Goal: Information Seeking & Learning: Learn about a topic

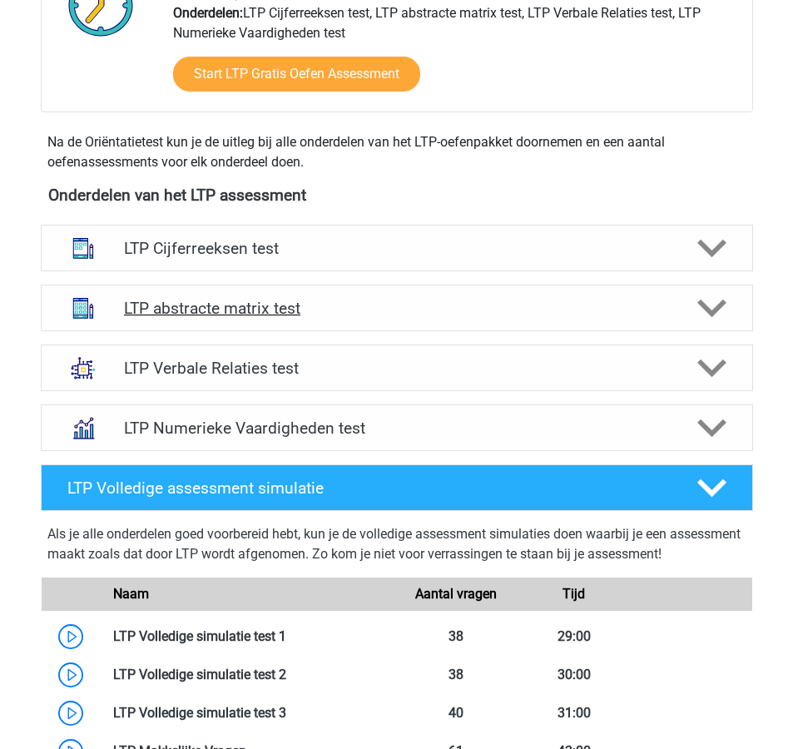
scroll to position [488, 0]
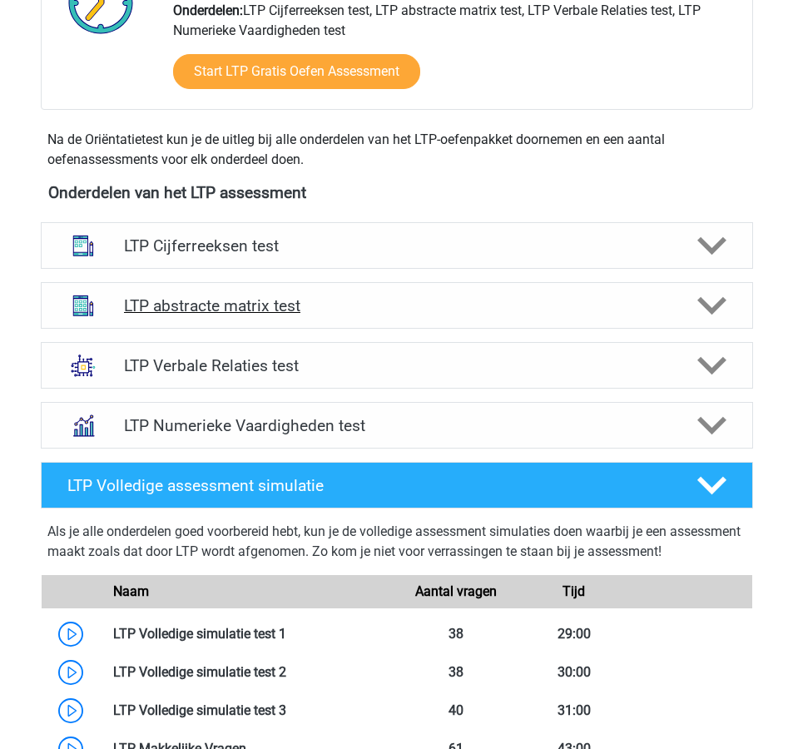
click at [622, 314] on h4 "LTP abstracte matrix test" at bounding box center [396, 305] width 545 height 19
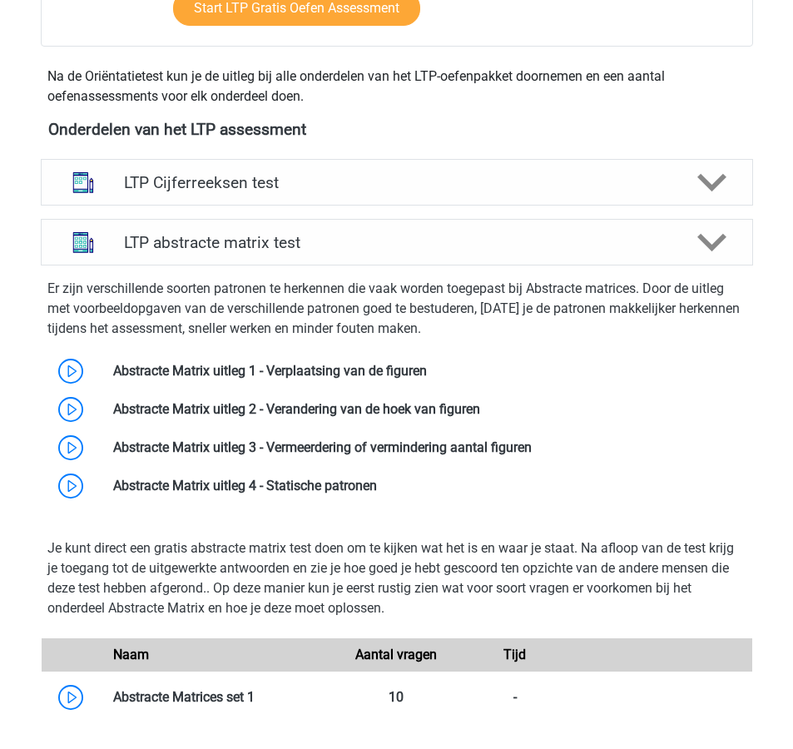
scroll to position [552, 0]
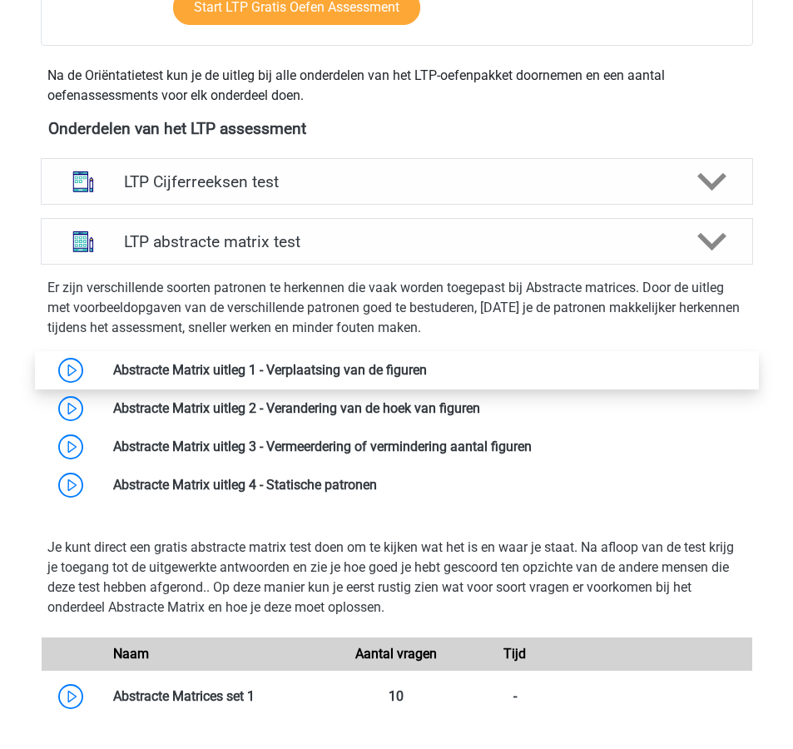
click at [427, 369] on link at bounding box center [427, 370] width 0 height 16
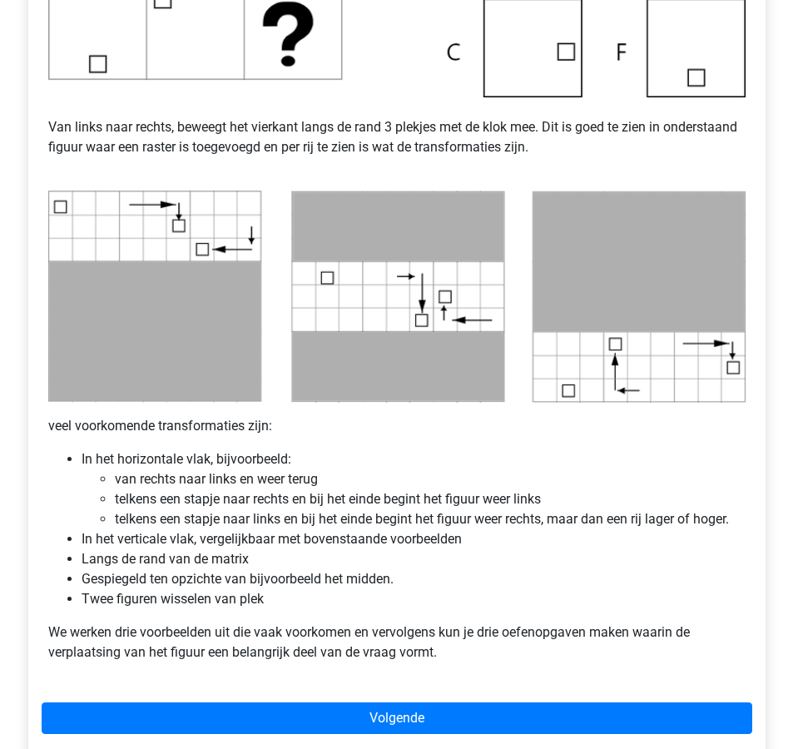
scroll to position [682, 0]
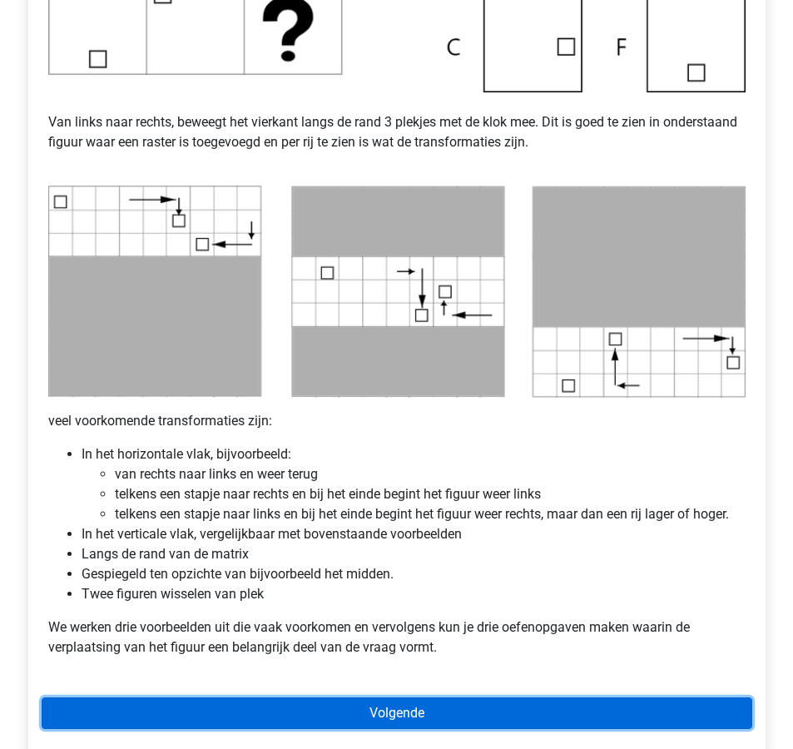
click at [356, 711] on link "Volgende" at bounding box center [397, 713] width 711 height 32
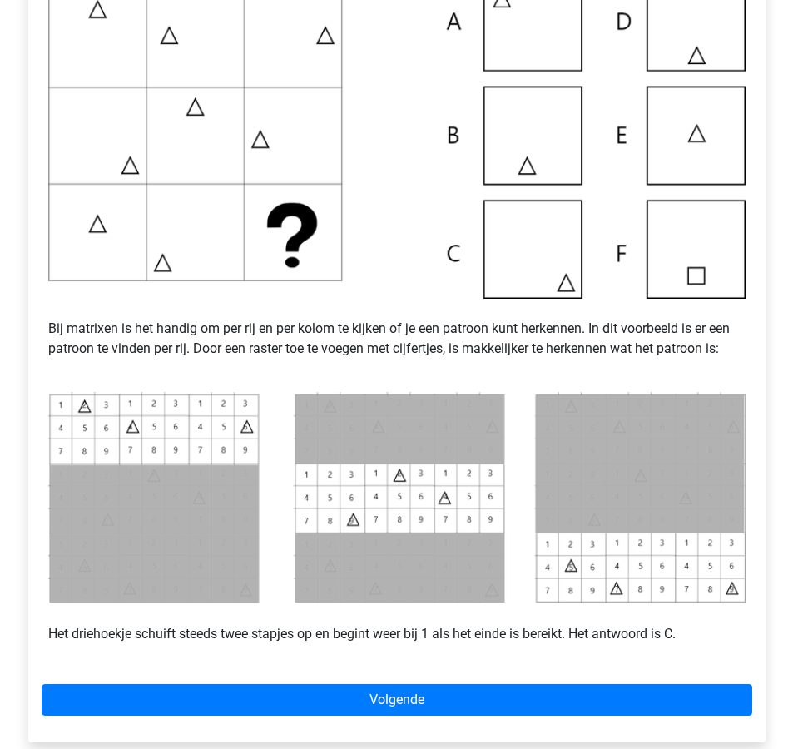
scroll to position [422, 0]
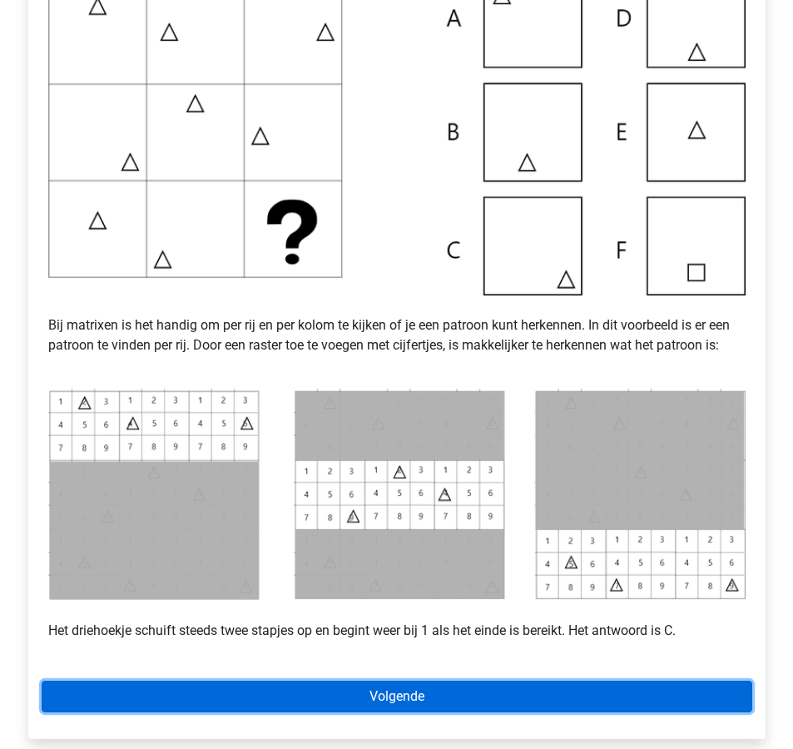
click at [356, 711] on link "Volgende" at bounding box center [397, 697] width 711 height 32
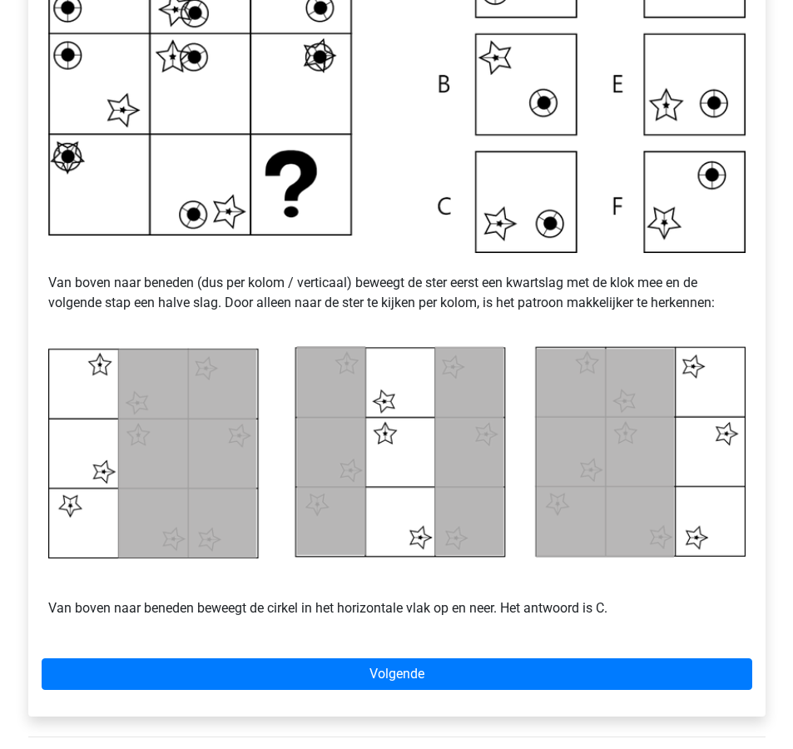
scroll to position [477, 0]
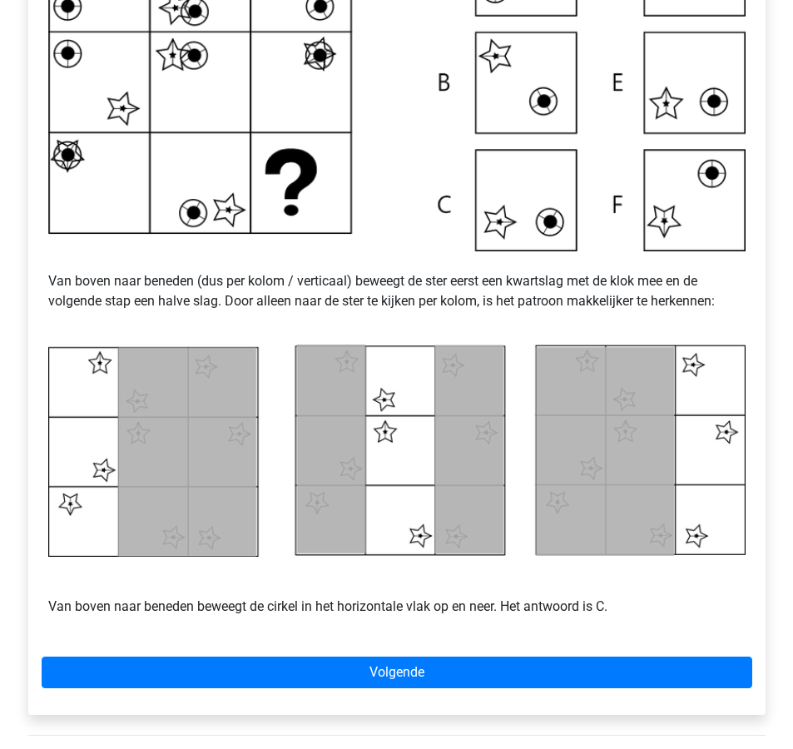
click at [344, 656] on div "Voorbeeld 2 Van boven naar beneden (dus per kolom / verticaal) beweegt de ster …" at bounding box center [396, 281] width 737 height 865
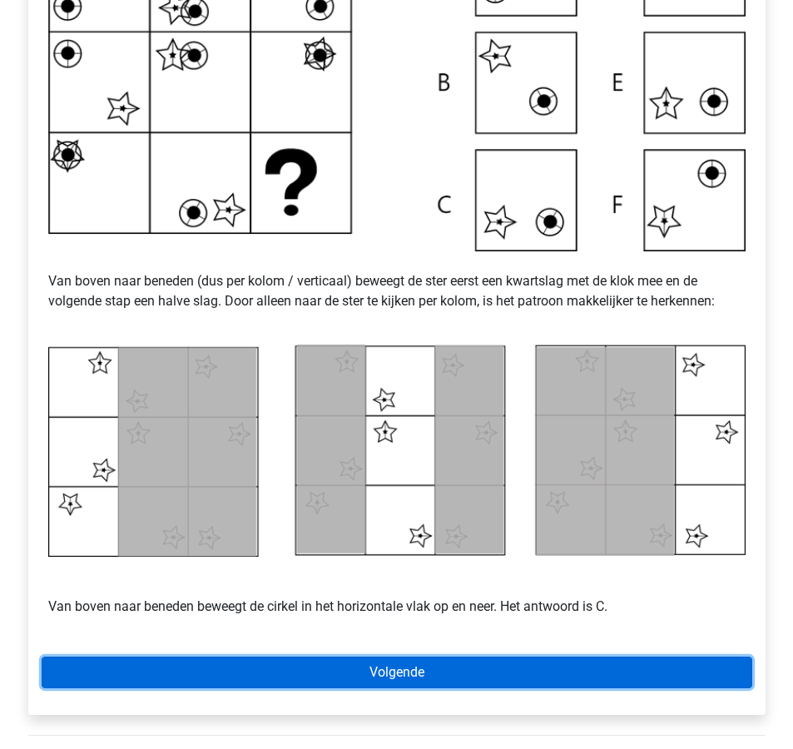
click at [349, 675] on link "Volgende" at bounding box center [397, 673] width 711 height 32
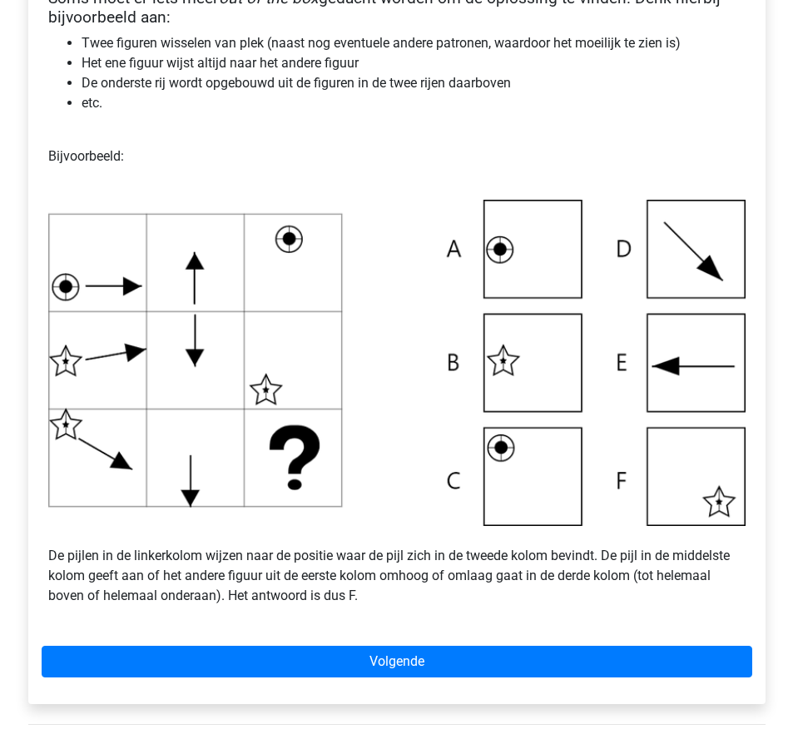
scroll to position [404, 0]
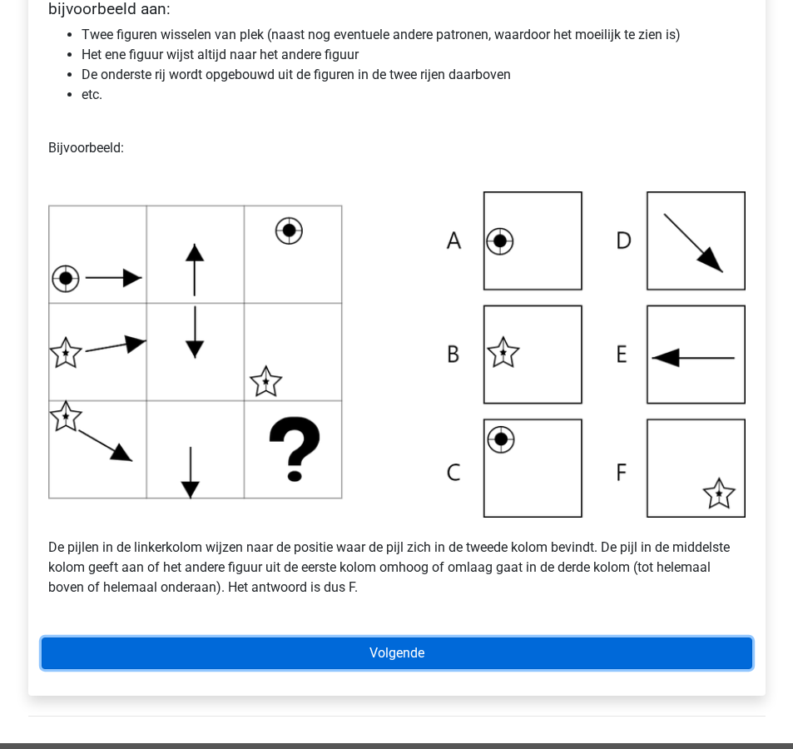
click at [384, 657] on link "Volgende" at bounding box center [397, 653] width 711 height 32
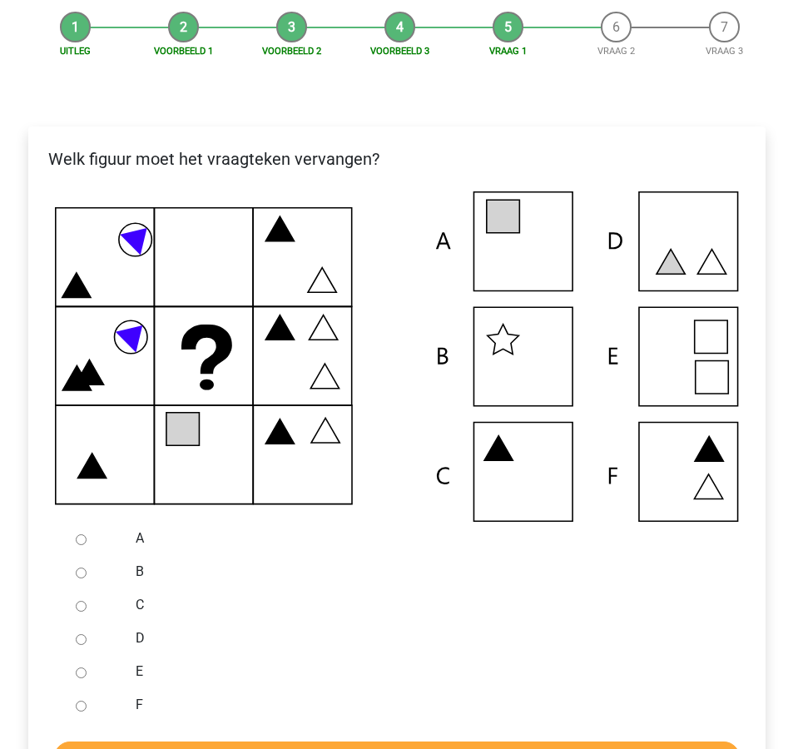
scroll to position [199, 0]
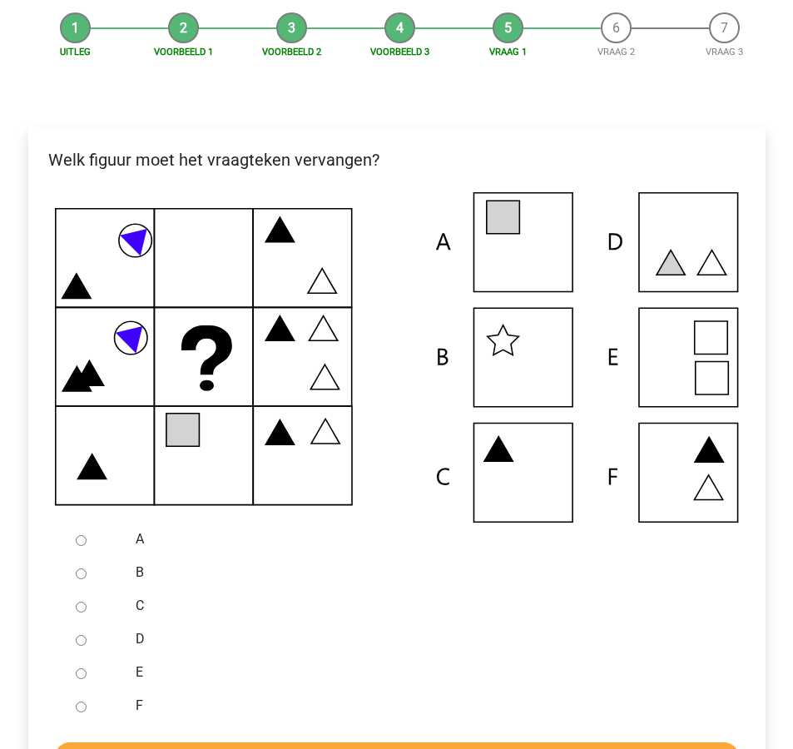
click at [135, 537] on div "A" at bounding box center [423, 539] width 601 height 33
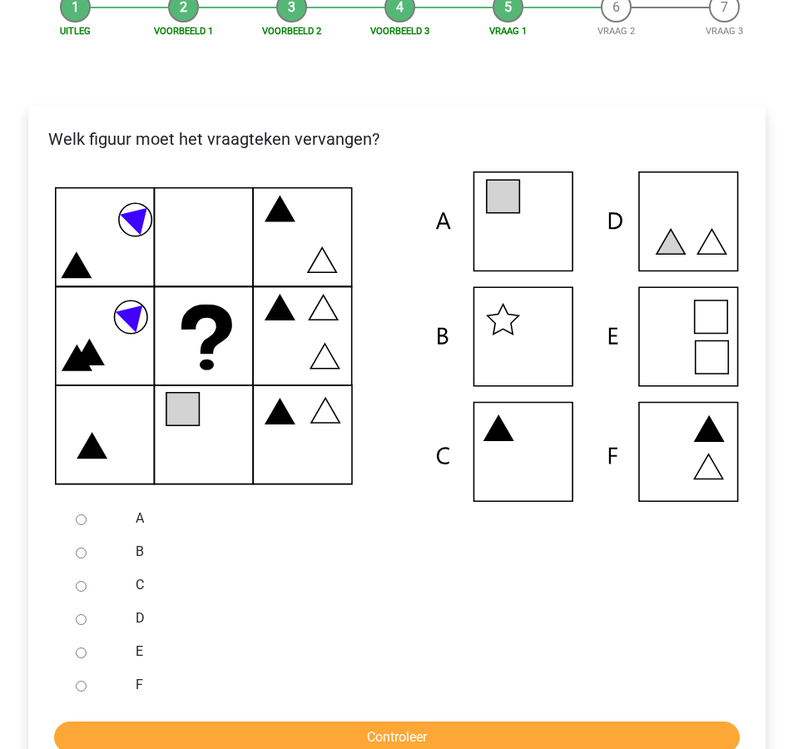
scroll to position [226, 0]
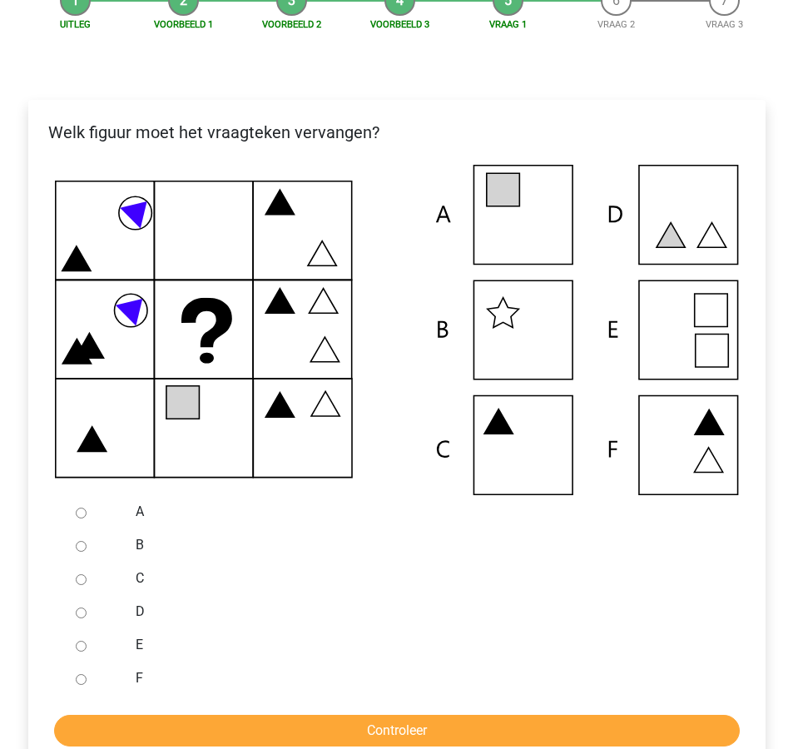
click at [102, 499] on div at bounding box center [96, 511] width 55 height 33
click at [102, 507] on div at bounding box center [96, 511] width 55 height 33
click at [96, 514] on div at bounding box center [96, 511] width 55 height 33
click at [81, 510] on input "A" at bounding box center [81, 513] width 11 height 11
radio input "true"
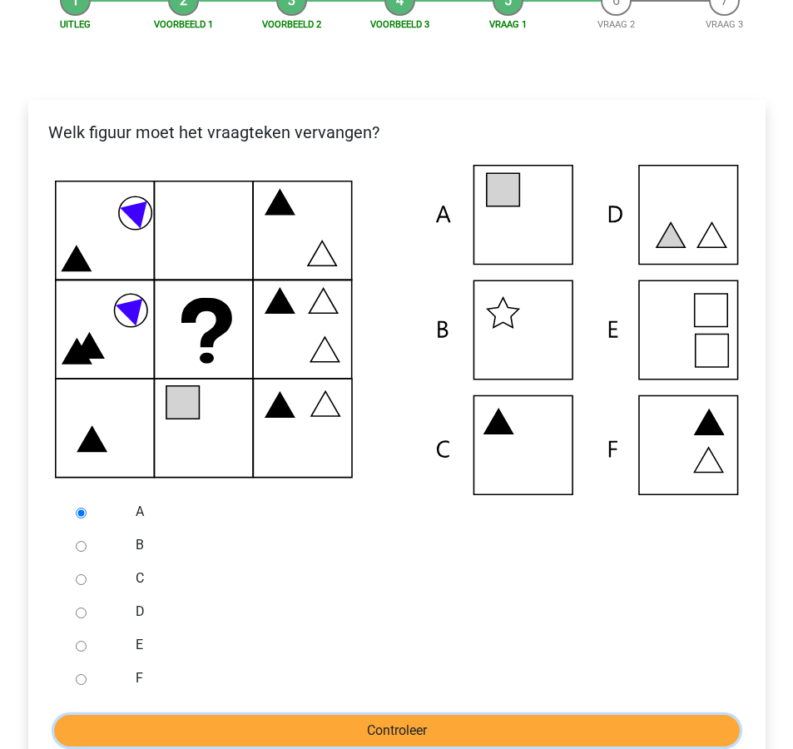
click at [315, 723] on input "Controleer" at bounding box center [397, 731] width 686 height 32
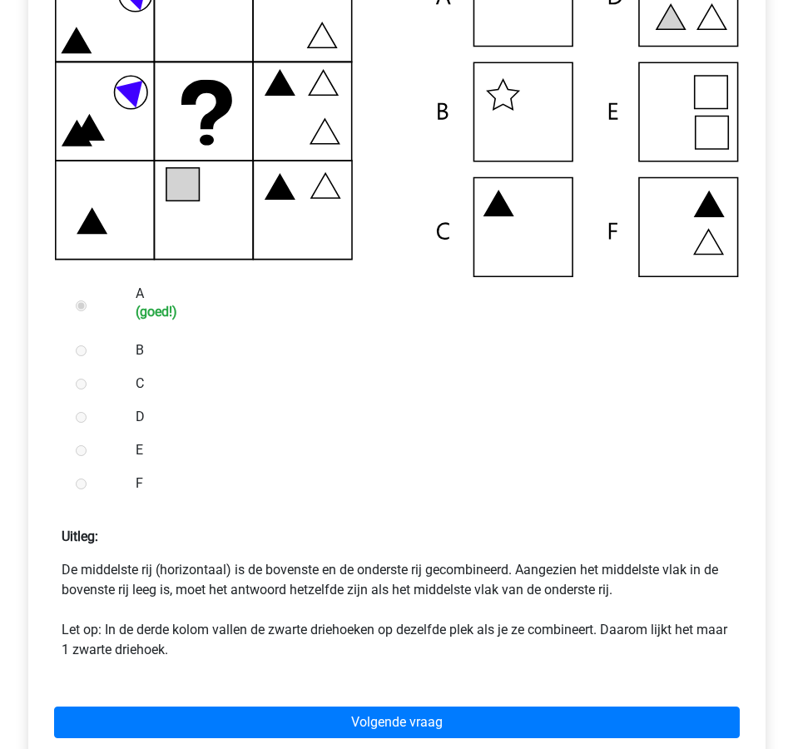
scroll to position [445, 0]
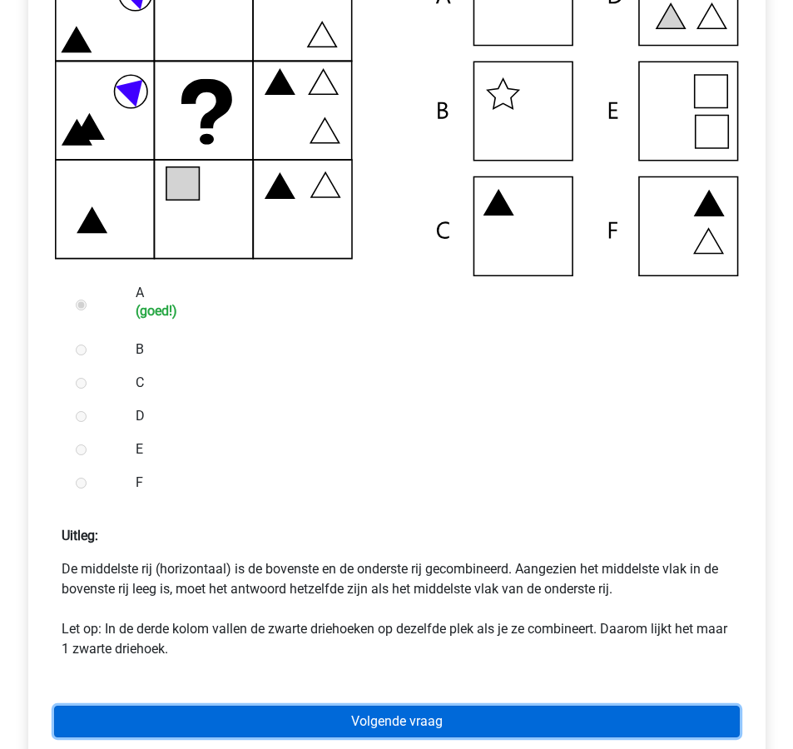
click at [321, 716] on link "Volgende vraag" at bounding box center [397, 722] width 686 height 32
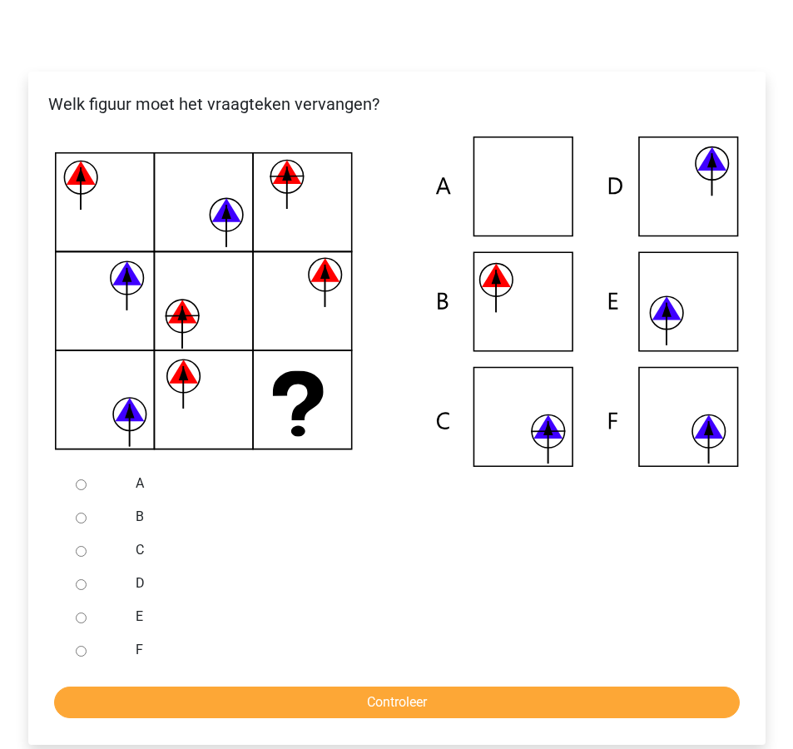
scroll to position [290, 0]
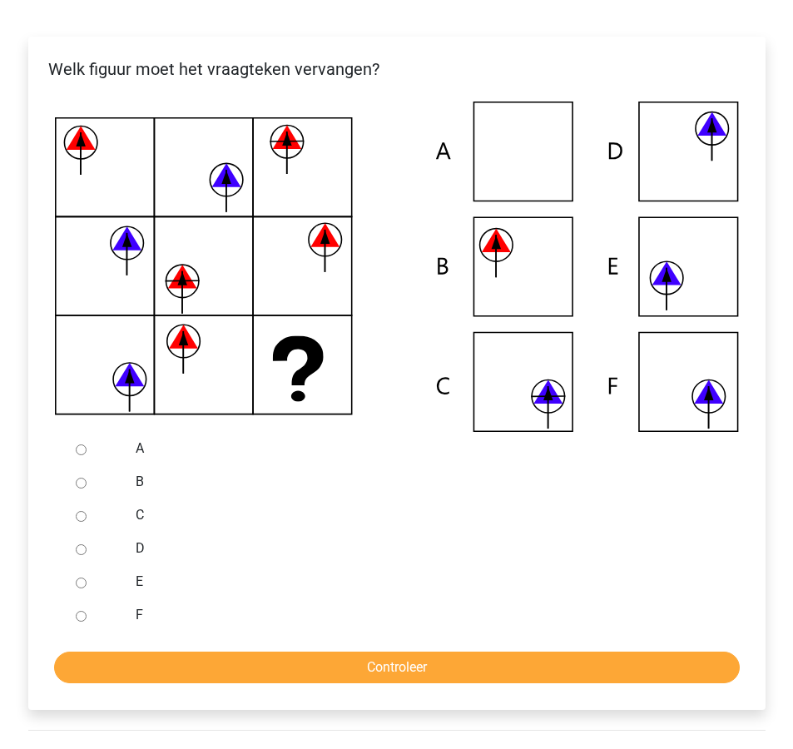
click at [151, 510] on label "C" at bounding box center [424, 515] width 576 height 20
click at [87, 511] on input "C" at bounding box center [81, 516] width 11 height 11
radio input "true"
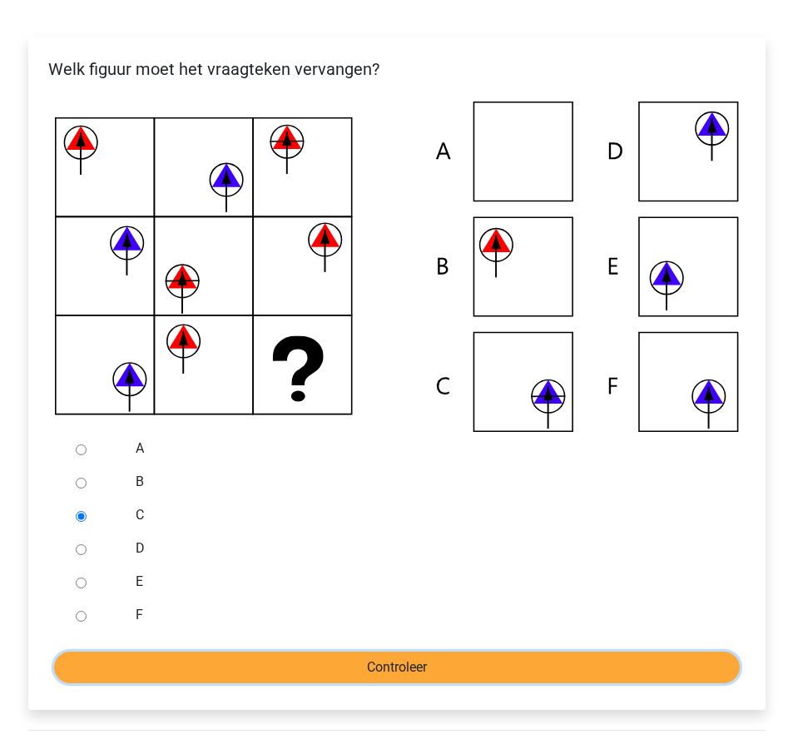
click at [310, 670] on input "Controleer" at bounding box center [397, 668] width 686 height 32
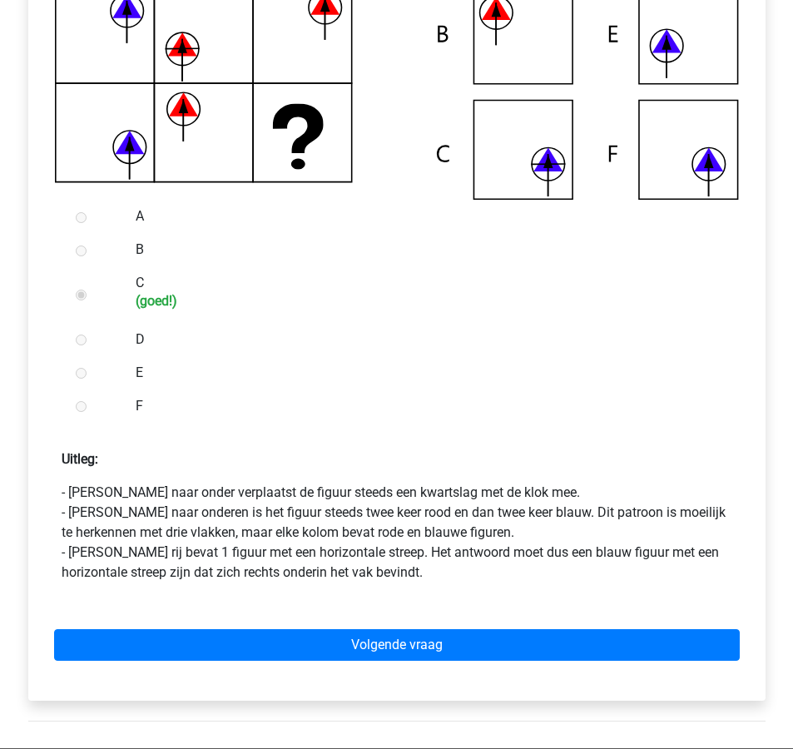
scroll to position [531, 0]
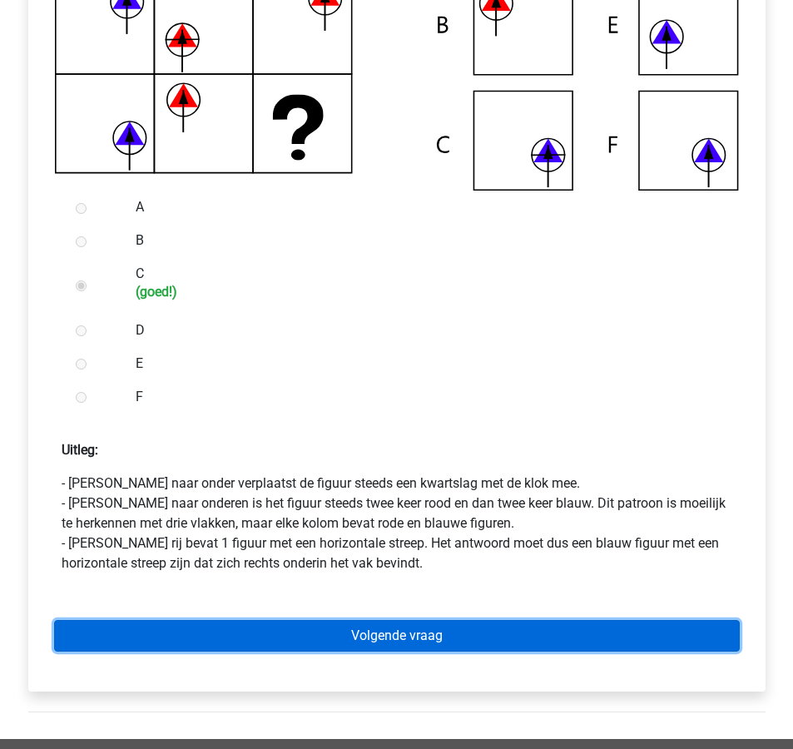
click at [310, 634] on link "Volgende vraag" at bounding box center [397, 636] width 686 height 32
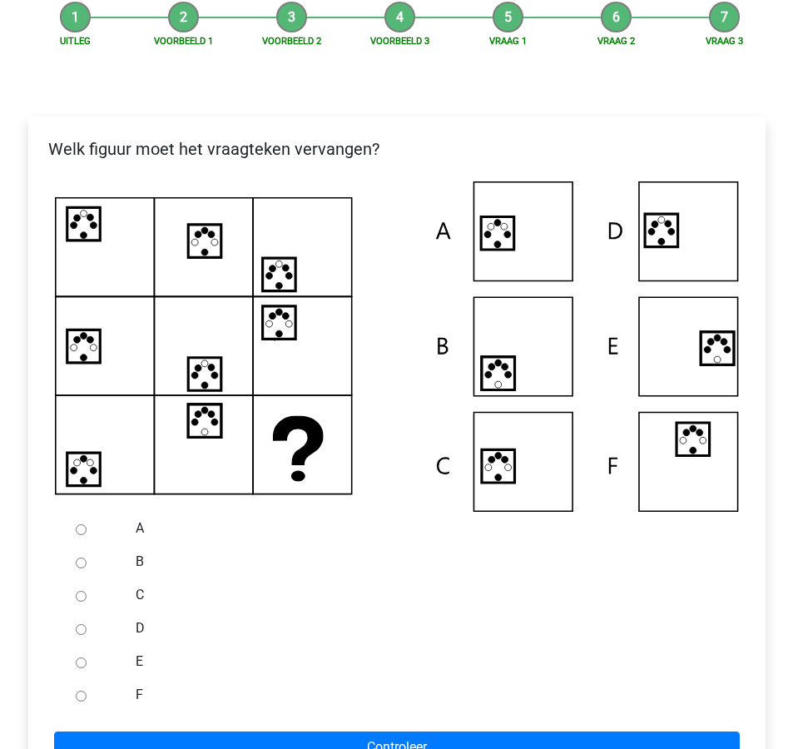
scroll to position [211, 0]
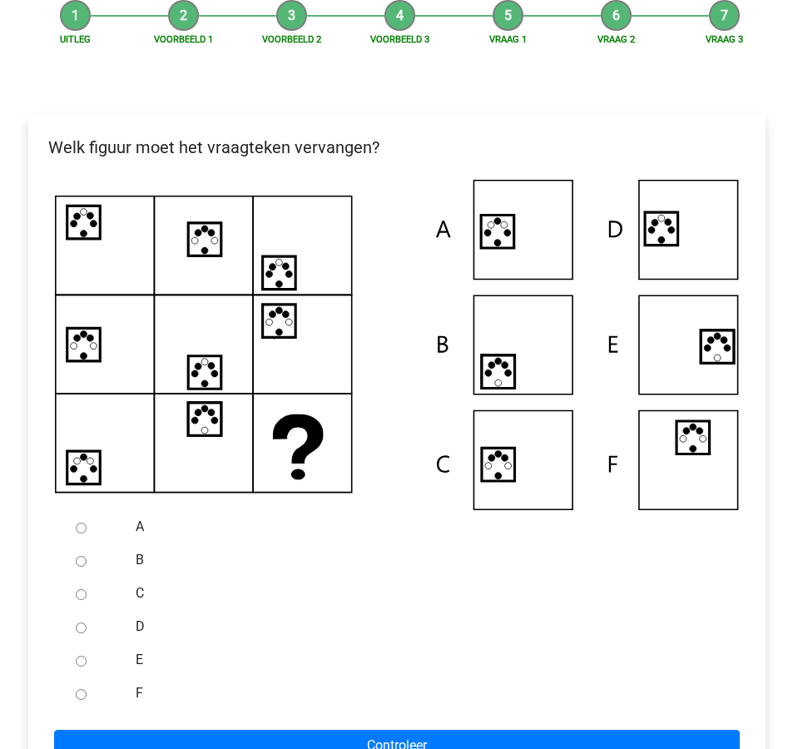
click at [114, 531] on div at bounding box center [96, 526] width 55 height 33
click at [73, 528] on div at bounding box center [96, 526] width 55 height 33
click at [79, 523] on input "A" at bounding box center [81, 528] width 11 height 11
radio input "true"
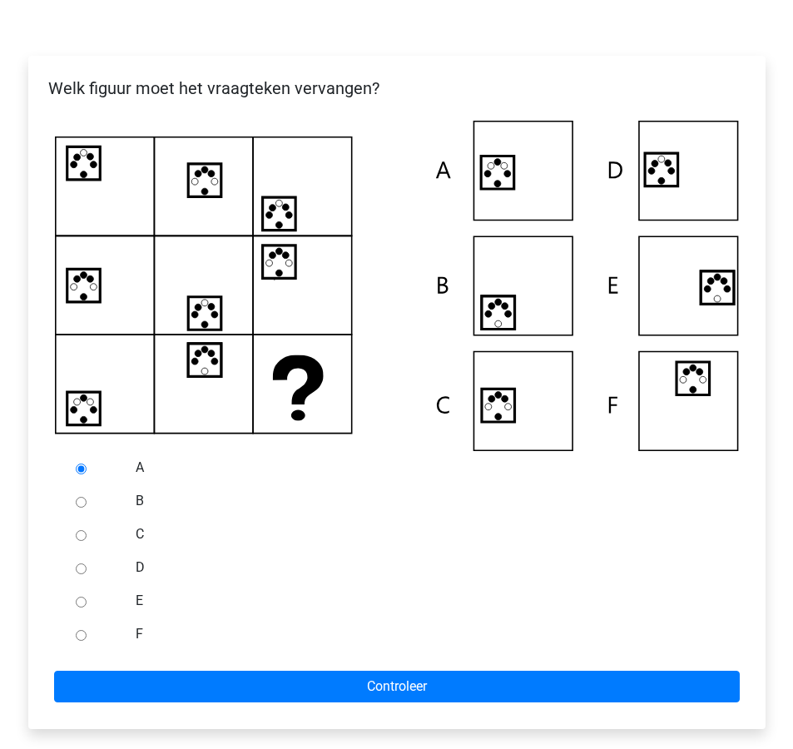
scroll to position [271, 0]
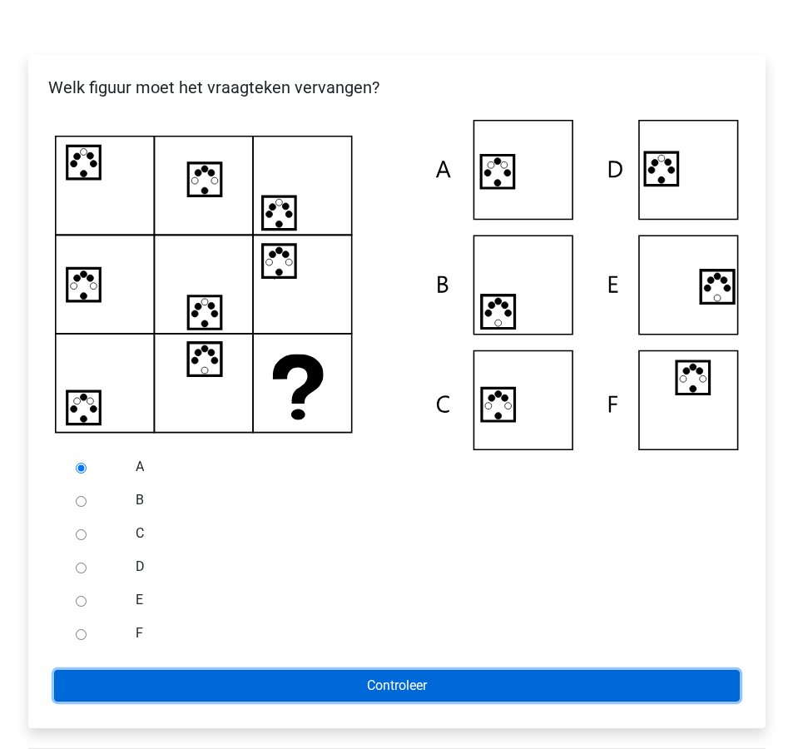
click at [299, 690] on input "Controleer" at bounding box center [397, 686] width 686 height 32
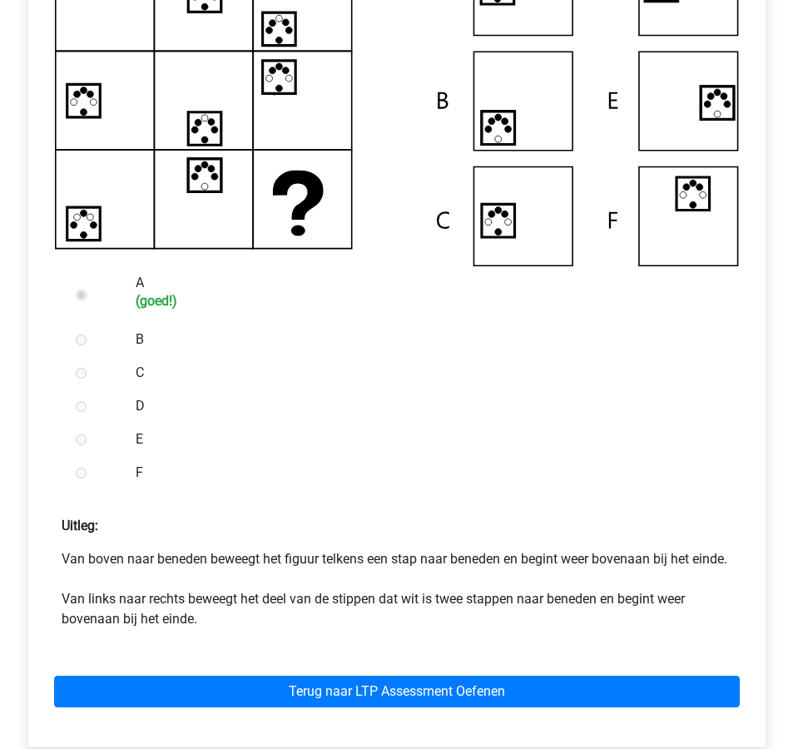
scroll to position [484, 0]
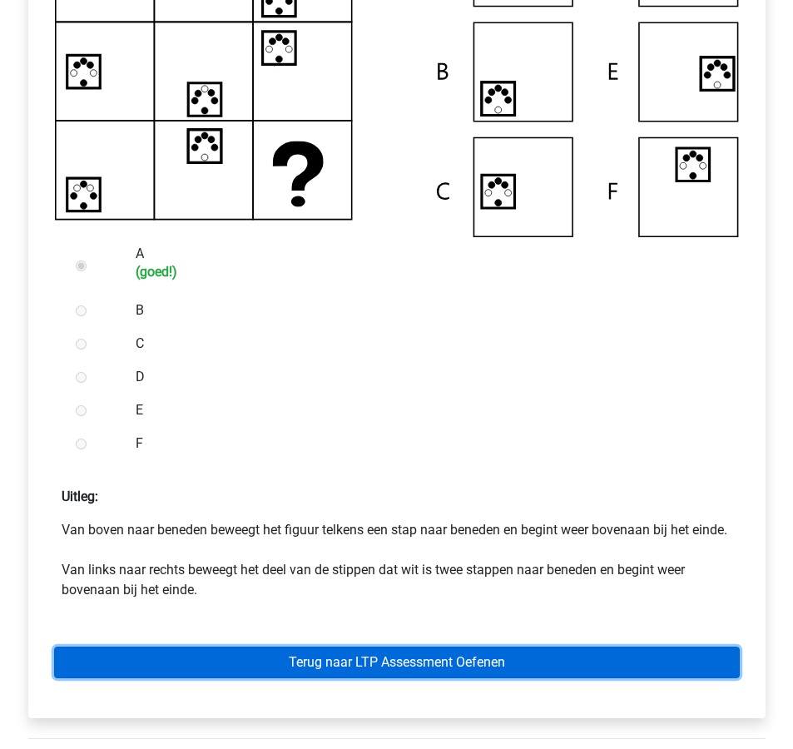
click at [302, 677] on link "Terug naar LTP Assessment Oefenen" at bounding box center [397, 663] width 686 height 32
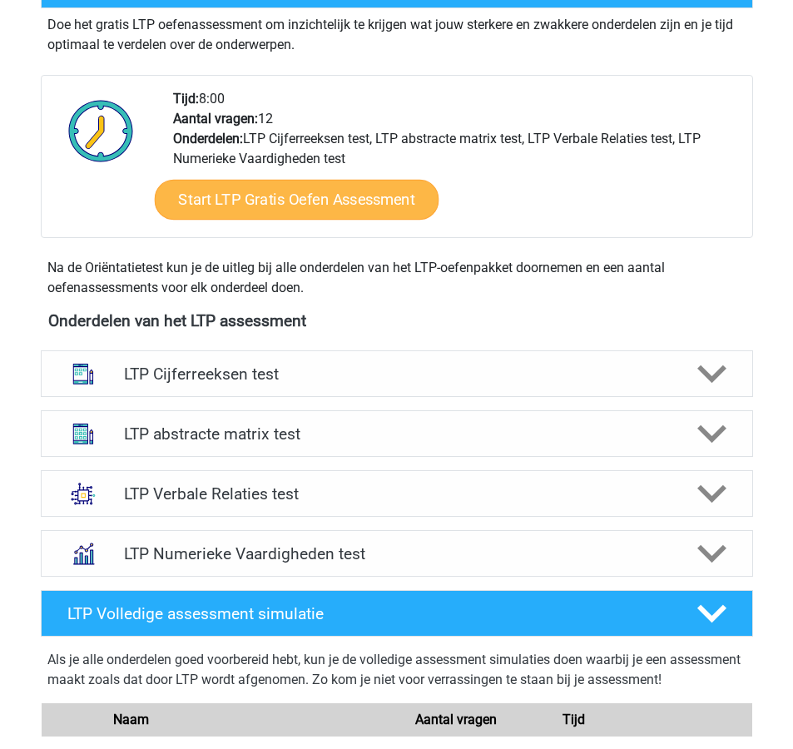
scroll to position [364, 0]
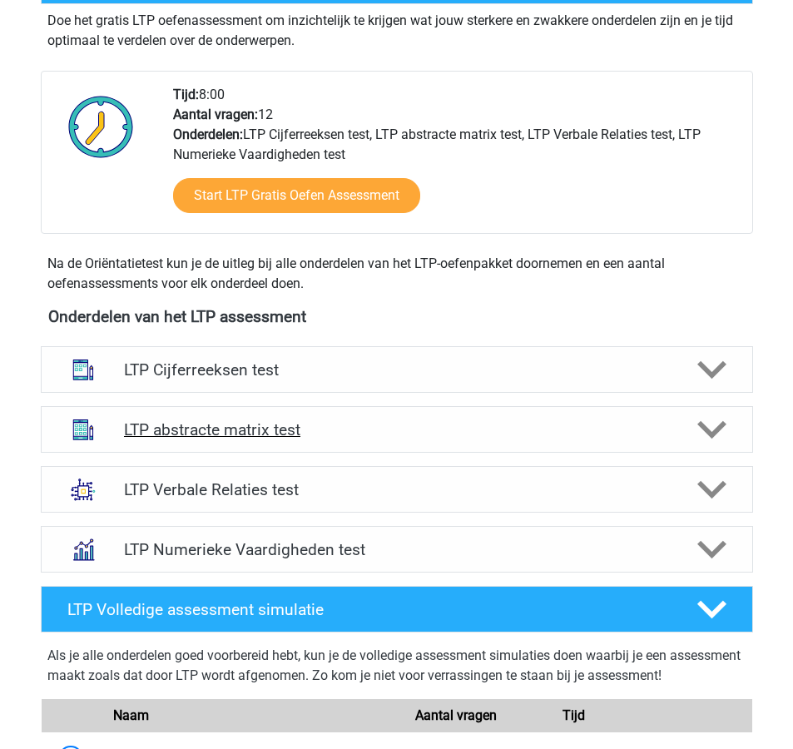
click at [344, 432] on h4 "LTP abstracte matrix test" at bounding box center [396, 429] width 545 height 19
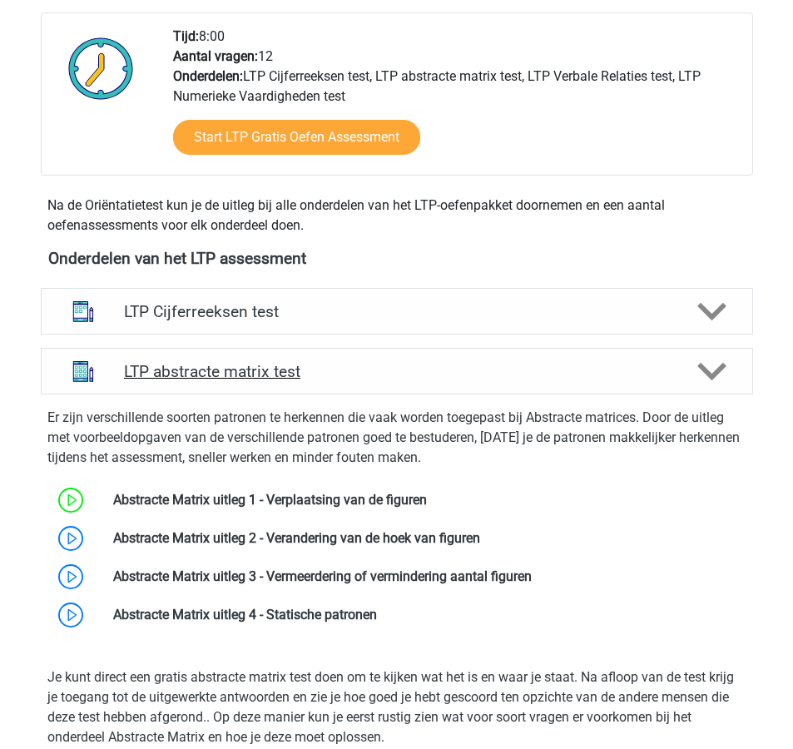
scroll to position [426, 0]
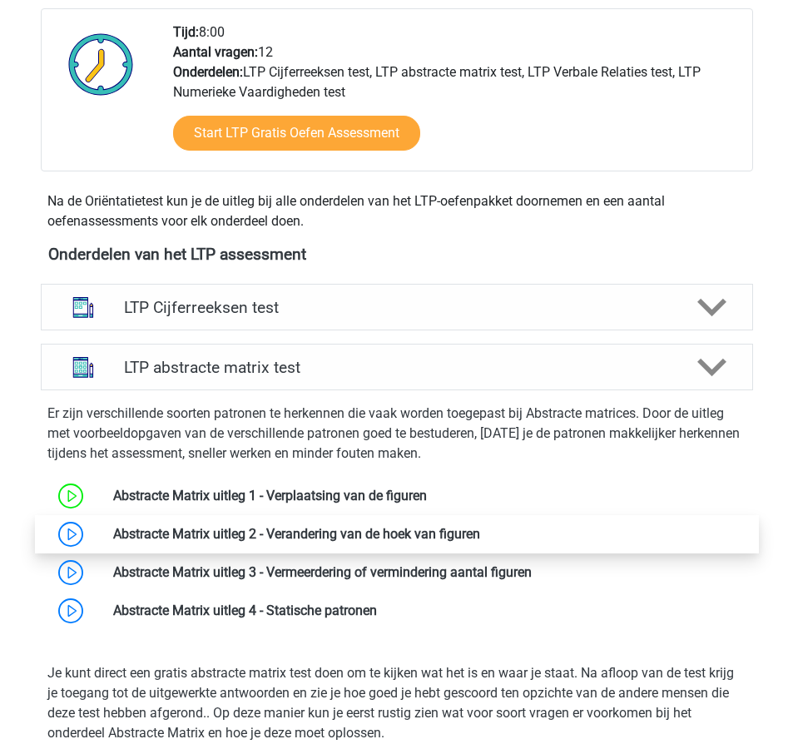
click at [480, 526] on link at bounding box center [480, 534] width 0 height 16
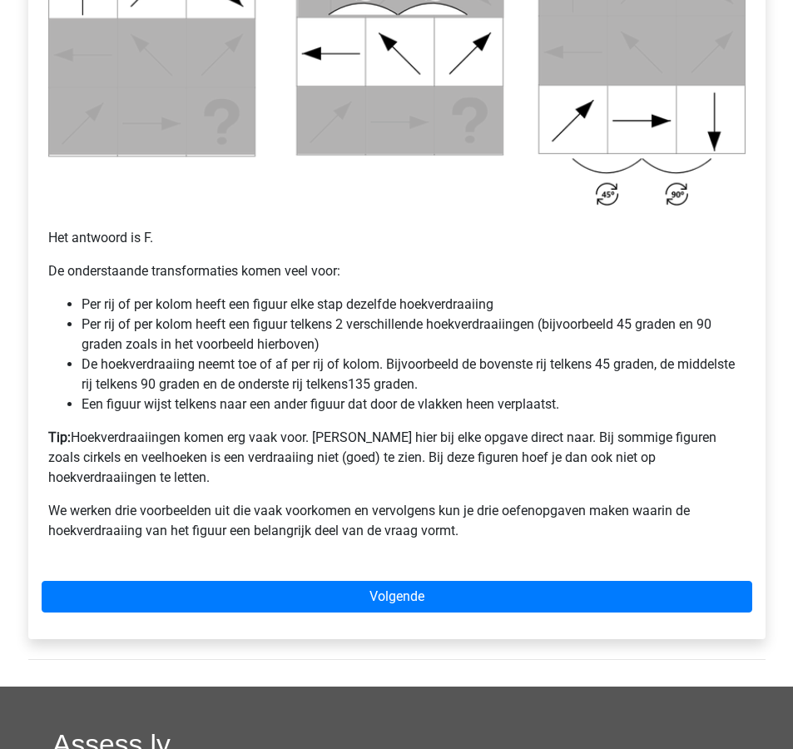
scroll to position [953, 0]
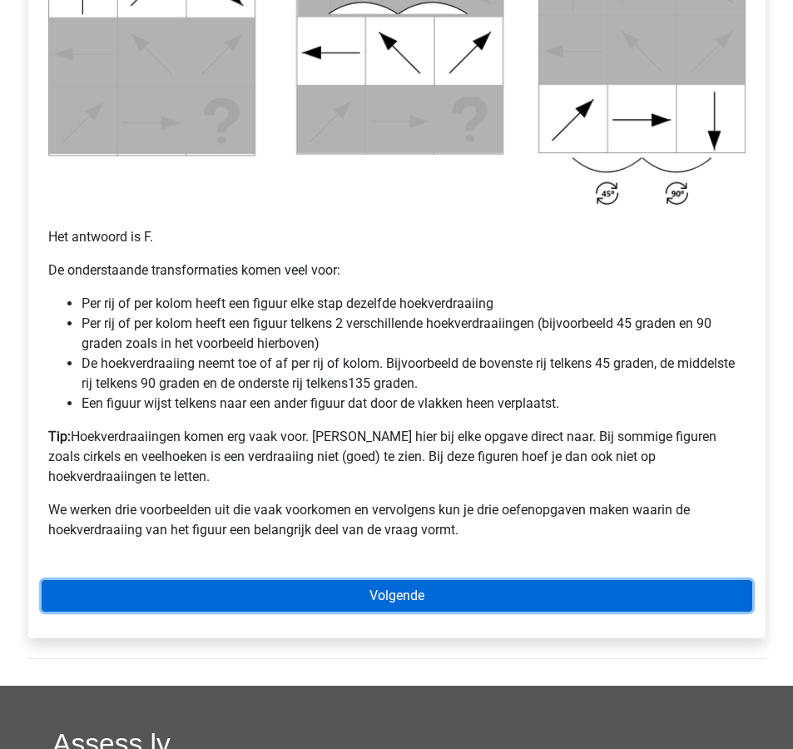
click at [580, 580] on link "Volgende" at bounding box center [397, 596] width 711 height 32
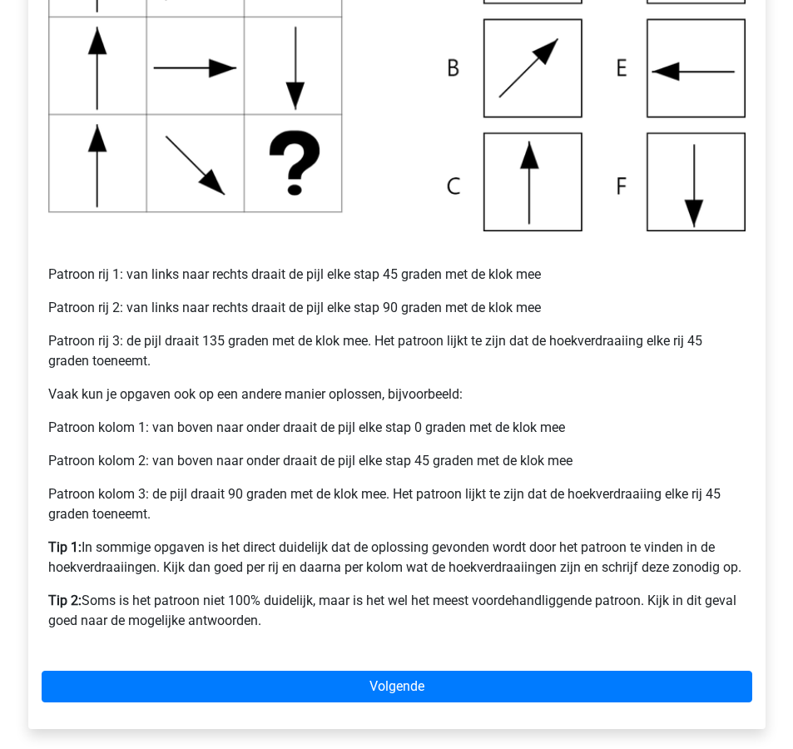
scroll to position [504, 0]
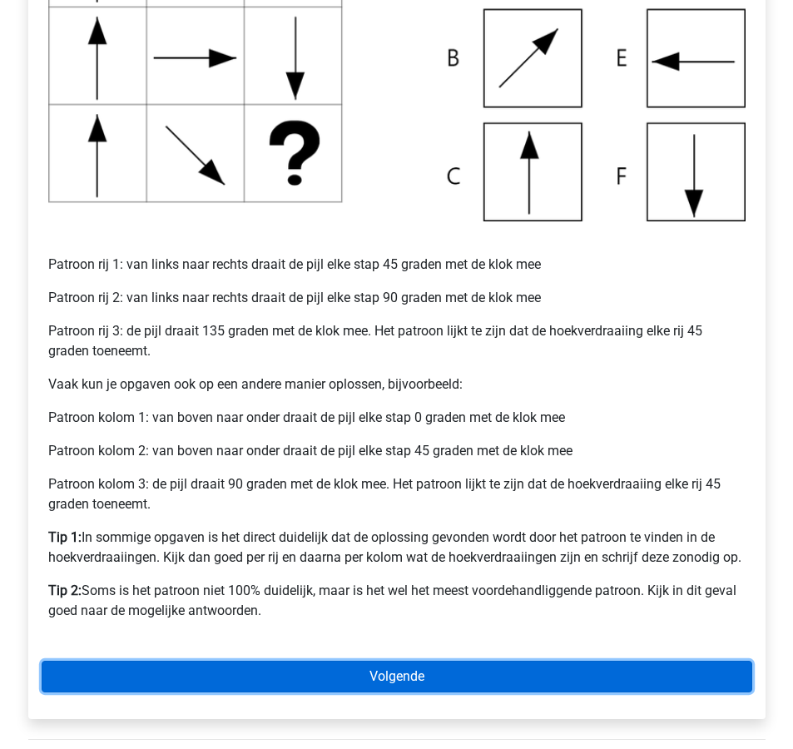
click at [556, 670] on link "Volgende" at bounding box center [397, 677] width 711 height 32
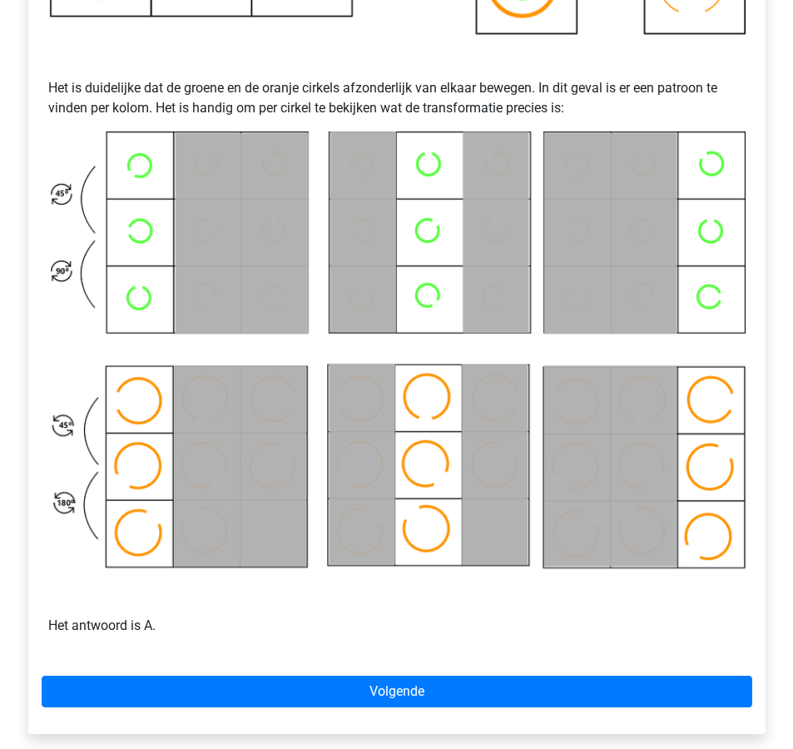
scroll to position [701, 0]
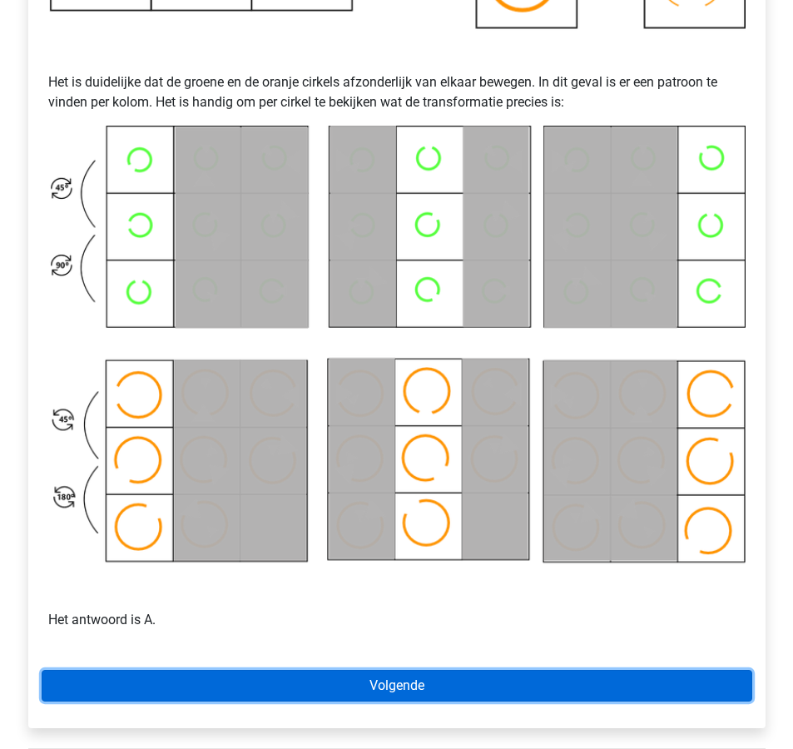
click at [546, 680] on link "Volgende" at bounding box center [397, 686] width 711 height 32
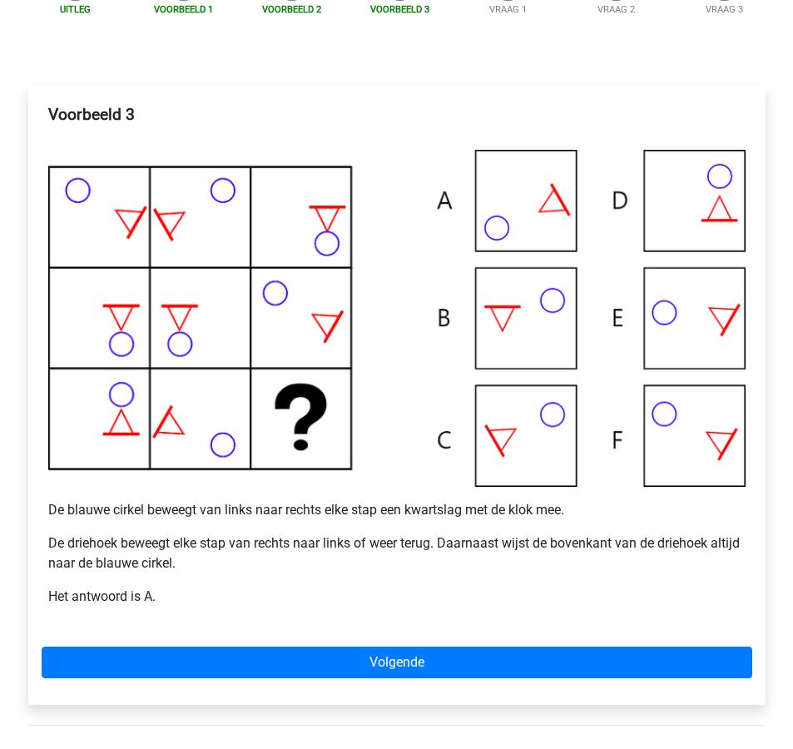
scroll to position [240, 0]
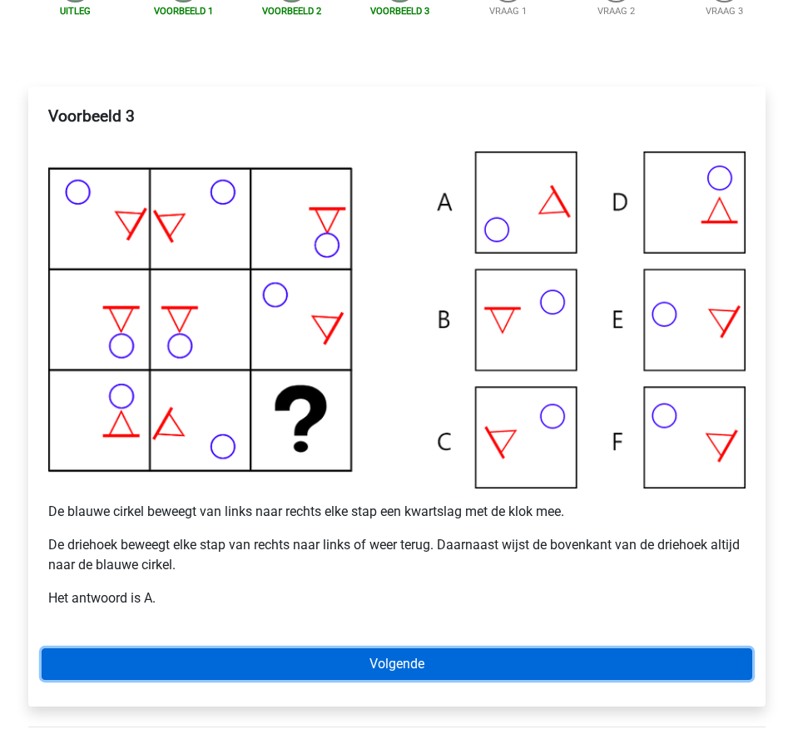
click at [535, 662] on link "Volgende" at bounding box center [397, 664] width 711 height 32
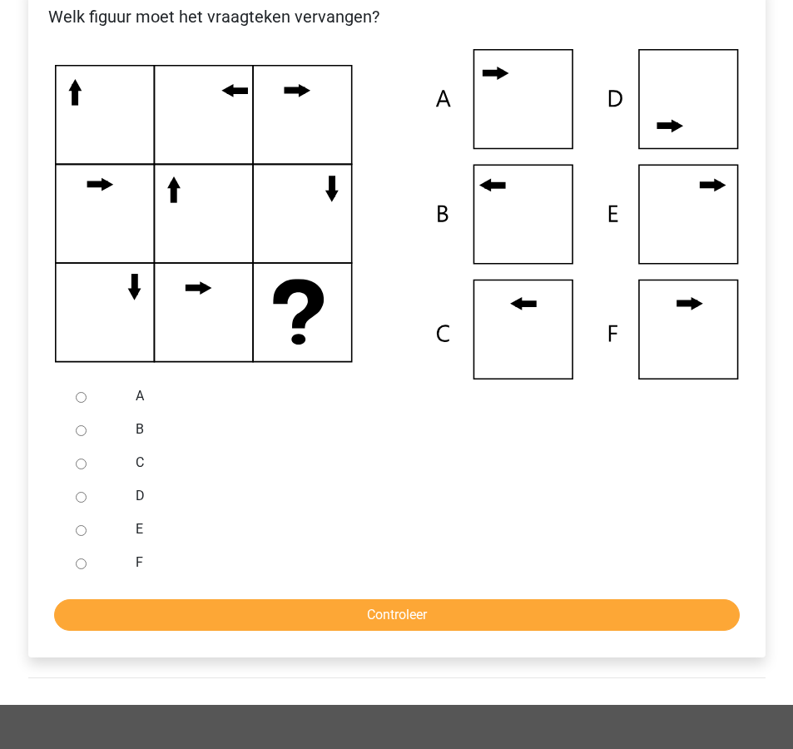
scroll to position [345, 0]
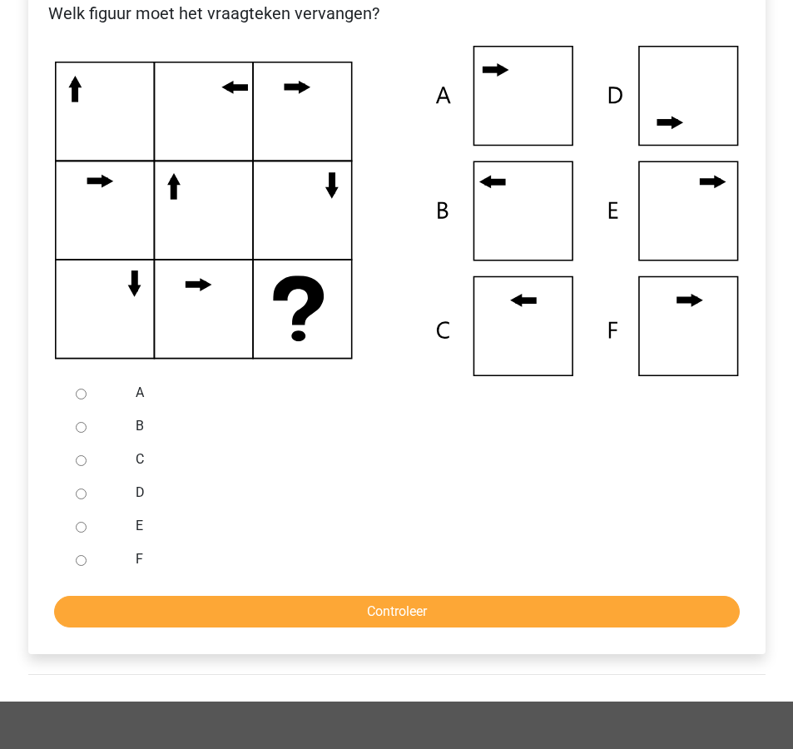
click at [98, 430] on div at bounding box center [96, 425] width 55 height 33
click at [74, 422] on div at bounding box center [96, 425] width 55 height 33
click at [77, 422] on input "B" at bounding box center [81, 427] width 11 height 11
radio input "true"
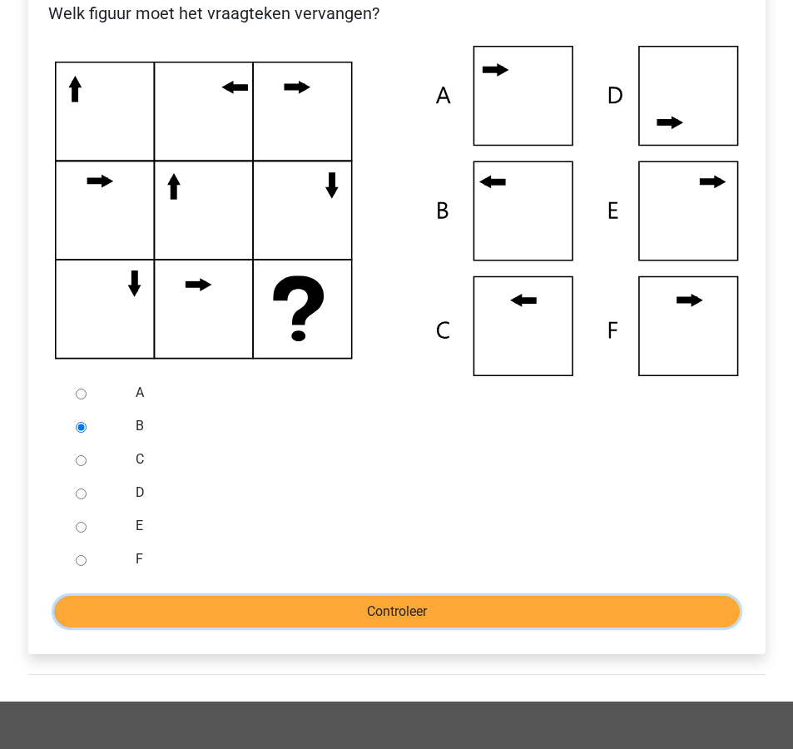
click at [216, 605] on input "Controleer" at bounding box center [397, 612] width 686 height 32
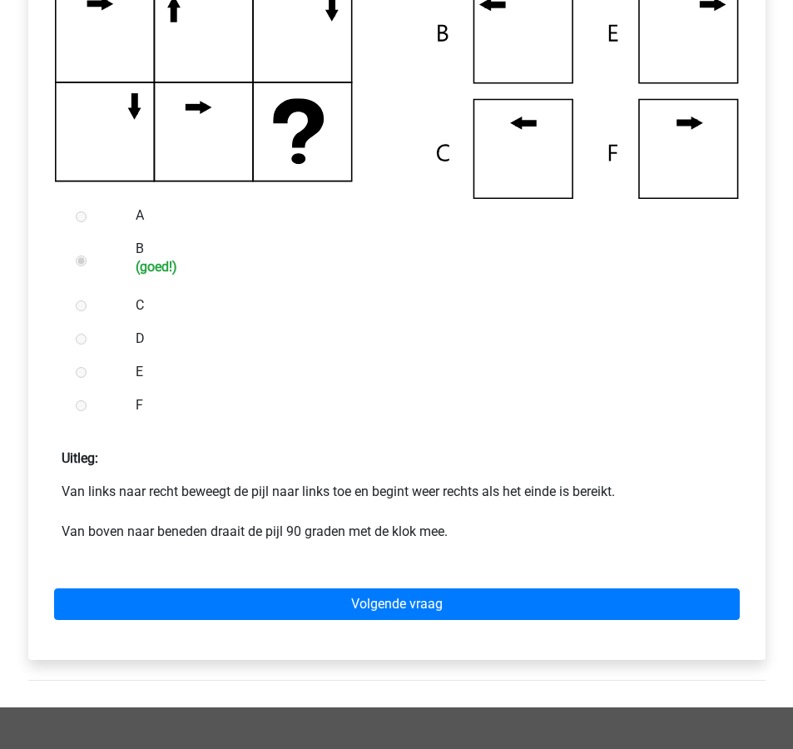
scroll to position [604, 0]
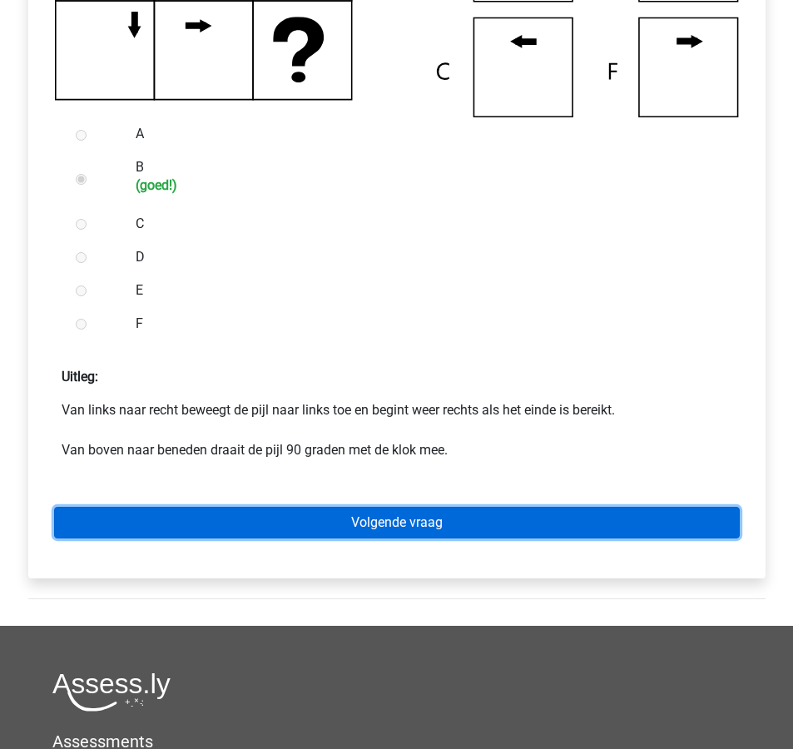
click at [392, 528] on link "Volgende vraag" at bounding box center [397, 523] width 686 height 32
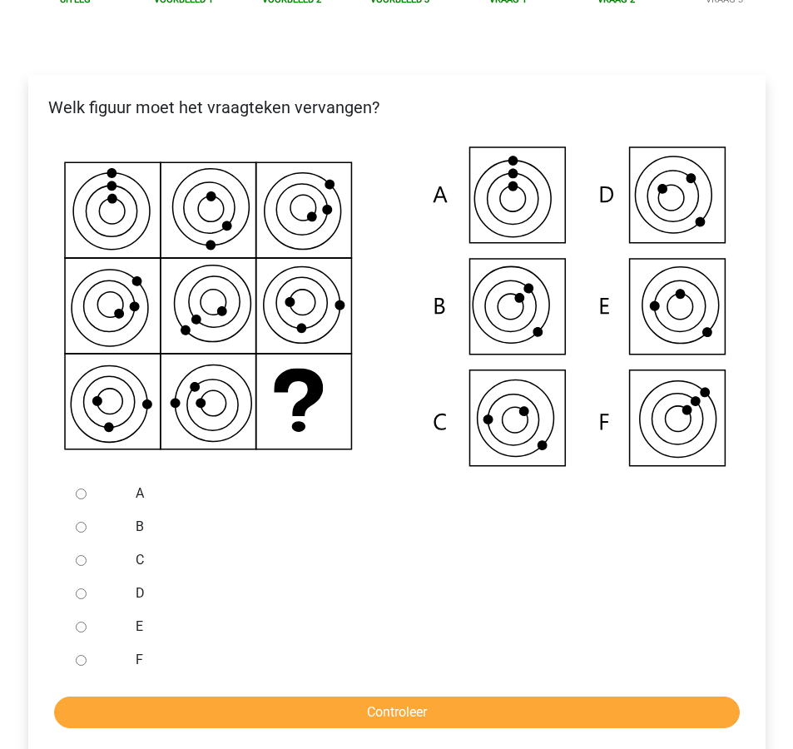
scroll to position [255, 0]
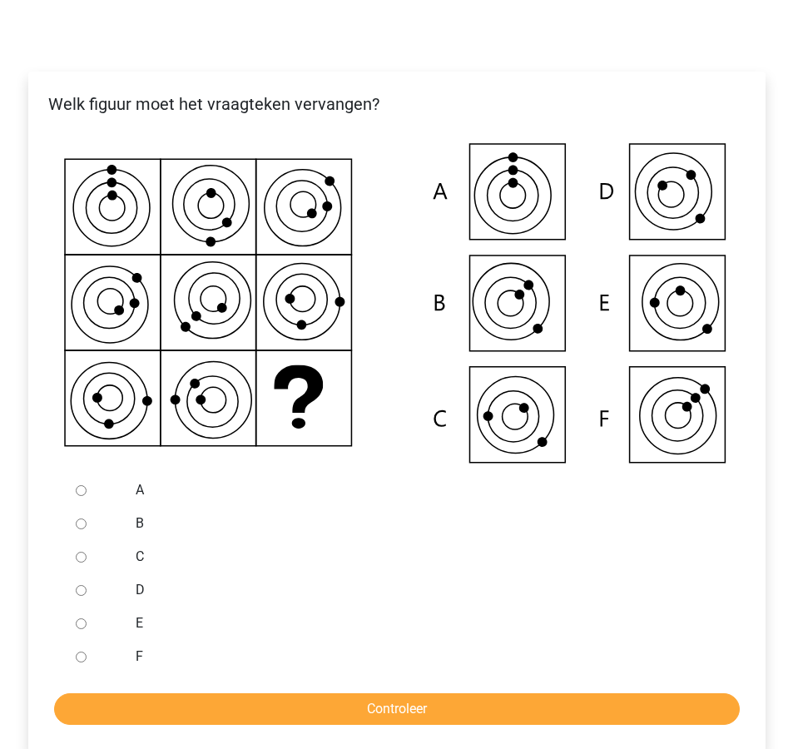
click at [82, 560] on input "C" at bounding box center [81, 557] width 11 height 11
radio input "true"
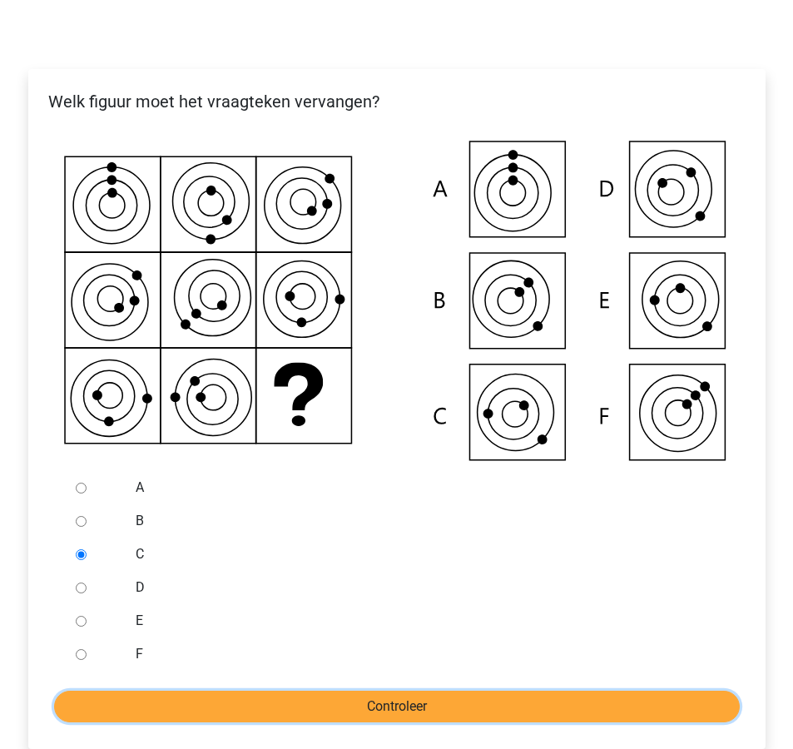
click at [392, 713] on input "Controleer" at bounding box center [397, 707] width 686 height 32
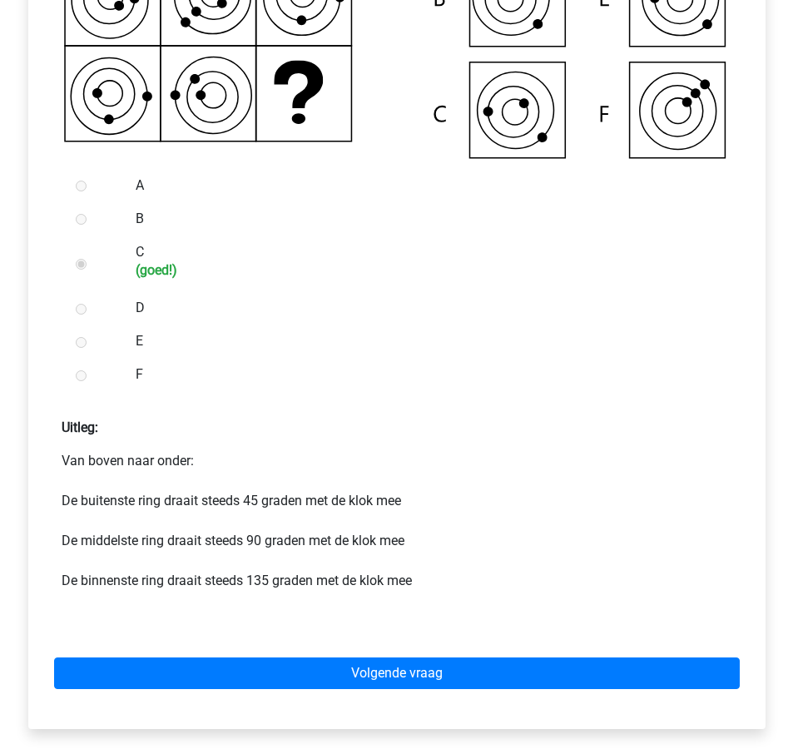
scroll to position [575, 0]
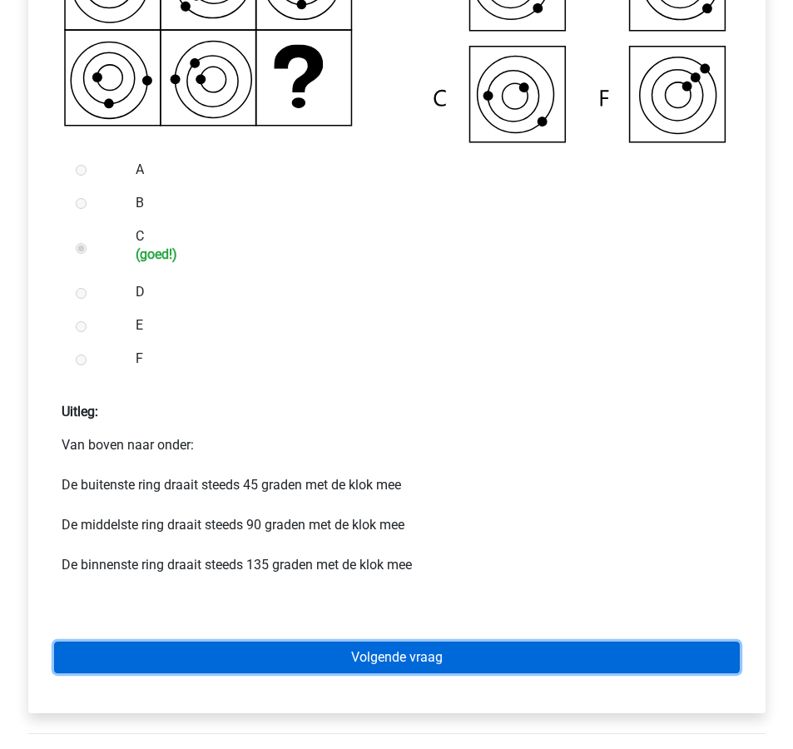
click at [393, 652] on link "Volgende vraag" at bounding box center [397, 658] width 686 height 32
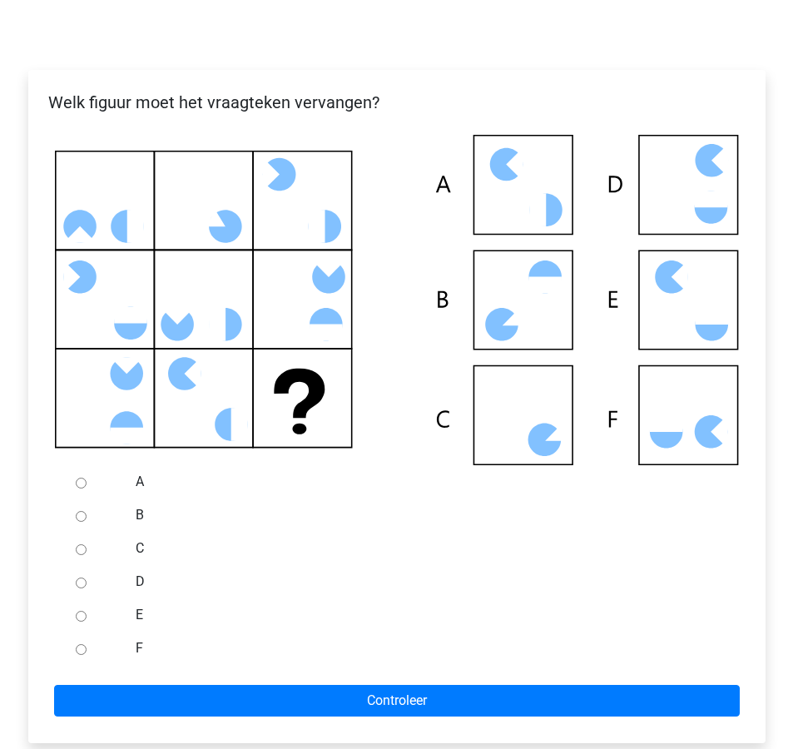
scroll to position [294, 0]
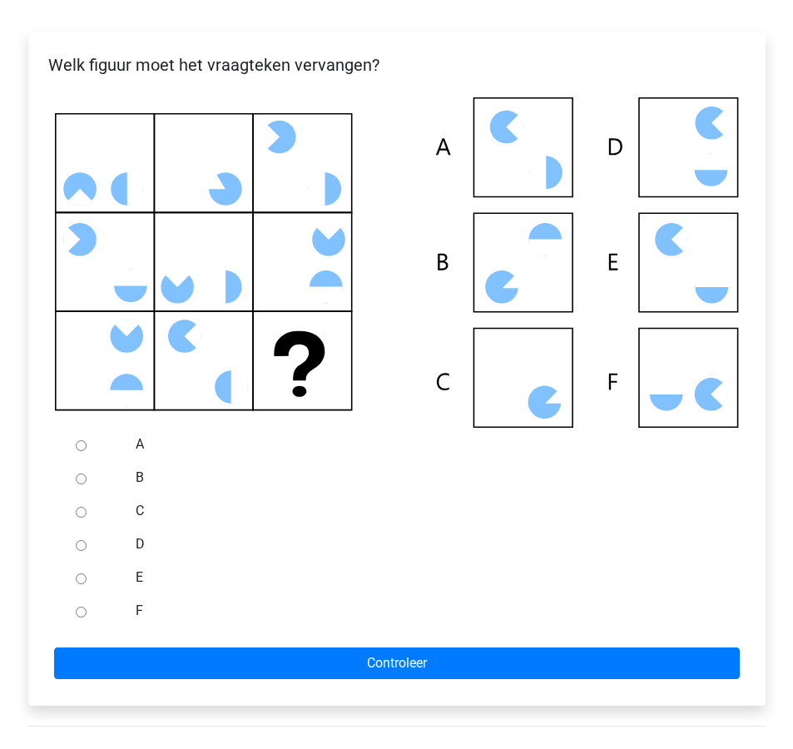
click at [92, 479] on div at bounding box center [96, 477] width 55 height 33
click at [82, 478] on input "B" at bounding box center [81, 478] width 11 height 11
radio input "true"
click at [296, 696] on div "Welk figuur moet het vraagteken vervangen? A B C D E" at bounding box center [396, 368] width 737 height 673
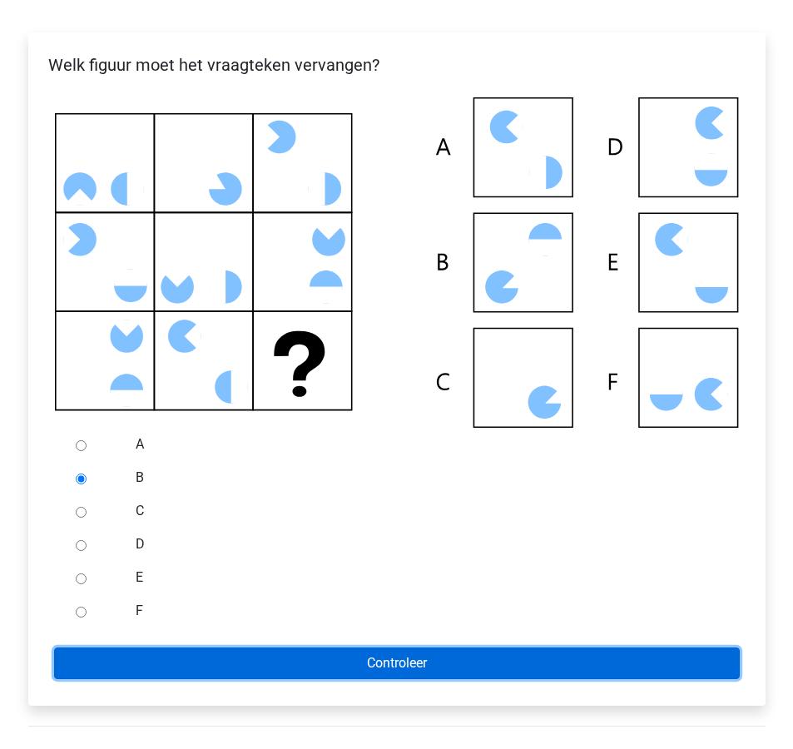
click at [295, 655] on input "Controleer" at bounding box center [397, 663] width 686 height 32
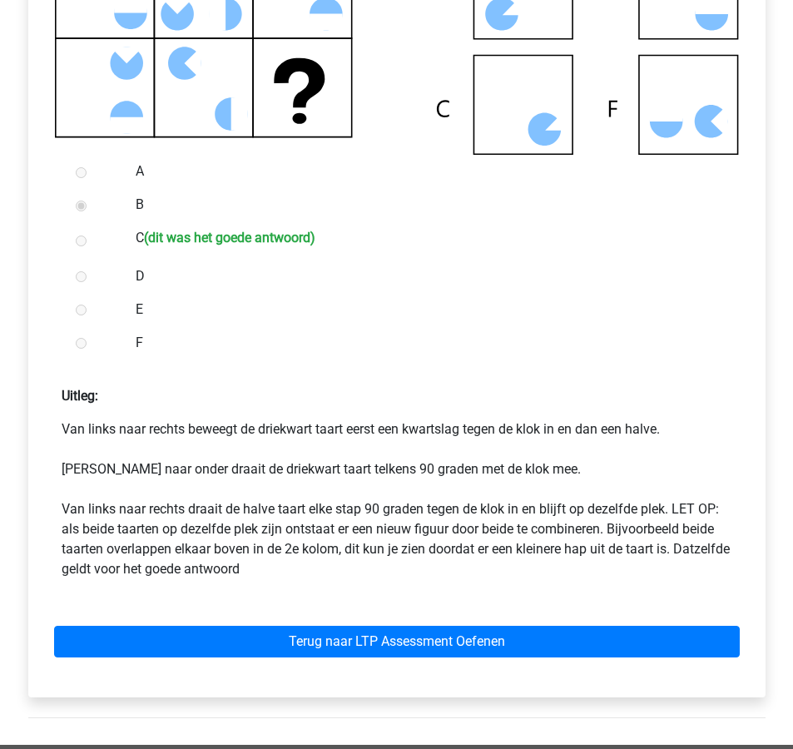
scroll to position [577, 0]
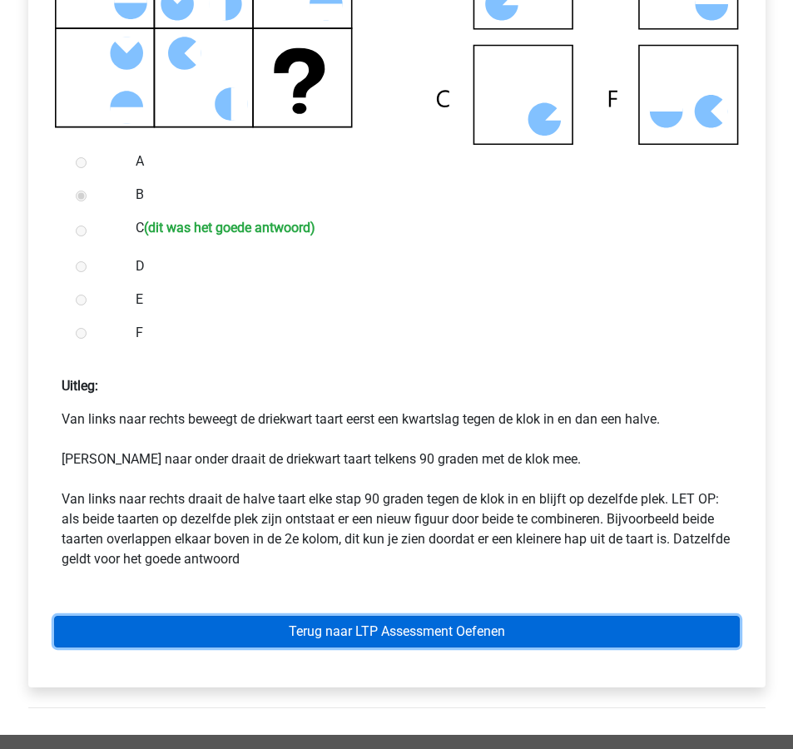
click at [343, 630] on link "Terug naar LTP Assessment Oefenen" at bounding box center [397, 632] width 686 height 32
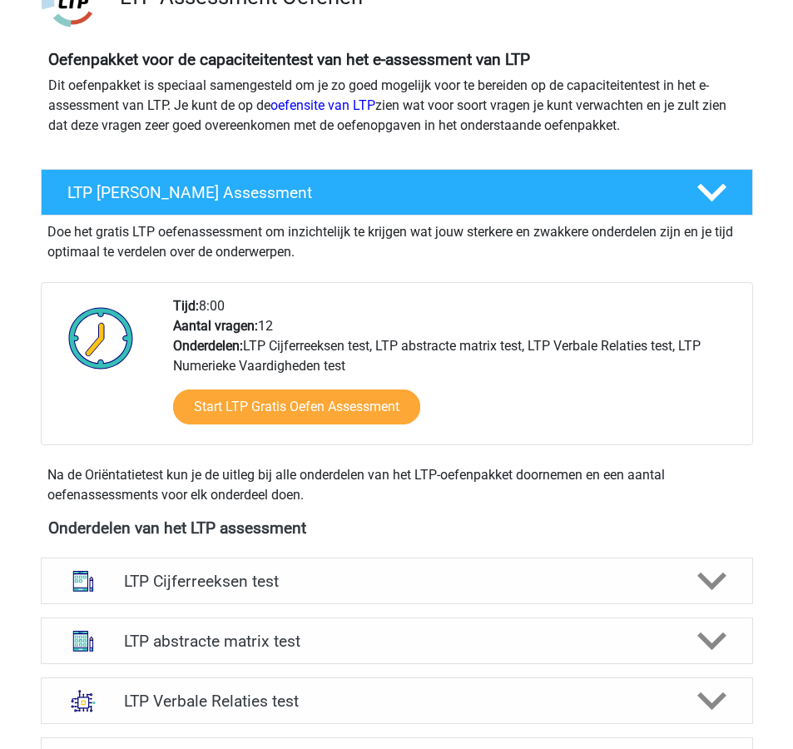
scroll to position [260, 0]
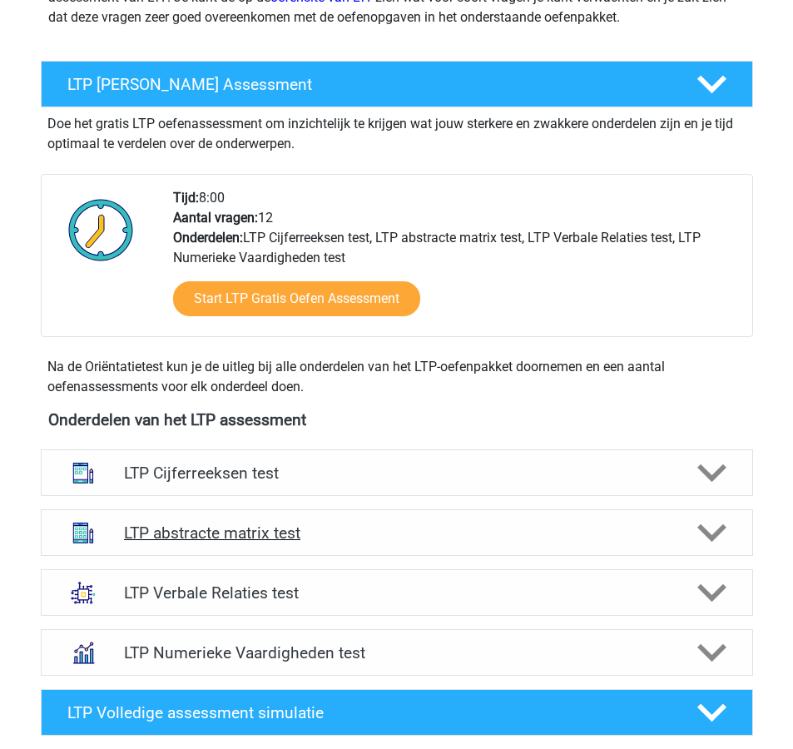
click at [706, 538] on icon at bounding box center [711, 532] width 29 height 29
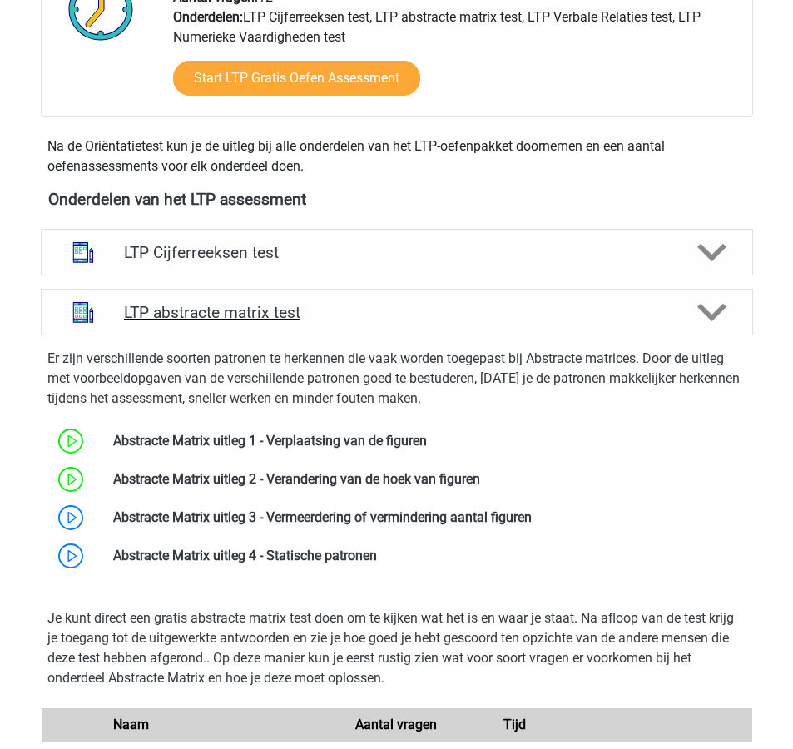
scroll to position [483, 0]
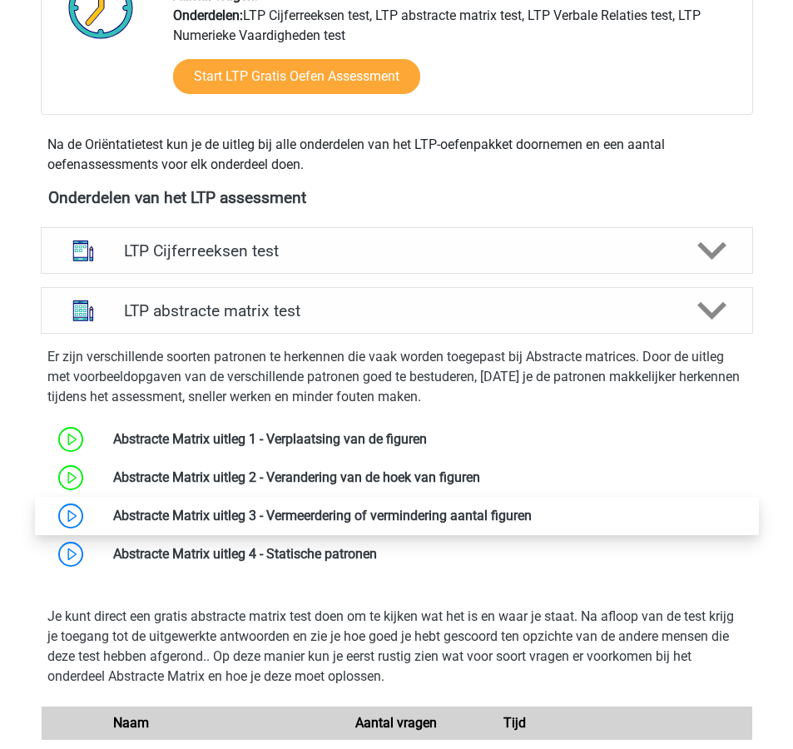
click at [532, 513] on link at bounding box center [532, 516] width 0 height 16
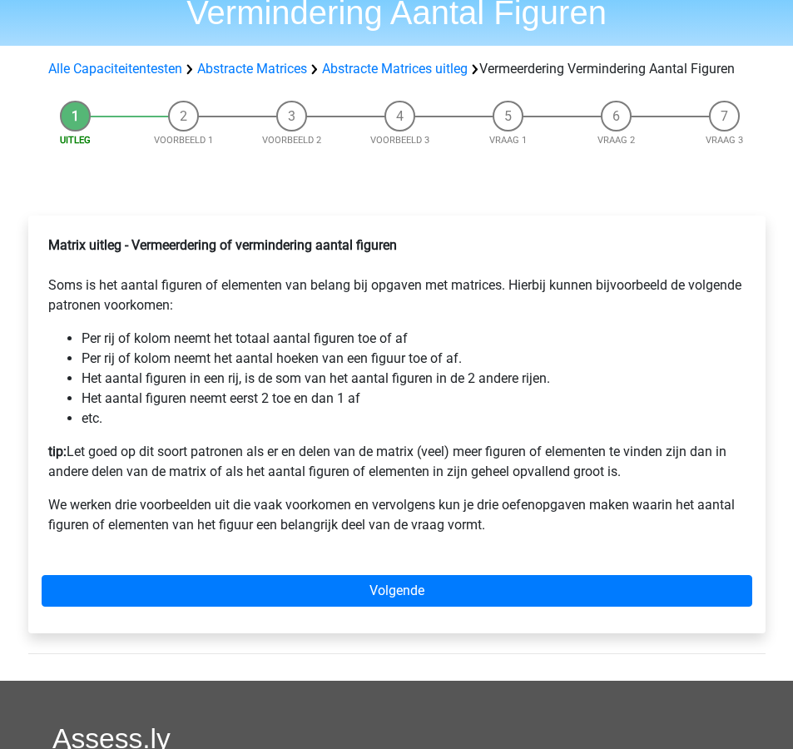
scroll to position [131, 0]
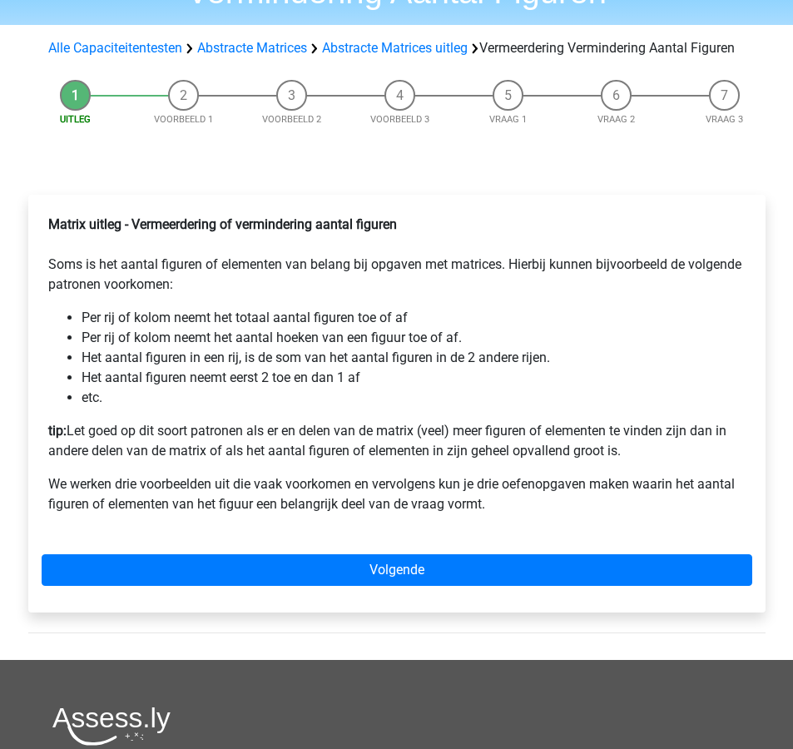
click at [545, 461] on p "tip: Let goed op dit soort patronen als er en delen van de matrix (veel) meer f…" at bounding box center [396, 441] width 697 height 40
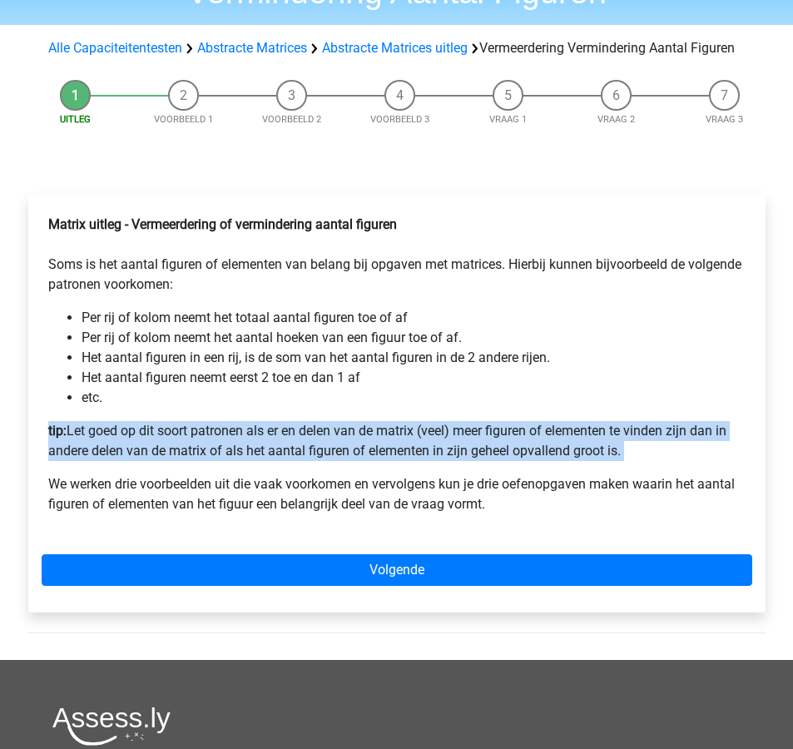
click at [545, 461] on p "tip: Let goed op dit soort patronen als er en delen van de matrix (veel) meer f…" at bounding box center [396, 441] width 697 height 40
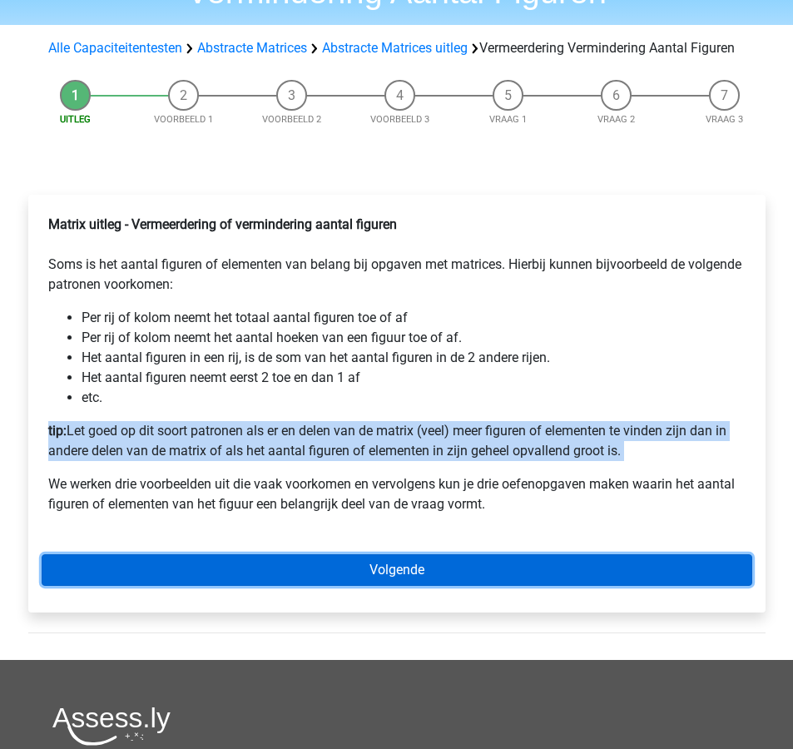
click at [583, 586] on link "Volgende" at bounding box center [397, 570] width 711 height 32
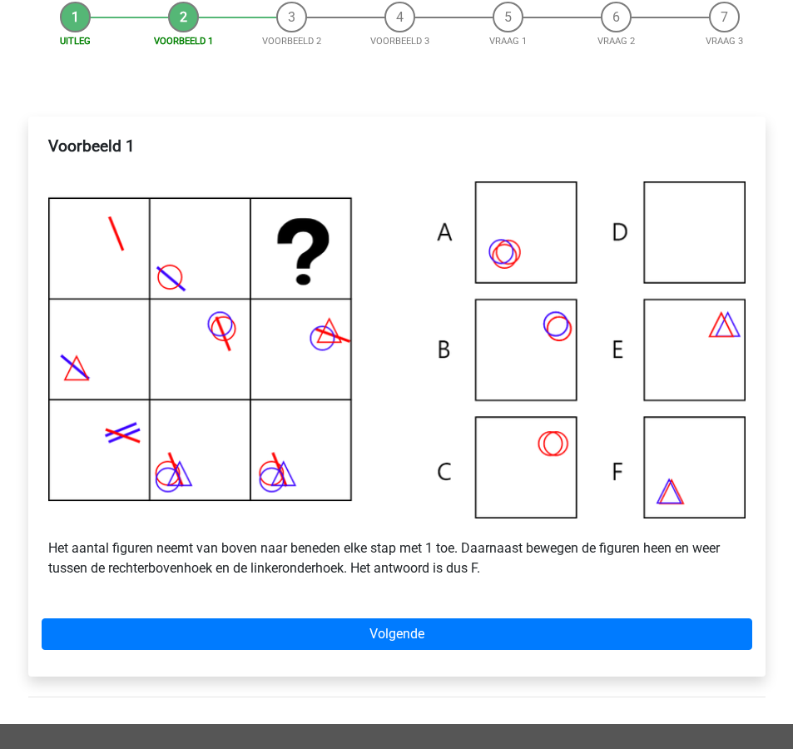
scroll to position [216, 0]
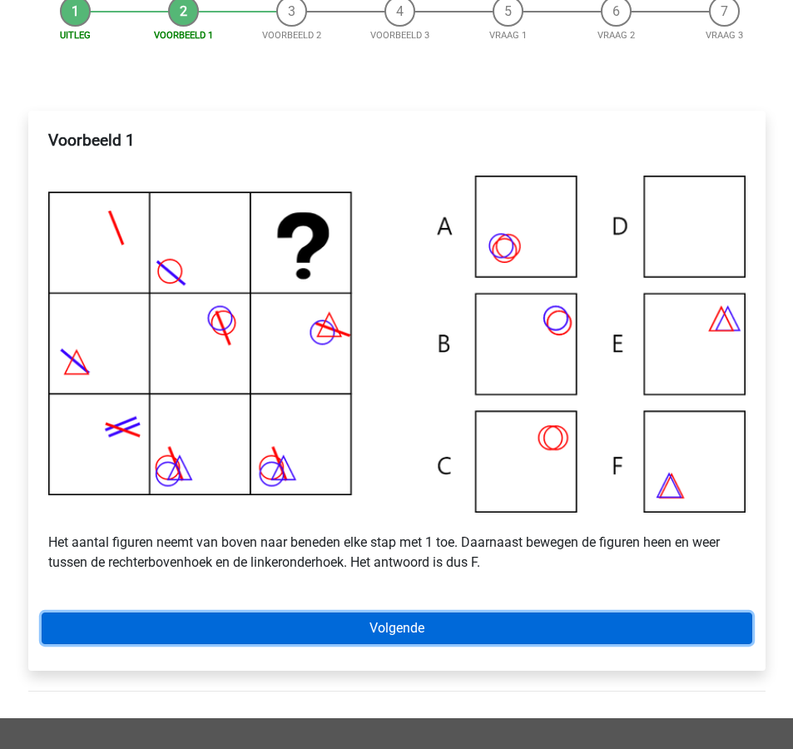
click at [522, 634] on link "Volgende" at bounding box center [397, 628] width 711 height 32
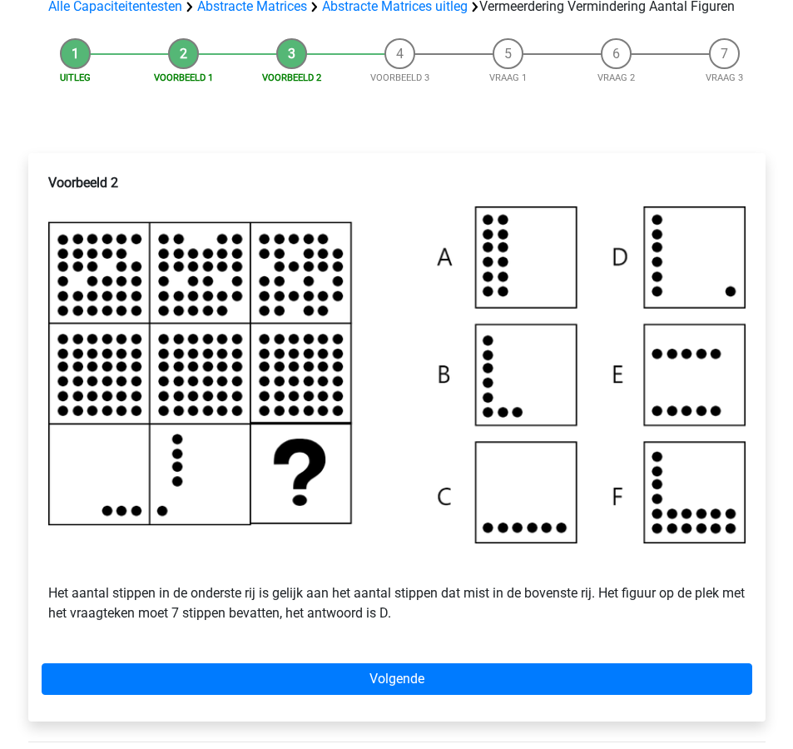
scroll to position [174, 0]
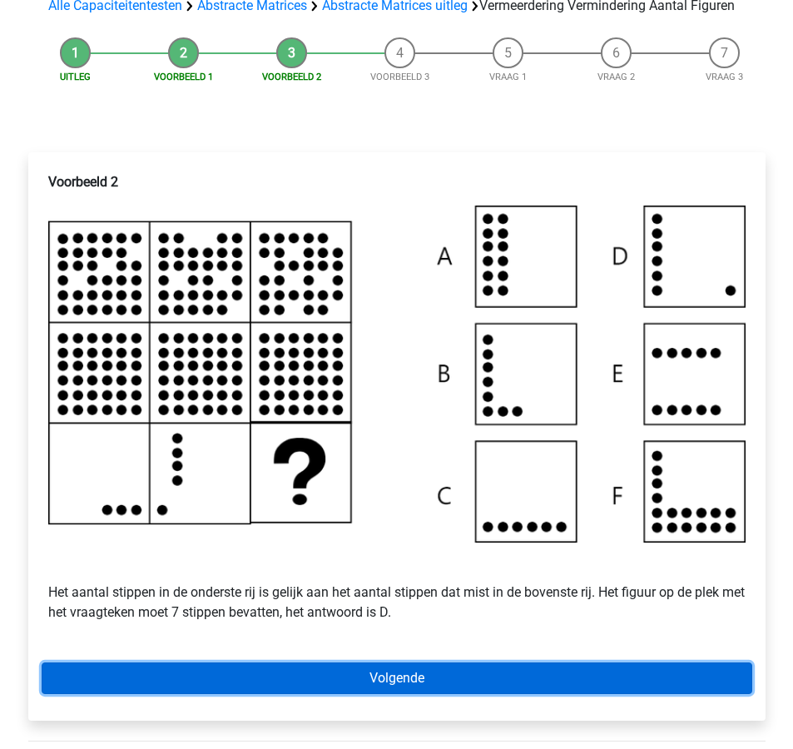
click at [537, 694] on link "Volgende" at bounding box center [397, 678] width 711 height 32
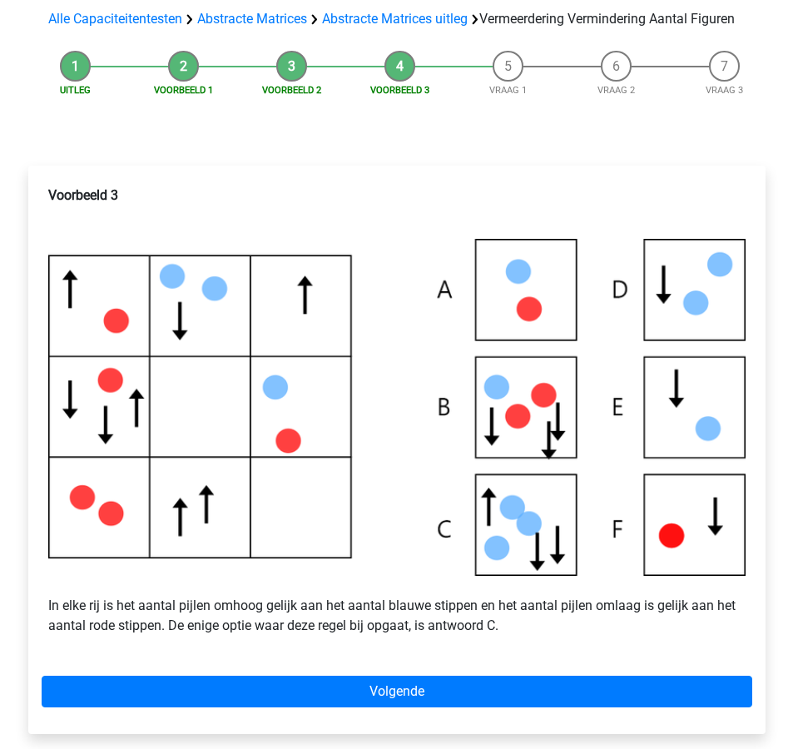
scroll to position [201, 0]
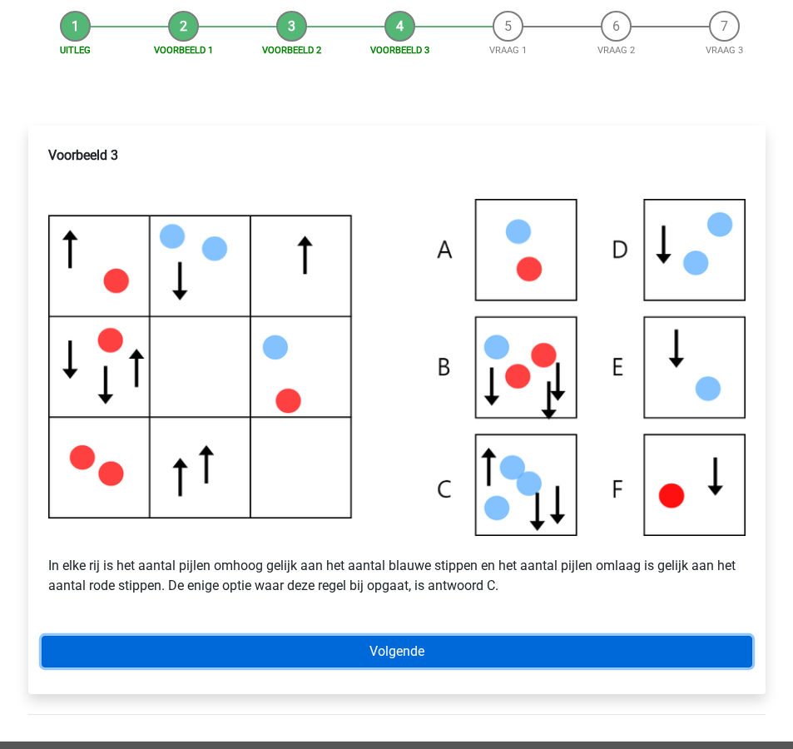
click at [613, 666] on link "Volgende" at bounding box center [397, 652] width 711 height 32
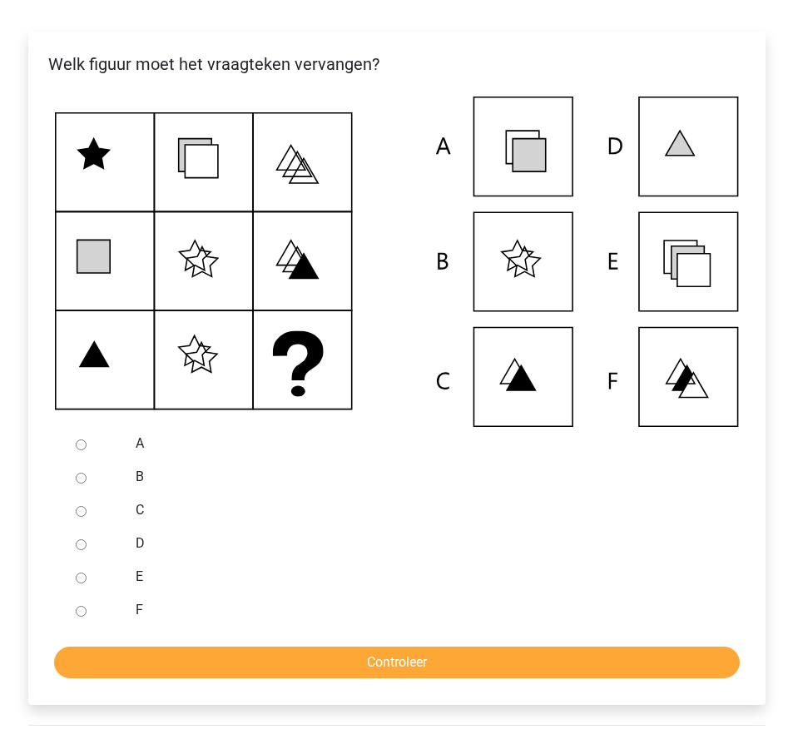
scroll to position [297, 0]
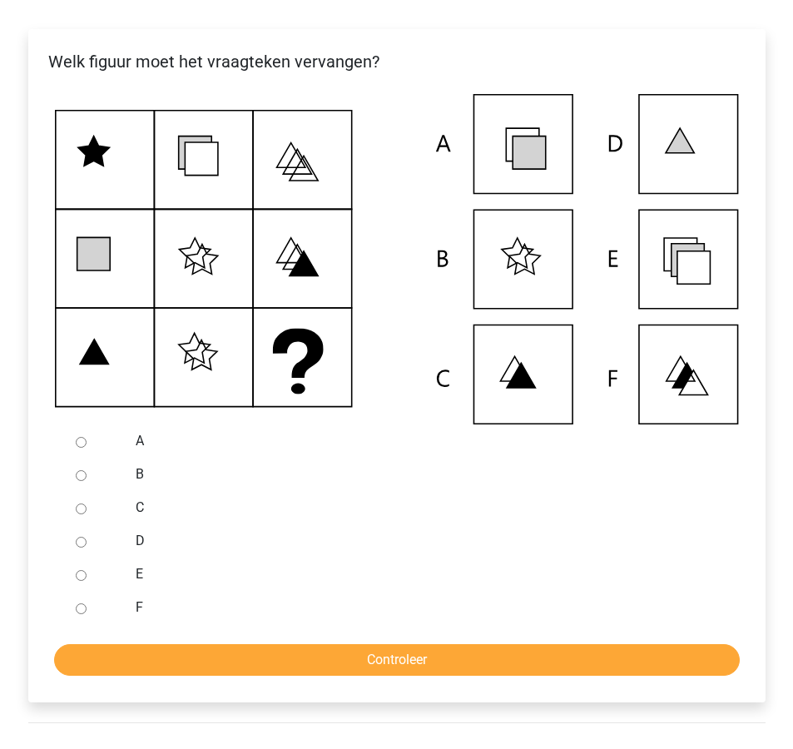
click at [277, 584] on label "E" at bounding box center [424, 574] width 576 height 20
click at [87, 581] on input "E" at bounding box center [81, 575] width 11 height 11
radio input "true"
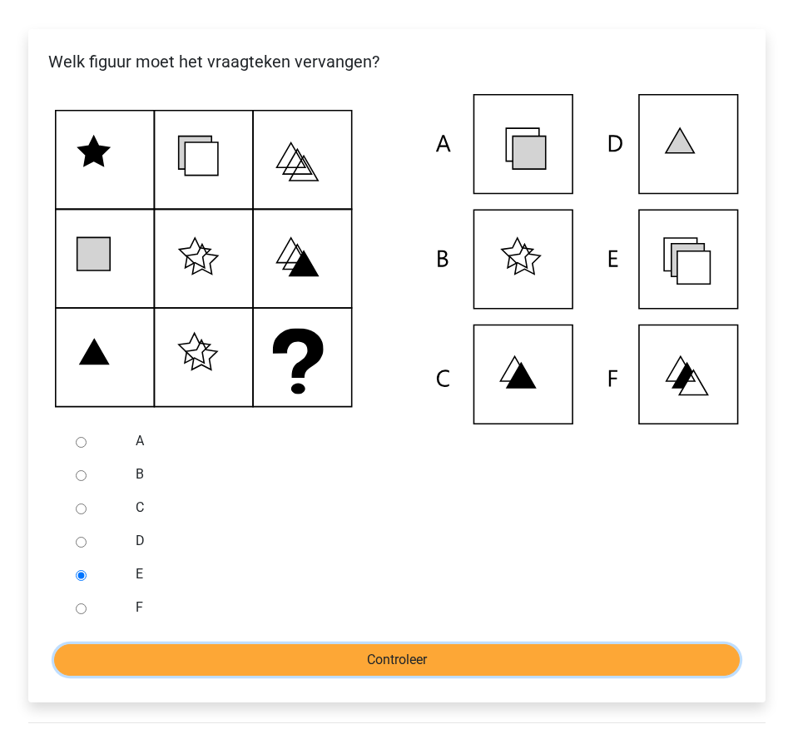
click at [313, 666] on input "Controleer" at bounding box center [397, 660] width 686 height 32
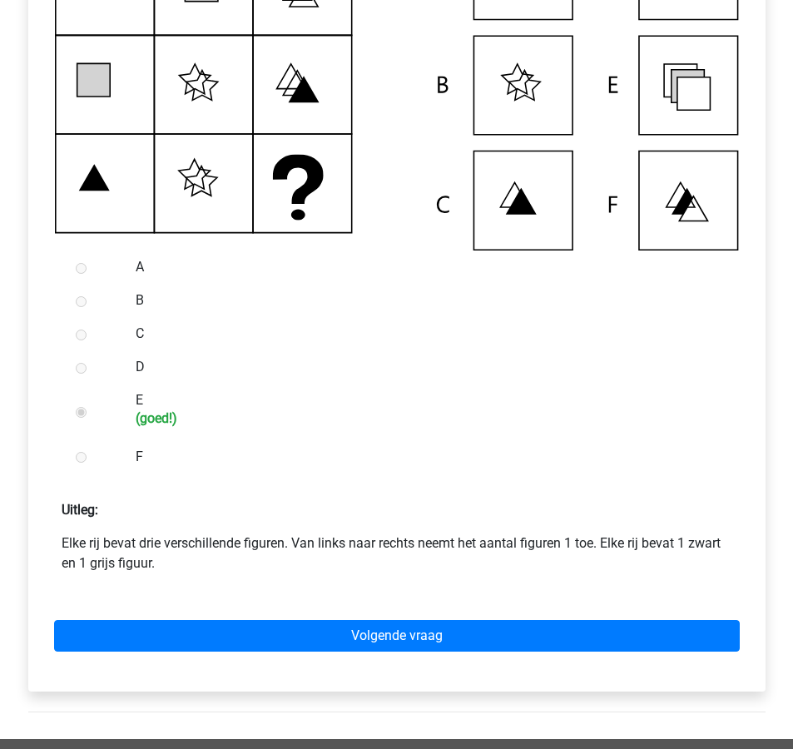
scroll to position [490, 0]
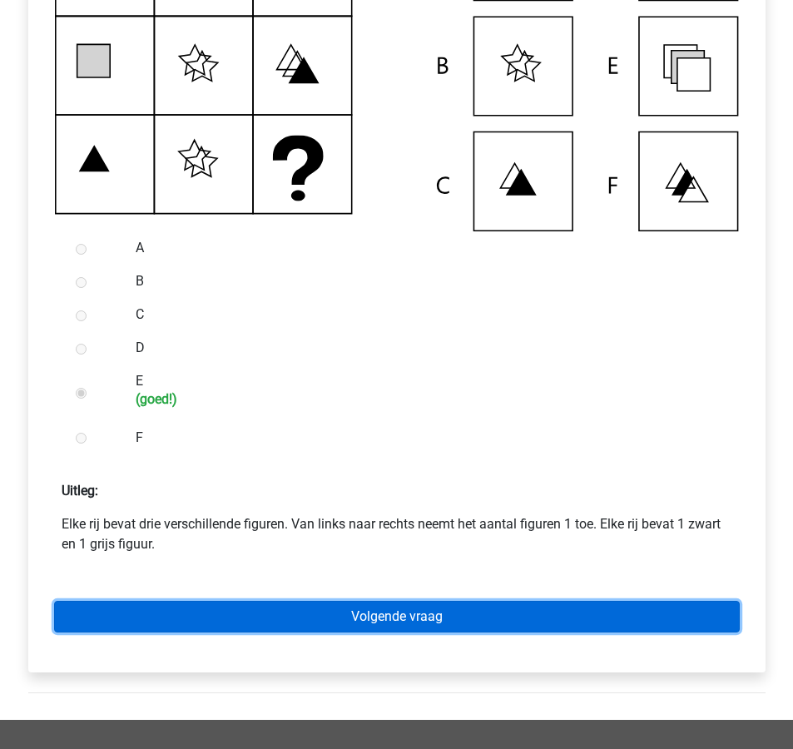
click at [330, 632] on link "Volgende vraag" at bounding box center [397, 617] width 686 height 32
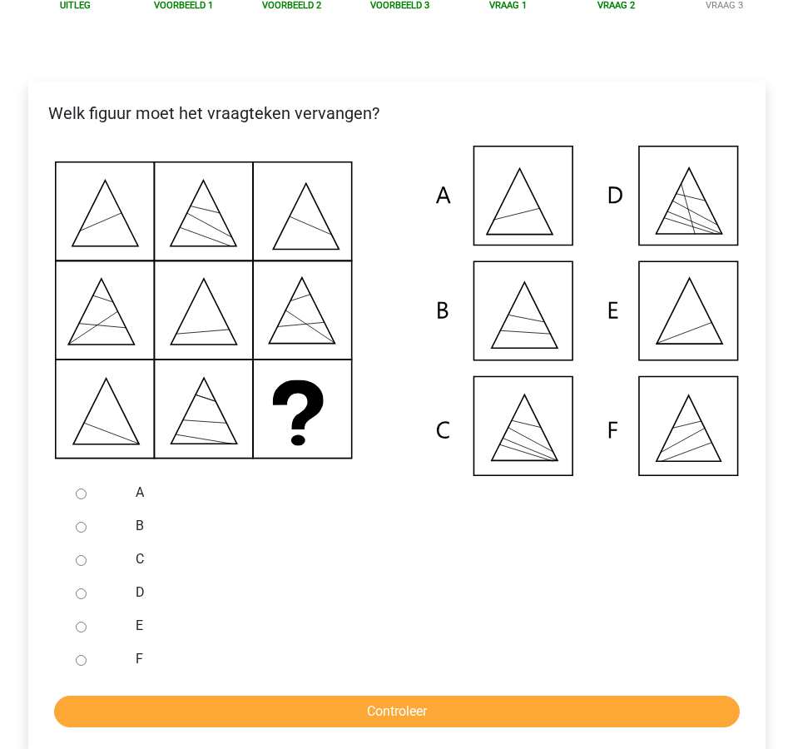
scroll to position [262, 0]
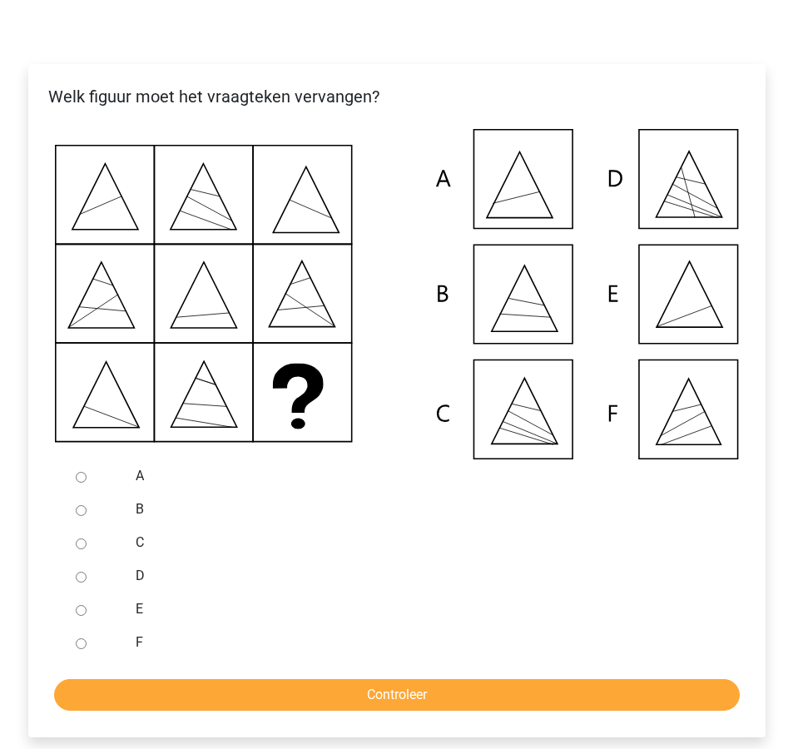
click at [78, 616] on input "E" at bounding box center [81, 610] width 11 height 11
radio input "true"
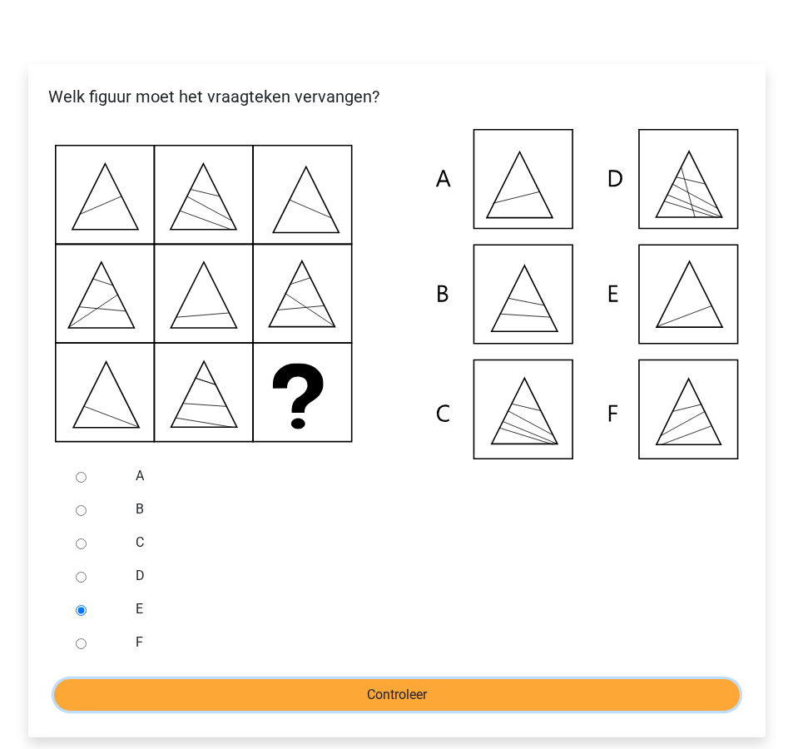
click at [201, 704] on input "Controleer" at bounding box center [397, 695] width 686 height 32
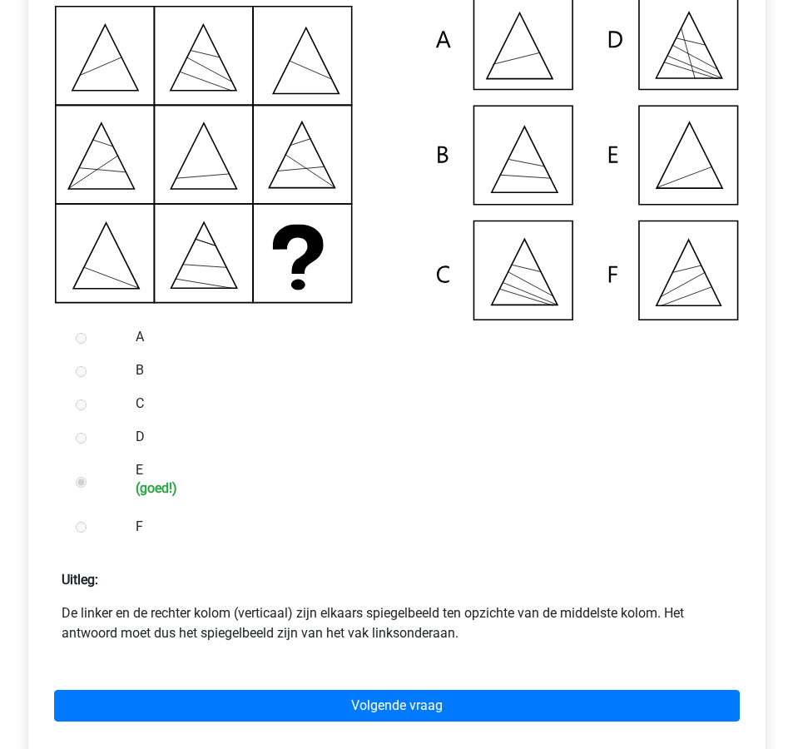
scroll to position [429, 0]
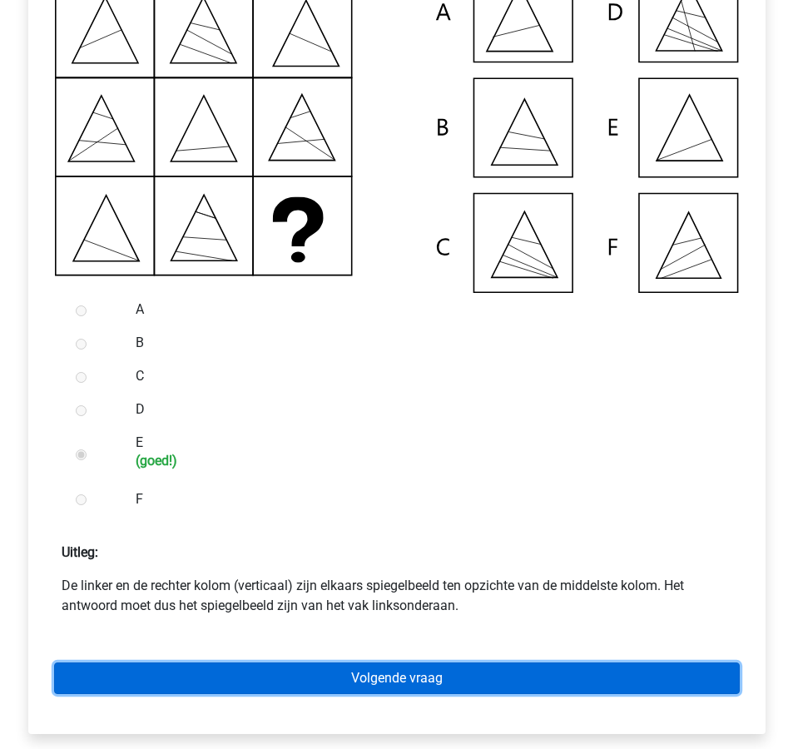
click at [203, 683] on link "Volgende vraag" at bounding box center [397, 678] width 686 height 32
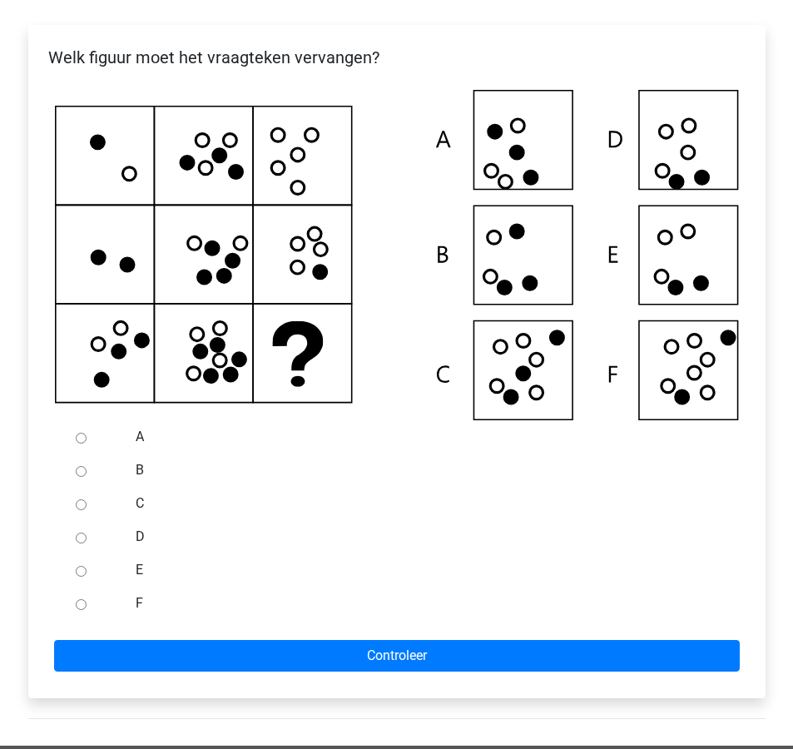
scroll to position [305, 0]
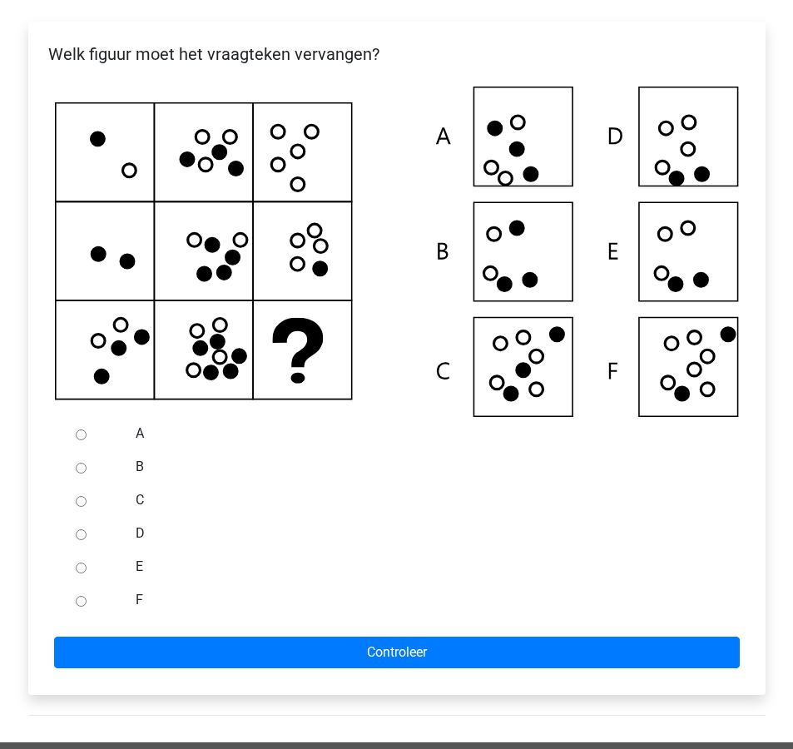
click at [79, 507] on input "C" at bounding box center [81, 501] width 11 height 11
radio input "true"
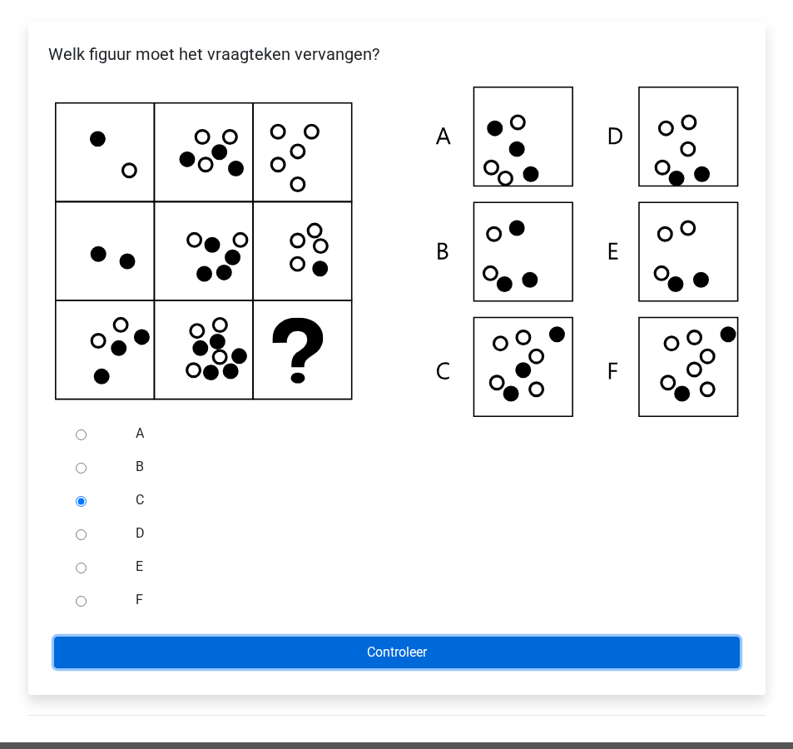
click at [247, 667] on input "Controleer" at bounding box center [397, 653] width 686 height 32
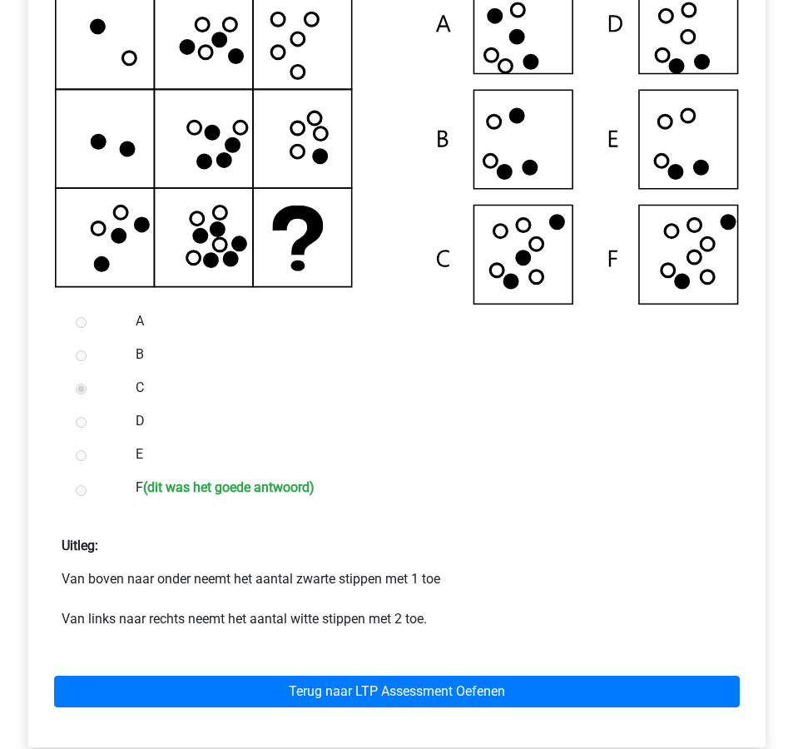
scroll to position [429, 0]
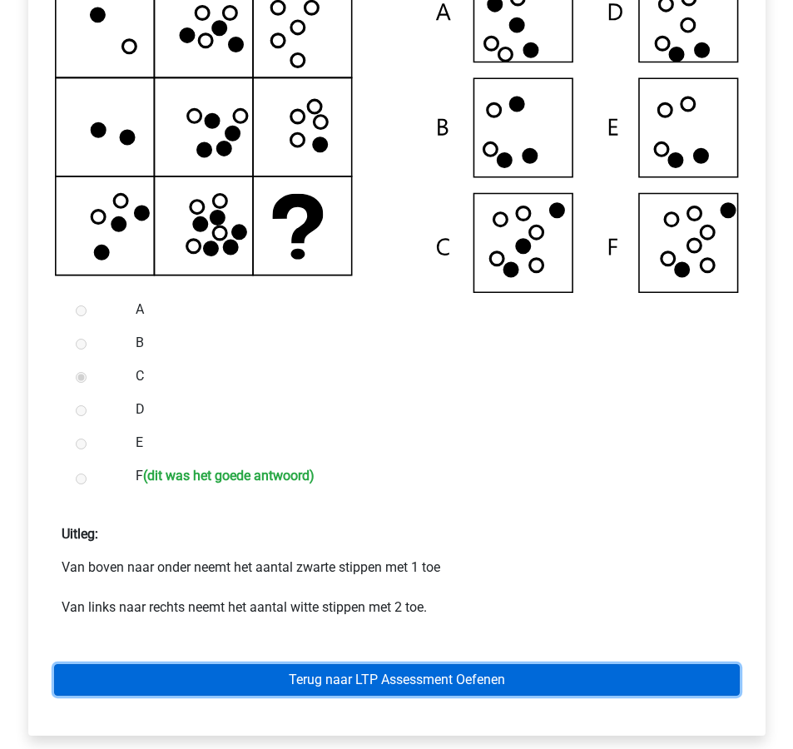
click at [390, 696] on link "Terug naar LTP Assessment Oefenen" at bounding box center [397, 680] width 686 height 32
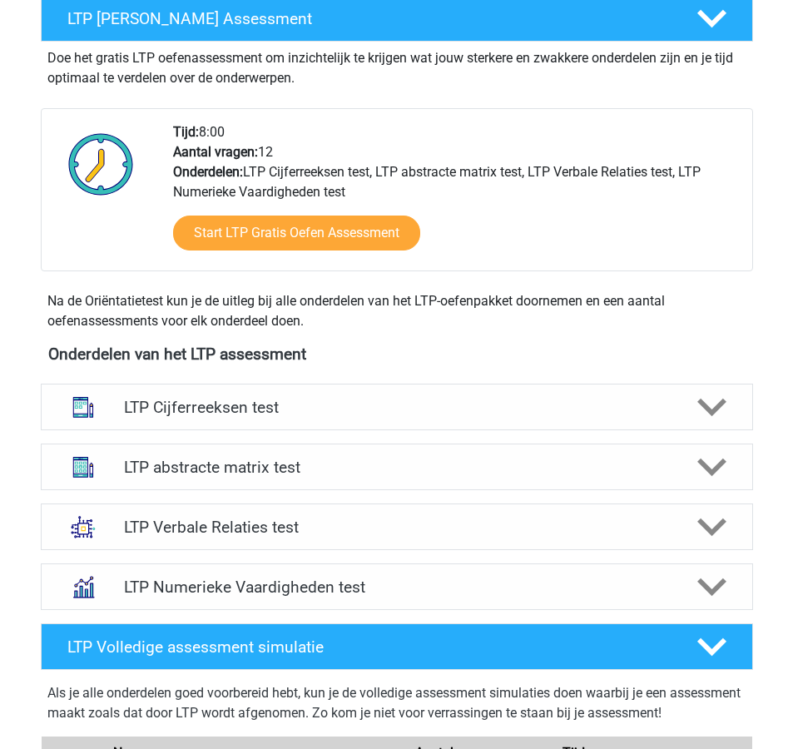
scroll to position [339, 0]
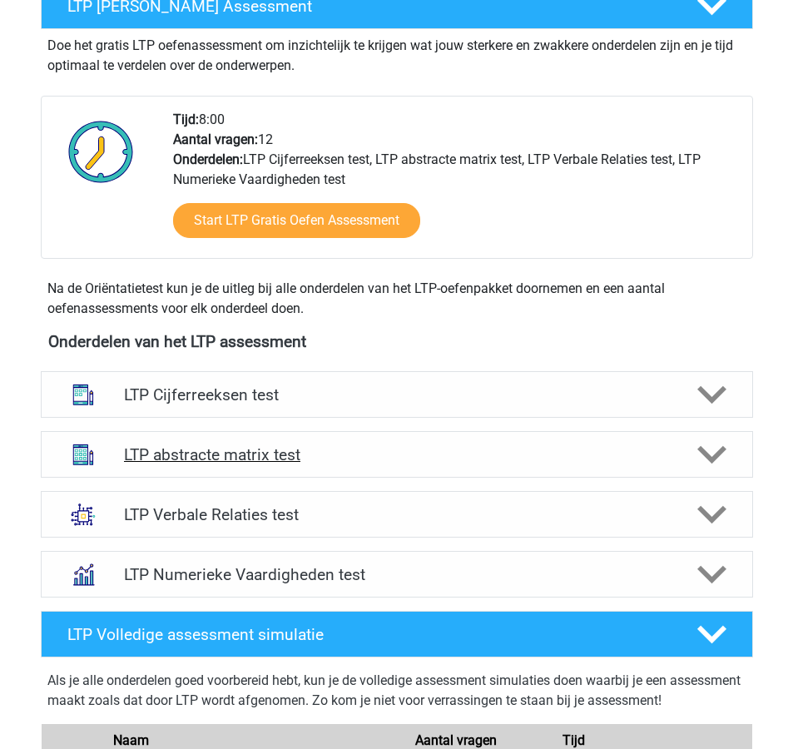
click at [377, 465] on div "LTP abstracte matrix test" at bounding box center [397, 454] width 712 height 47
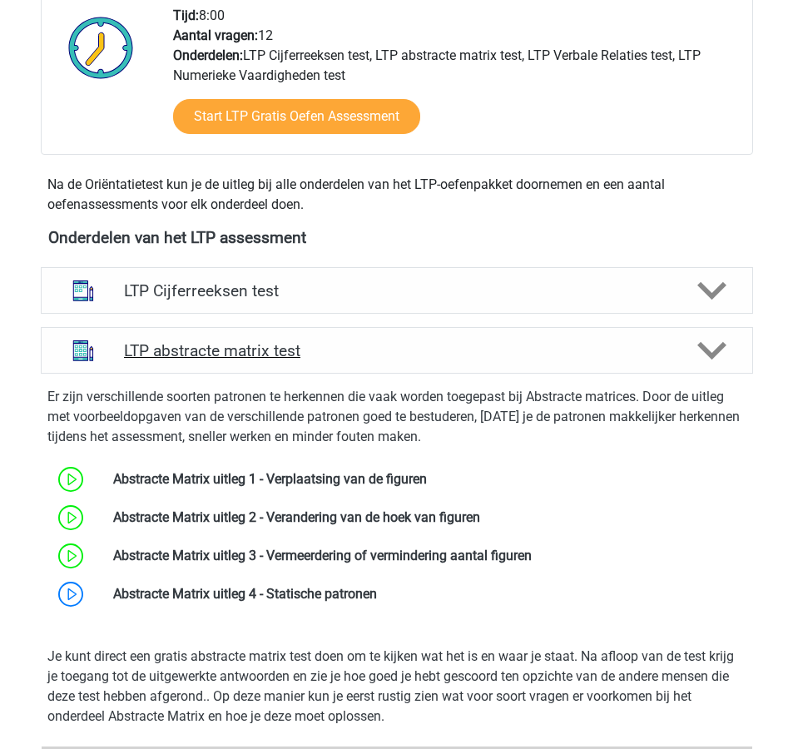
scroll to position [467, 0]
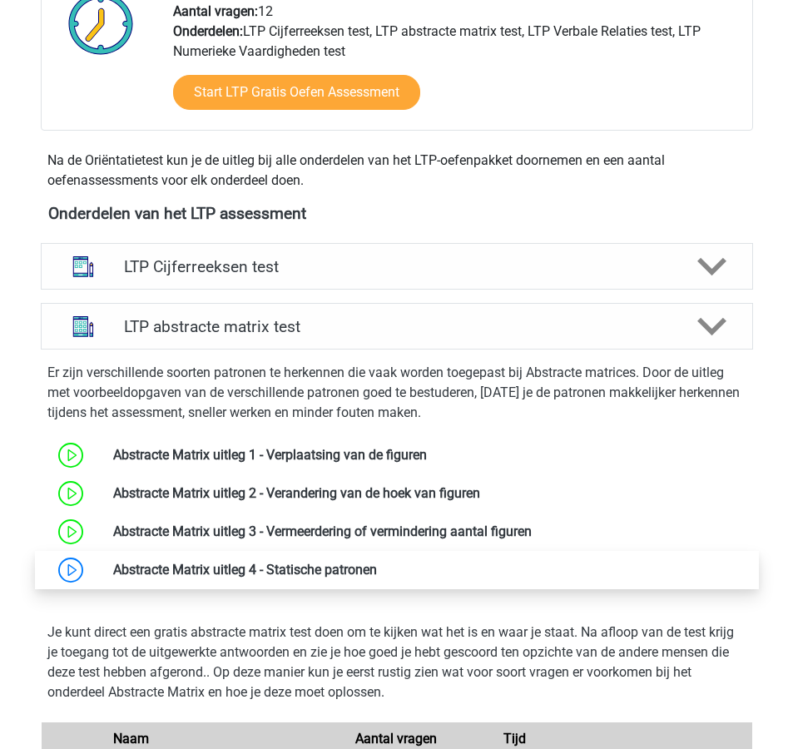
click at [377, 569] on link at bounding box center [377, 570] width 0 height 16
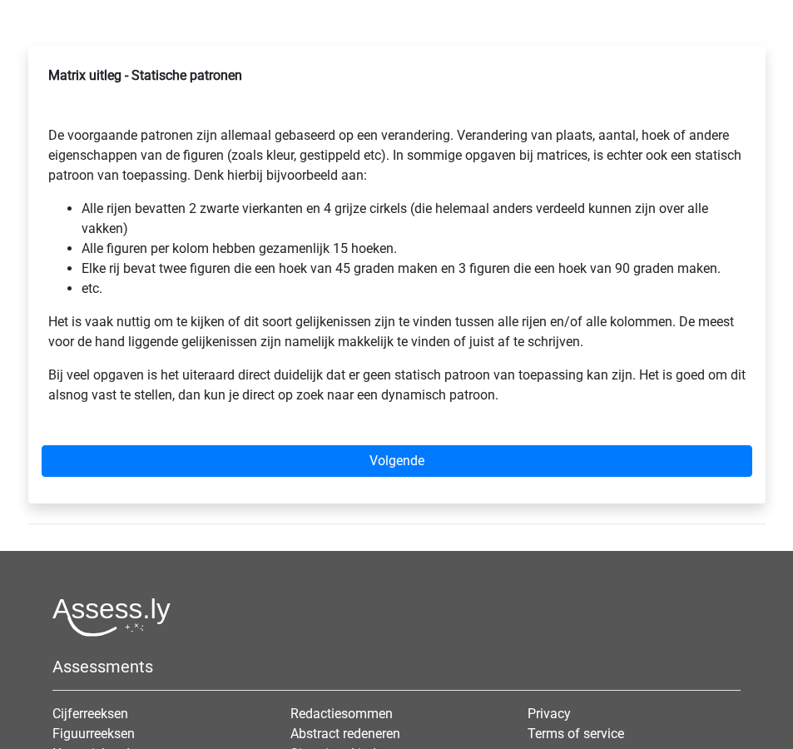
scroll to position [242, 0]
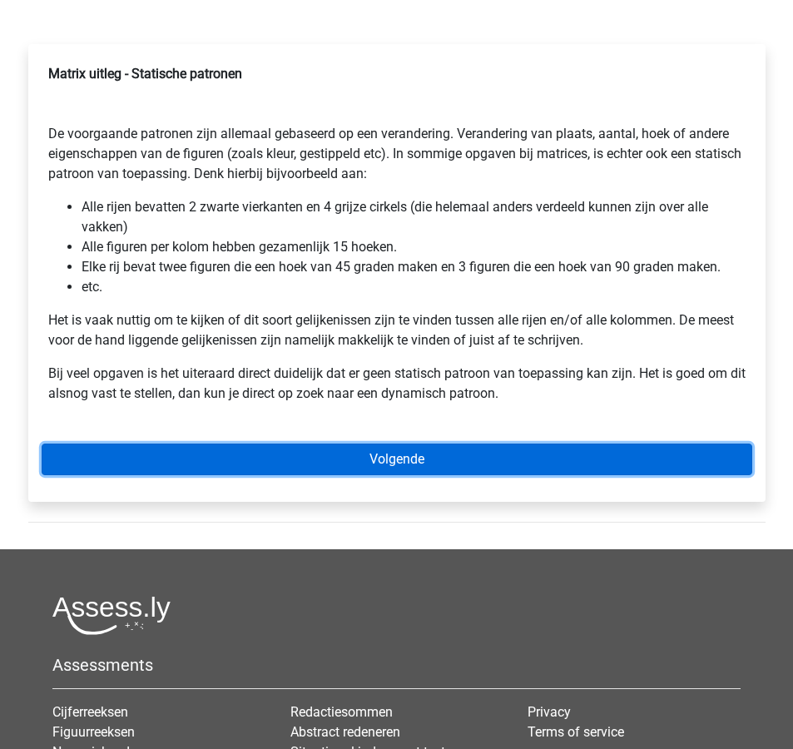
click at [345, 460] on link "Volgende" at bounding box center [397, 460] width 711 height 32
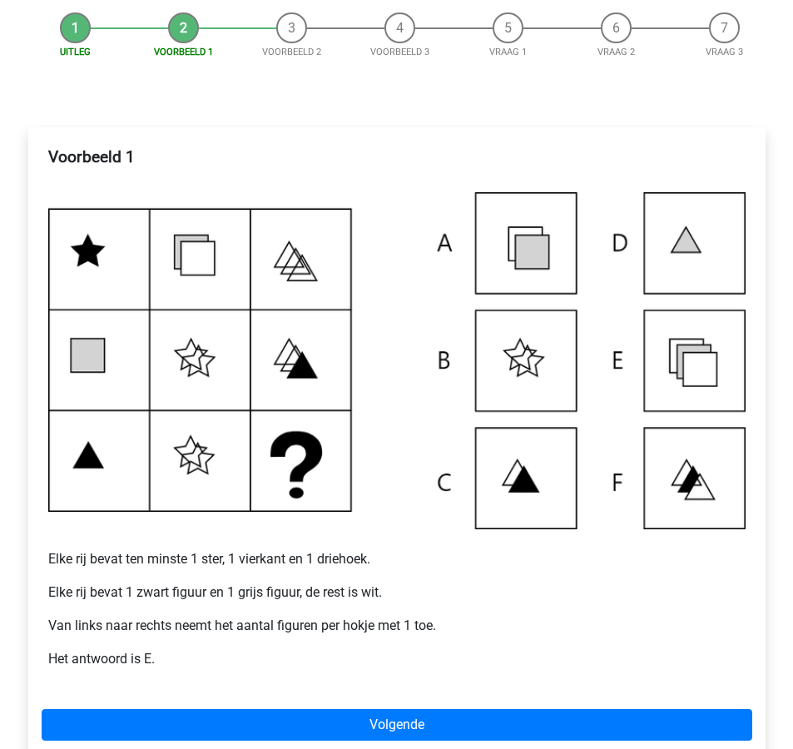
scroll to position [158, 0]
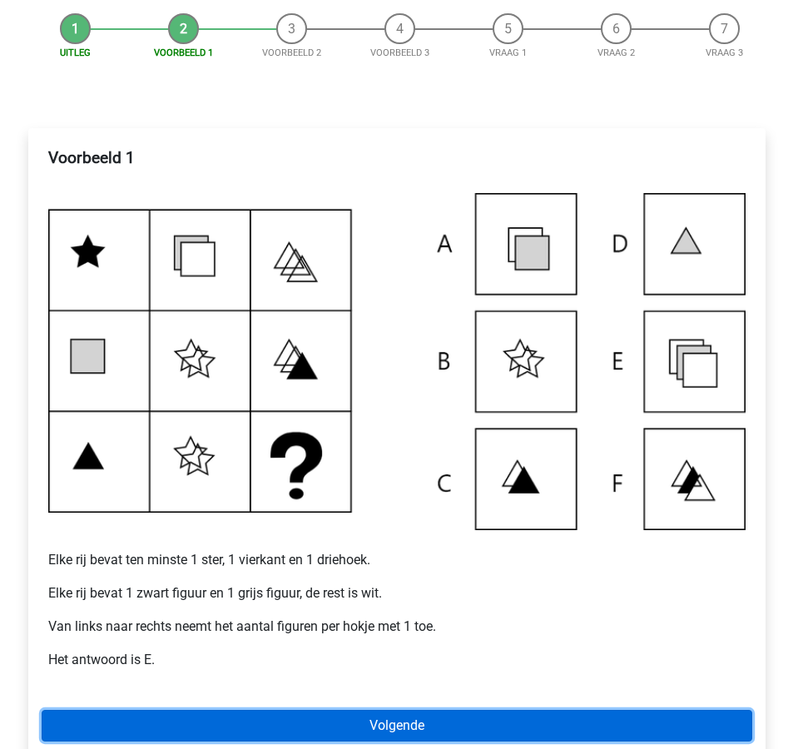
click at [403, 729] on link "Volgende" at bounding box center [397, 726] width 711 height 32
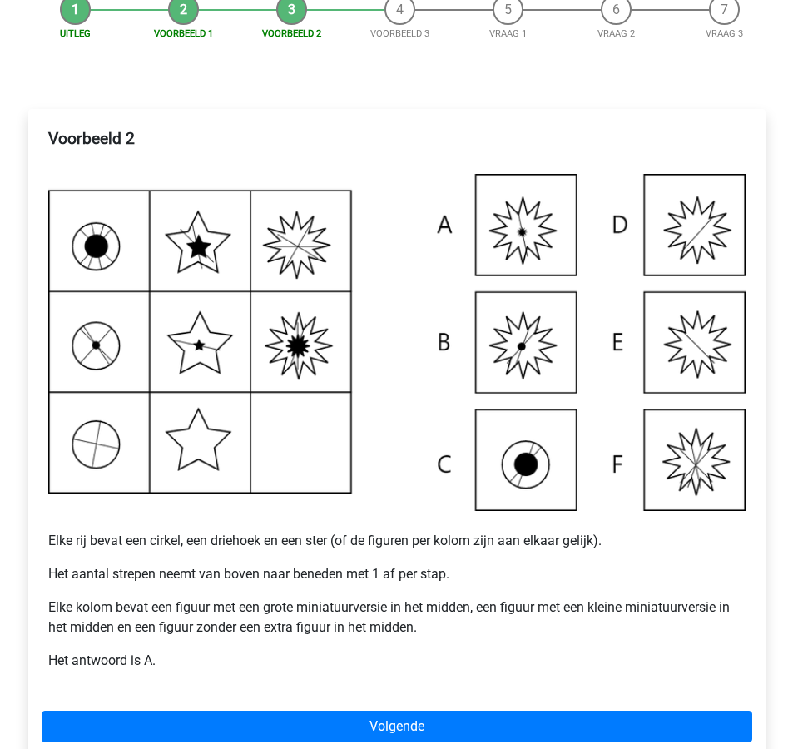
scroll to position [182, 0]
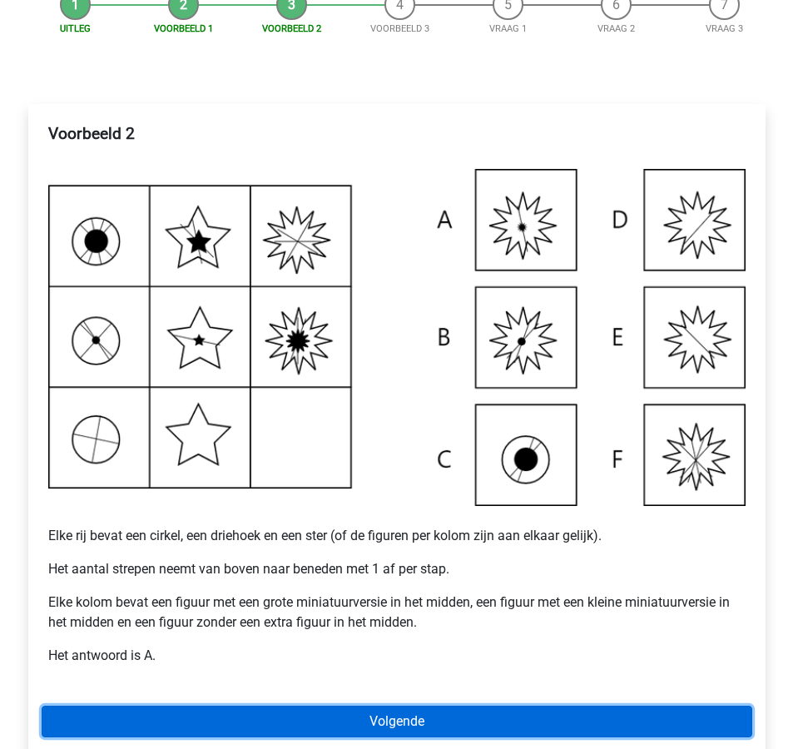
click at [504, 716] on link "Volgende" at bounding box center [397, 722] width 711 height 32
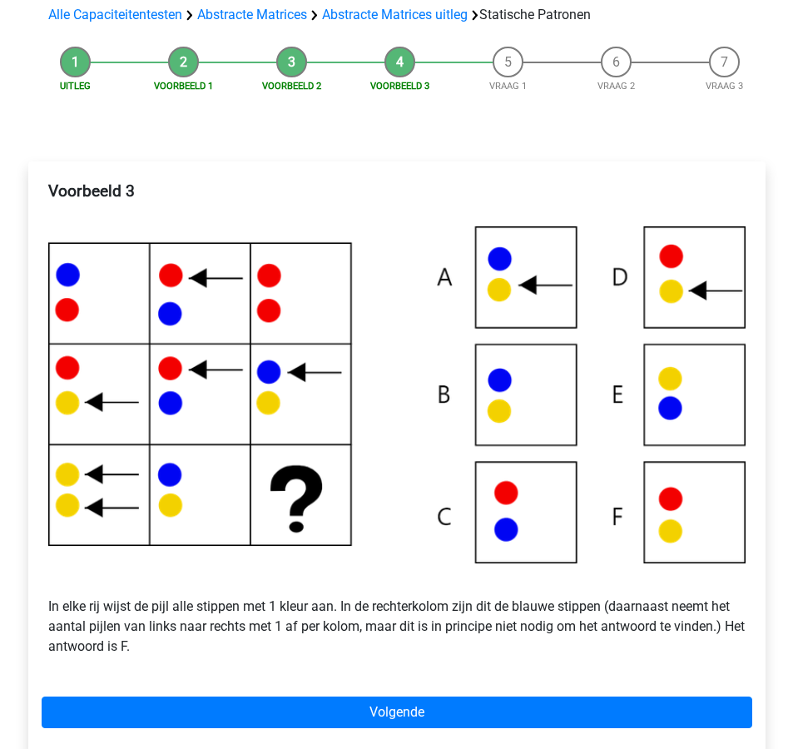
scroll to position [140, 0]
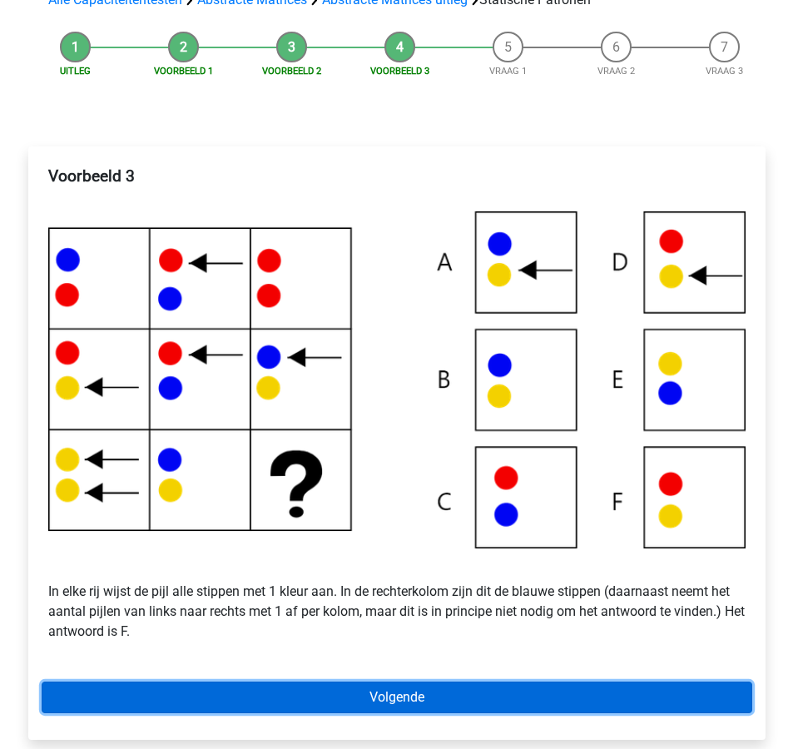
click at [451, 702] on link "Volgende" at bounding box center [397, 698] width 711 height 32
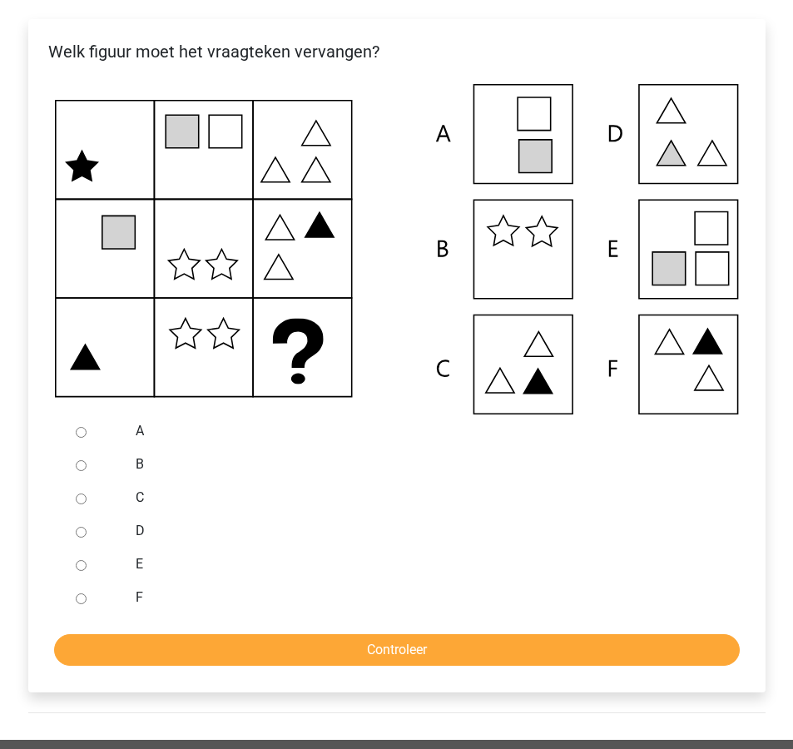
scroll to position [269, 0]
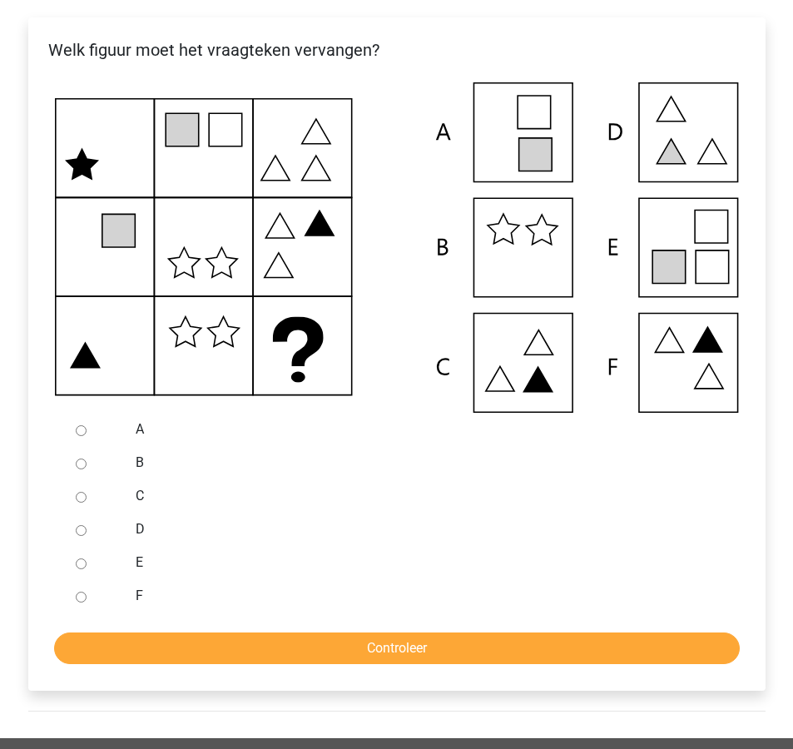
click at [117, 571] on div at bounding box center [96, 562] width 55 height 33
click at [82, 566] on input "E" at bounding box center [81, 563] width 11 height 11
radio input "true"
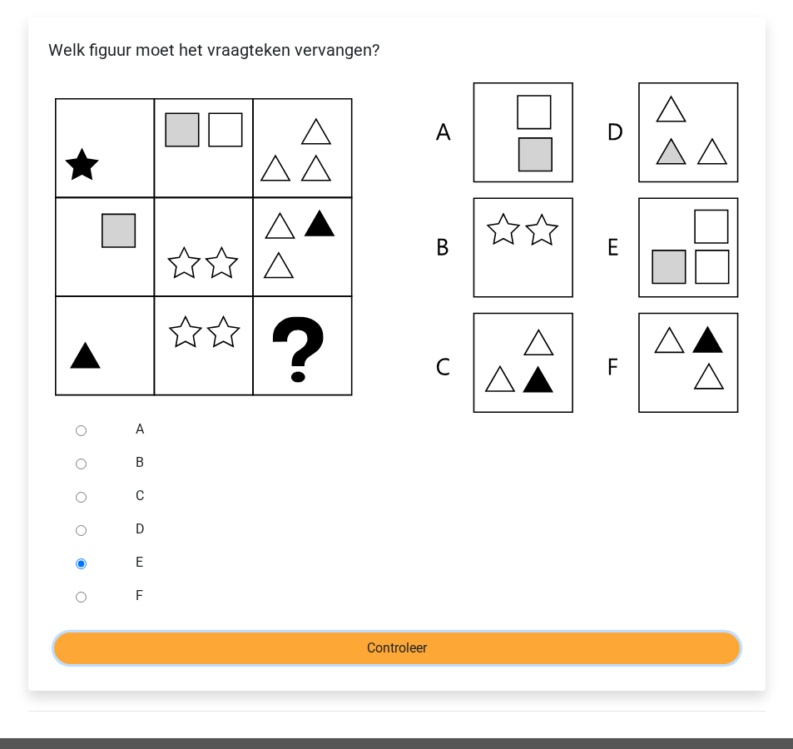
click at [237, 638] on input "Controleer" at bounding box center [397, 648] width 686 height 32
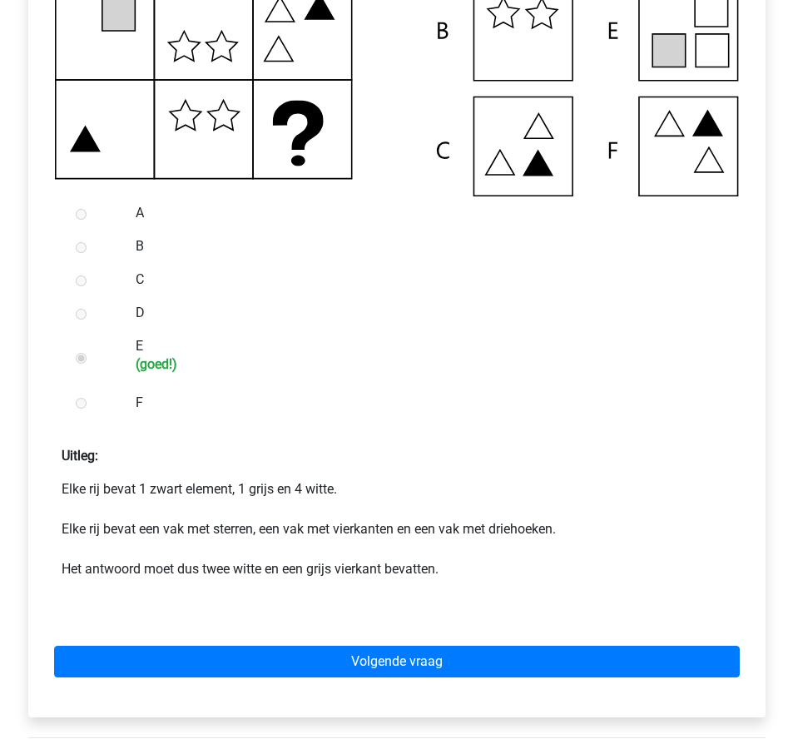
scroll to position [517, 0]
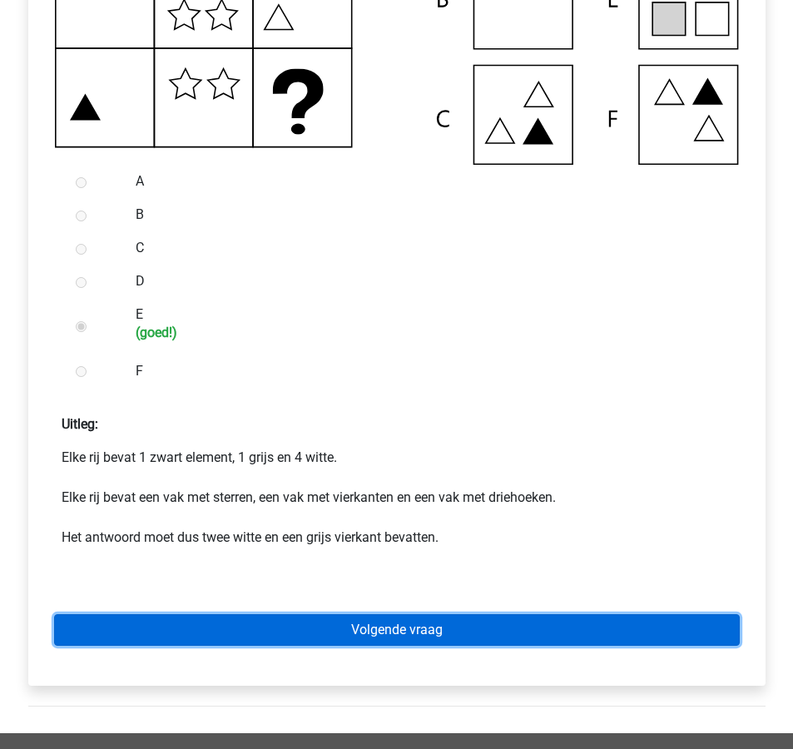
click at [239, 635] on link "Volgende vraag" at bounding box center [397, 630] width 686 height 32
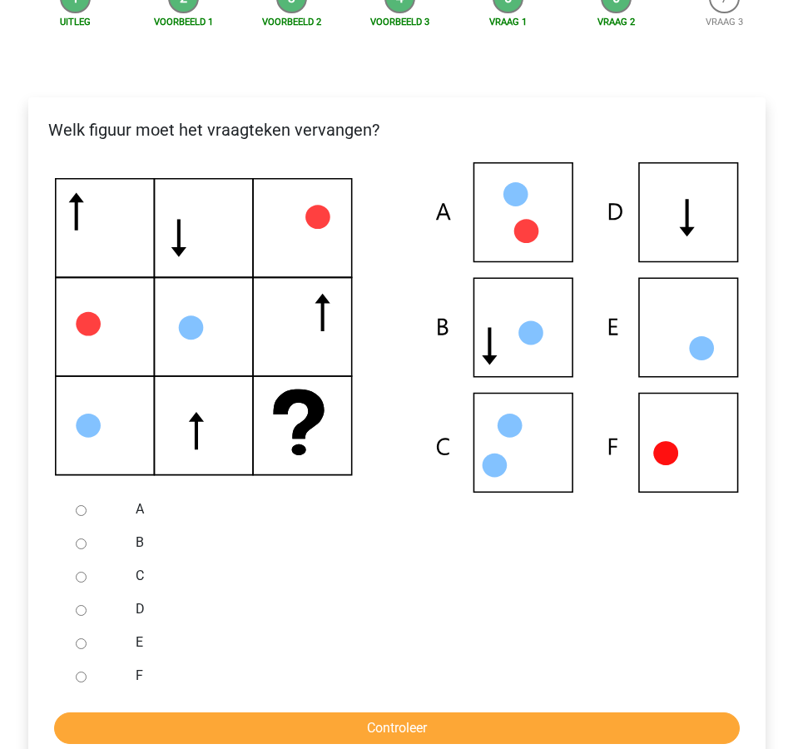
scroll to position [208, 0]
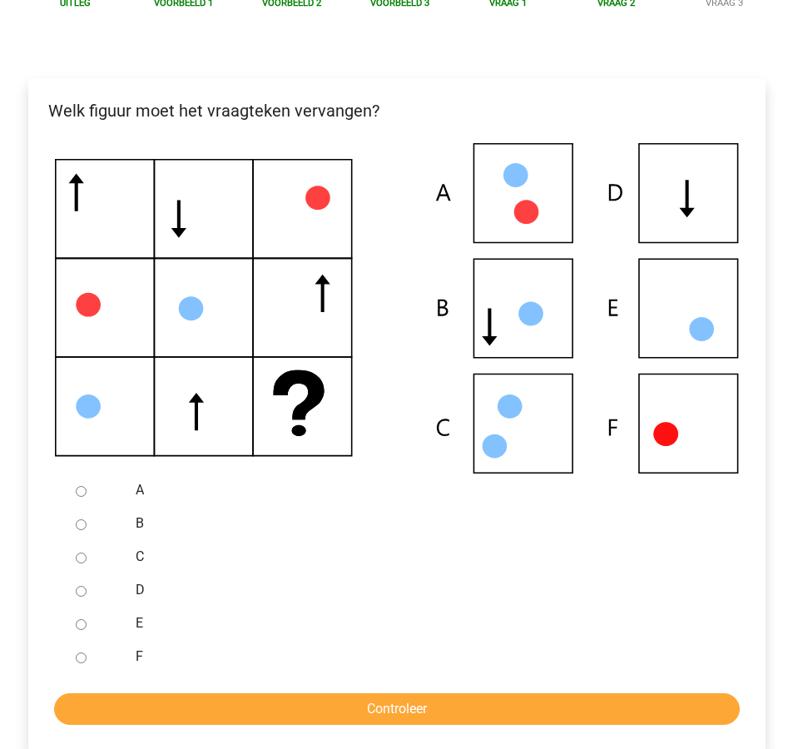
click at [81, 591] on input "D" at bounding box center [81, 591] width 11 height 11
radio input "true"
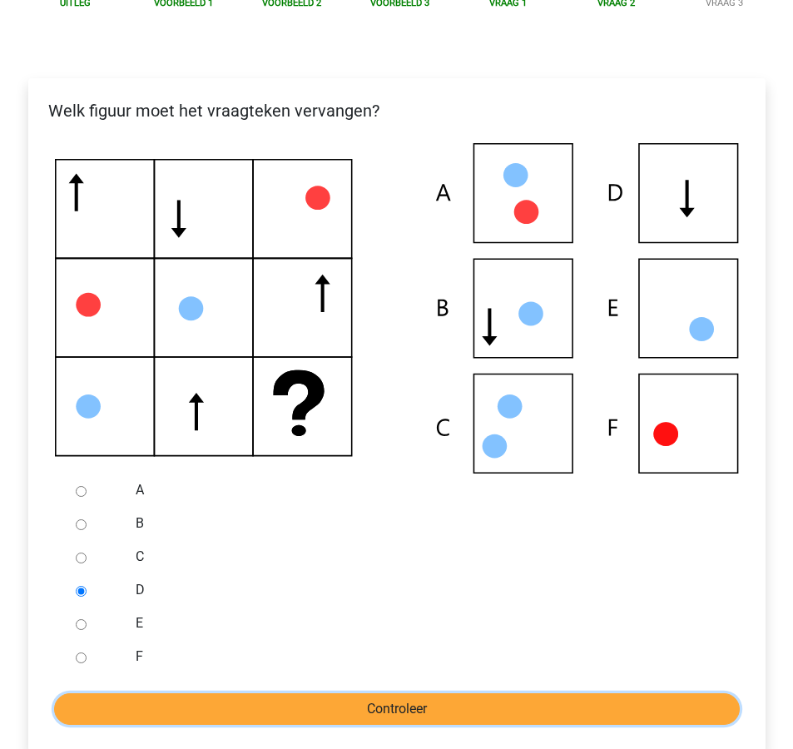
click at [280, 707] on input "Controleer" at bounding box center [397, 709] width 686 height 32
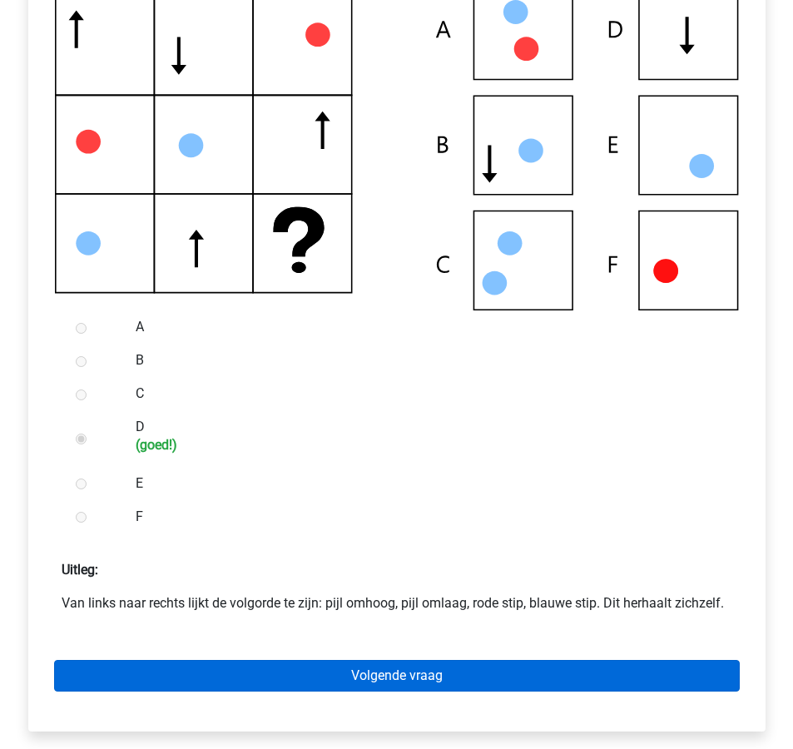
scroll to position [381, 0]
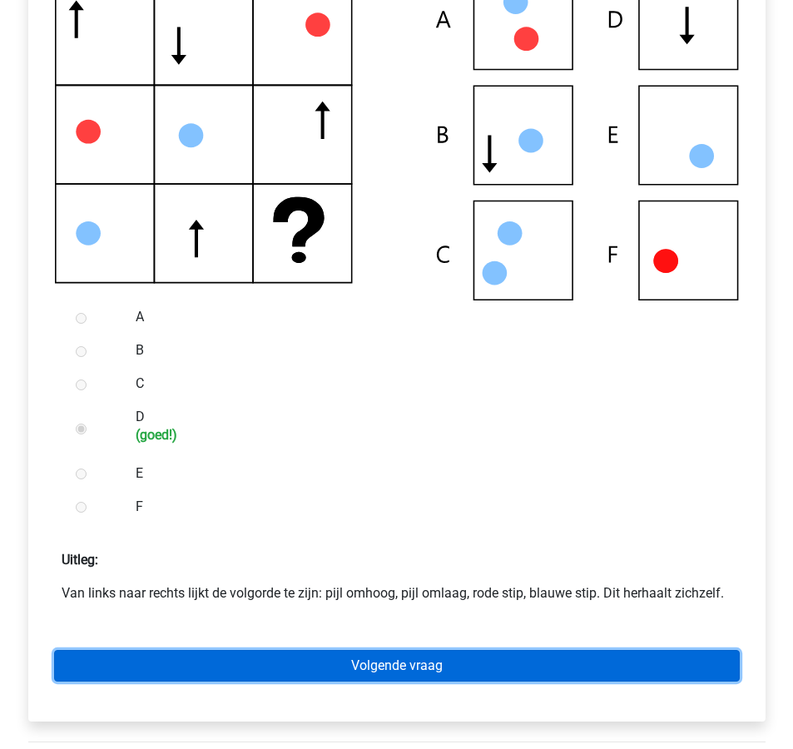
click at [359, 676] on link "Volgende vraag" at bounding box center [397, 666] width 686 height 32
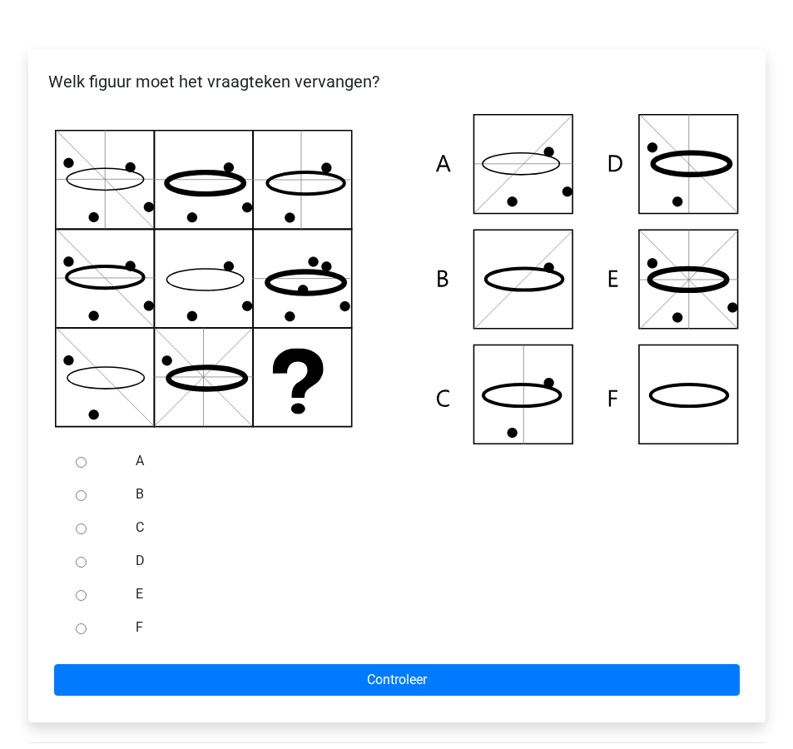
scroll to position [241, 0]
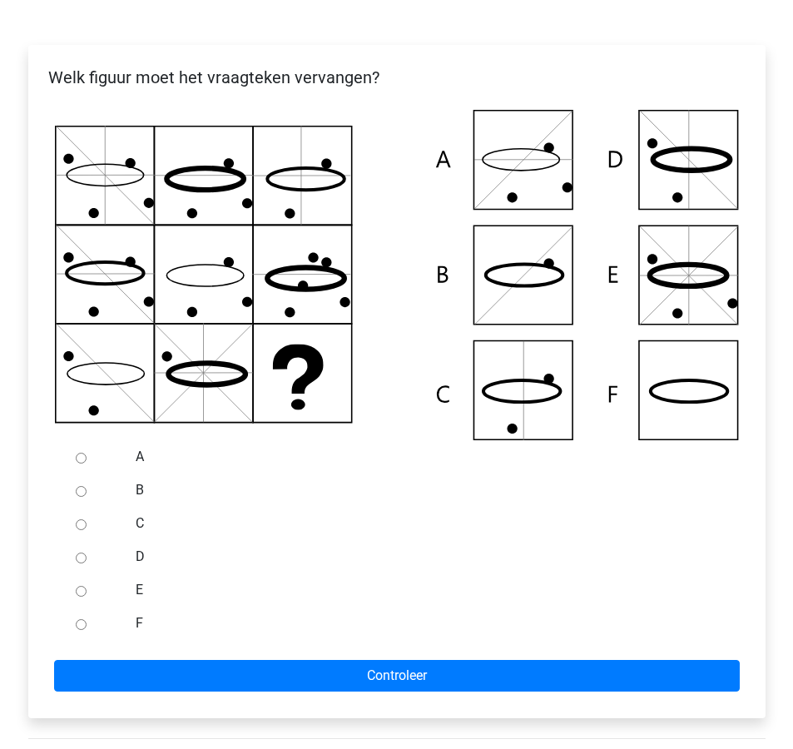
click at [544, 310] on icon at bounding box center [397, 275] width 684 height 330
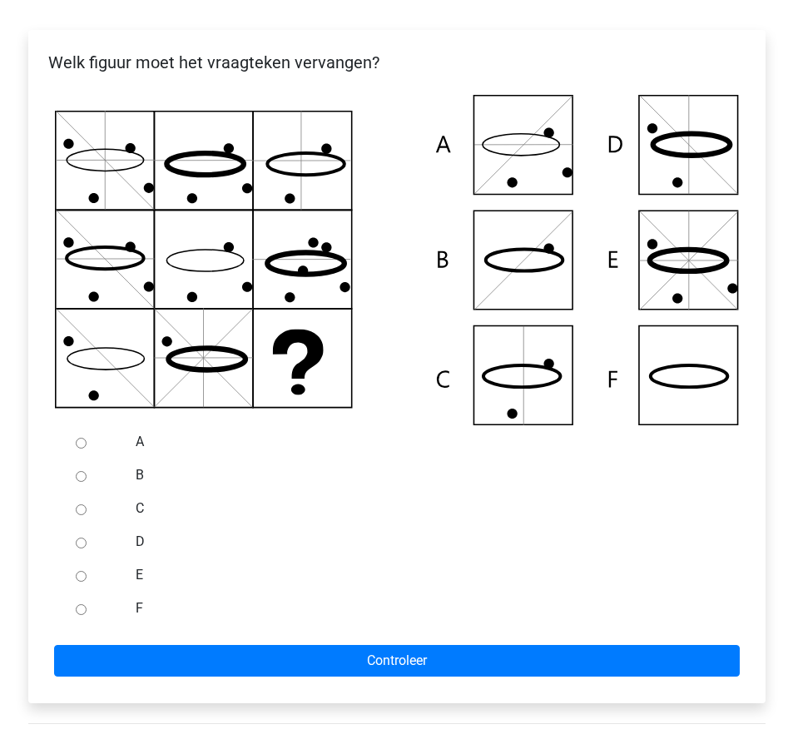
click at [112, 477] on div at bounding box center [96, 474] width 55 height 33
click at [88, 476] on div at bounding box center [96, 474] width 55 height 33
click at [73, 472] on div at bounding box center [96, 474] width 55 height 33
click at [77, 476] on input "B" at bounding box center [81, 476] width 11 height 11
radio input "true"
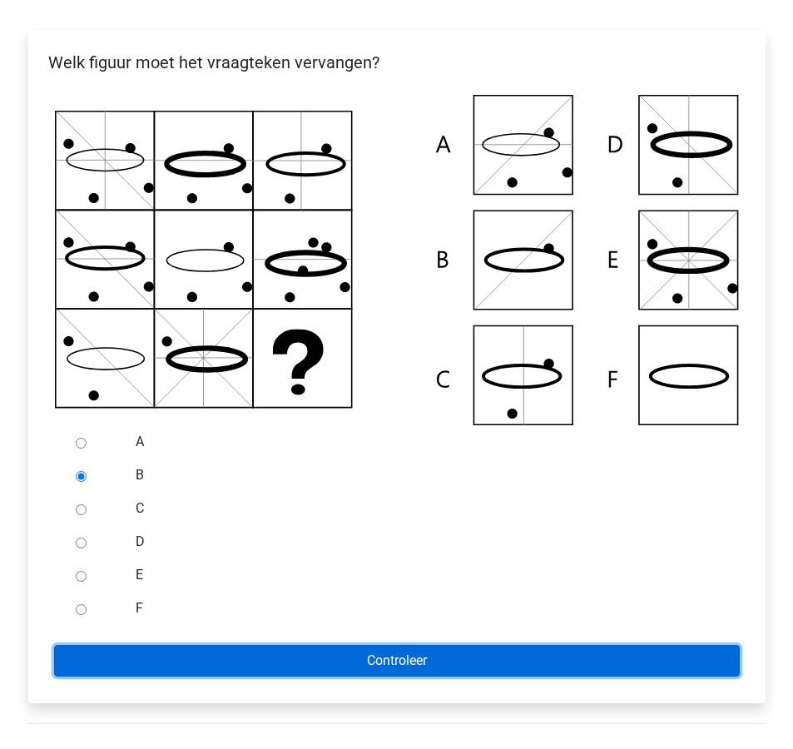
click at [322, 655] on input "Controleer" at bounding box center [397, 661] width 686 height 32
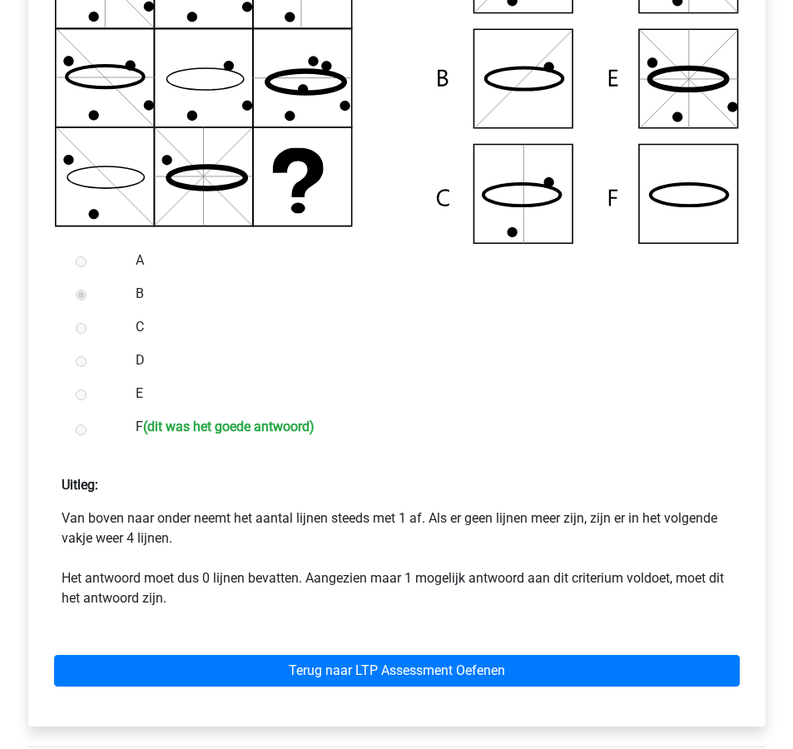
scroll to position [440, 0]
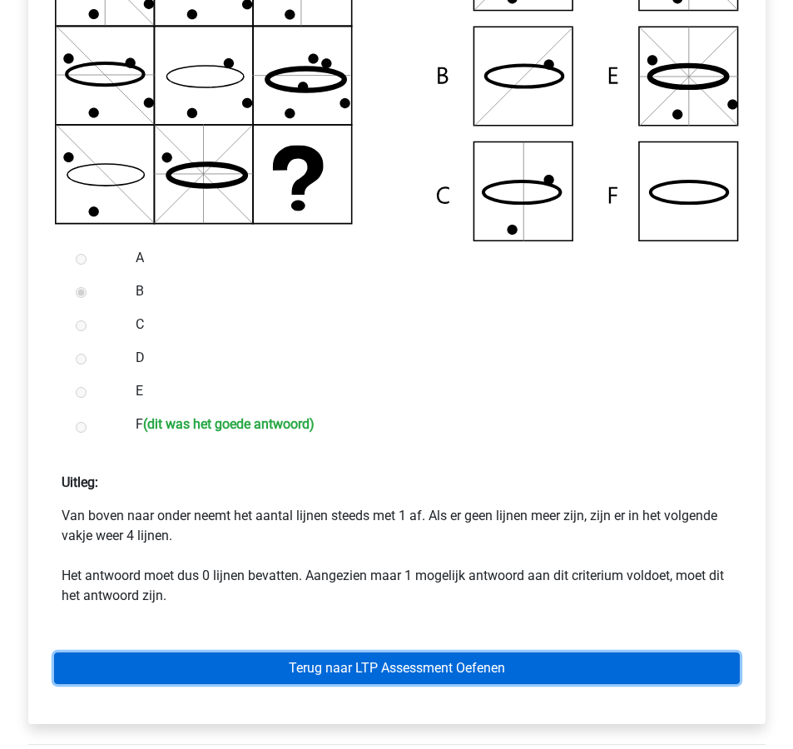
click at [630, 662] on link "Terug naar LTP Assessment Oefenen" at bounding box center [397, 668] width 686 height 32
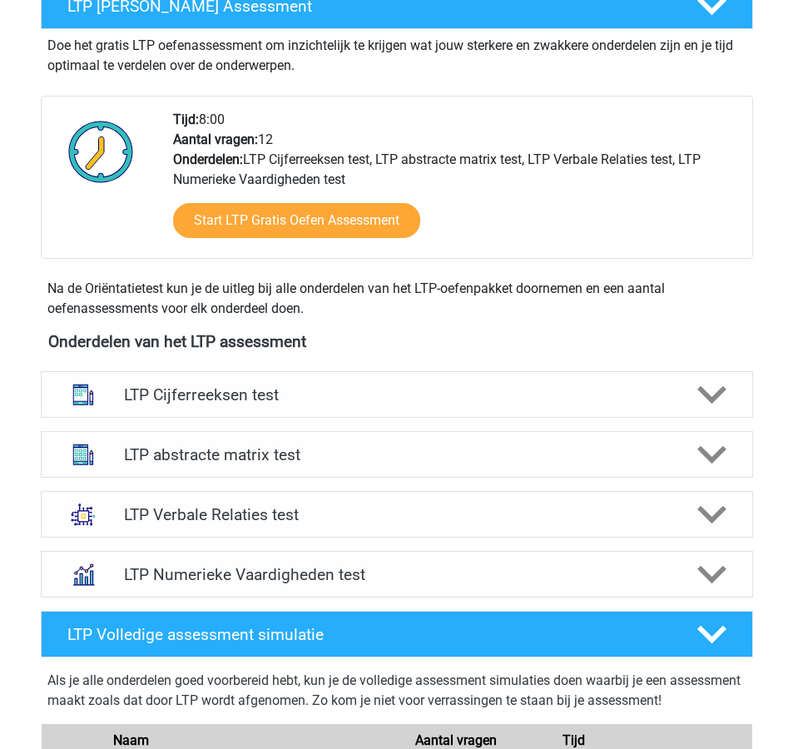
scroll to position [344, 0]
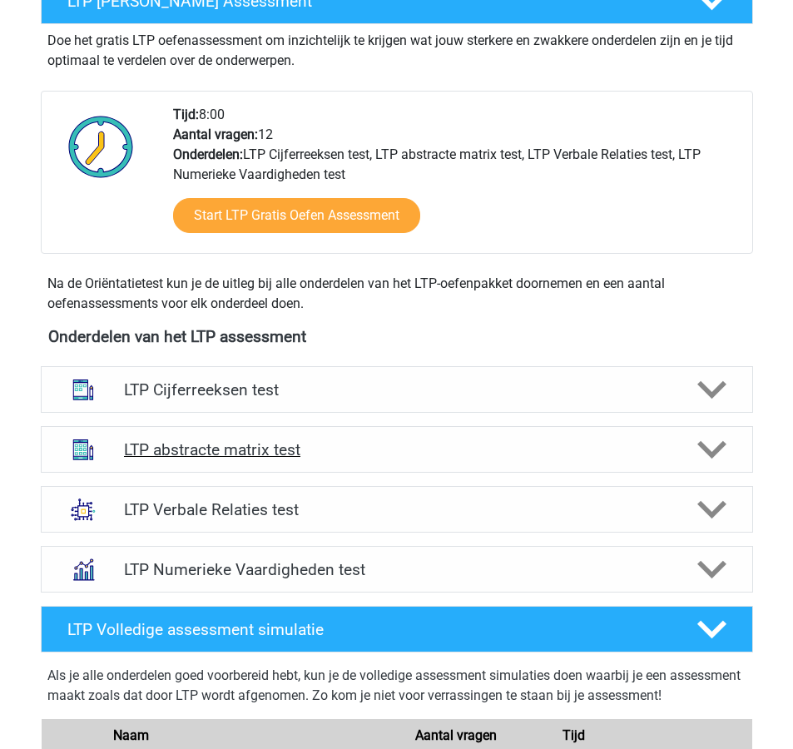
click at [670, 465] on div "LTP abstracte matrix test" at bounding box center [397, 449] width 712 height 47
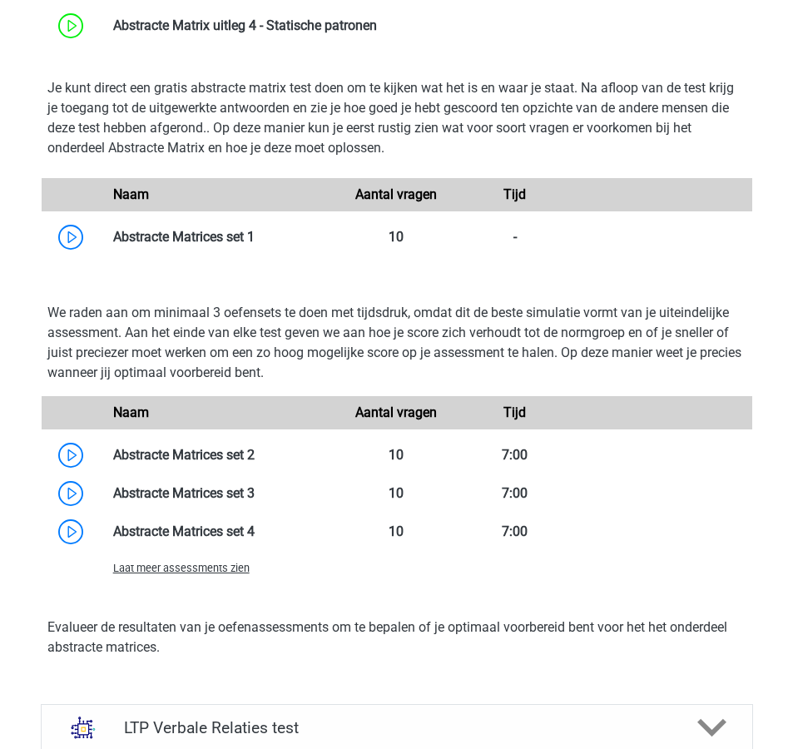
scroll to position [1013, 0]
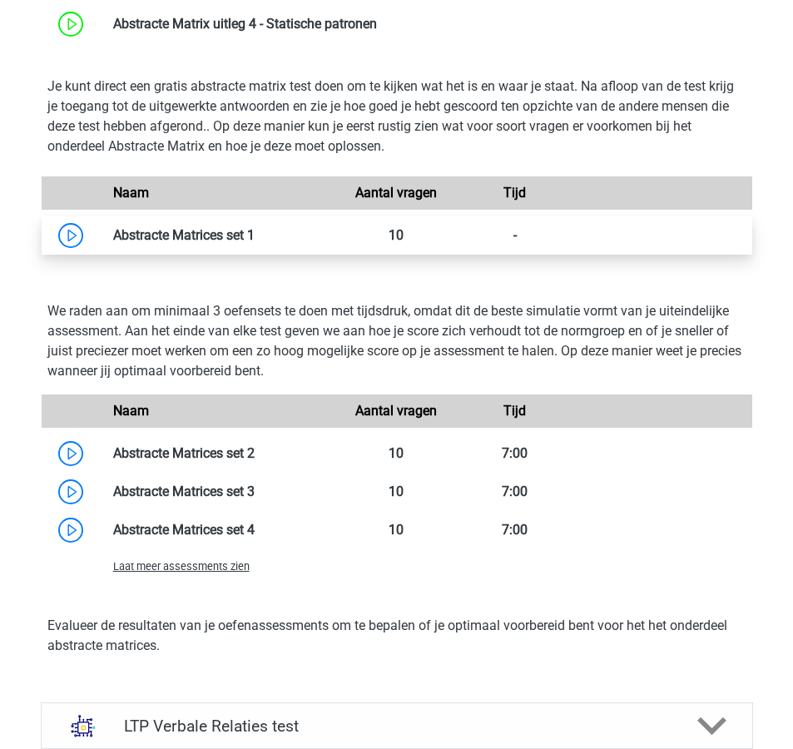
click at [255, 234] on link at bounding box center [255, 235] width 0 height 16
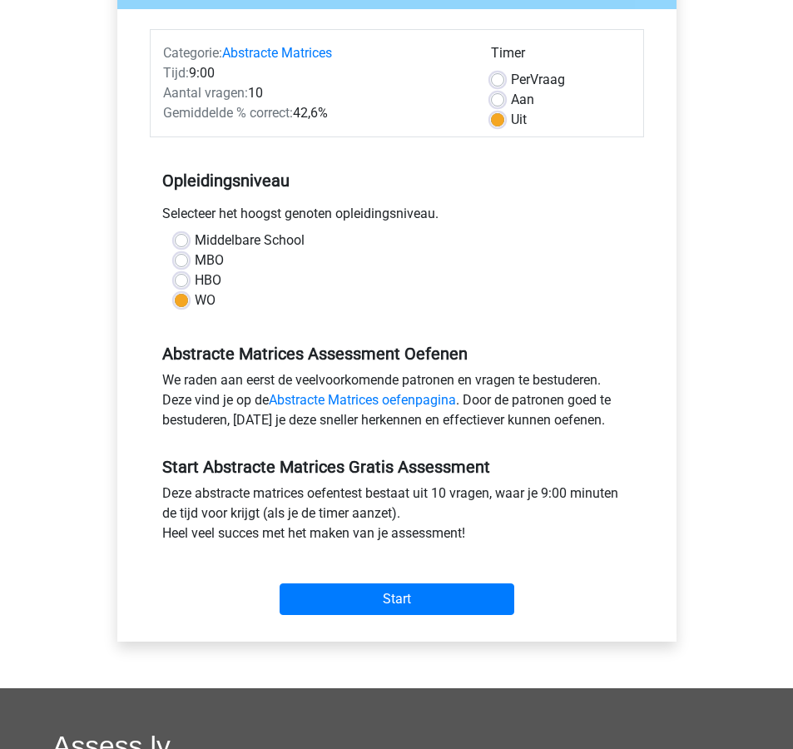
scroll to position [191, 0]
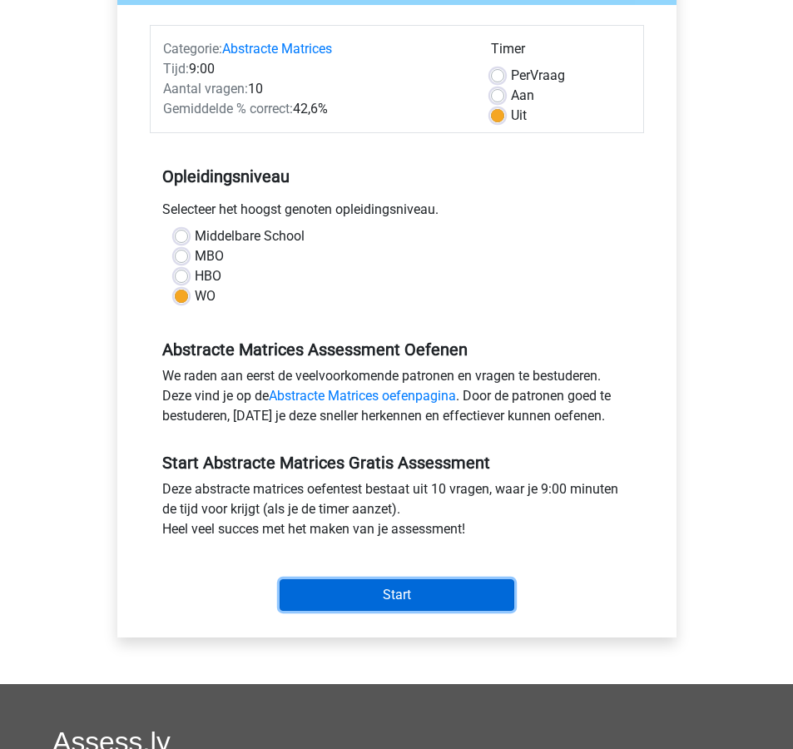
click at [433, 593] on input "Start" at bounding box center [397, 595] width 235 height 32
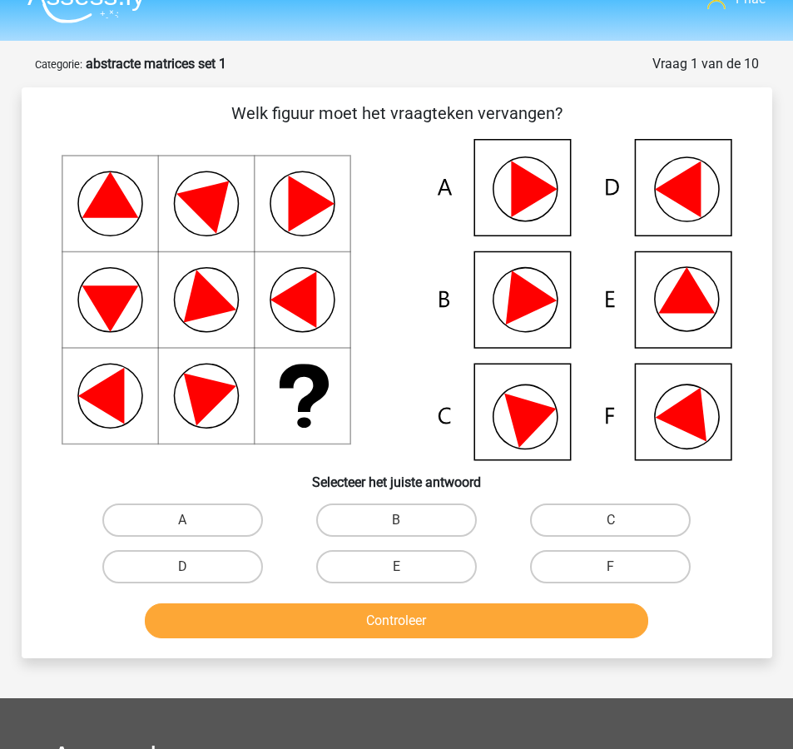
scroll to position [30, 0]
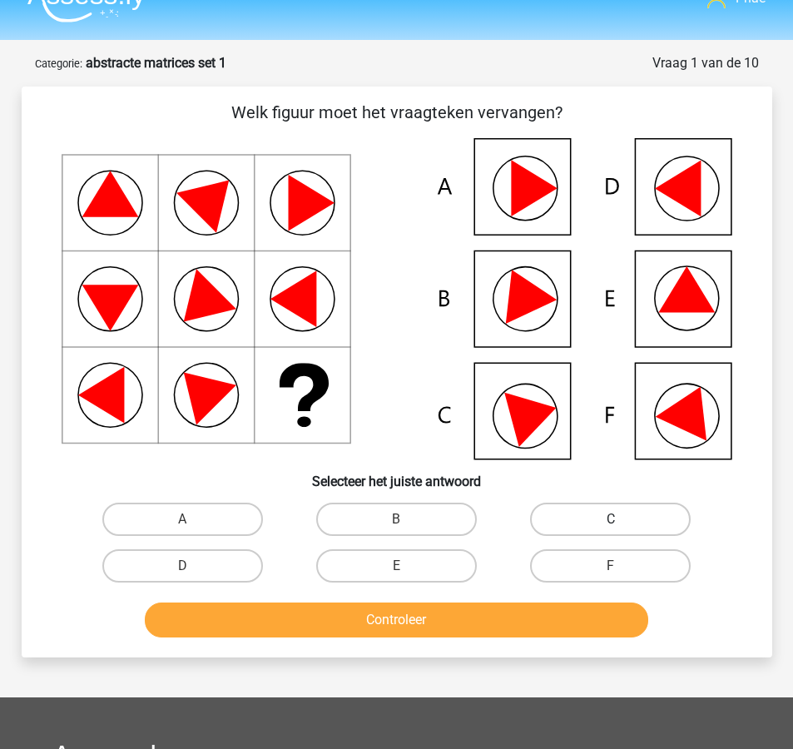
click at [581, 526] on label "C" at bounding box center [610, 519] width 161 height 33
click at [611, 526] on input "C" at bounding box center [616, 524] width 11 height 11
radio input "true"
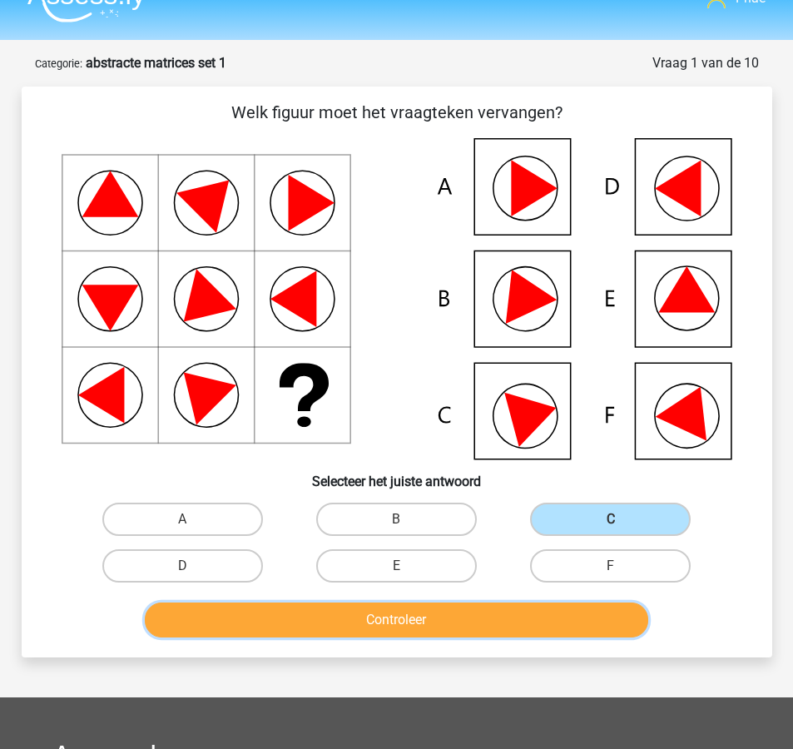
click at [520, 623] on button "Controleer" at bounding box center [396, 619] width 503 height 35
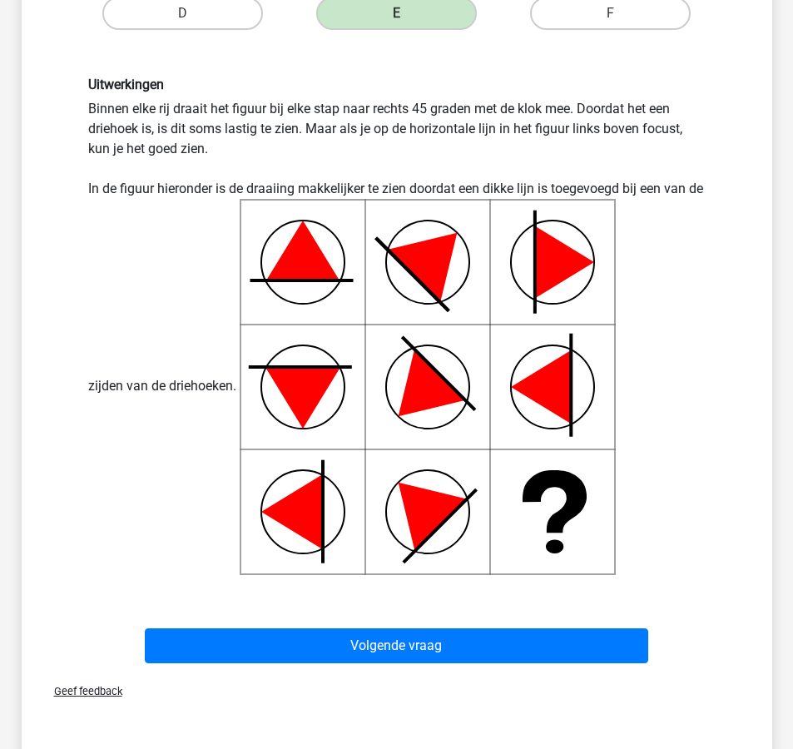
scroll to position [583, 0]
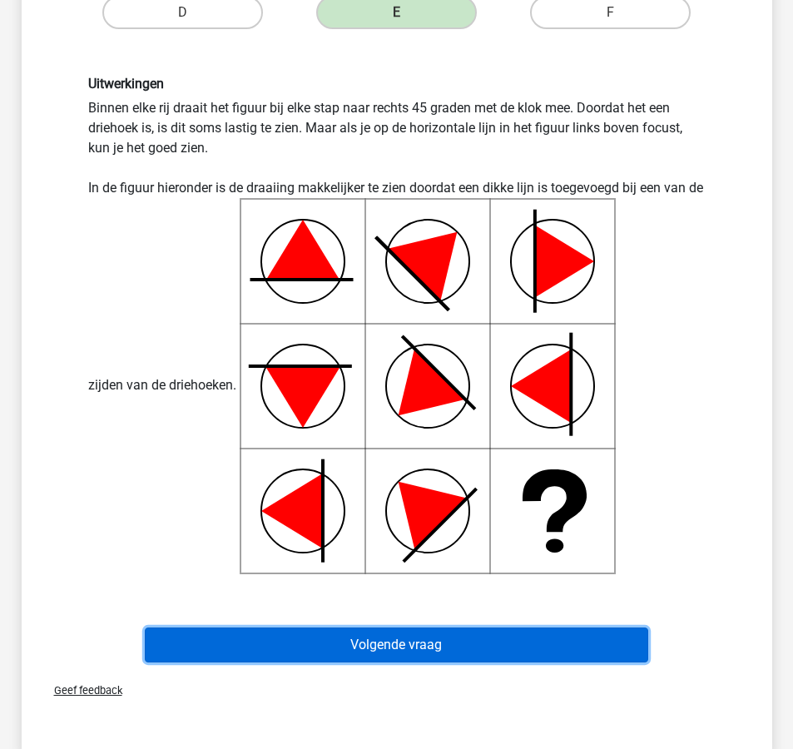
click at [503, 634] on button "Volgende vraag" at bounding box center [396, 644] width 503 height 35
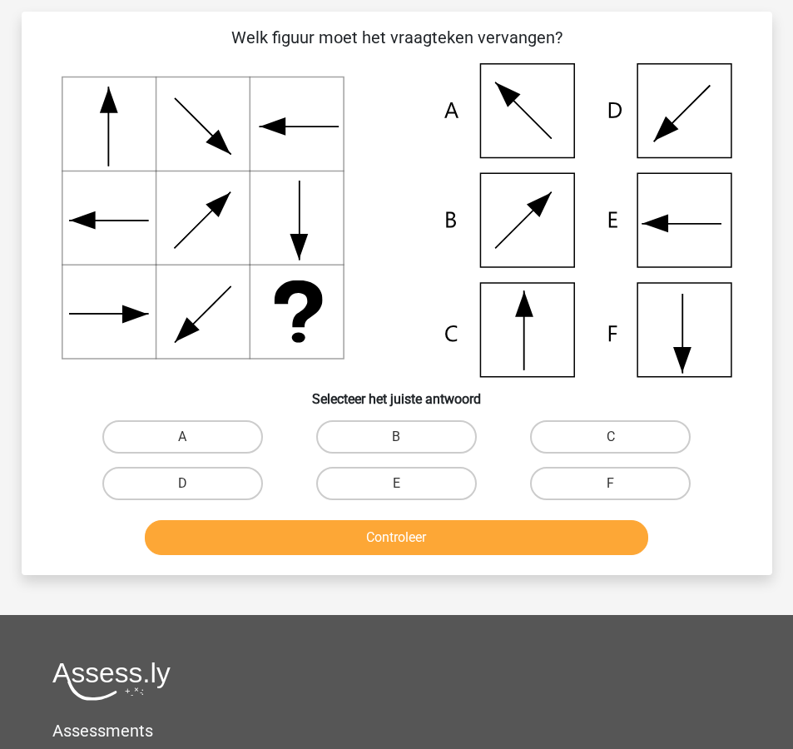
scroll to position [83, 0]
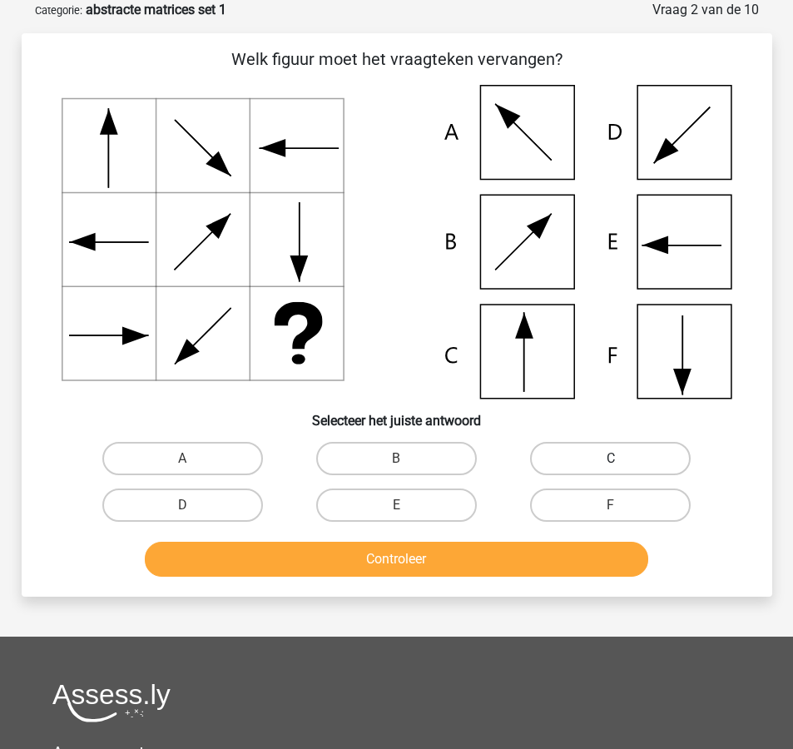
click at [673, 460] on label "C" at bounding box center [610, 458] width 161 height 33
click at [622, 460] on input "C" at bounding box center [616, 463] width 11 height 11
radio input "true"
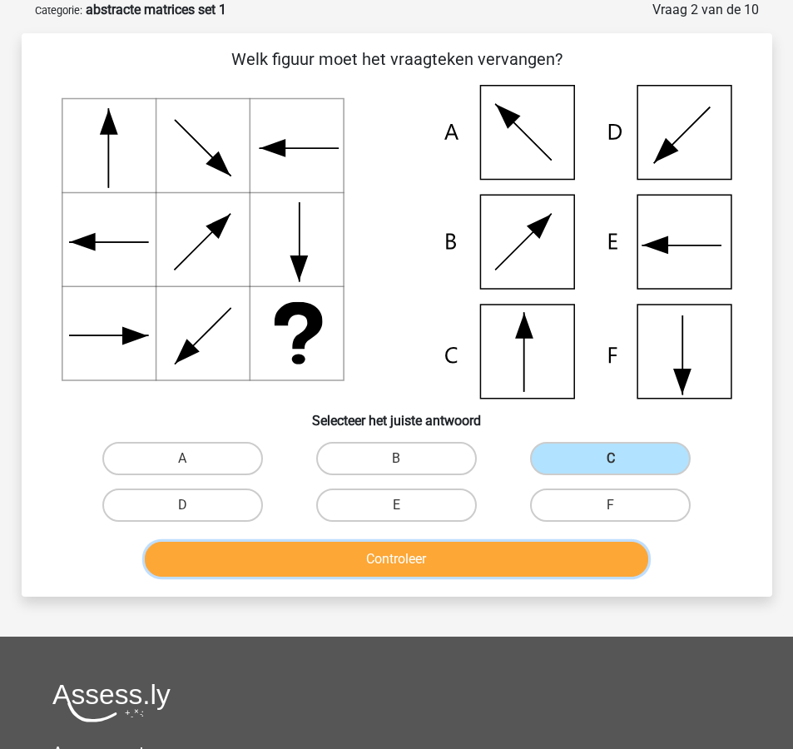
click at [498, 560] on button "Controleer" at bounding box center [396, 559] width 503 height 35
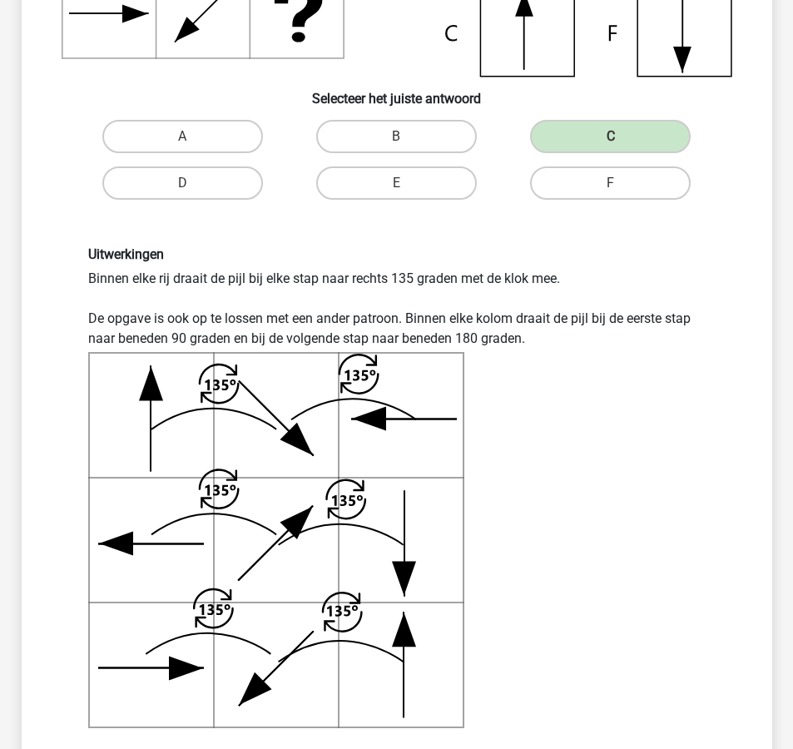
scroll to position [407, 0]
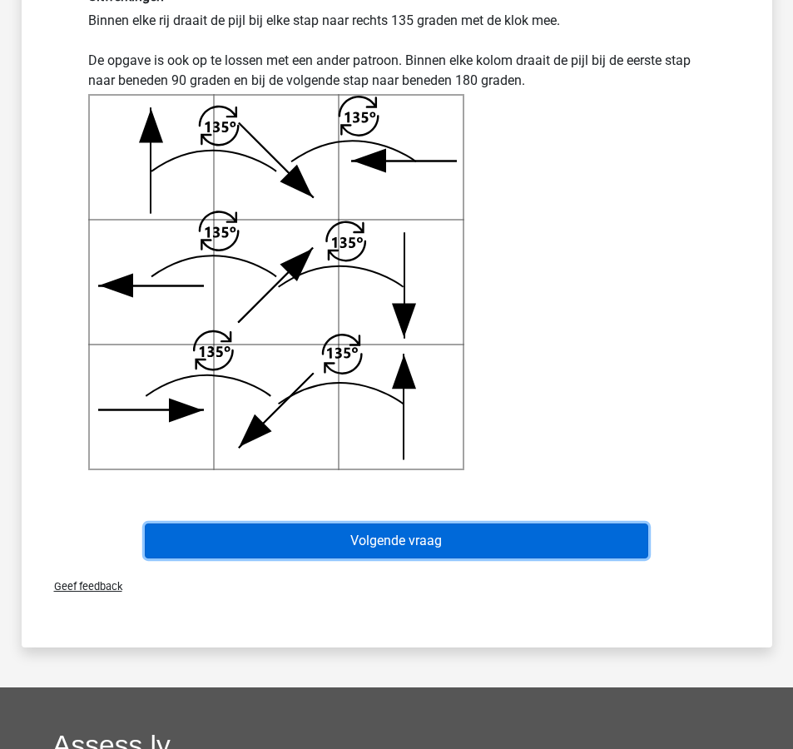
click at [553, 534] on button "Volgende vraag" at bounding box center [396, 540] width 503 height 35
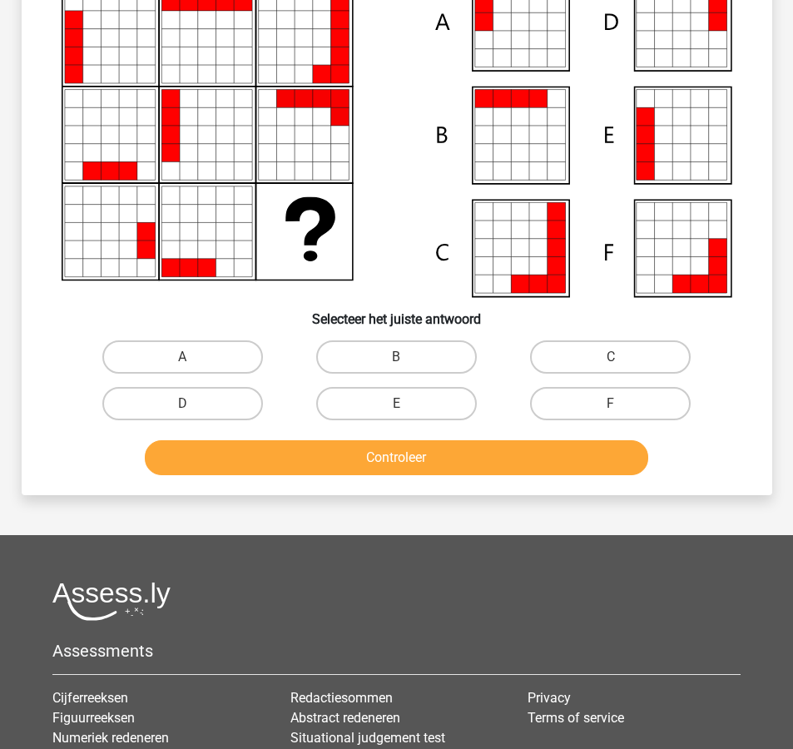
scroll to position [83, 0]
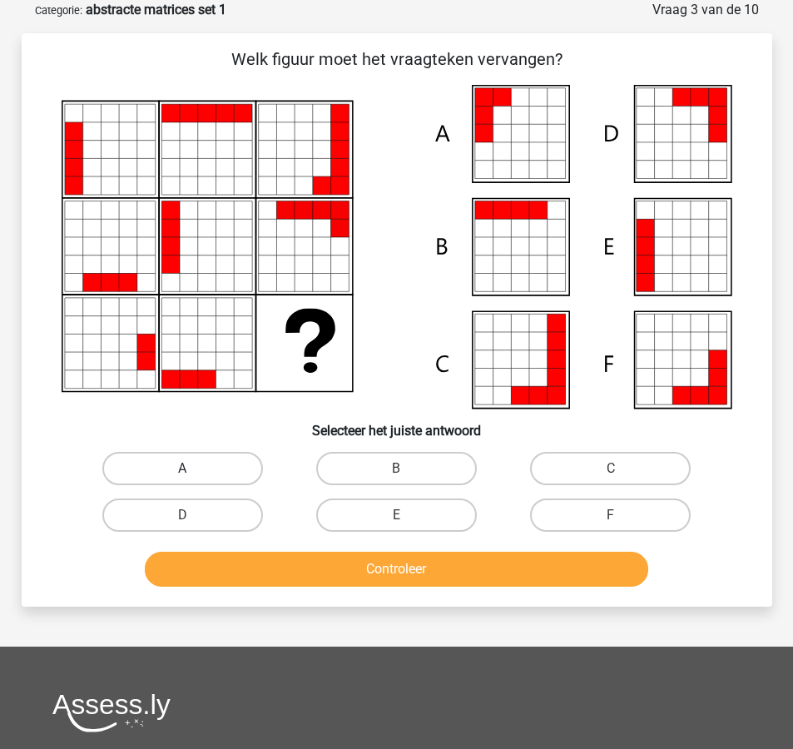
click at [194, 457] on label "A" at bounding box center [182, 468] width 161 height 33
click at [193, 468] on input "A" at bounding box center [187, 473] width 11 height 11
radio input "true"
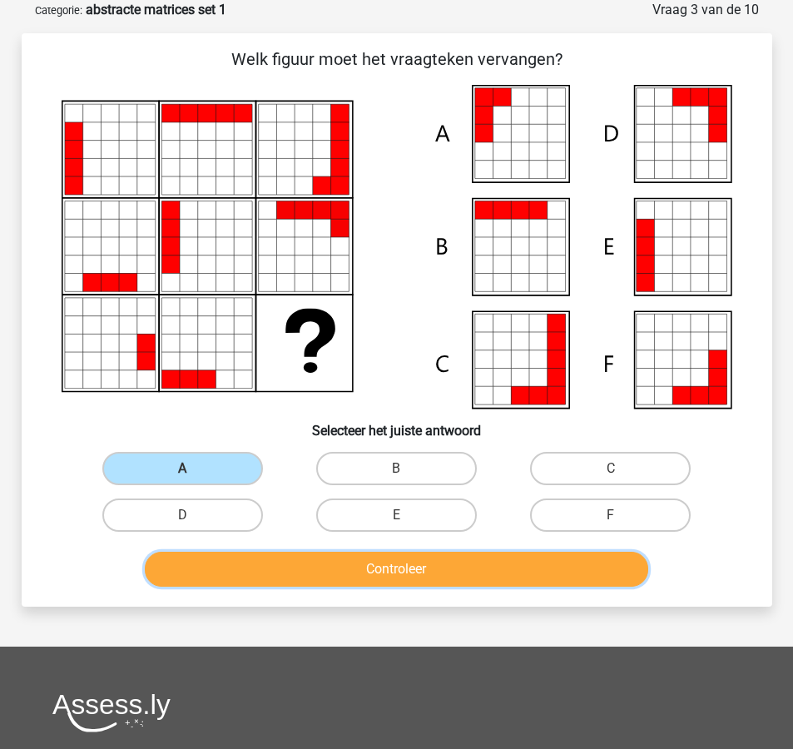
click at [414, 574] on button "Controleer" at bounding box center [396, 569] width 503 height 35
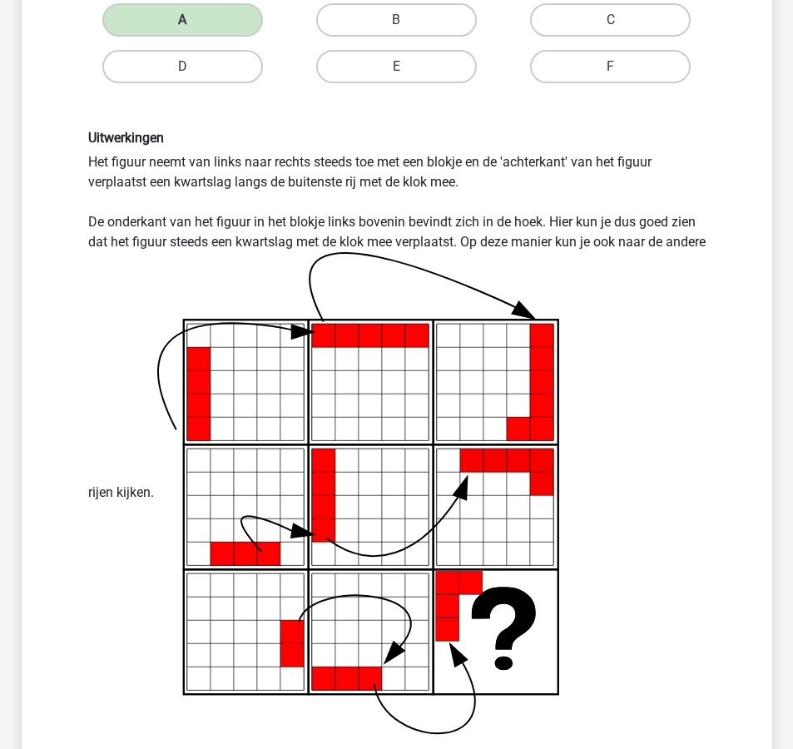
scroll to position [542, 0]
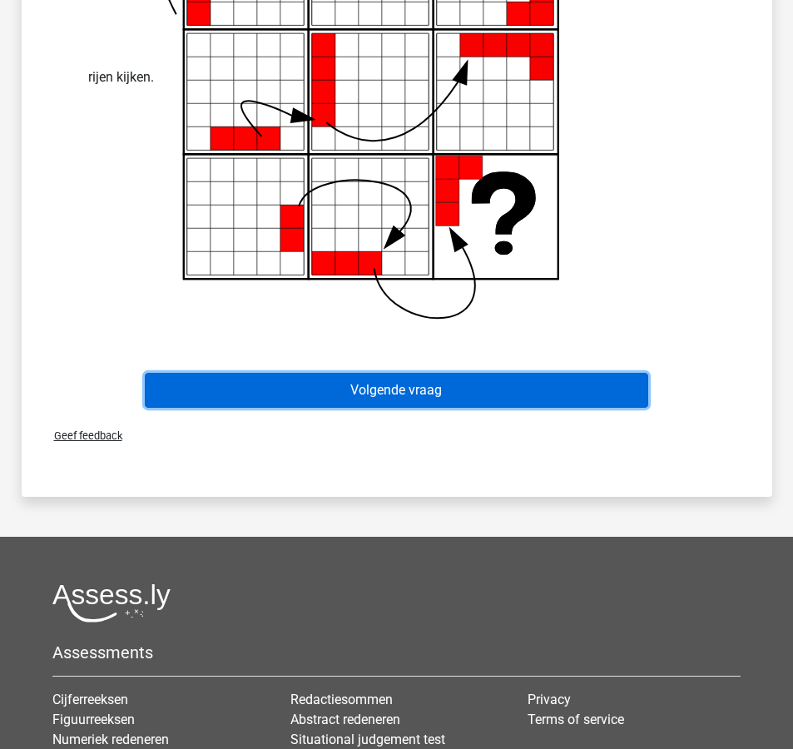
click at [419, 386] on button "Volgende vraag" at bounding box center [396, 390] width 503 height 35
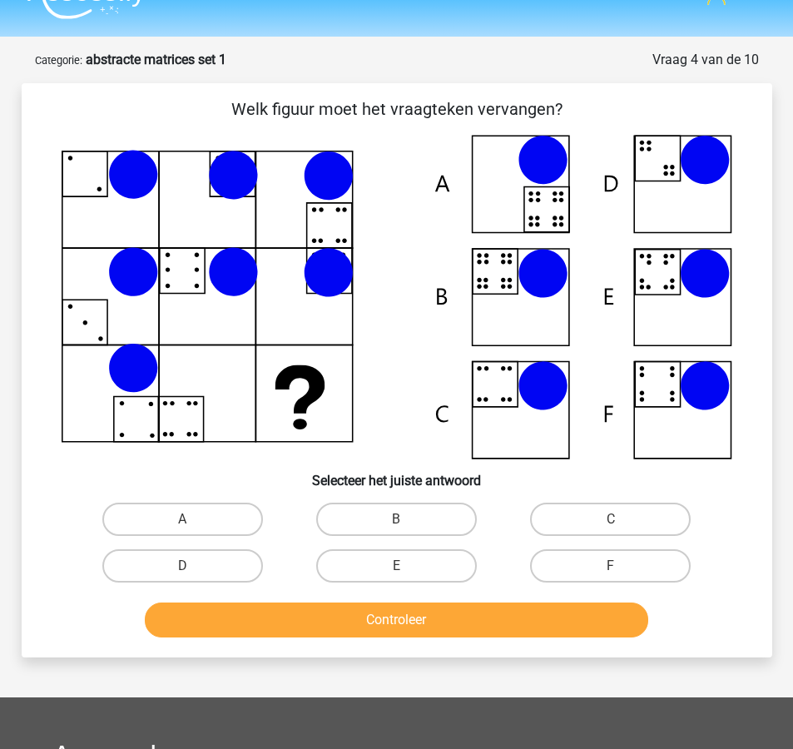
scroll to position [30, 0]
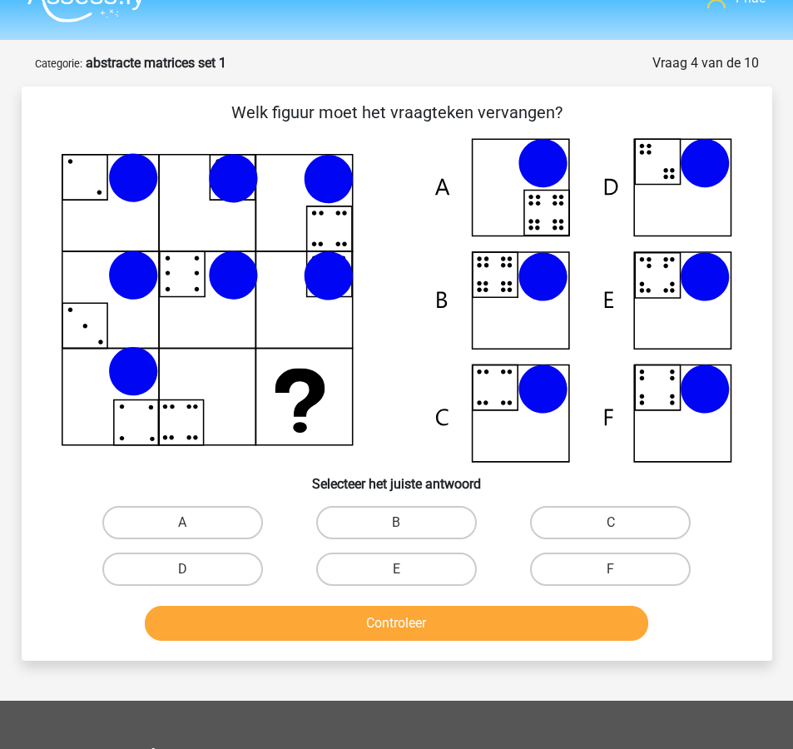
click at [518, 326] on icon at bounding box center [397, 300] width 671 height 325
click at [356, 518] on label "B" at bounding box center [396, 522] width 161 height 33
click at [396, 523] on input "B" at bounding box center [401, 528] width 11 height 11
radio input "true"
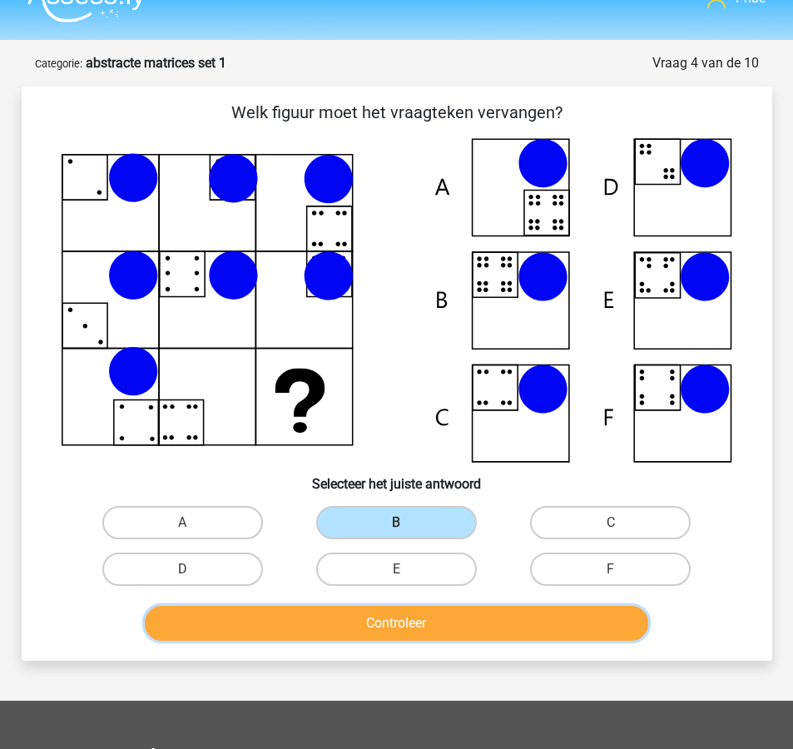
click at [373, 630] on button "Controleer" at bounding box center [396, 623] width 503 height 35
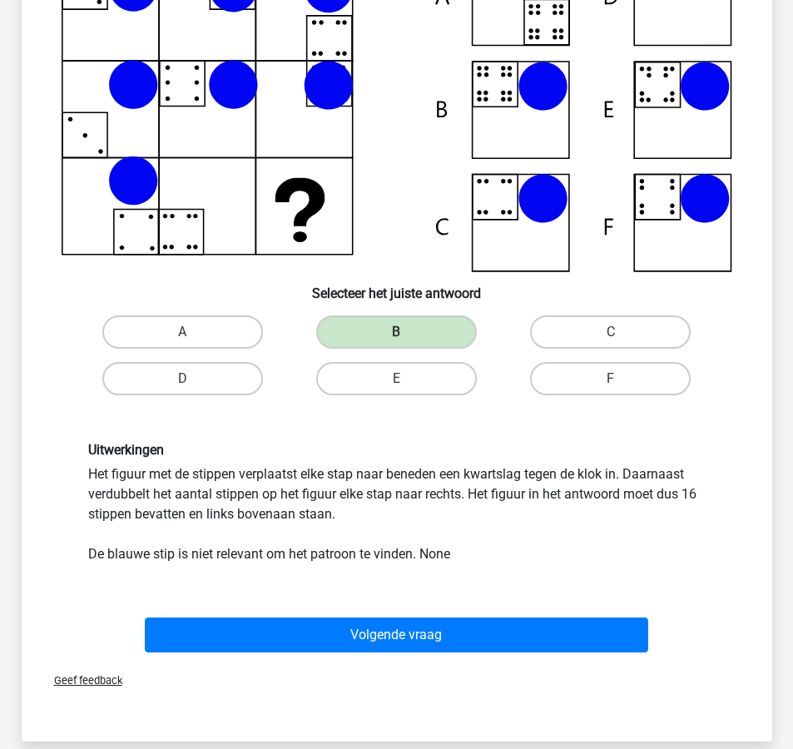
scroll to position [224, 0]
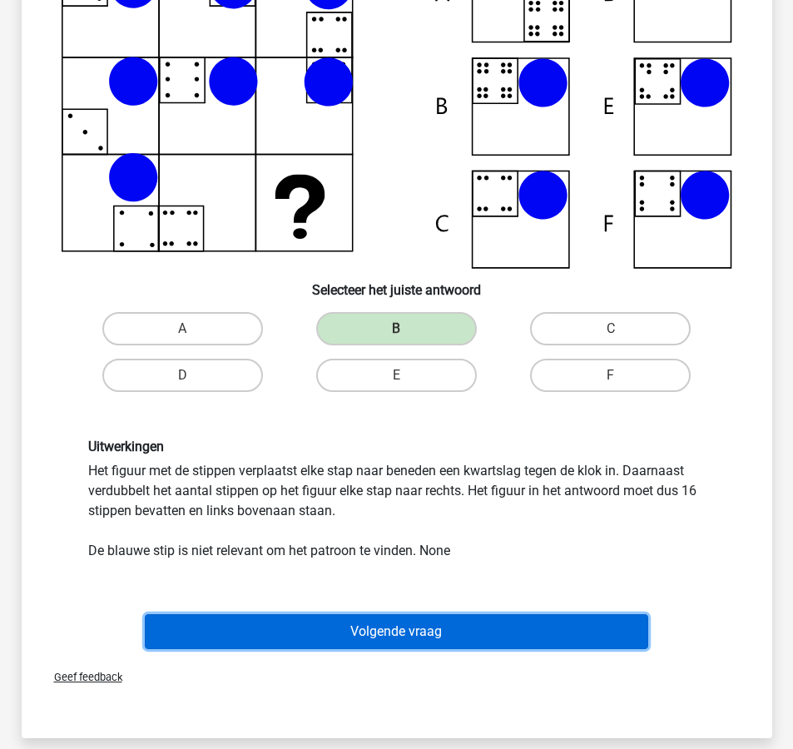
click at [371, 628] on button "Volgende vraag" at bounding box center [396, 631] width 503 height 35
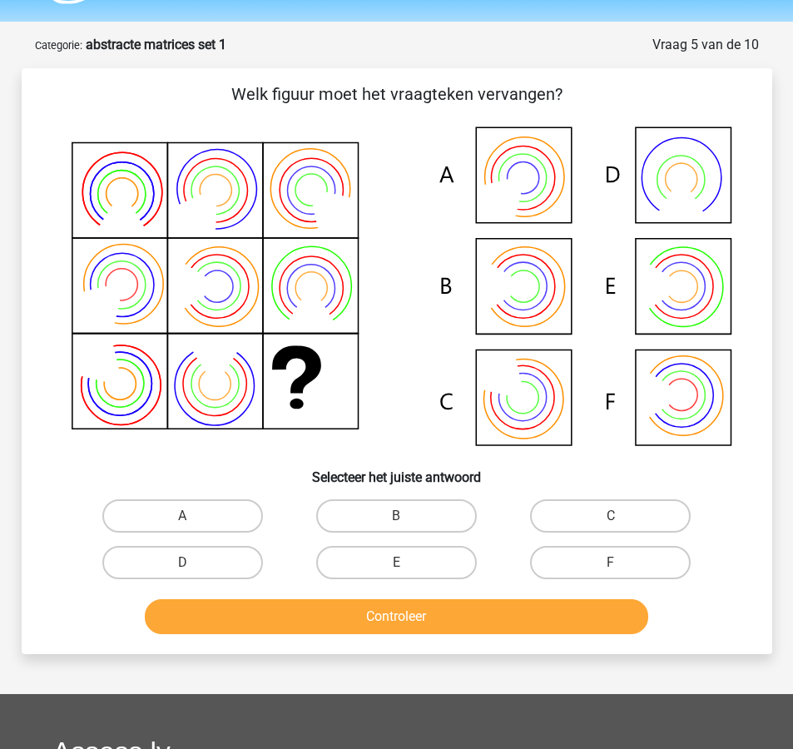
scroll to position [19, 0]
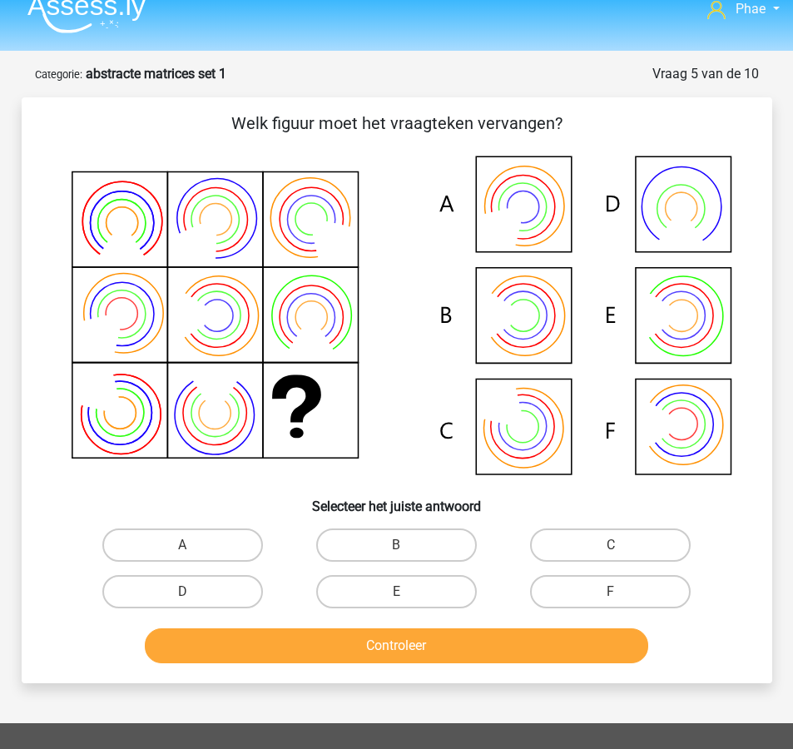
click at [522, 332] on icon at bounding box center [397, 317] width 671 height 336
click at [212, 589] on label "D" at bounding box center [182, 591] width 161 height 33
click at [193, 592] on input "D" at bounding box center [187, 597] width 11 height 11
radio input "true"
click at [369, 553] on label "B" at bounding box center [396, 544] width 161 height 33
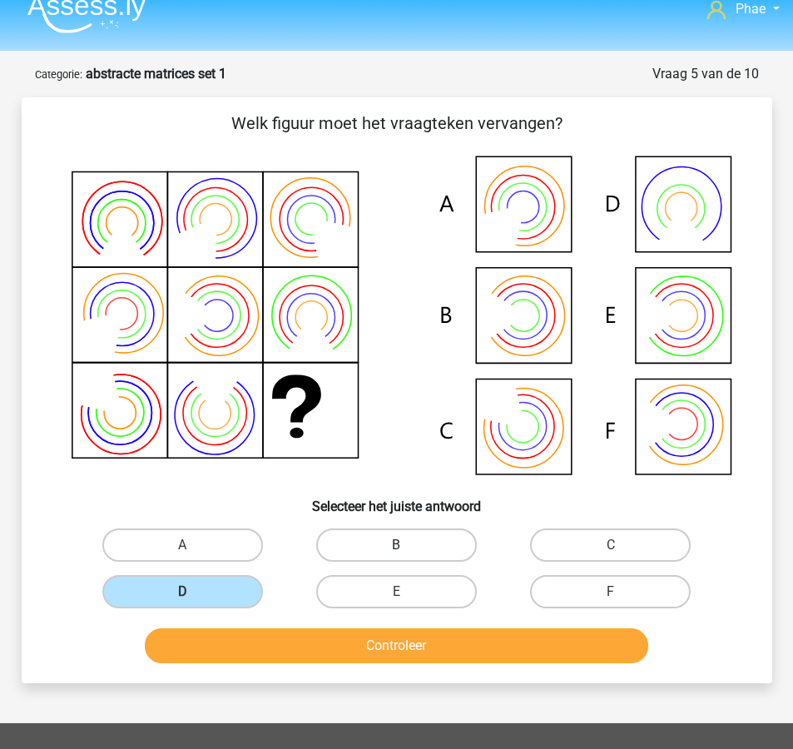
click at [396, 553] on input "B" at bounding box center [401, 550] width 11 height 11
radio input "true"
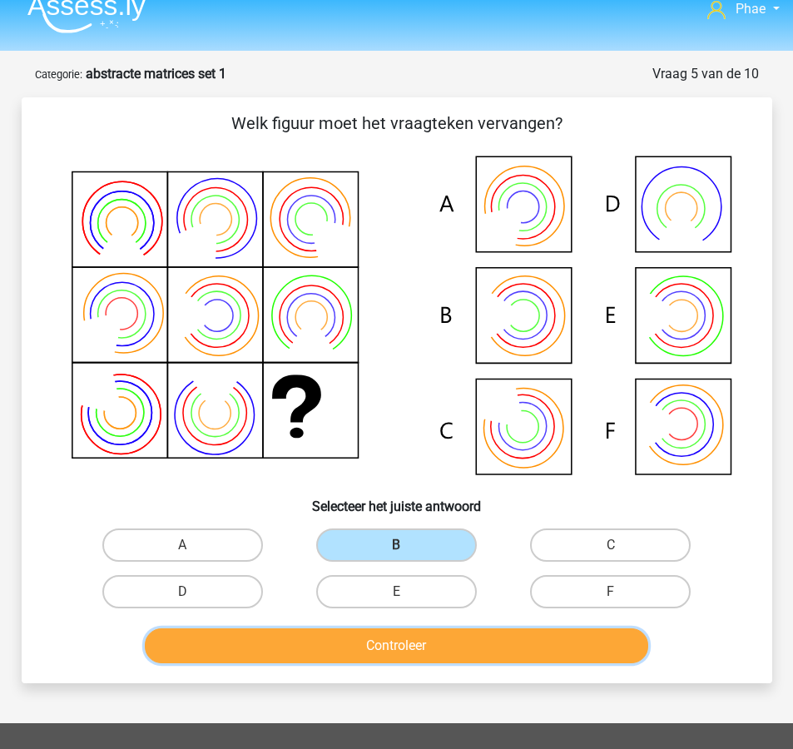
click at [381, 659] on button "Controleer" at bounding box center [396, 645] width 503 height 35
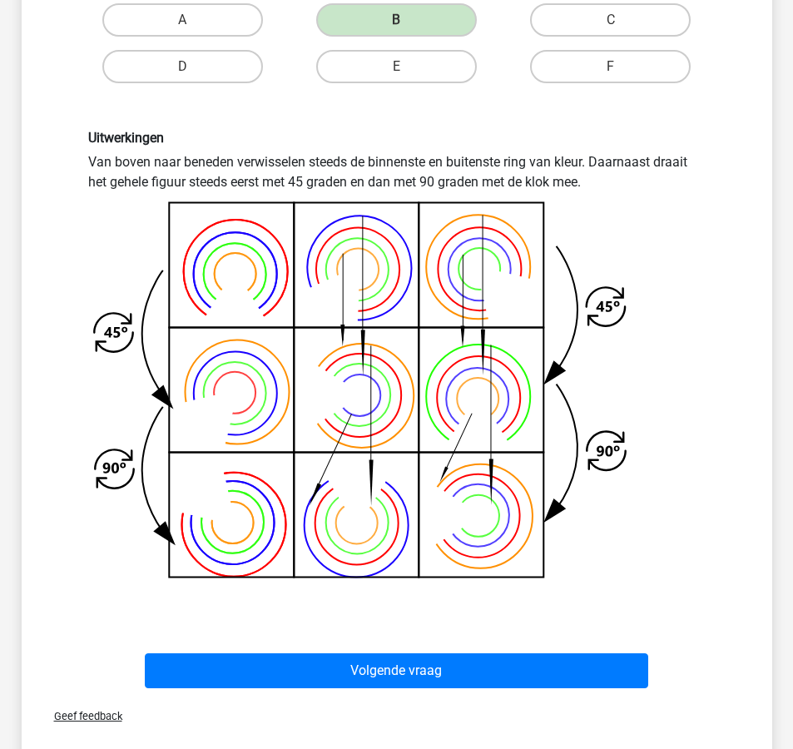
scroll to position [557, 0]
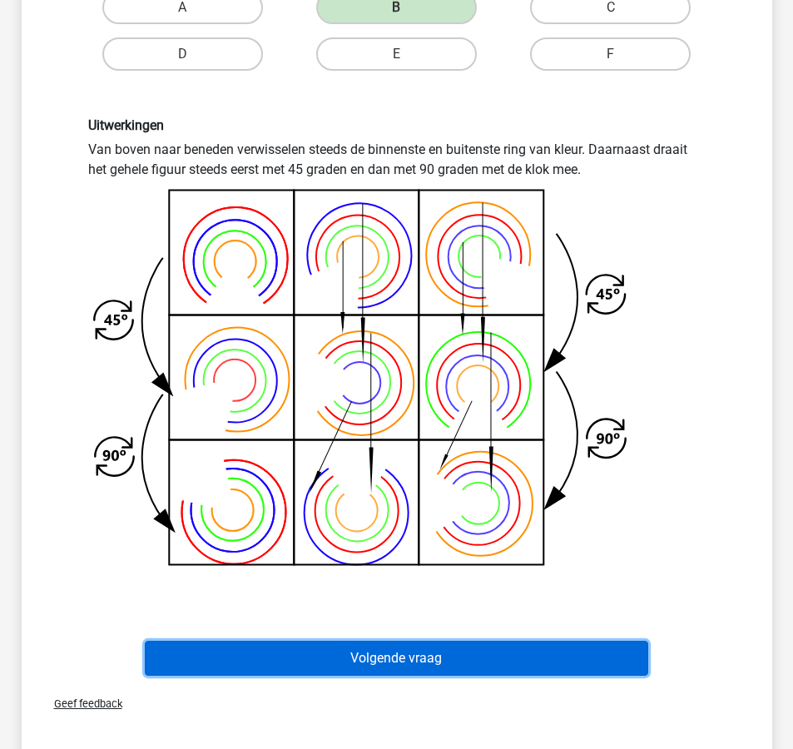
click at [381, 659] on button "Volgende vraag" at bounding box center [396, 658] width 503 height 35
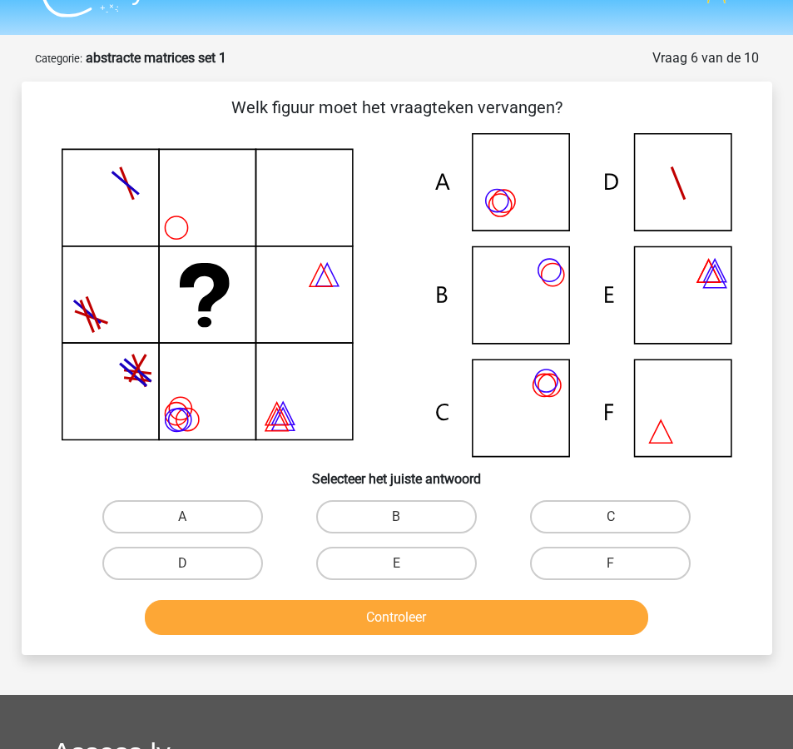
scroll to position [32, 0]
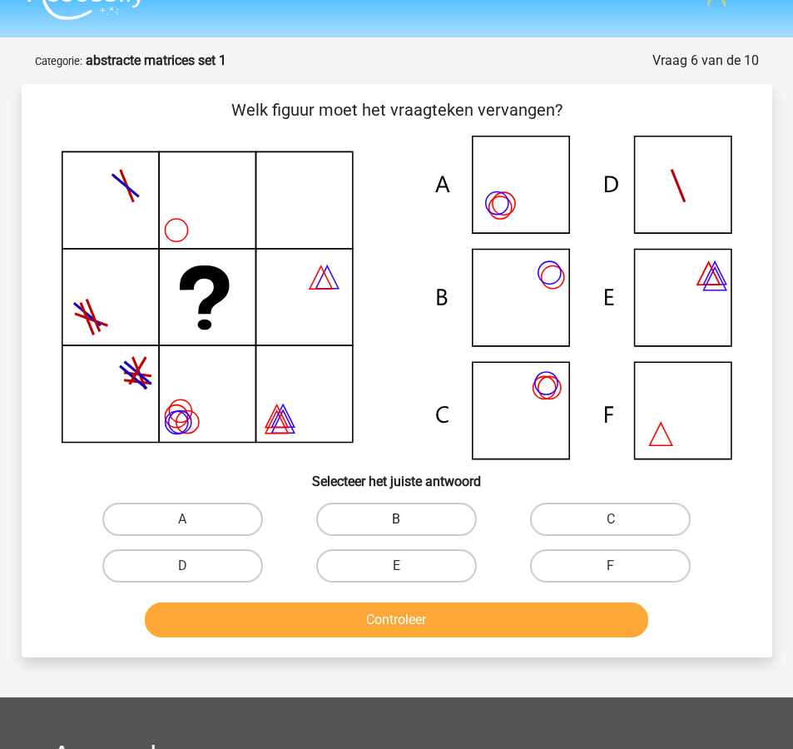
click at [356, 532] on label "B" at bounding box center [396, 519] width 161 height 33
click at [396, 530] on input "B" at bounding box center [401, 524] width 11 height 11
radio input "true"
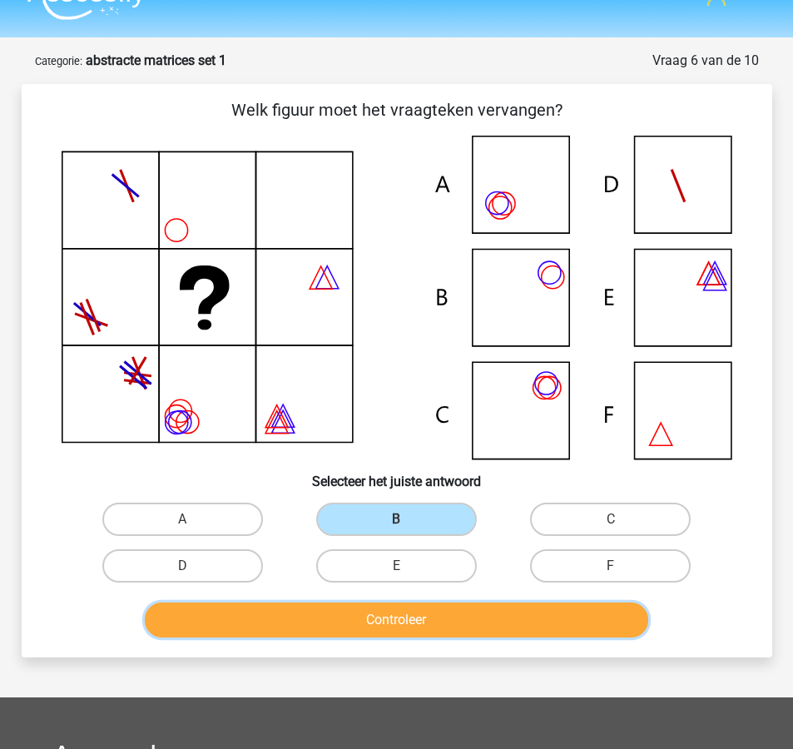
click at [368, 617] on button "Controleer" at bounding box center [396, 619] width 503 height 35
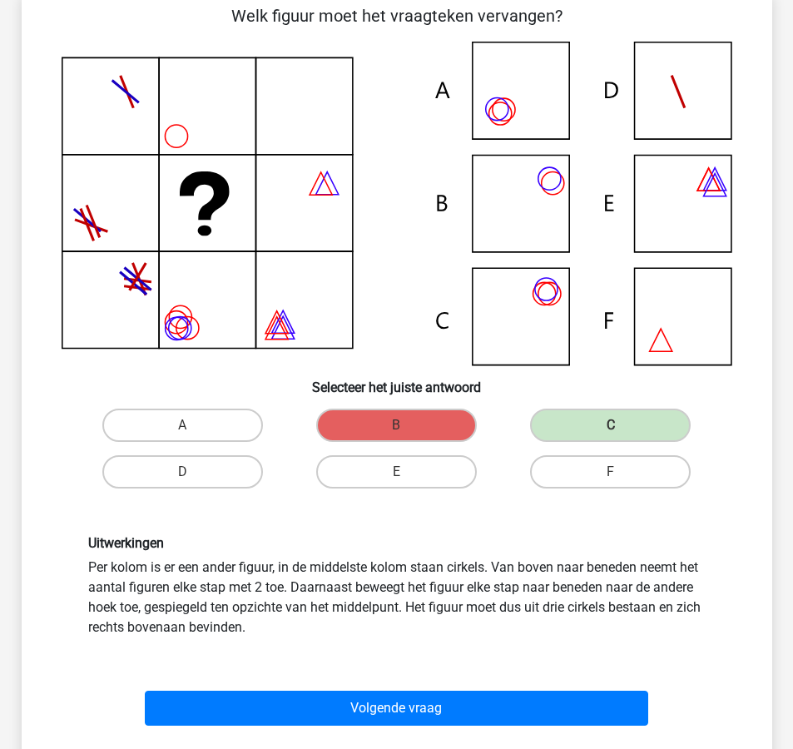
scroll to position [131, 0]
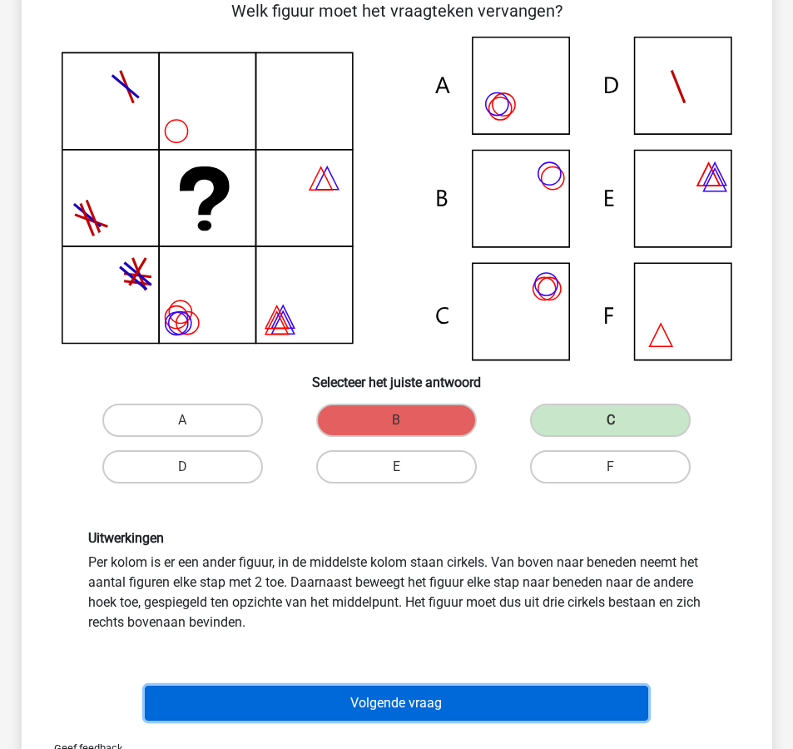
click at [416, 697] on button "Volgende vraag" at bounding box center [396, 703] width 503 height 35
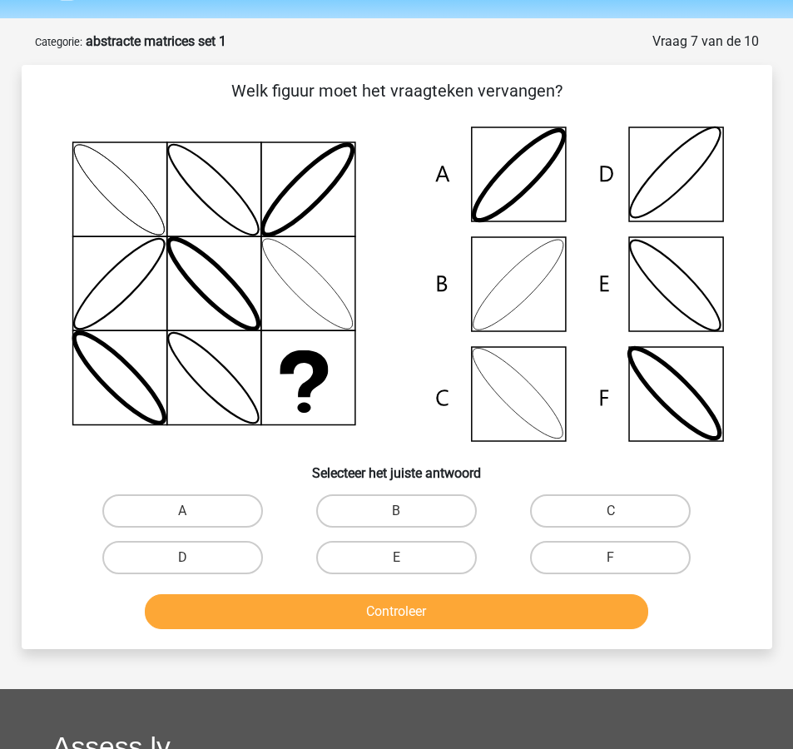
scroll to position [51, 0]
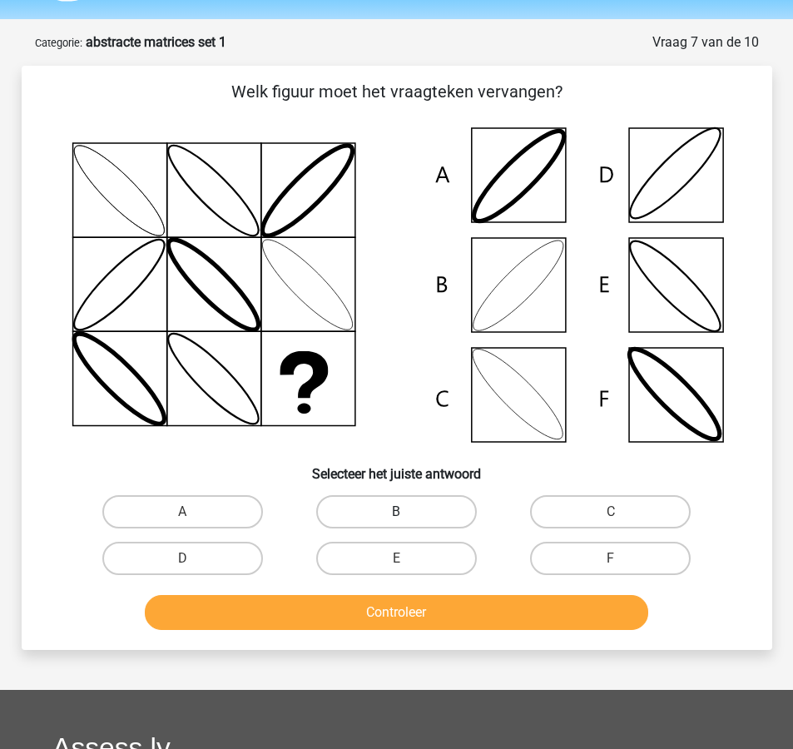
click at [419, 504] on label "B" at bounding box center [396, 511] width 161 height 33
click at [407, 512] on input "B" at bounding box center [401, 517] width 11 height 11
radio input "true"
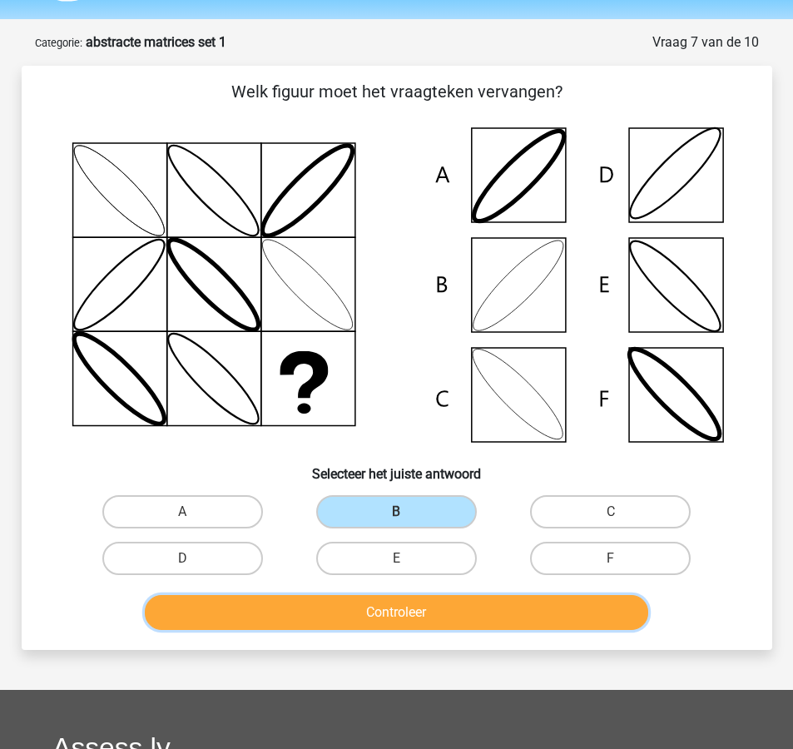
click at [424, 617] on button "Controleer" at bounding box center [396, 612] width 503 height 35
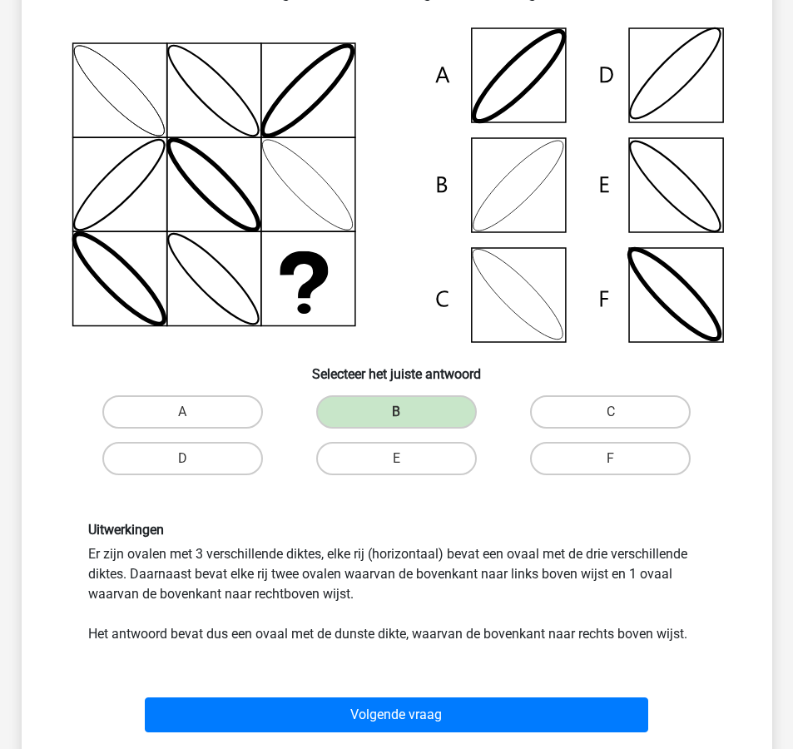
scroll to position [166, 0]
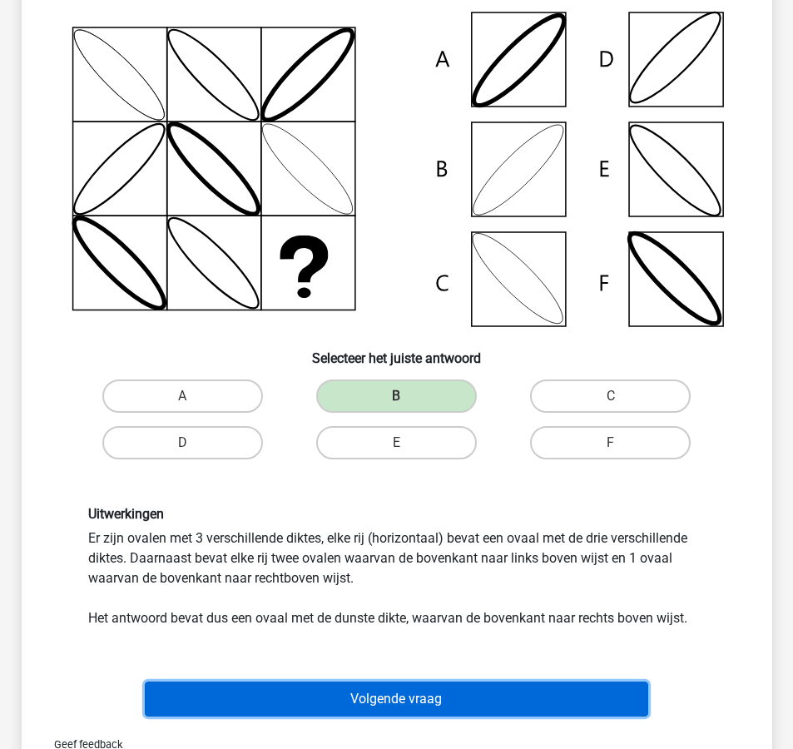
click at [437, 705] on button "Volgende vraag" at bounding box center [396, 699] width 503 height 35
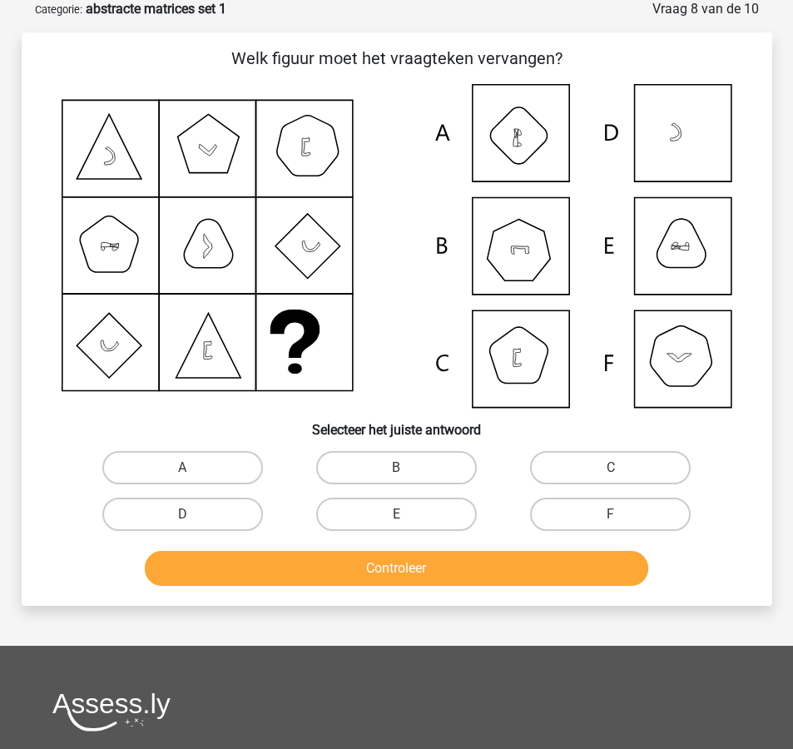
scroll to position [83, 0]
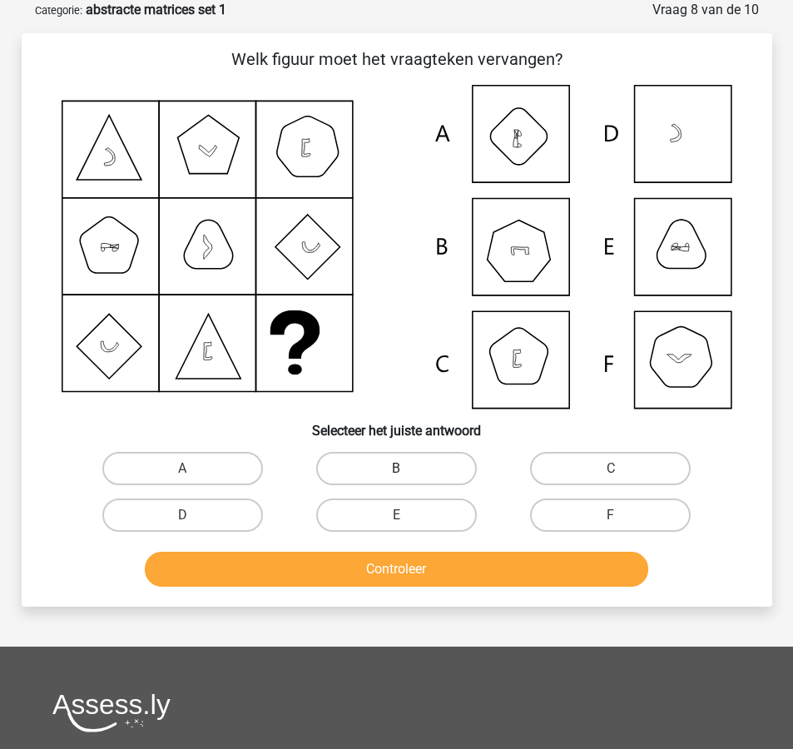
click at [369, 470] on label "B" at bounding box center [396, 468] width 161 height 33
click at [396, 470] on input "B" at bounding box center [401, 473] width 11 height 11
radio input "true"
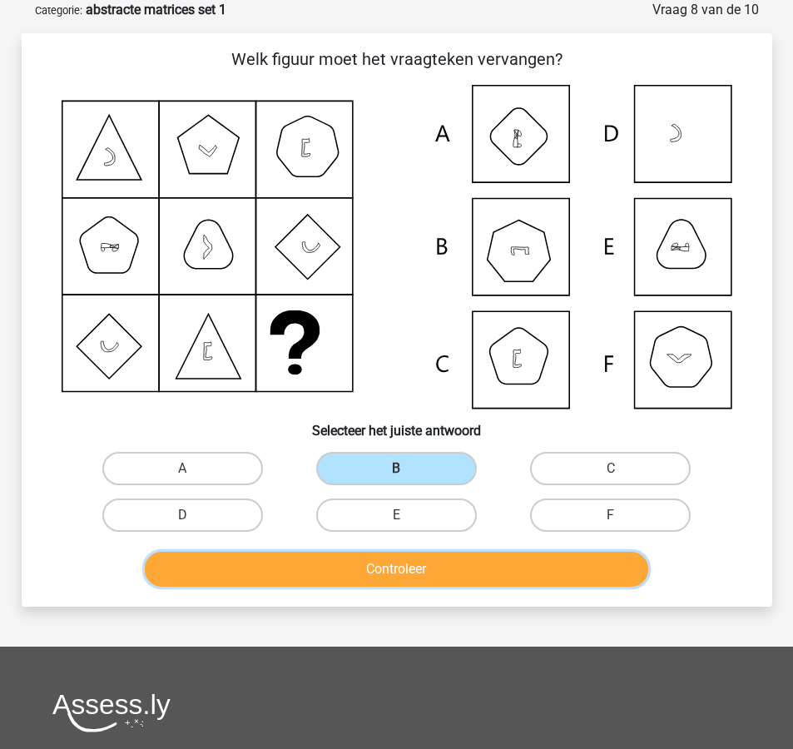
click at [399, 565] on button "Controleer" at bounding box center [396, 569] width 503 height 35
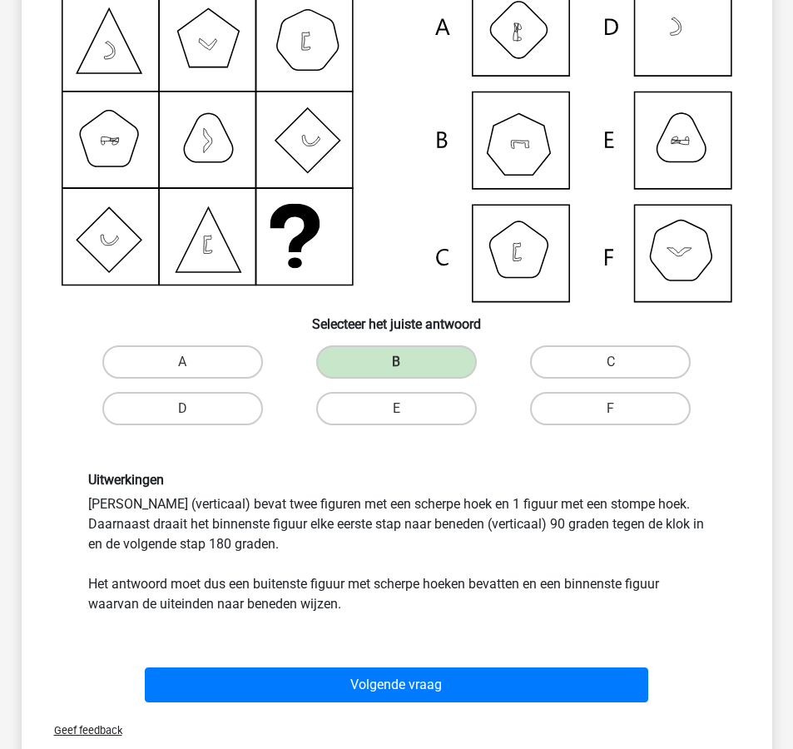
scroll to position [201, 0]
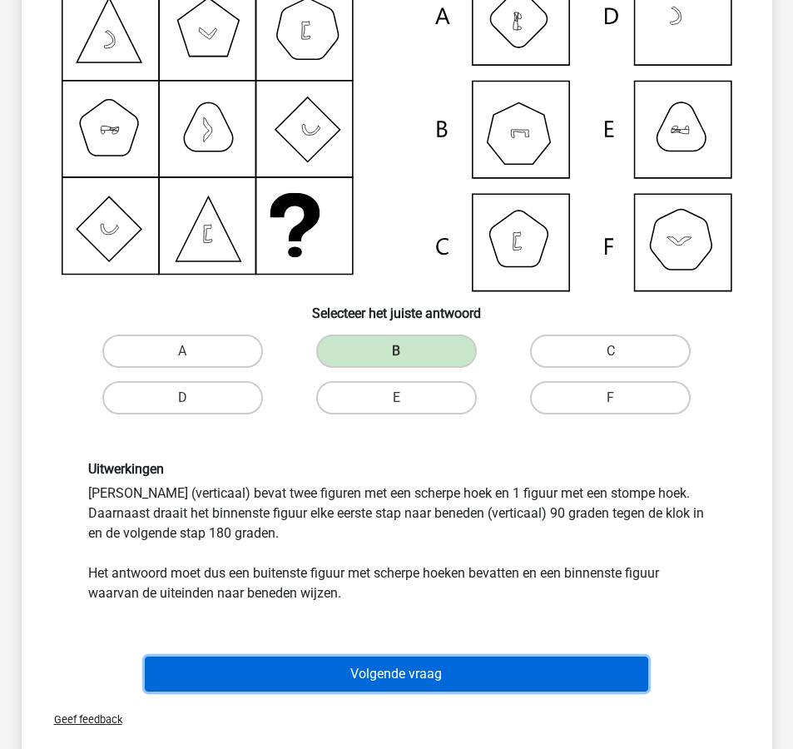
click at [397, 672] on button "Volgende vraag" at bounding box center [396, 674] width 503 height 35
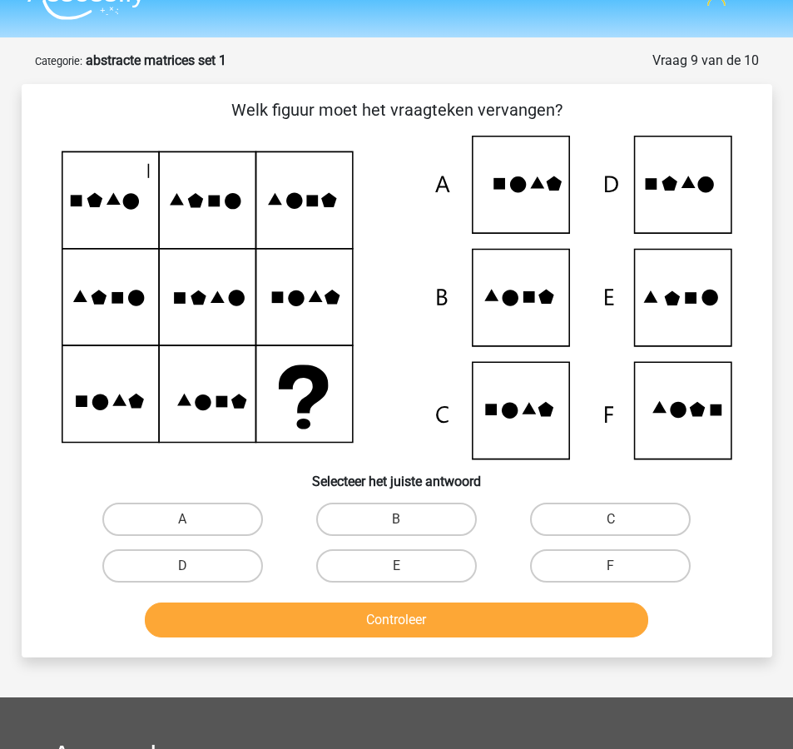
scroll to position [28, 0]
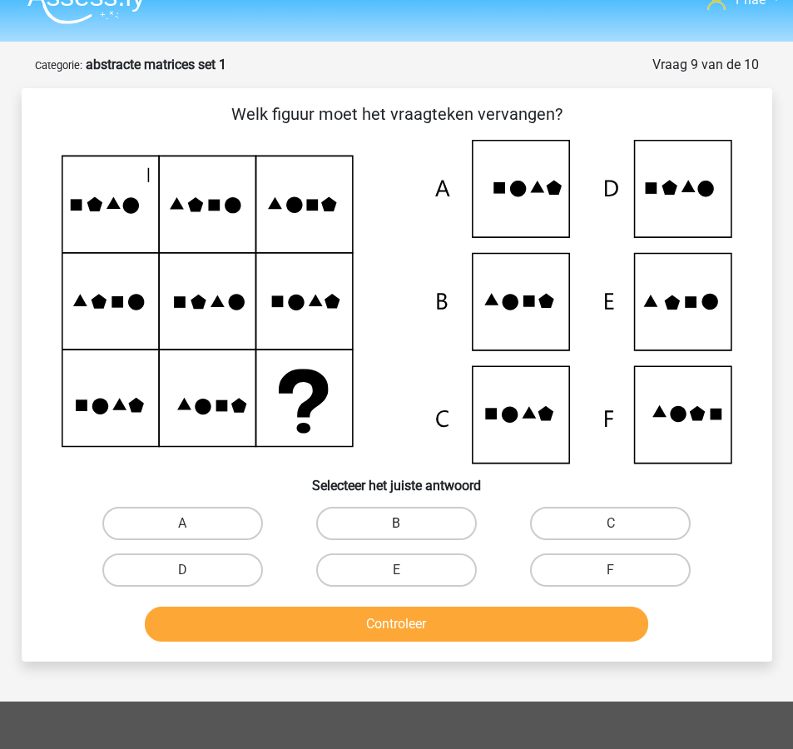
click at [415, 528] on label "B" at bounding box center [396, 523] width 161 height 33
click at [407, 528] on input "B" at bounding box center [401, 528] width 11 height 11
radio input "true"
click at [446, 565] on label "E" at bounding box center [396, 569] width 161 height 33
click at [407, 570] on input "E" at bounding box center [401, 575] width 11 height 11
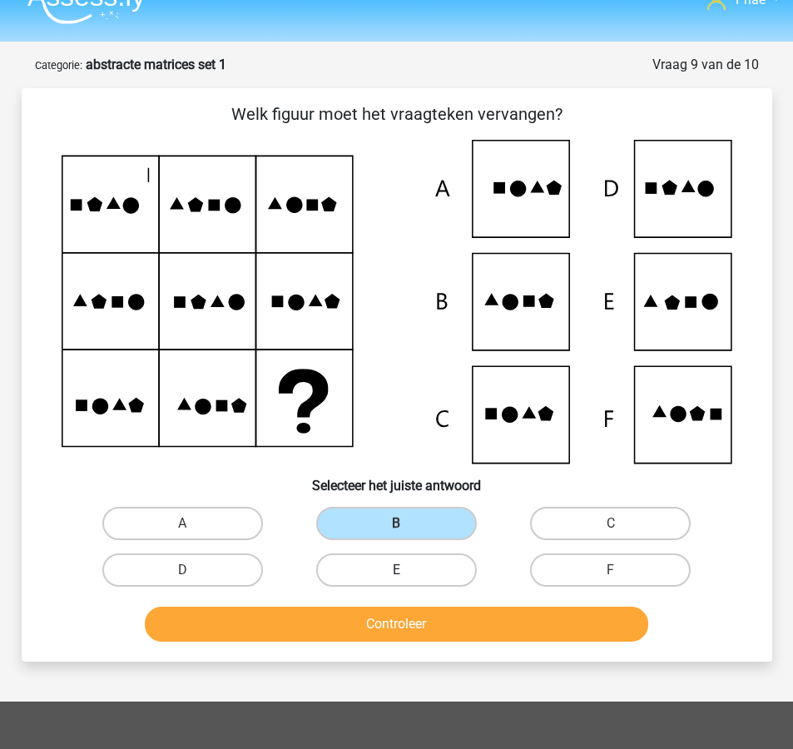
radio input "true"
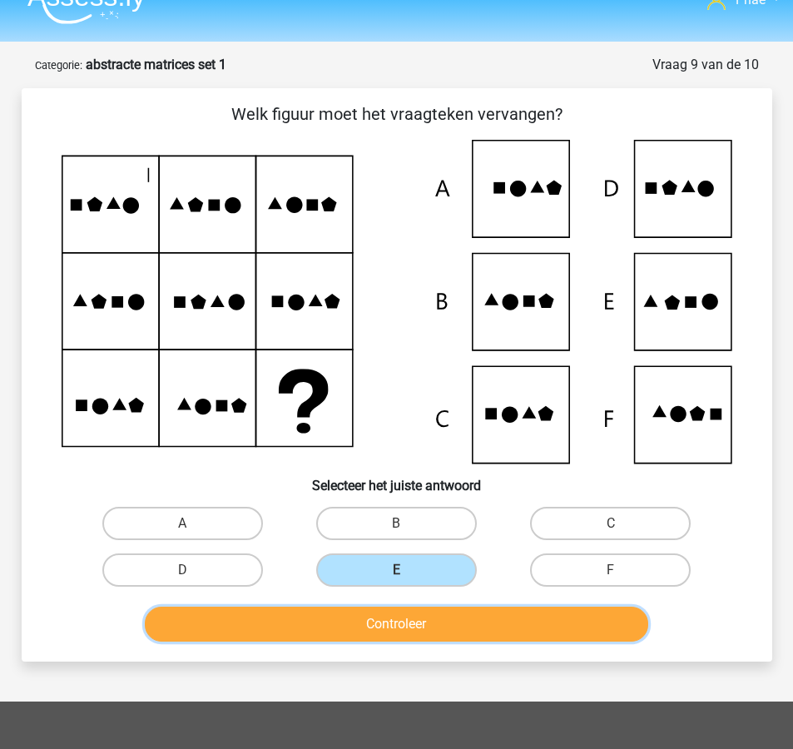
click at [460, 626] on button "Controleer" at bounding box center [396, 624] width 503 height 35
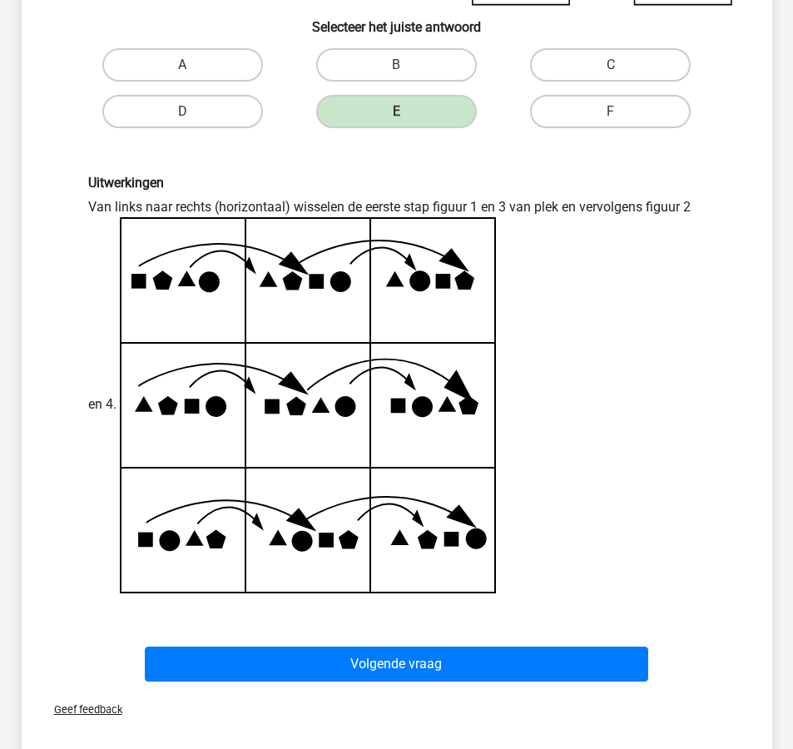
scroll to position [500, 0]
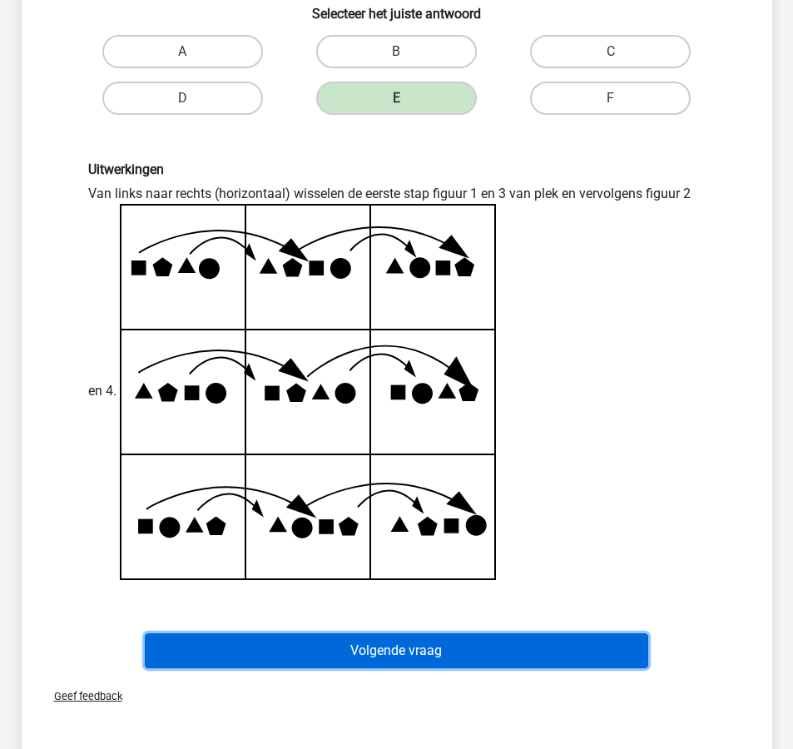
click at [460, 646] on button "Volgende vraag" at bounding box center [396, 650] width 503 height 35
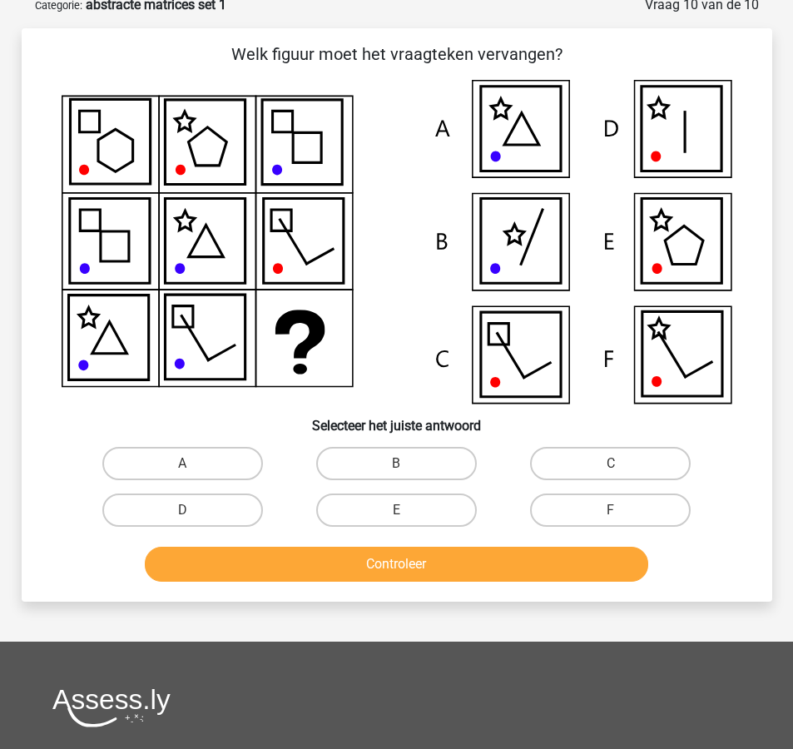
scroll to position [83, 0]
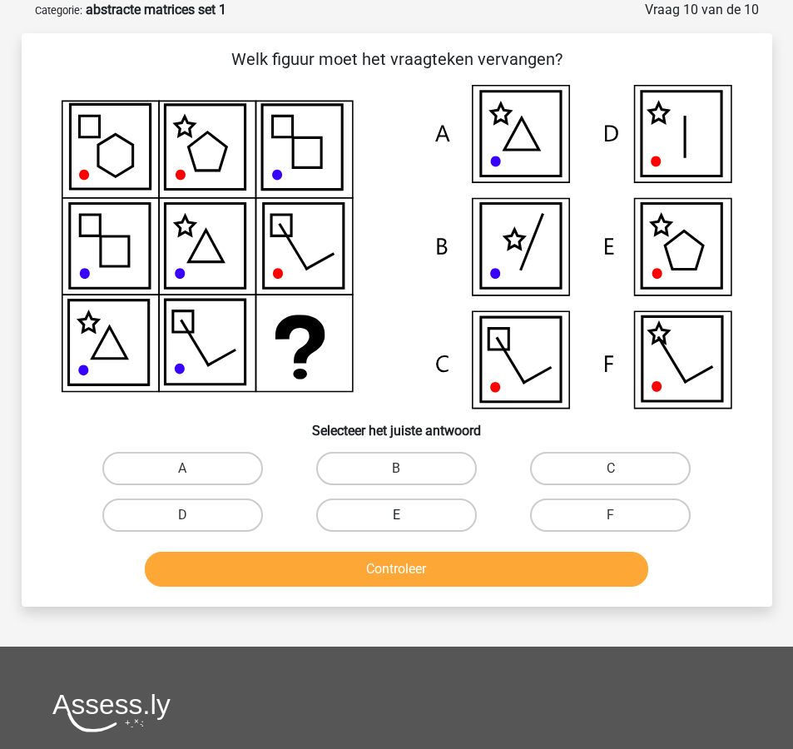
click at [438, 508] on label "E" at bounding box center [396, 514] width 161 height 33
click at [407, 515] on input "E" at bounding box center [401, 520] width 11 height 11
radio input "true"
click at [438, 552] on div "Controleer" at bounding box center [397, 573] width 642 height 42
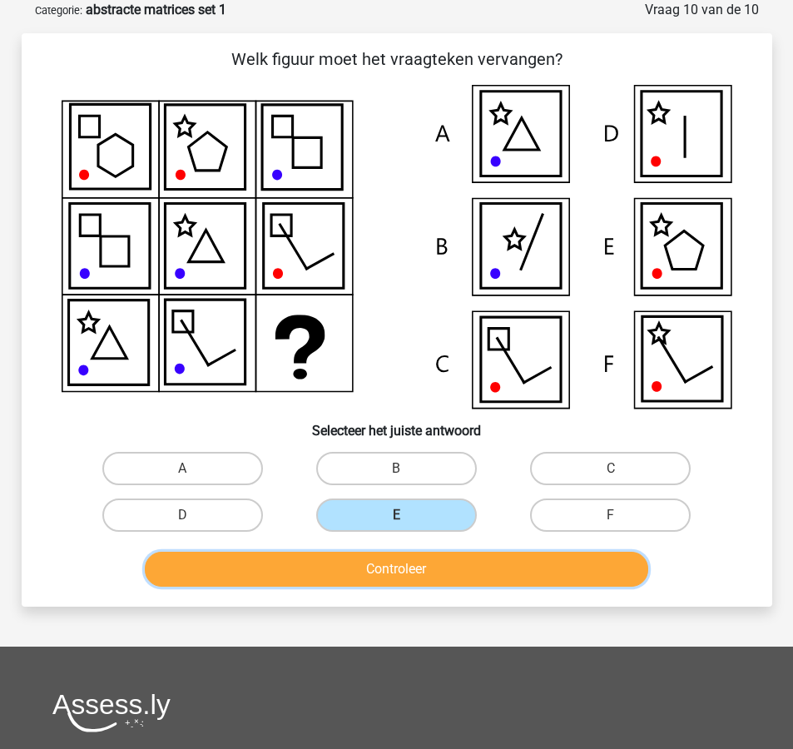
click at [441, 566] on button "Controleer" at bounding box center [396, 569] width 503 height 35
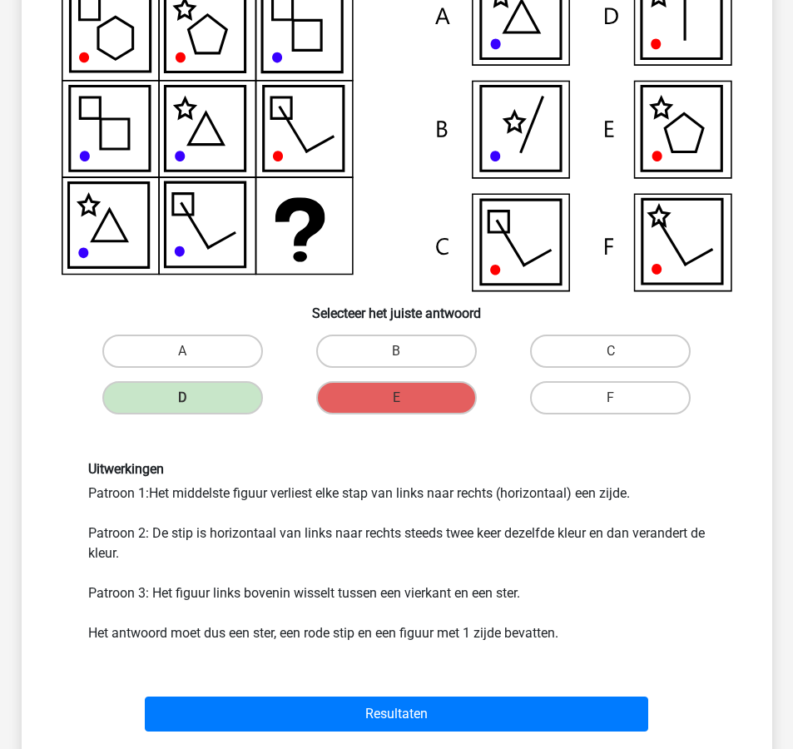
scroll to position [240, 0]
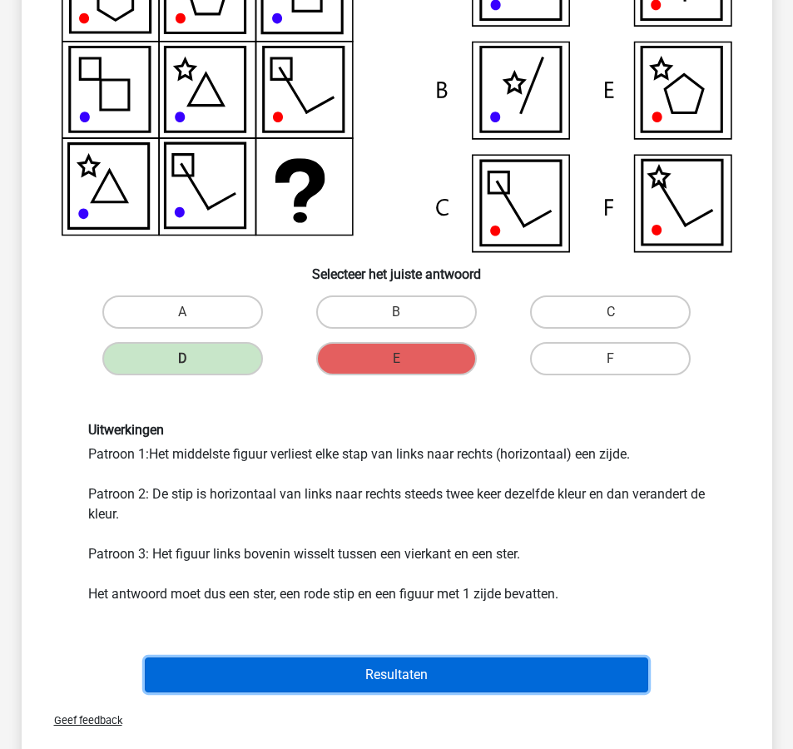
click at [409, 672] on button "Resultaten" at bounding box center [396, 674] width 503 height 35
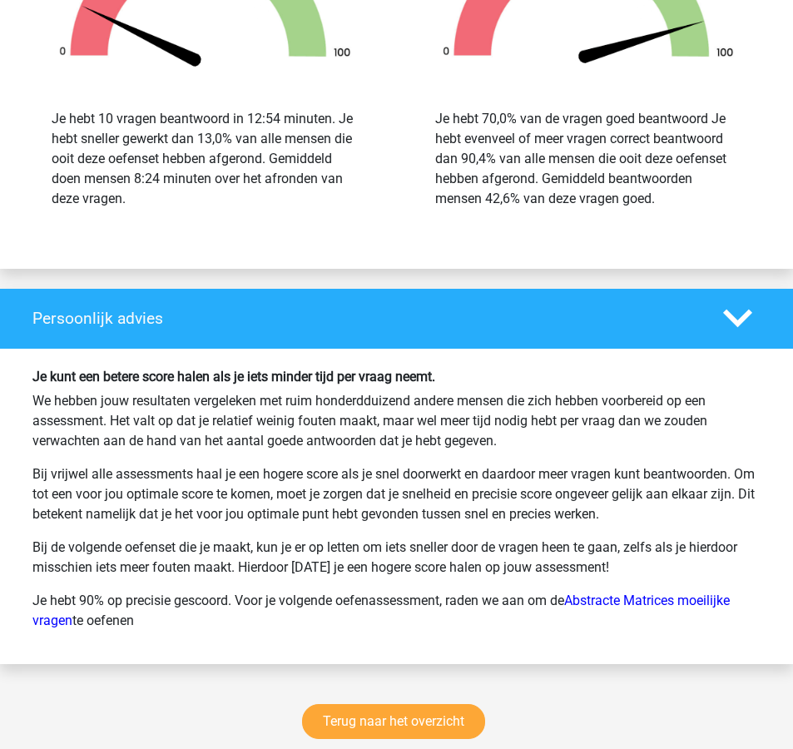
scroll to position [2053, 0]
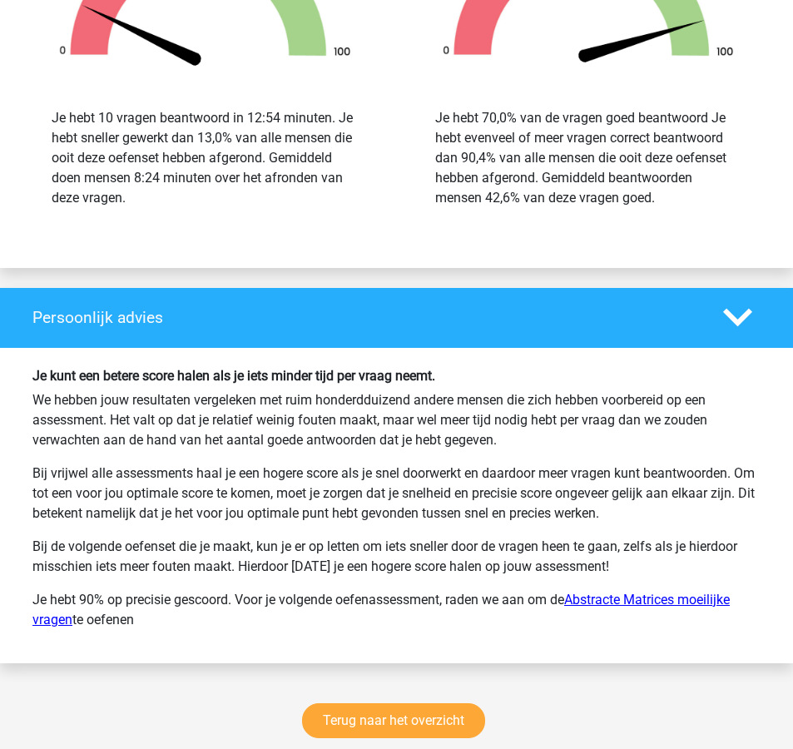
click at [606, 603] on link "Abstracte Matrices moeilijke vragen" at bounding box center [380, 610] width 697 height 36
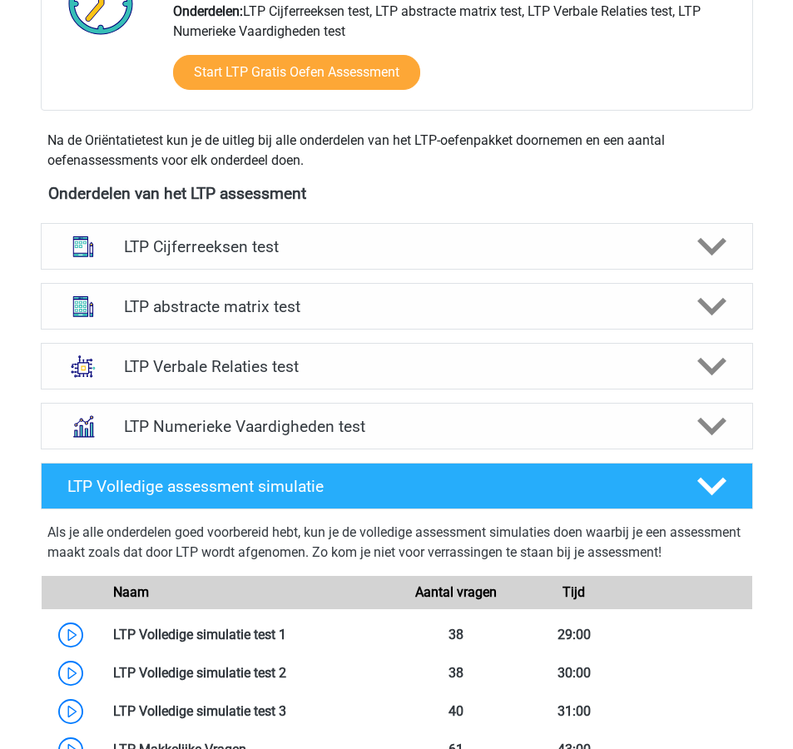
scroll to position [498, 0]
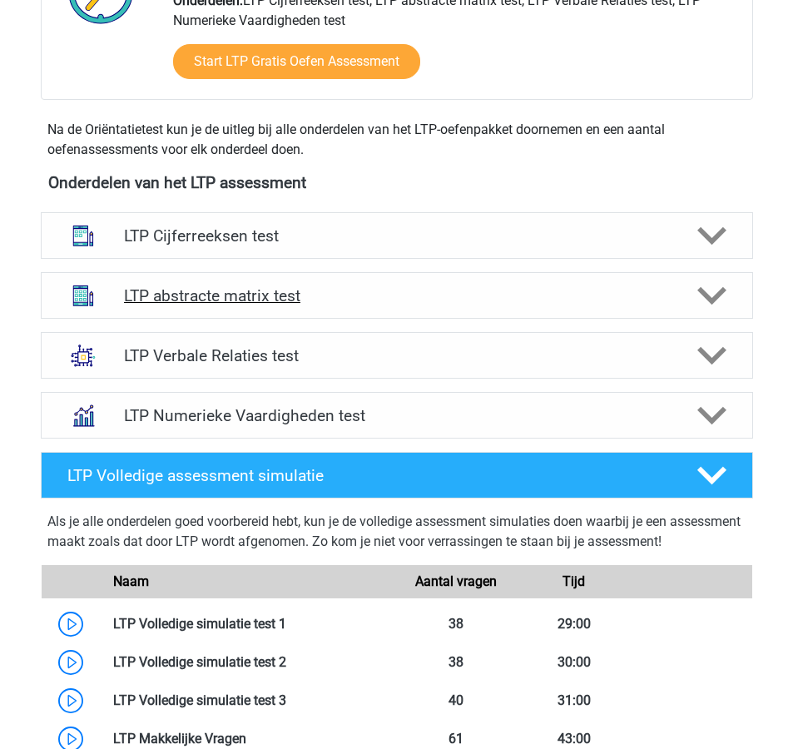
click at [720, 300] on icon at bounding box center [711, 295] width 29 height 29
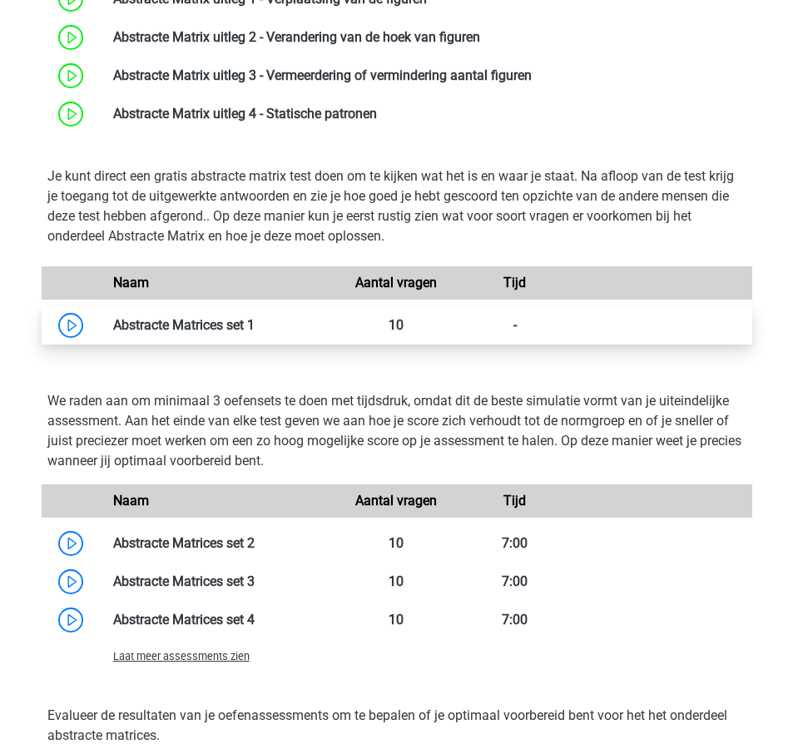
scroll to position [924, 0]
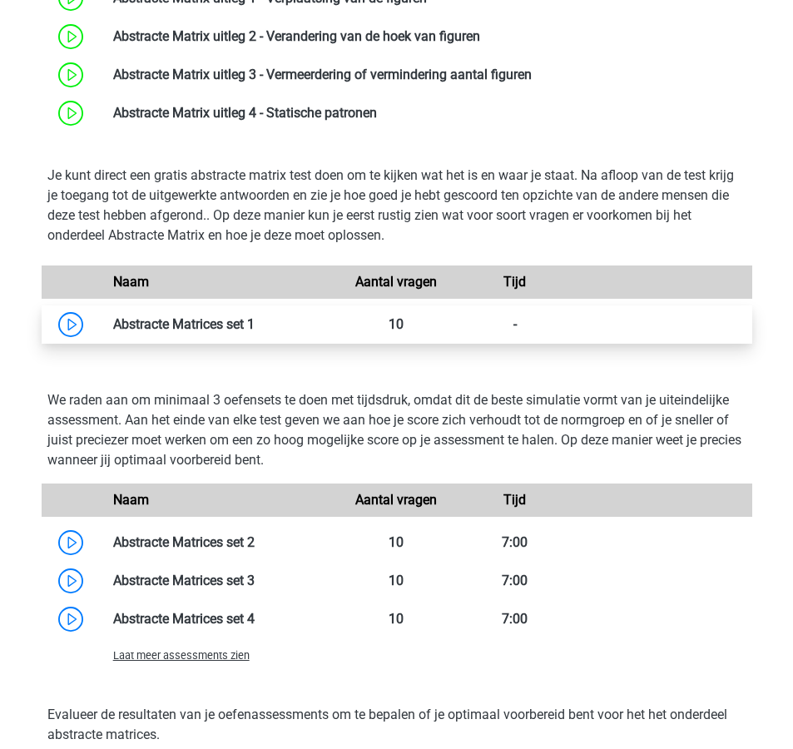
click at [255, 326] on link at bounding box center [255, 324] width 0 height 16
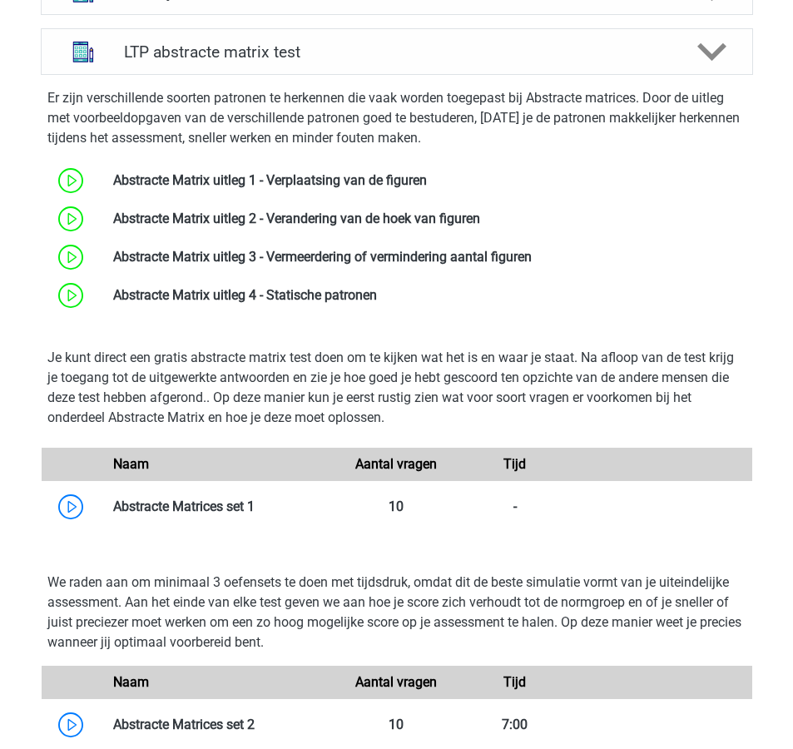
scroll to position [663, 0]
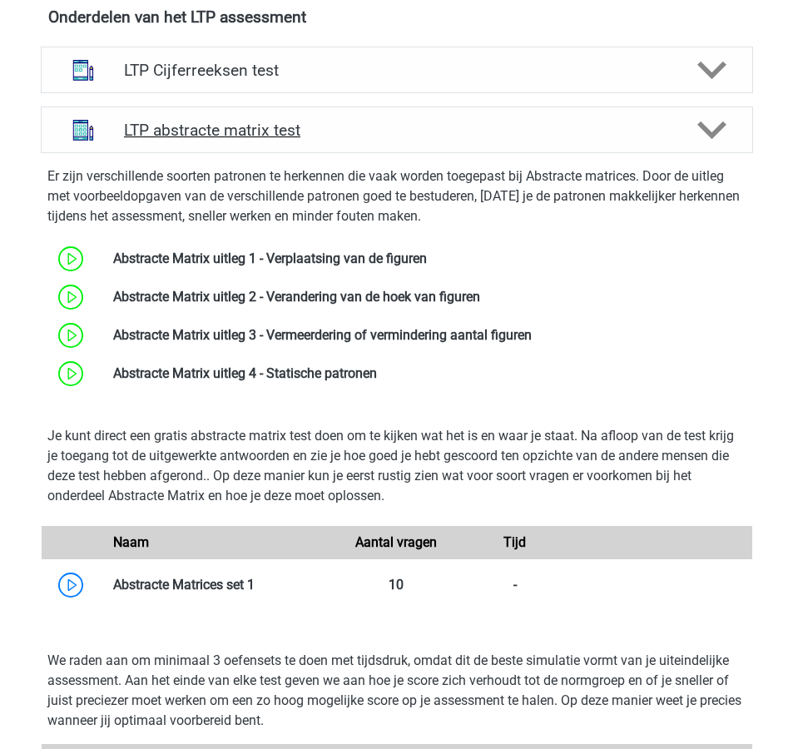
click at [716, 132] on polygon at bounding box center [711, 130] width 29 height 18
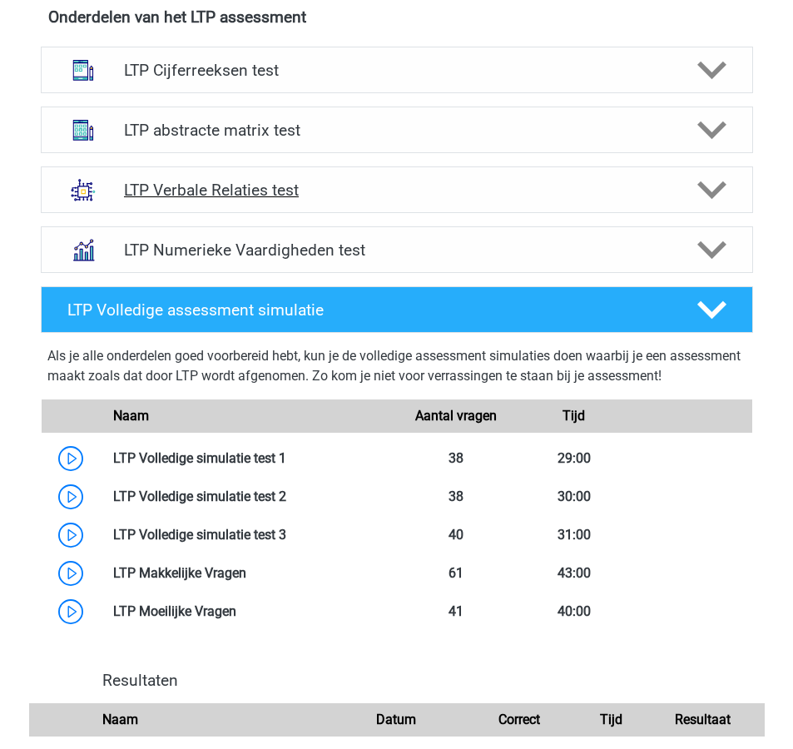
click at [703, 197] on icon at bounding box center [711, 190] width 29 height 29
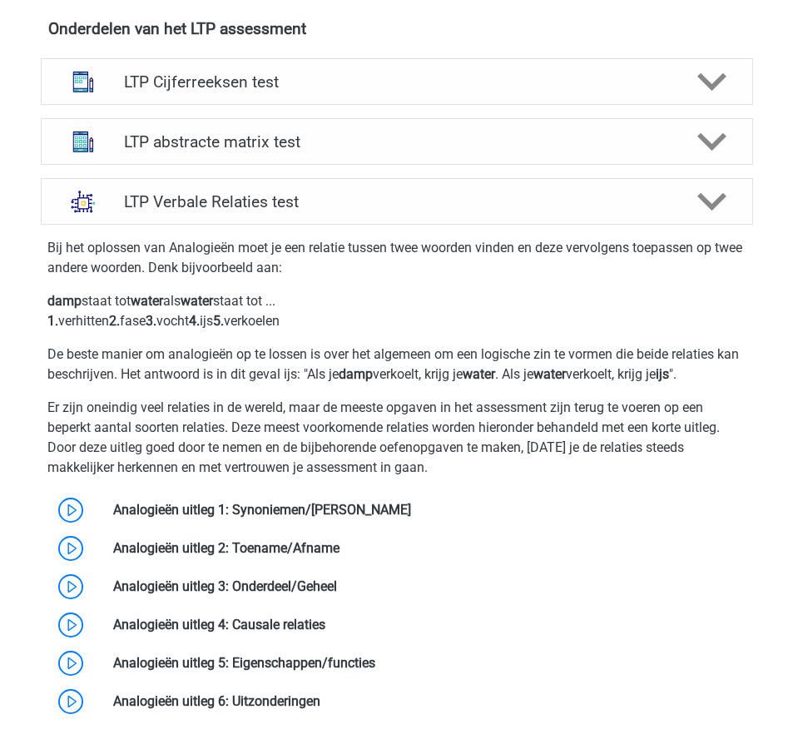
scroll to position [623, 0]
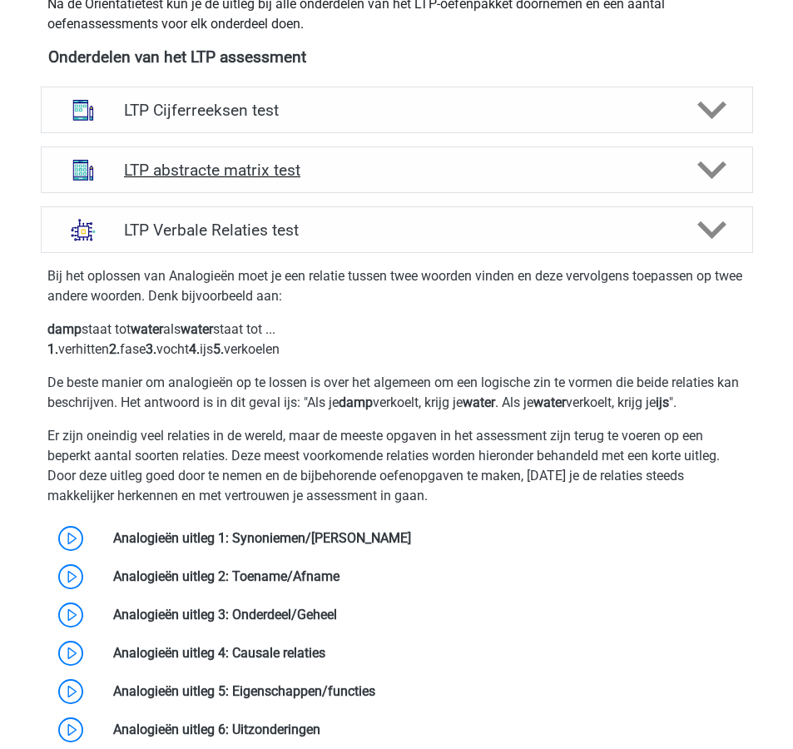
click at [714, 167] on icon at bounding box center [711, 170] width 29 height 29
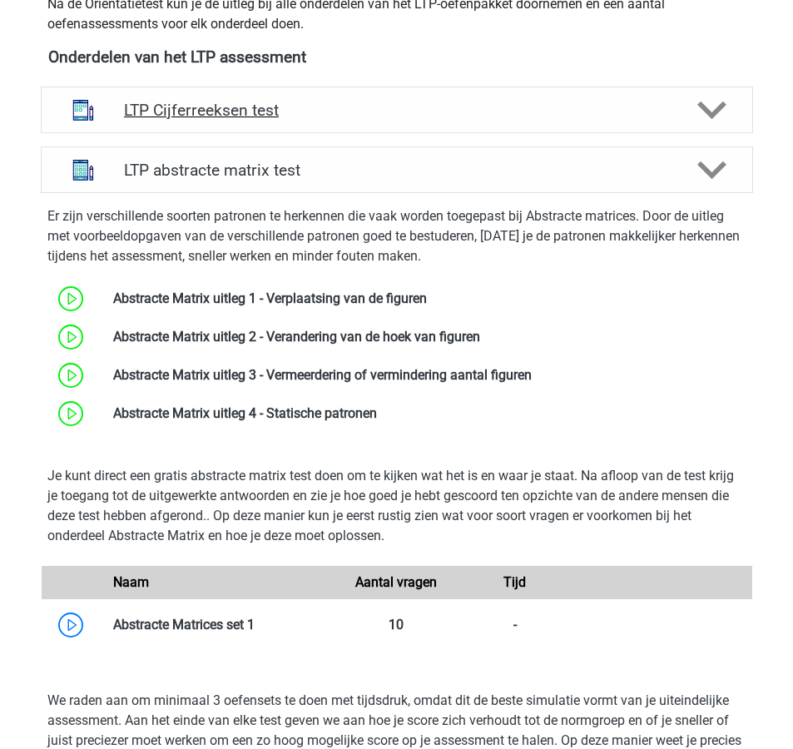
click at [716, 112] on polygon at bounding box center [711, 111] width 29 height 18
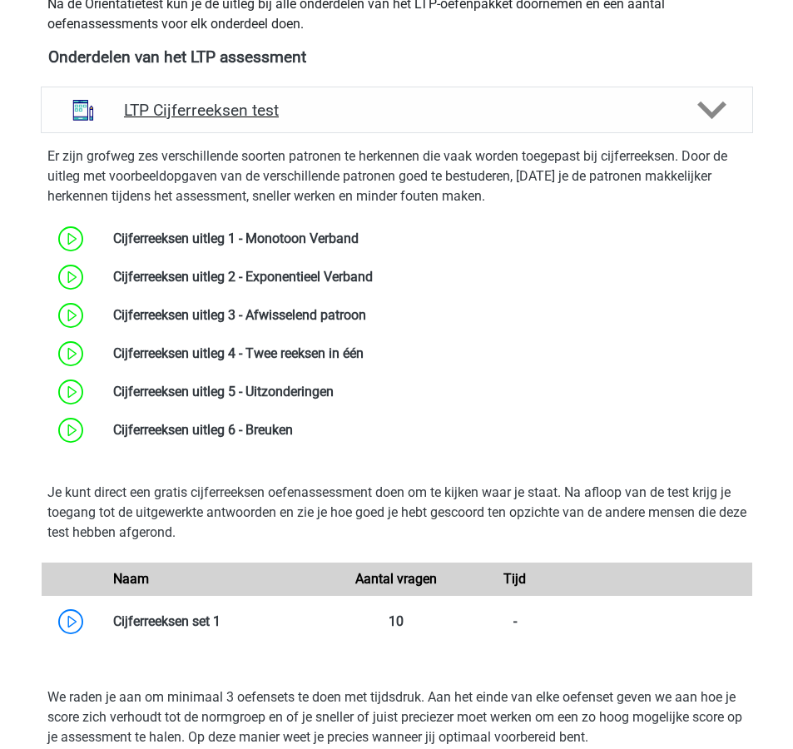
click at [703, 126] on div "LTP Cijferreeksen test" at bounding box center [397, 110] width 712 height 47
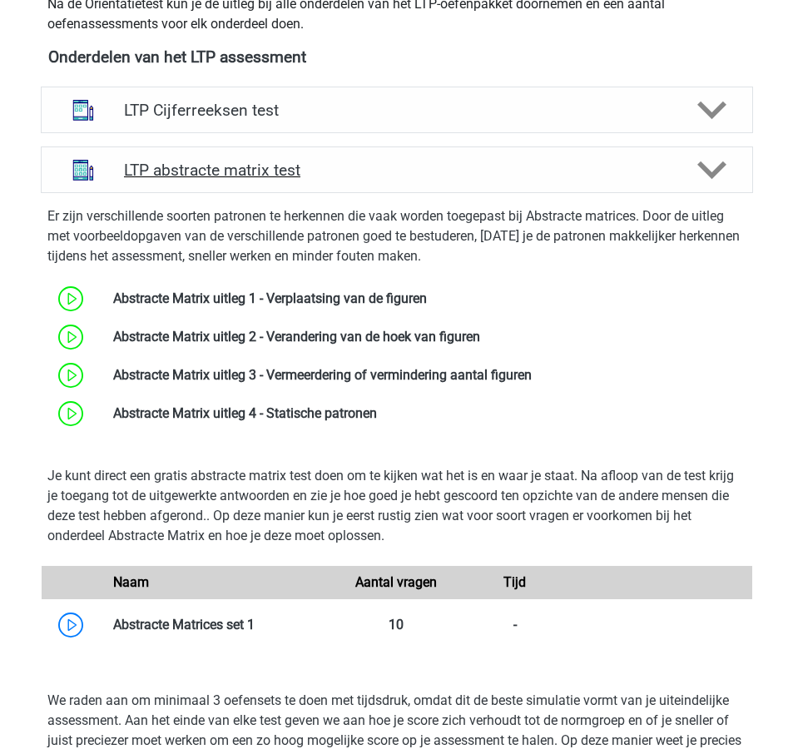
click at [709, 173] on polygon at bounding box center [711, 170] width 29 height 18
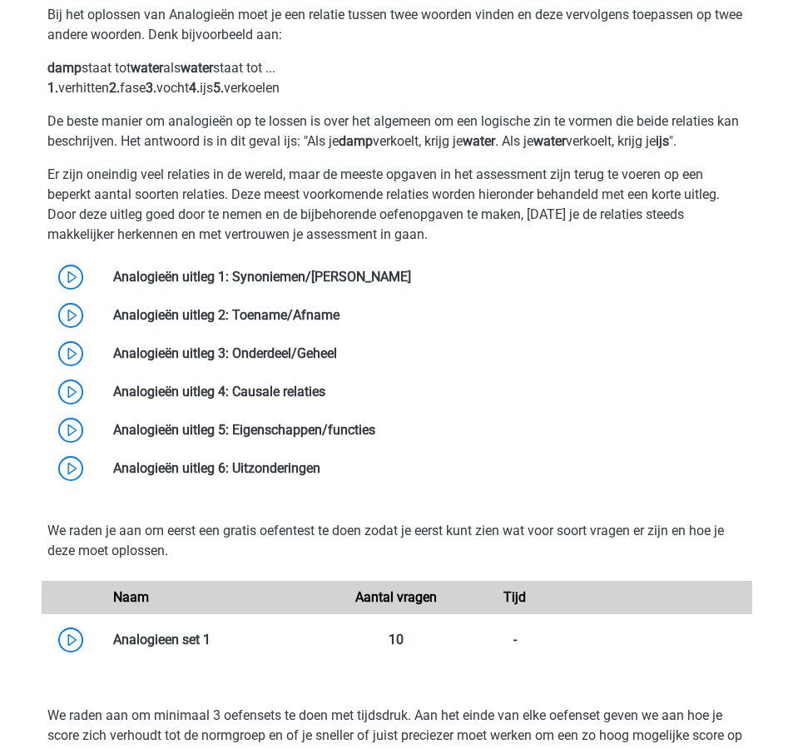
scroll to position [893, 0]
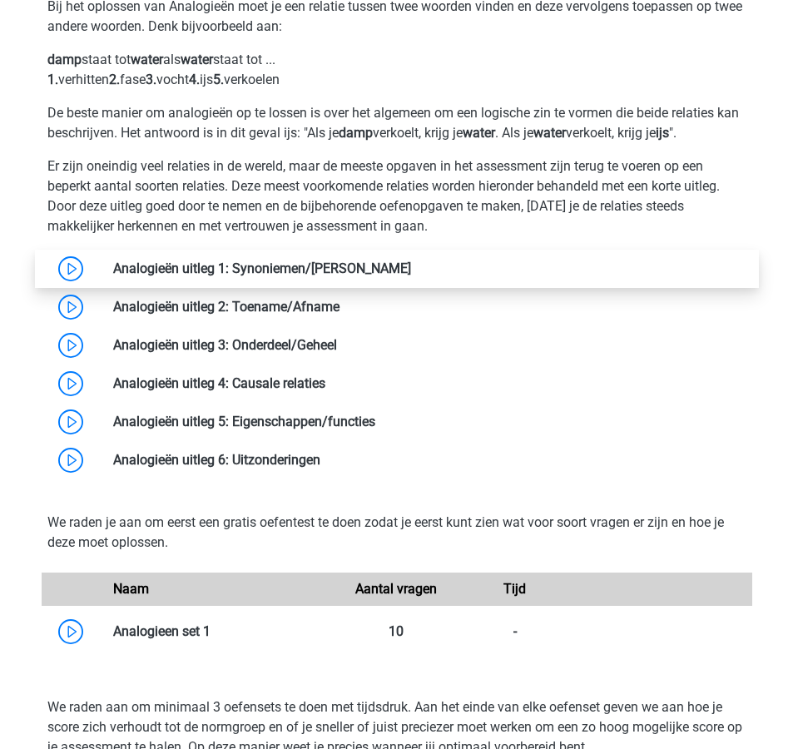
click at [411, 275] on link at bounding box center [411, 268] width 0 height 16
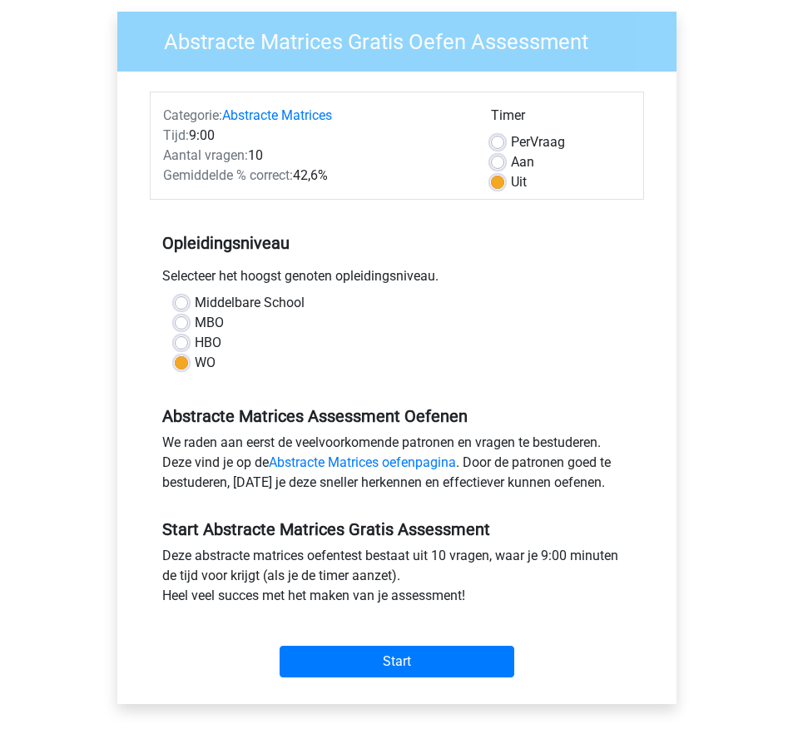
scroll to position [109, 0]
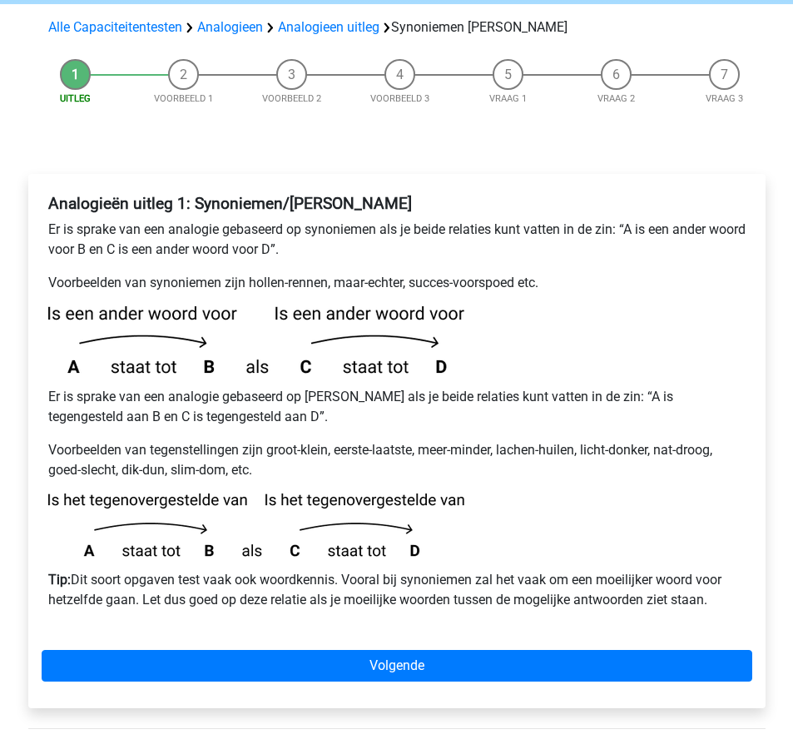
scroll to position [156, 0]
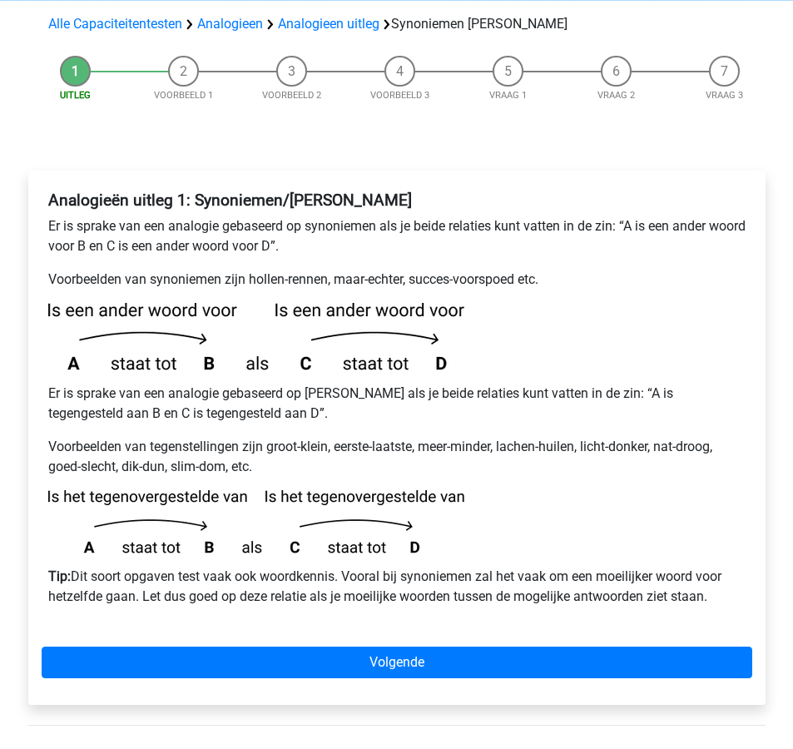
click at [349, 216] on div "Analogieën uitleg 1: Synoniemen/[PERSON_NAME] Er is sprake van een analogie geb…" at bounding box center [397, 405] width 711 height 443
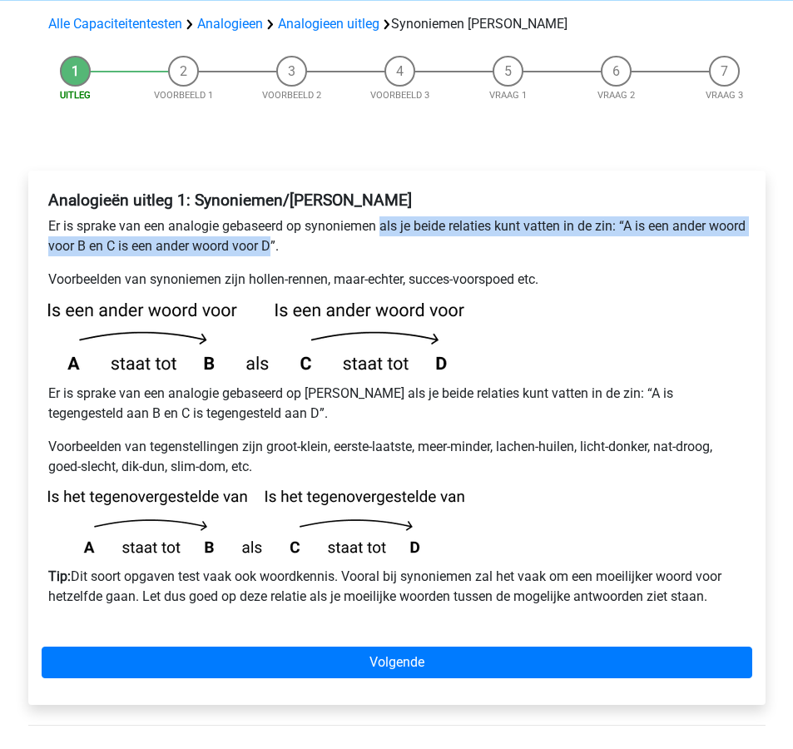
drag, startPoint x: 313, startPoint y: 206, endPoint x: 382, endPoint y: 184, distance: 72.4
click at [382, 216] on p "Er is sprake van een analogie gebaseerd op synoniemen als je beide relaties kun…" at bounding box center [396, 236] width 697 height 40
copy p "als je beide relaties kunt vatten in de zin: “A is een ander woord voor B en C …"
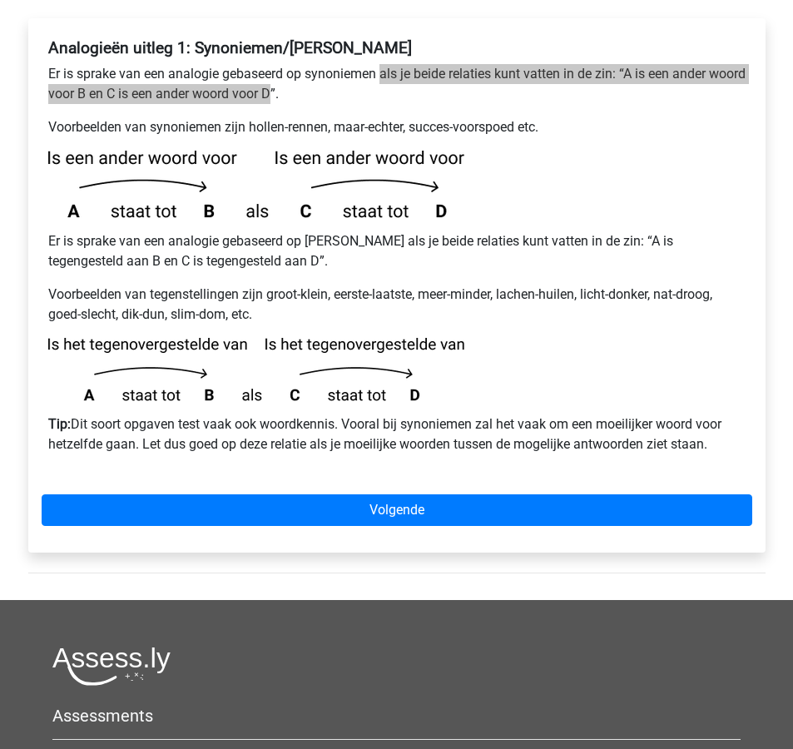
scroll to position [310, 0]
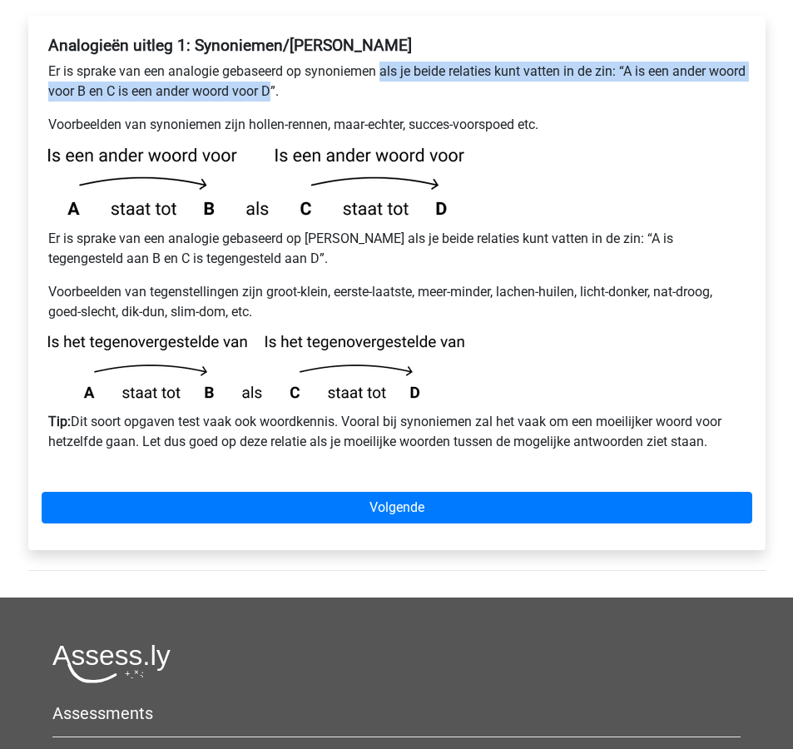
click at [556, 414] on div "Analogieën uitleg 1: Synoniemen/[PERSON_NAME] Er is sprake van een analogie geb…" at bounding box center [397, 250] width 711 height 443
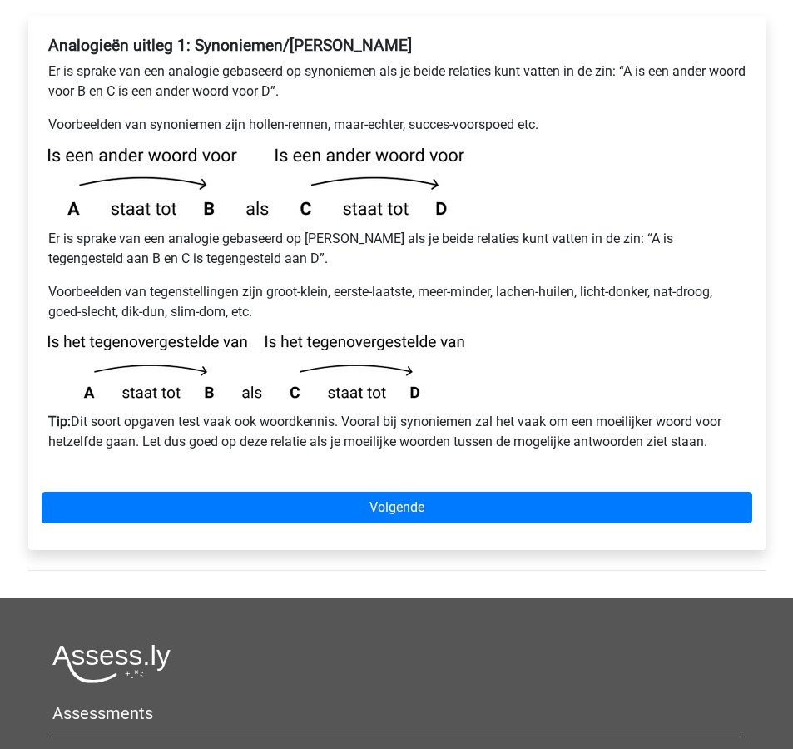
click at [550, 412] on p "Tip: Dit soort opgaven test vaak ook woordkennis. Vooral bij synoniemen zal het…" at bounding box center [396, 432] width 697 height 40
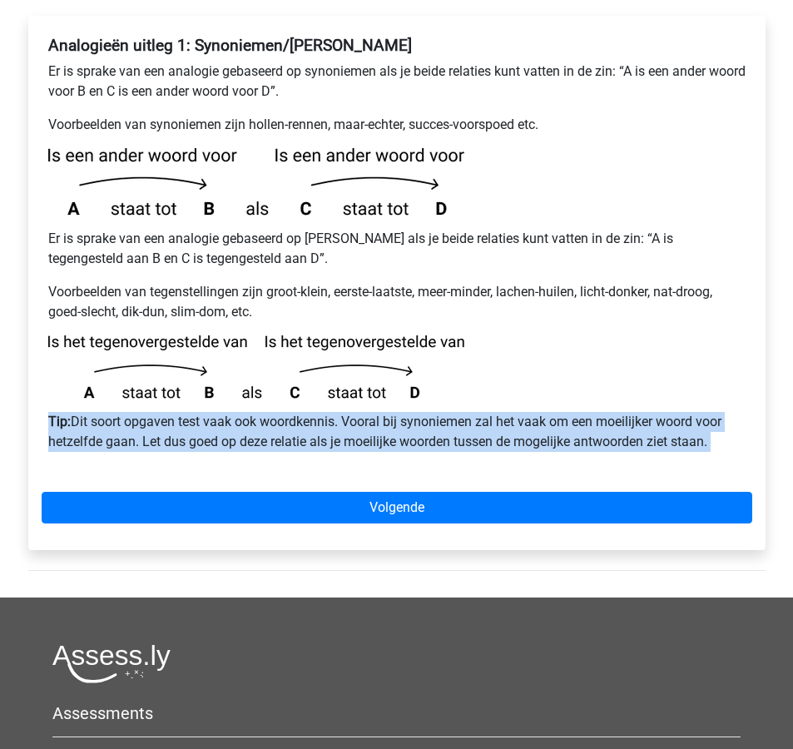
click at [550, 412] on p "Tip: Dit soort opgaven test vaak ook woordkennis. Vooral bij synoniemen zal het…" at bounding box center [396, 432] width 697 height 40
copy div "Tip: Dit soort opgaven test vaak ook woordkennis. Vooral bij synoniemen zal het…"
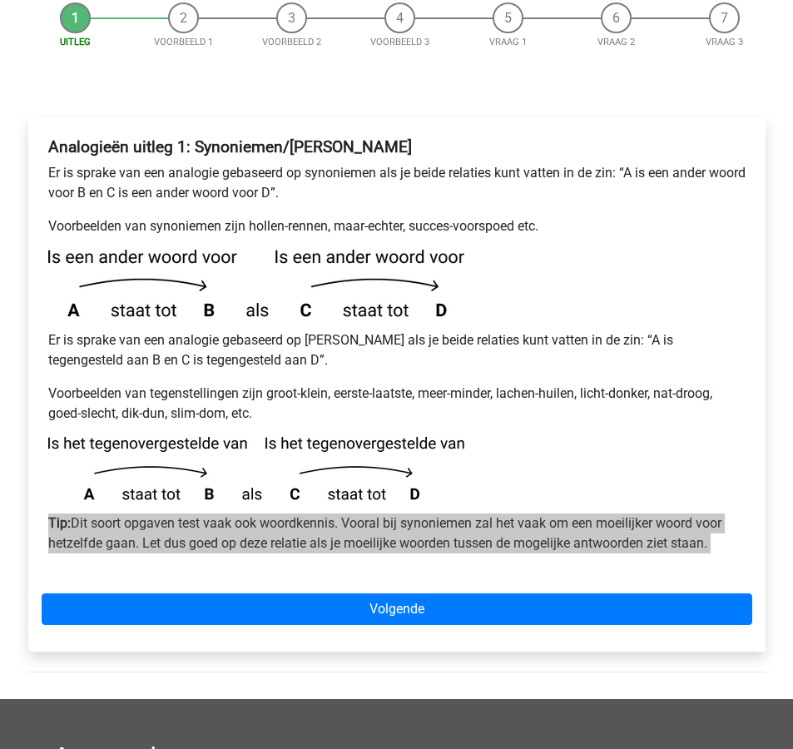
scroll to position [211, 0]
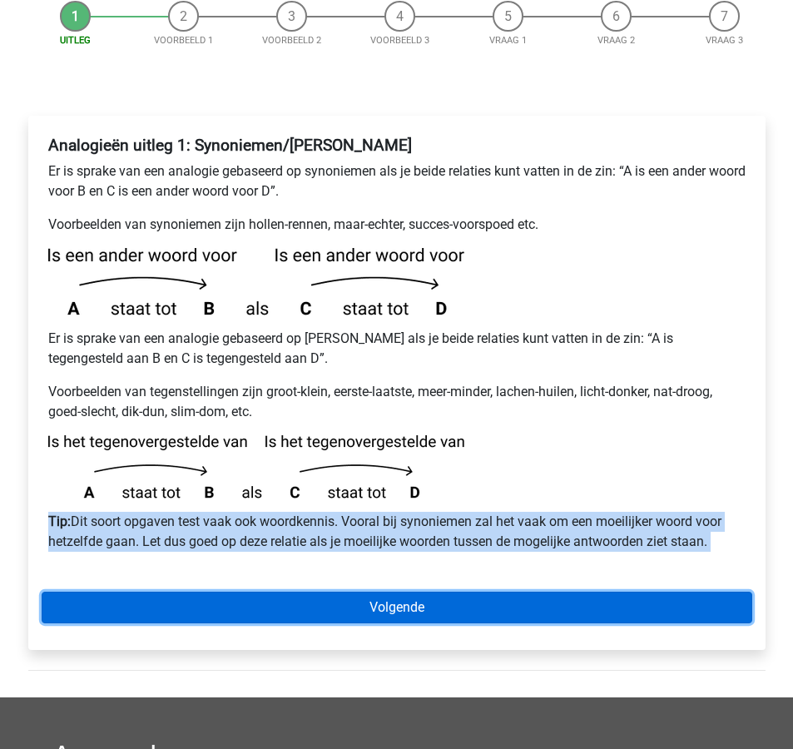
click at [551, 592] on link "Volgende" at bounding box center [397, 608] width 711 height 32
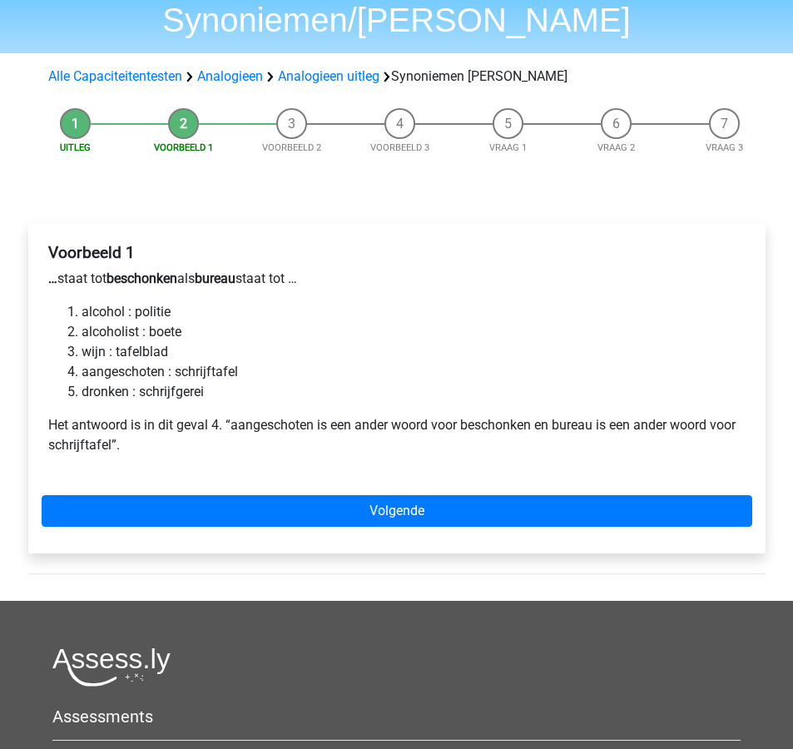
scroll to position [119, 0]
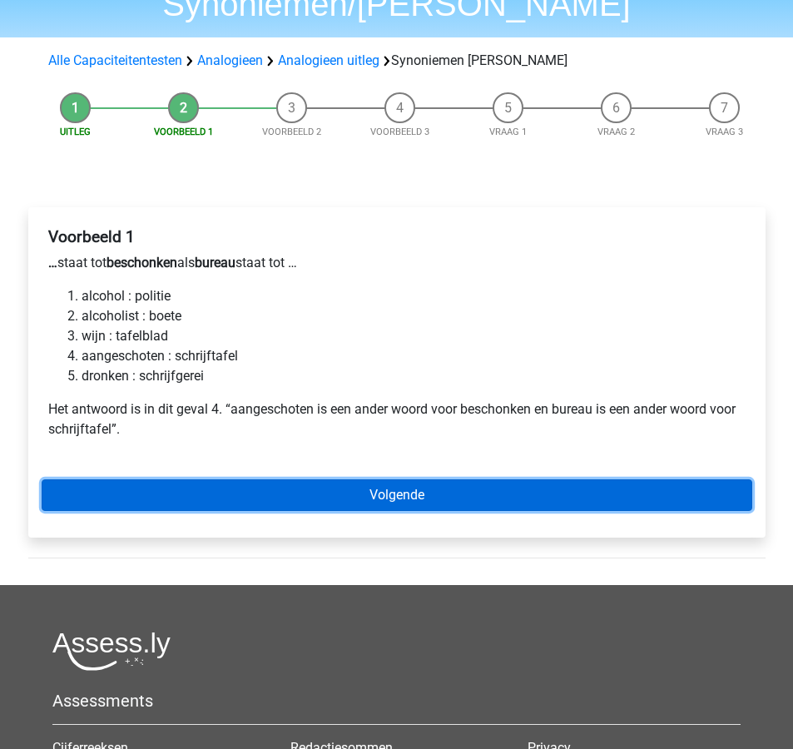
click at [527, 479] on link "Volgende" at bounding box center [397, 495] width 711 height 32
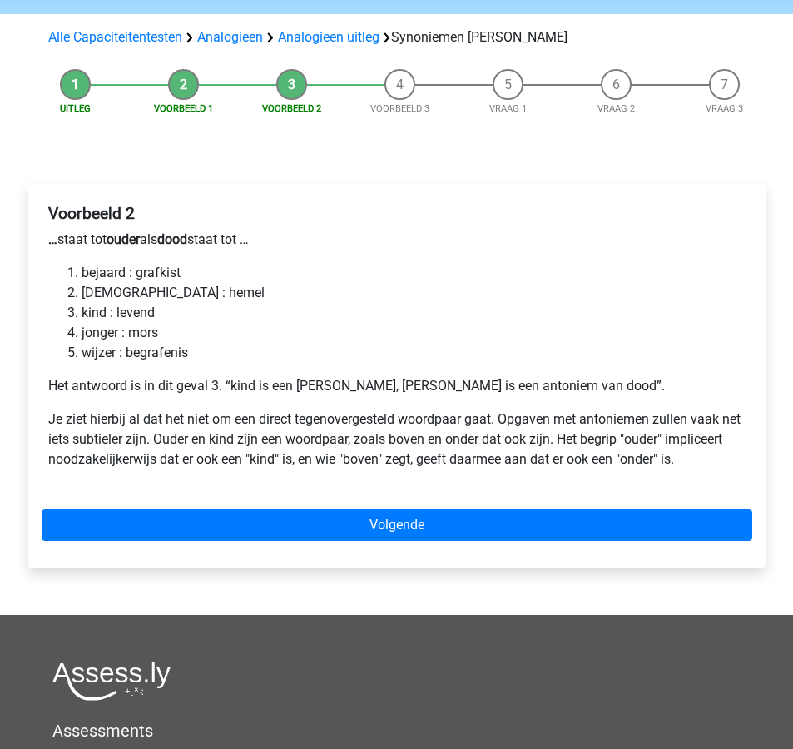
scroll to position [143, 0]
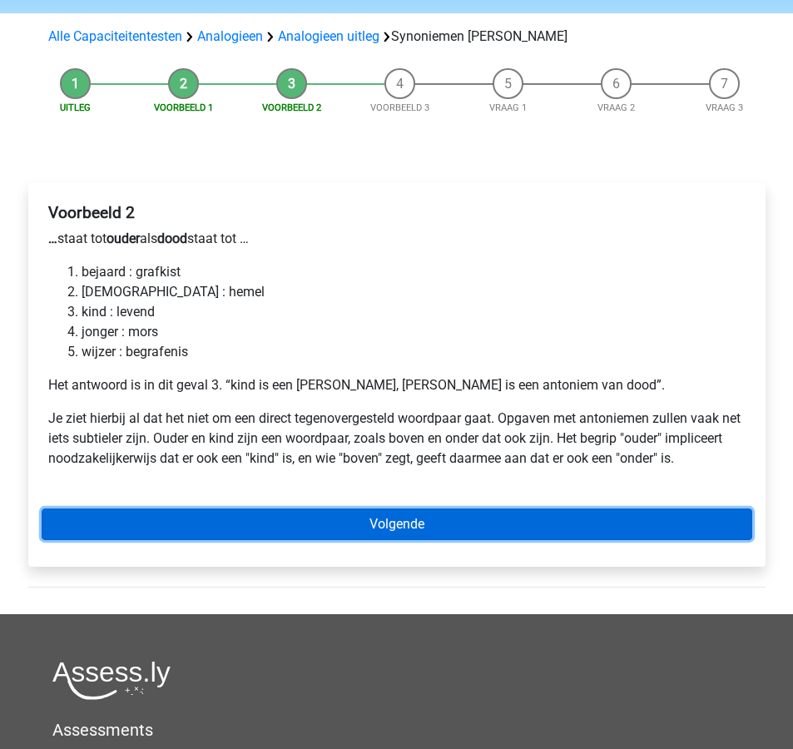
click at [521, 508] on link "Volgende" at bounding box center [397, 524] width 711 height 32
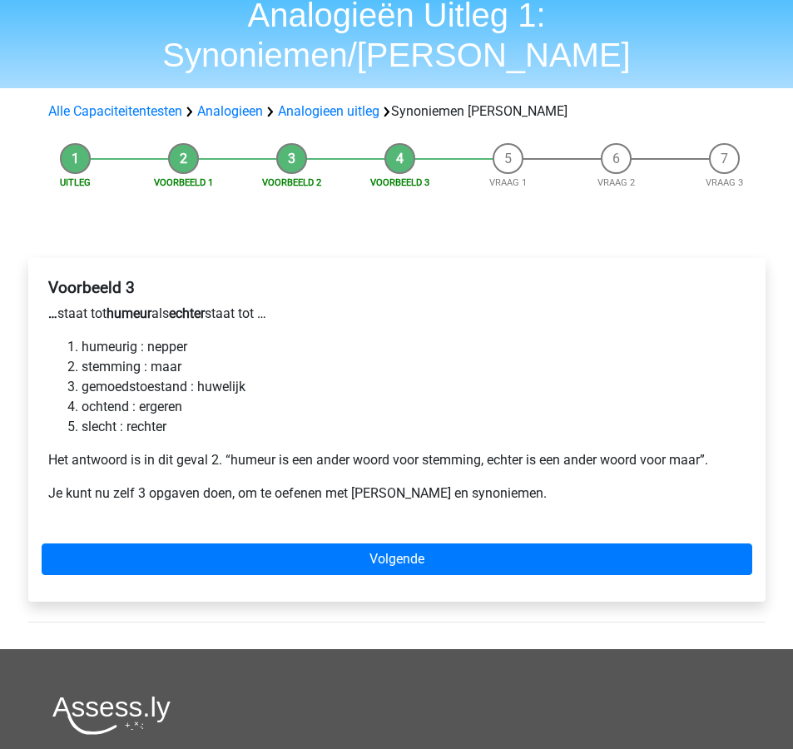
scroll to position [70, 0]
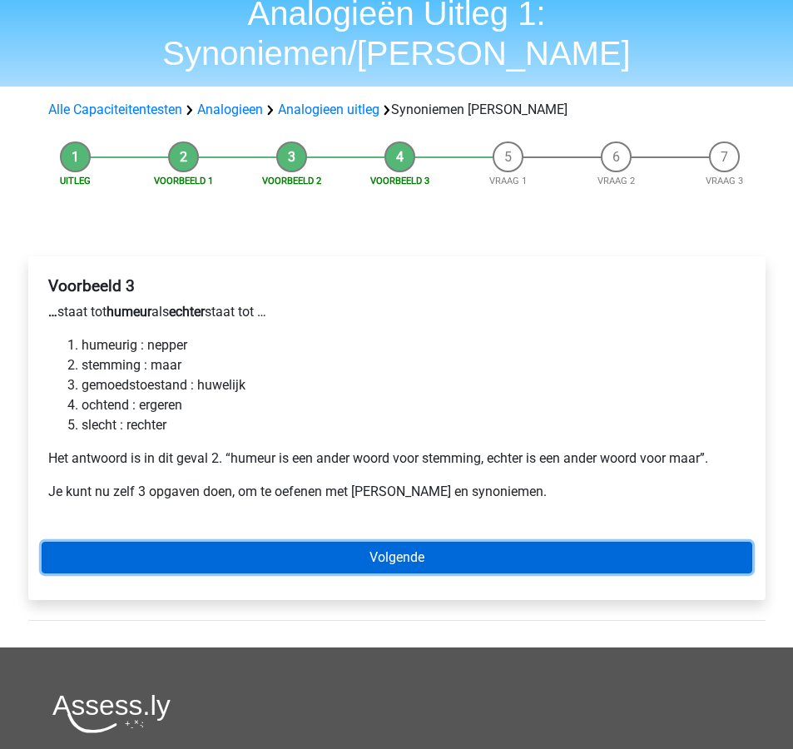
click at [517, 542] on link "Volgende" at bounding box center [397, 558] width 711 height 32
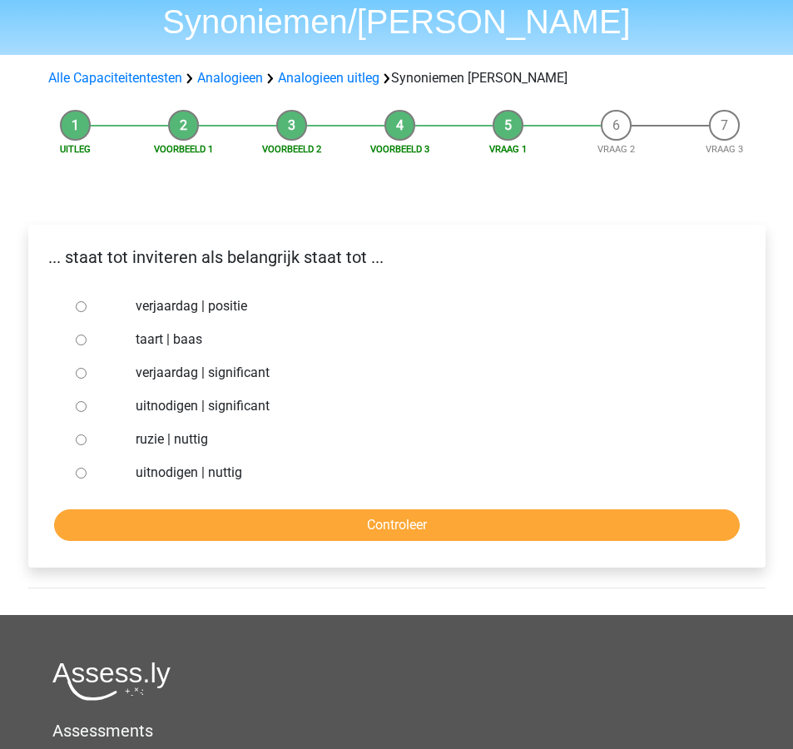
scroll to position [102, 0]
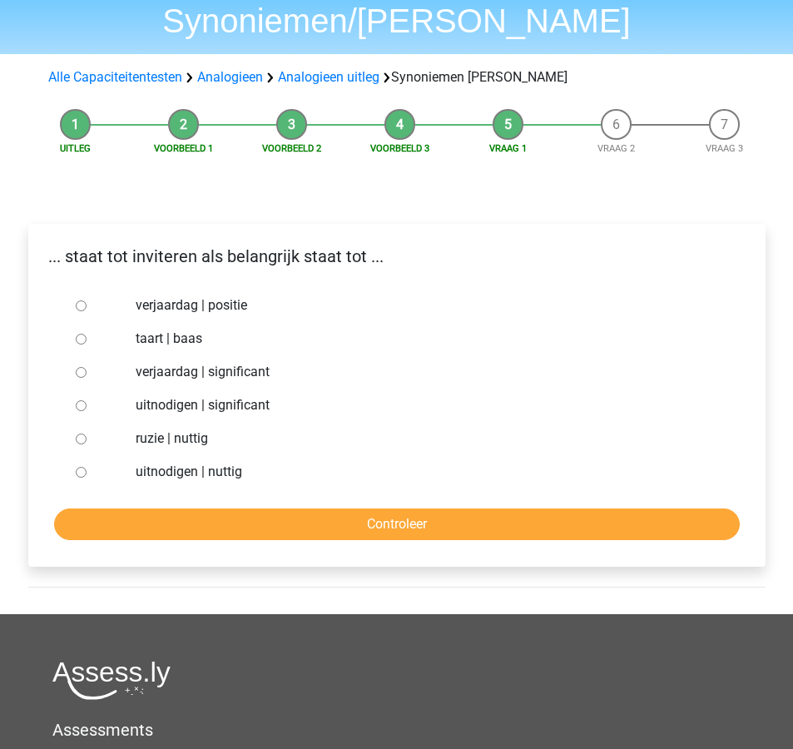
click at [273, 362] on label "verjaardag | significant" at bounding box center [424, 372] width 576 height 20
click at [87, 367] on input "verjaardag | significant" at bounding box center [81, 372] width 11 height 11
radio input "true"
click at [255, 395] on label "uitnodigen | significant" at bounding box center [424, 405] width 576 height 20
click at [87, 400] on input "uitnodigen | significant" at bounding box center [81, 405] width 11 height 11
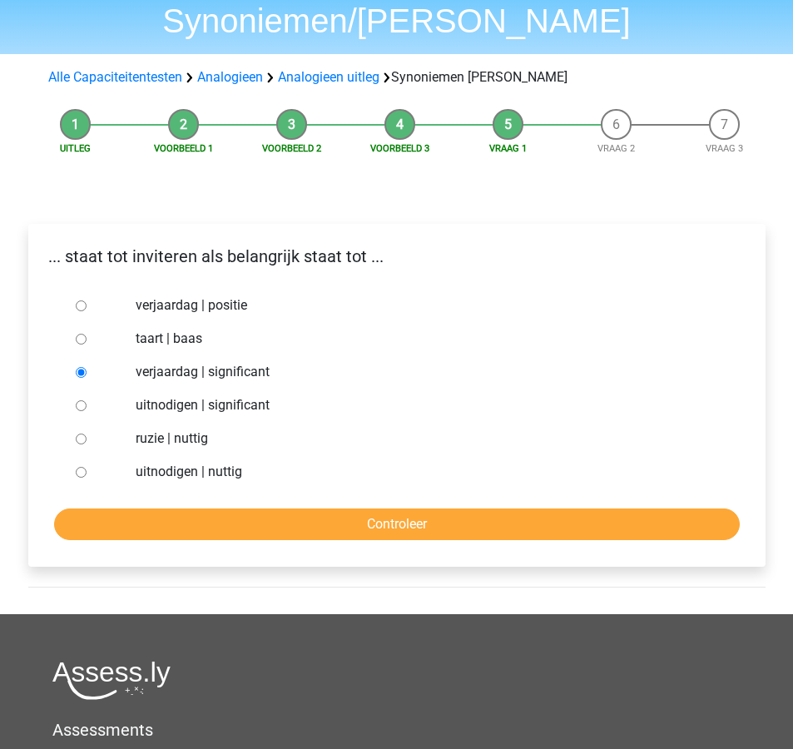
radio input "true"
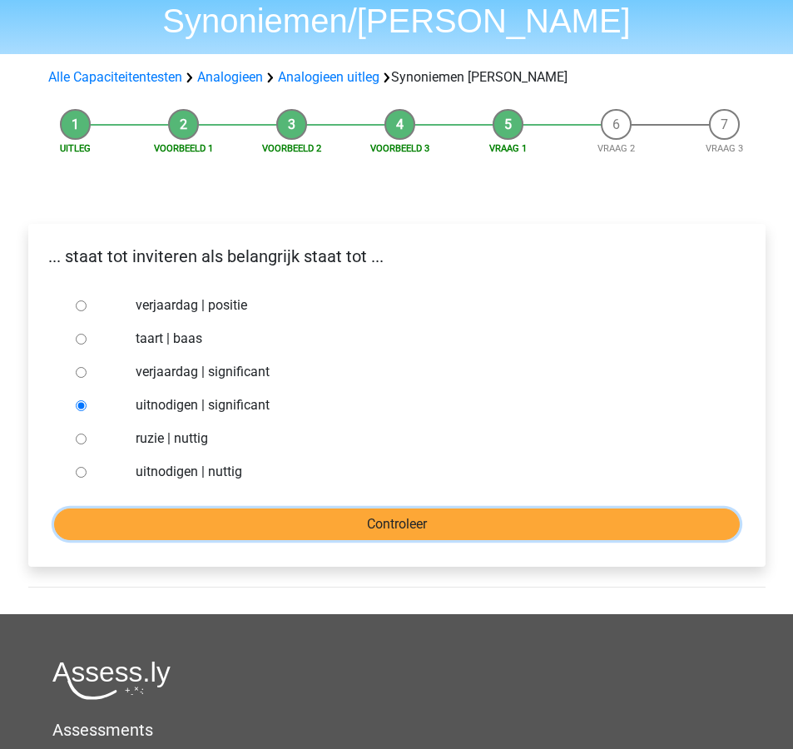
click at [316, 508] on input "Controleer" at bounding box center [397, 524] width 686 height 32
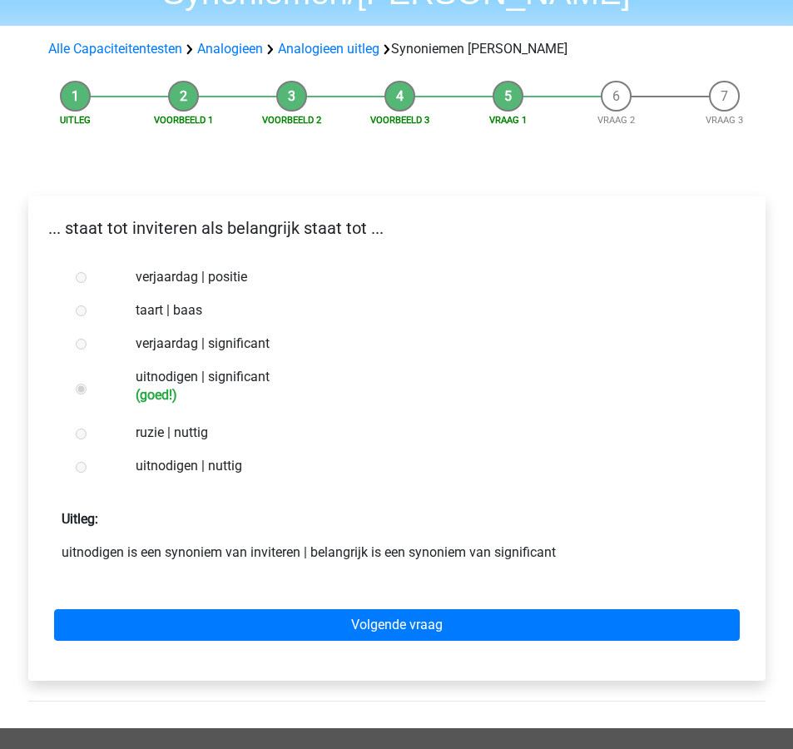
scroll to position [139, 0]
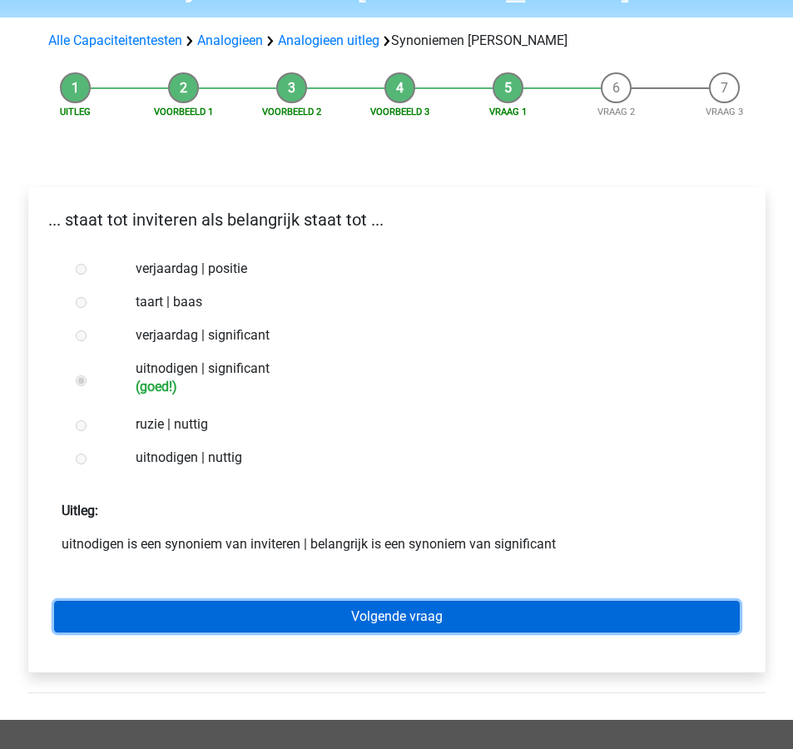
click at [335, 601] on link "Volgende vraag" at bounding box center [397, 617] width 686 height 32
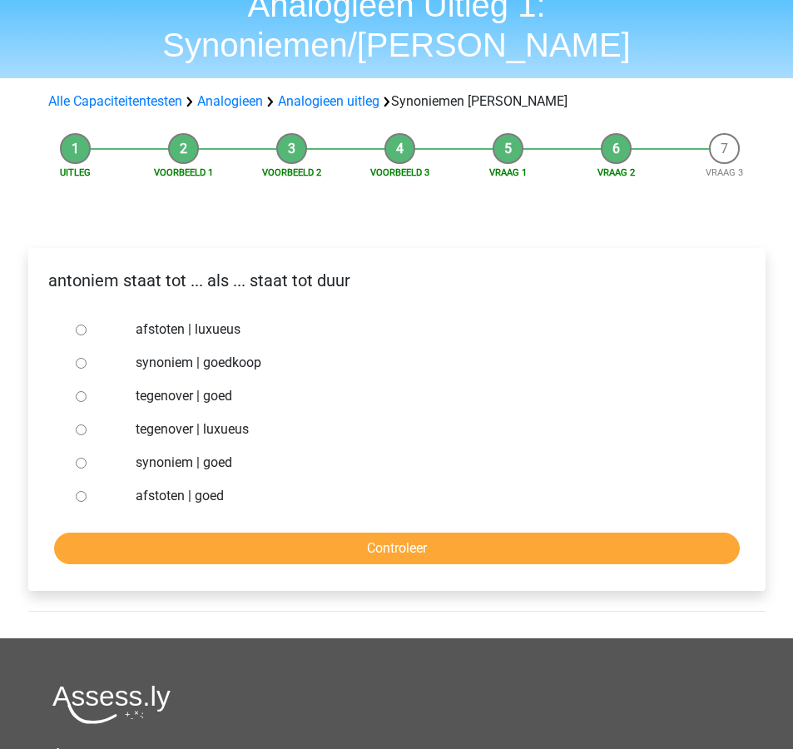
scroll to position [82, 0]
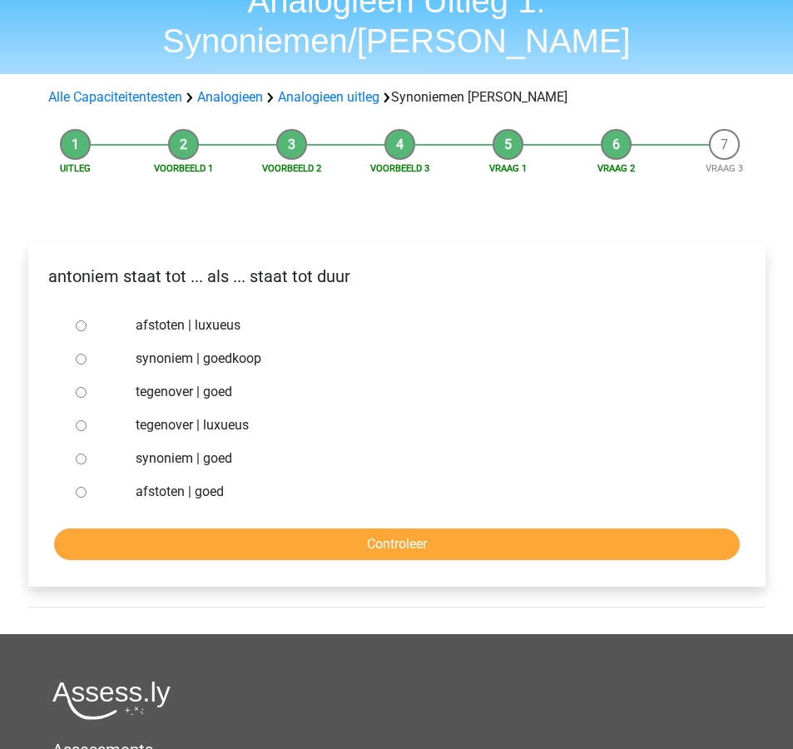
click at [236, 349] on label "synoniem | goedkoop" at bounding box center [424, 359] width 576 height 20
click at [87, 354] on input "synoniem | goedkoop" at bounding box center [81, 359] width 11 height 11
radio input "true"
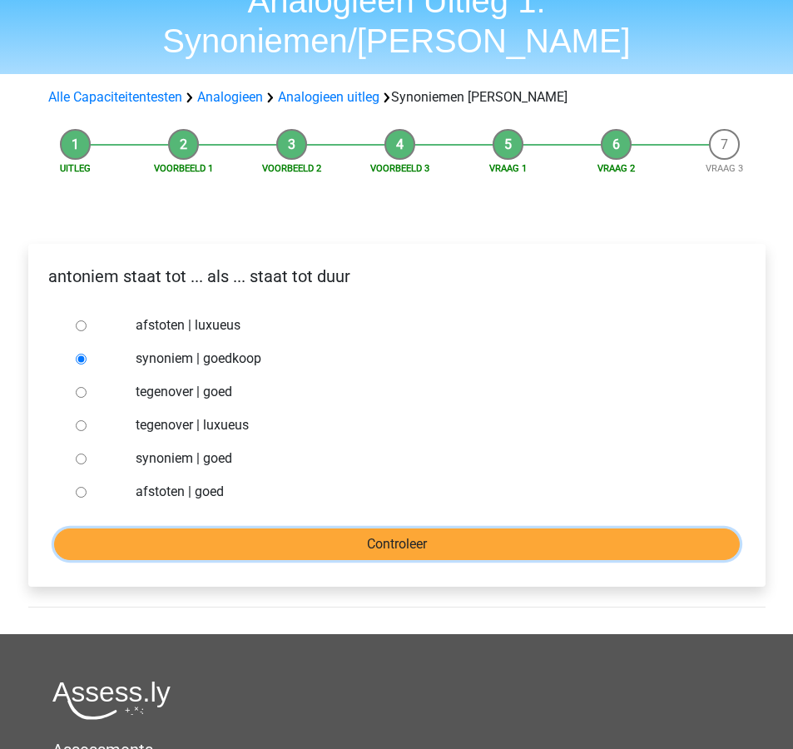
click at [329, 528] on input "Controleer" at bounding box center [397, 544] width 686 height 32
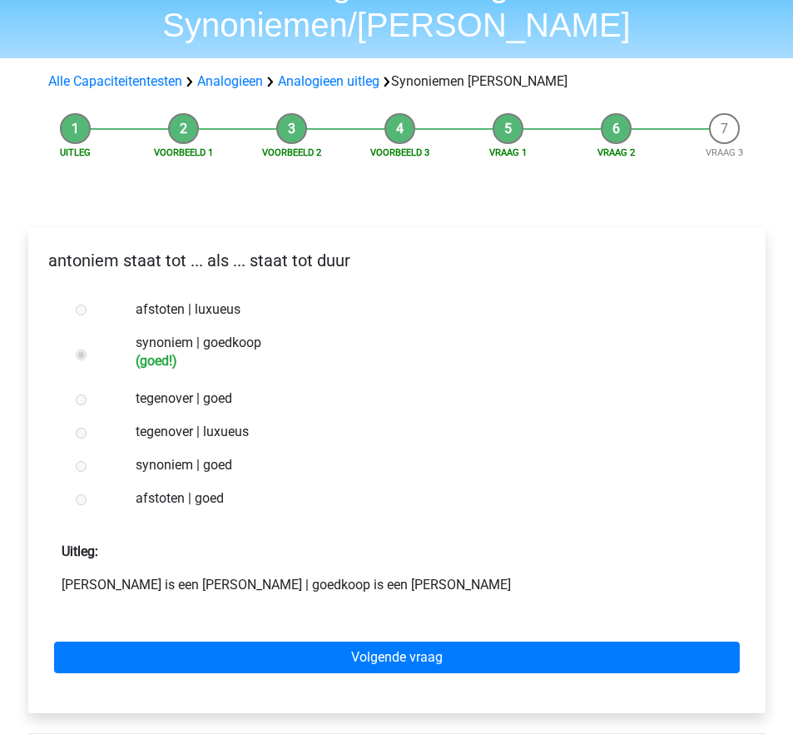
scroll to position [111, 0]
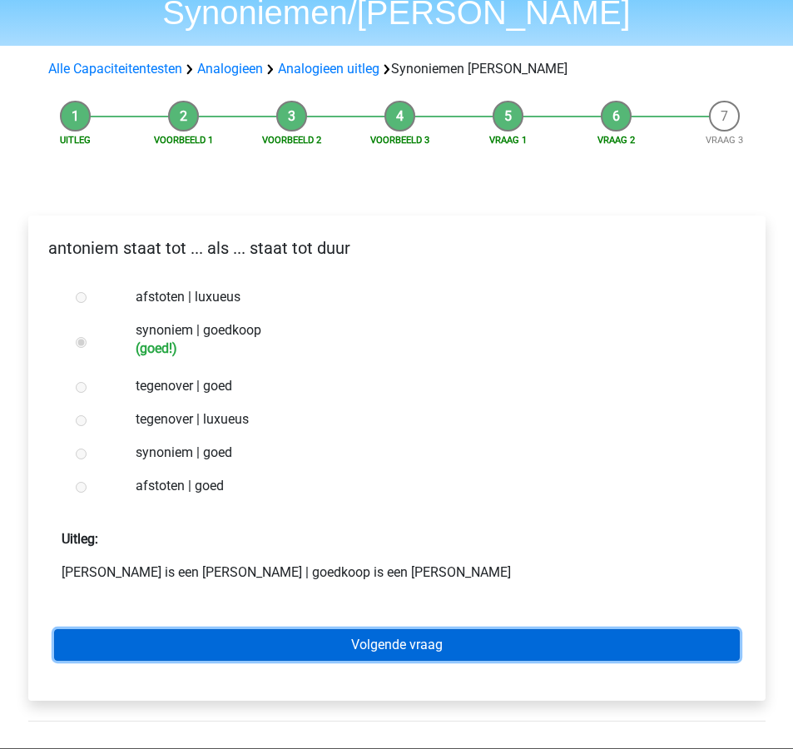
click at [340, 629] on link "Volgende vraag" at bounding box center [397, 645] width 686 height 32
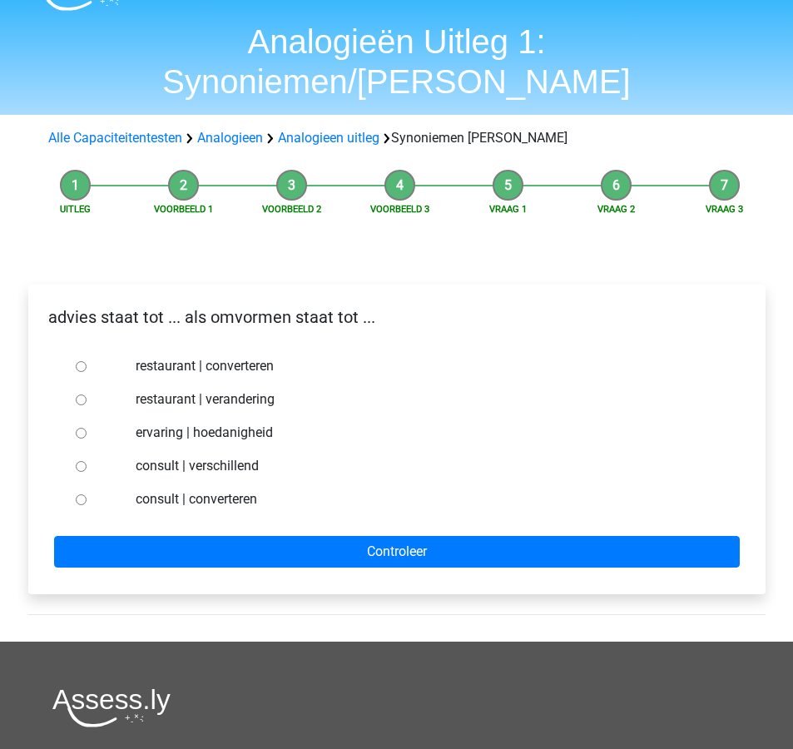
scroll to position [41, 0]
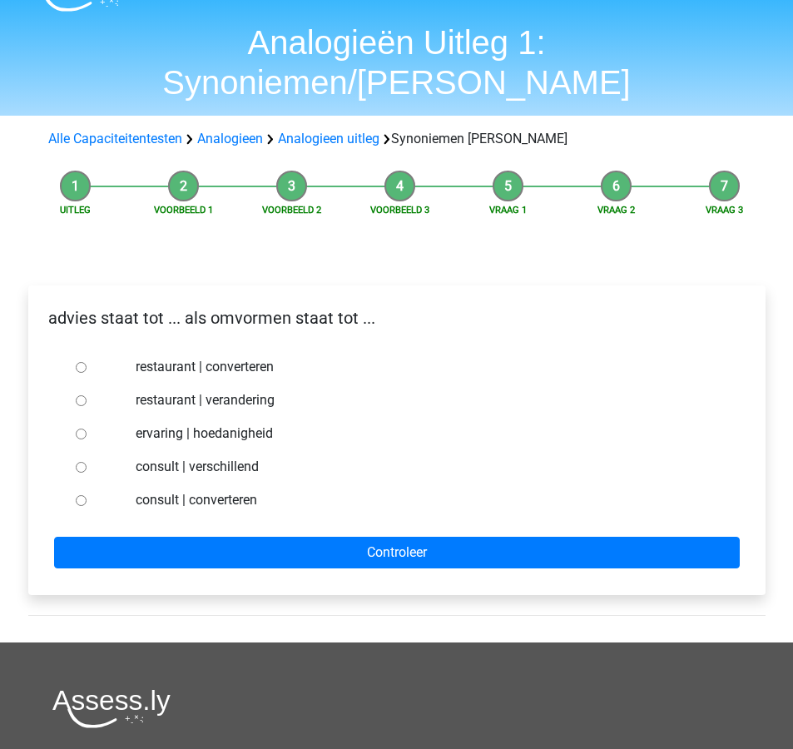
click at [239, 483] on div "consult | converteren" at bounding box center [423, 499] width 601 height 33
click at [239, 490] on label "consult | converteren" at bounding box center [424, 500] width 576 height 20
click at [87, 495] on input "consult | converteren" at bounding box center [81, 500] width 11 height 11
radio input "true"
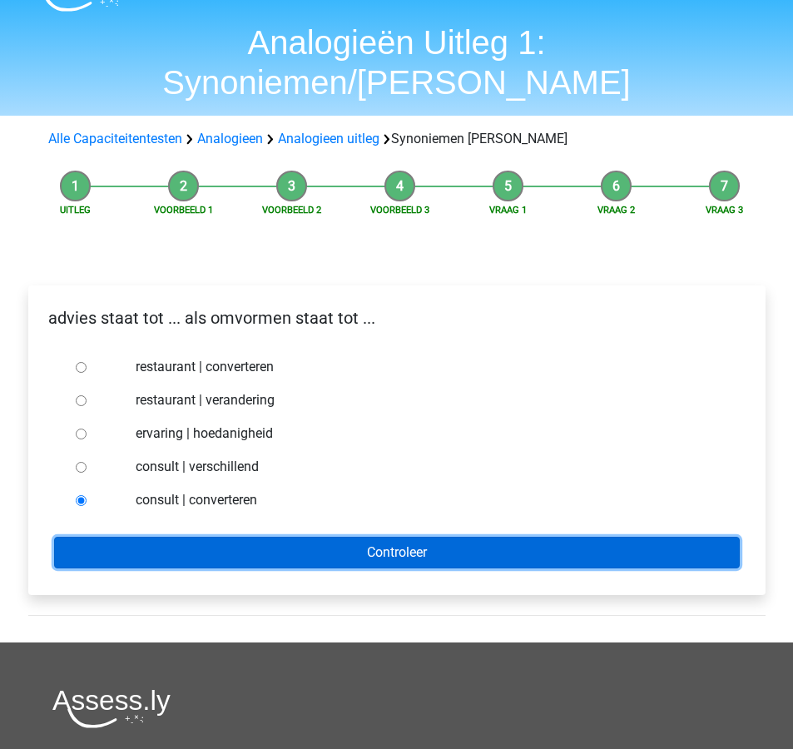
click at [330, 537] on input "Controleer" at bounding box center [397, 553] width 686 height 32
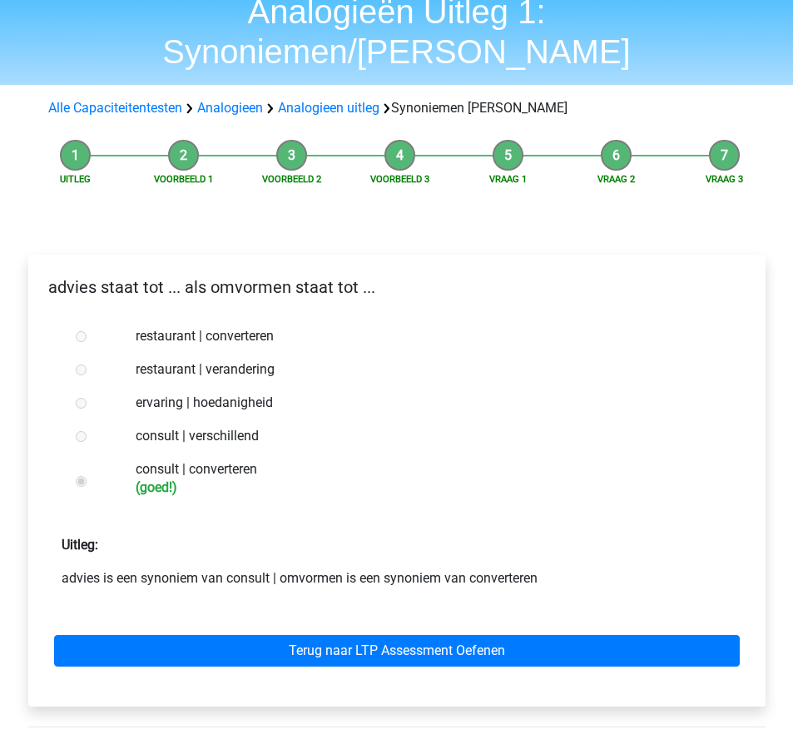
scroll to position [75, 0]
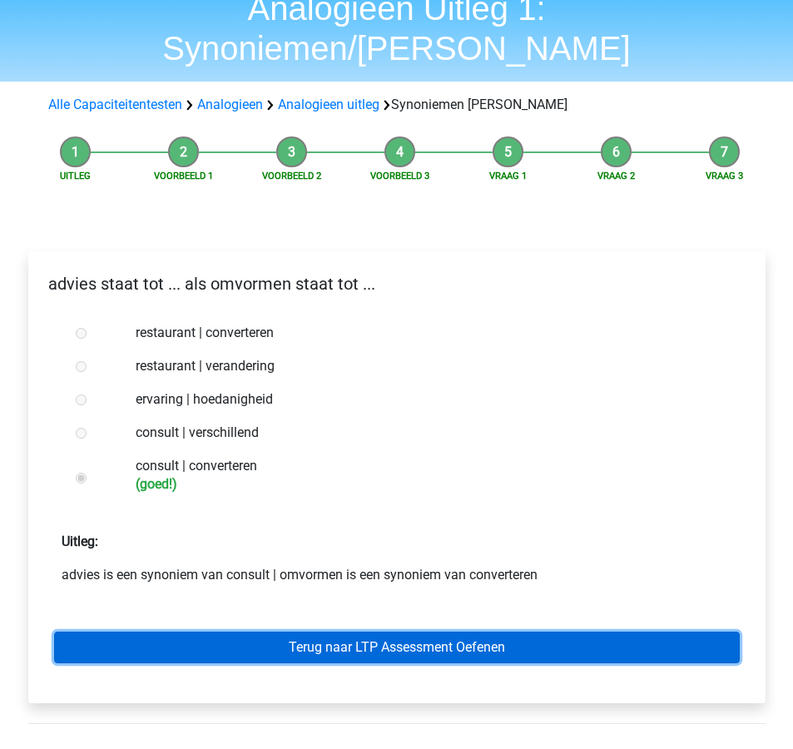
click at [382, 632] on link "Terug naar LTP Assessment Oefenen" at bounding box center [397, 648] width 686 height 32
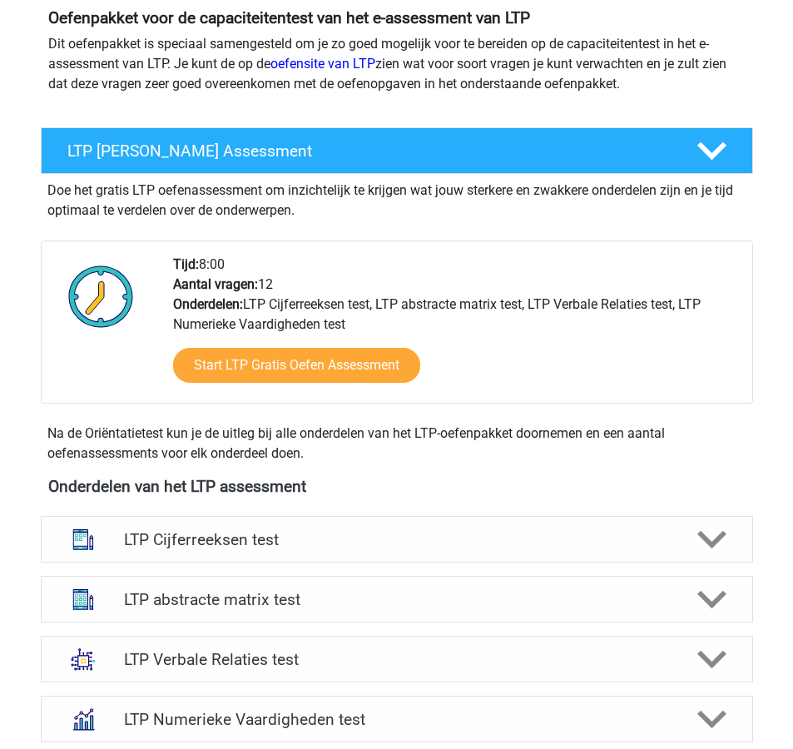
scroll to position [207, 0]
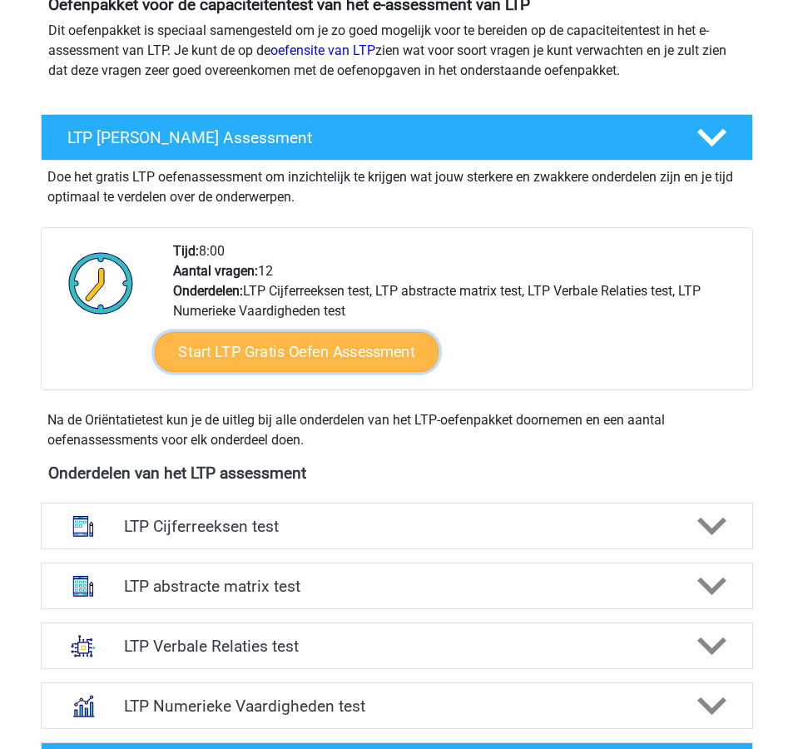
click at [378, 358] on link "Start LTP Gratis Oefen Assessment" at bounding box center [296, 352] width 285 height 40
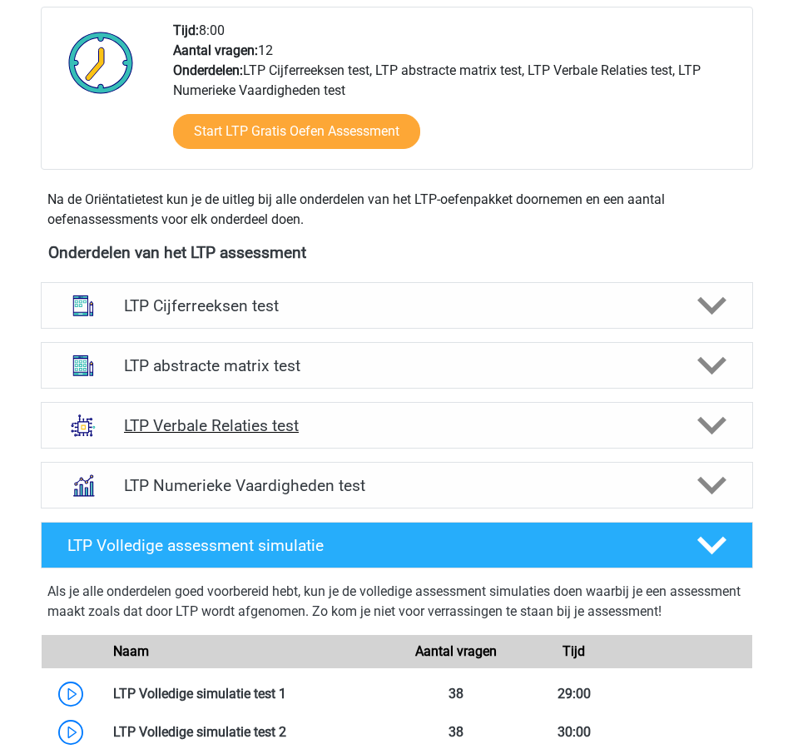
scroll to position [431, 0]
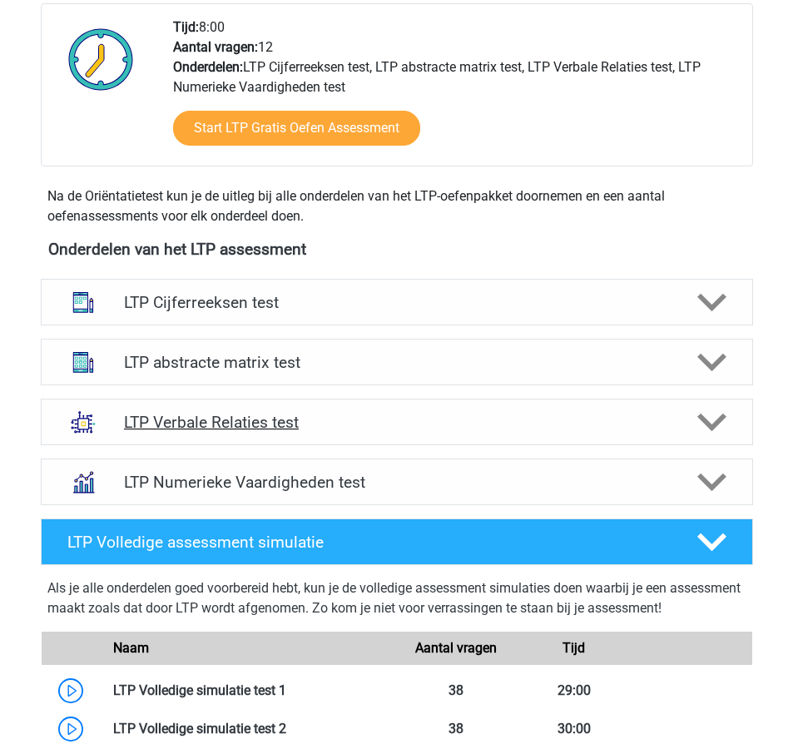
click at [330, 417] on h4 "LTP Verbale Relaties test" at bounding box center [396, 422] width 545 height 19
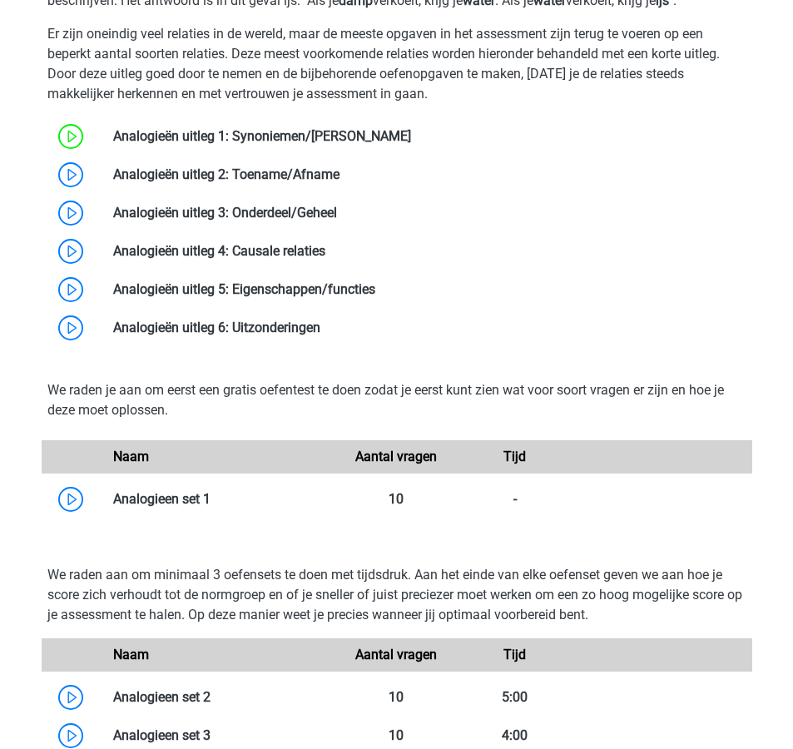
scroll to position [1003, 0]
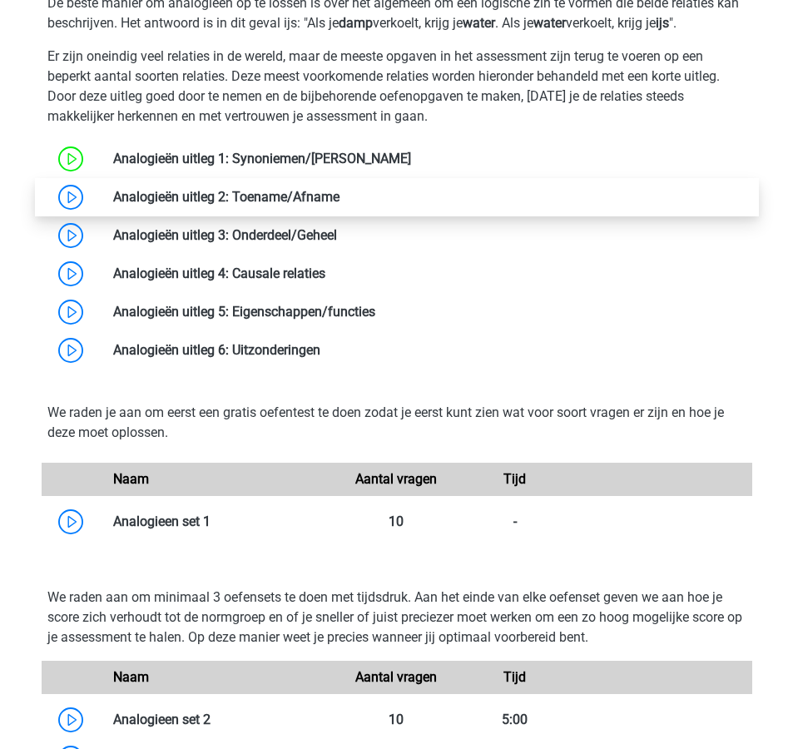
click at [340, 202] on link at bounding box center [340, 197] width 0 height 16
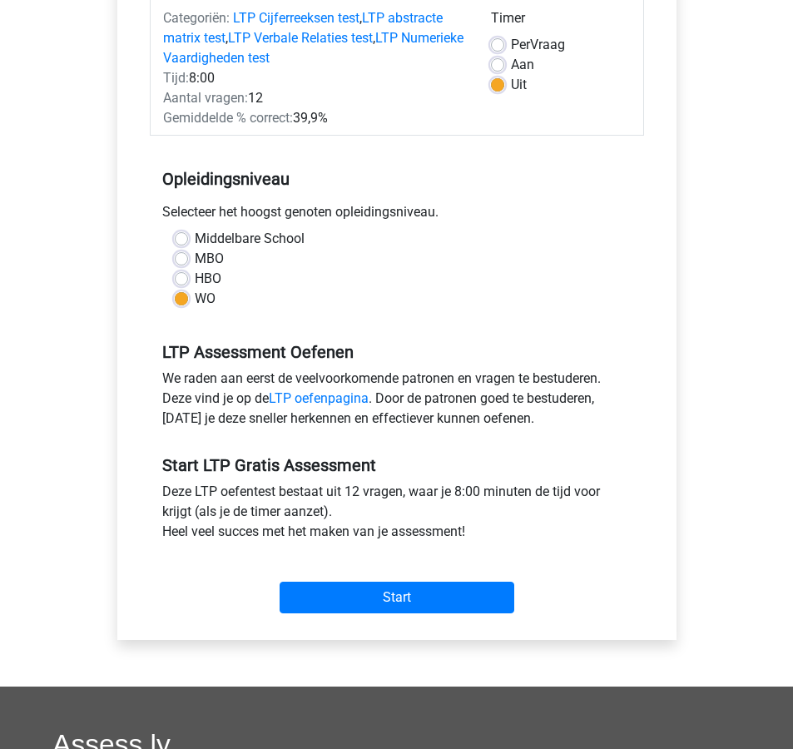
scroll to position [226, 0]
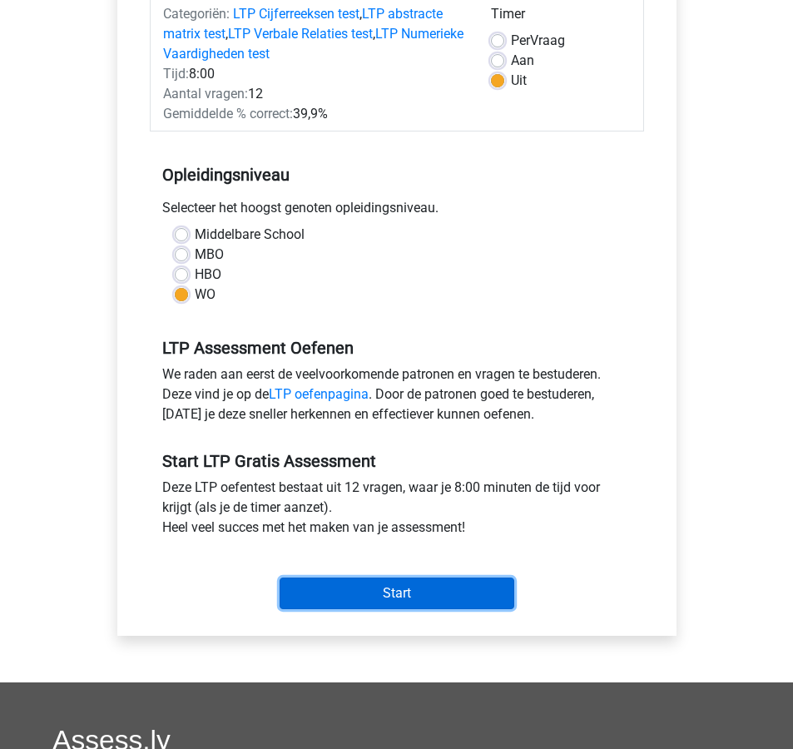
click at [455, 587] on input "Start" at bounding box center [397, 593] width 235 height 32
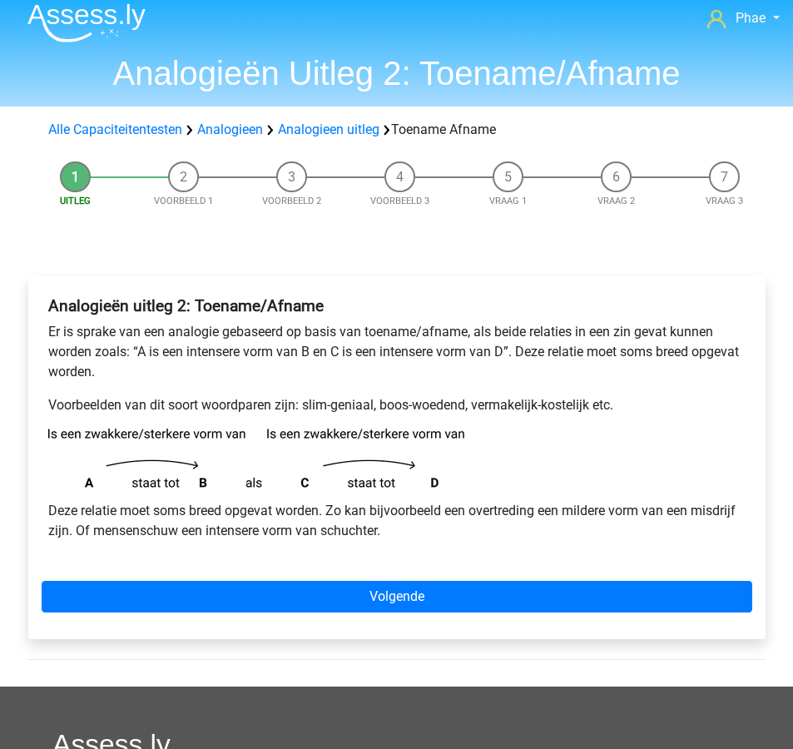
scroll to position [14, 0]
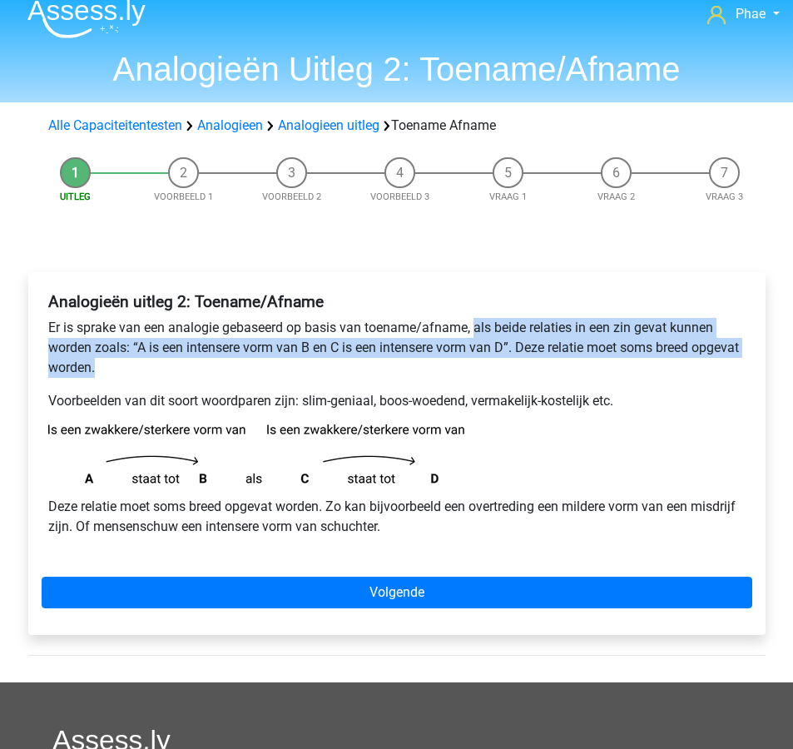
drag, startPoint x: 475, startPoint y: 328, endPoint x: 519, endPoint y: 362, distance: 55.8
click at [519, 362] on p "Er is sprake van een analogie gebaseerd op basis van toename/afname, als beide …" at bounding box center [396, 348] width 697 height 60
copy p "als beide relaties in een zin gevat kunnen worden zoals: “A is een intensere vo…"
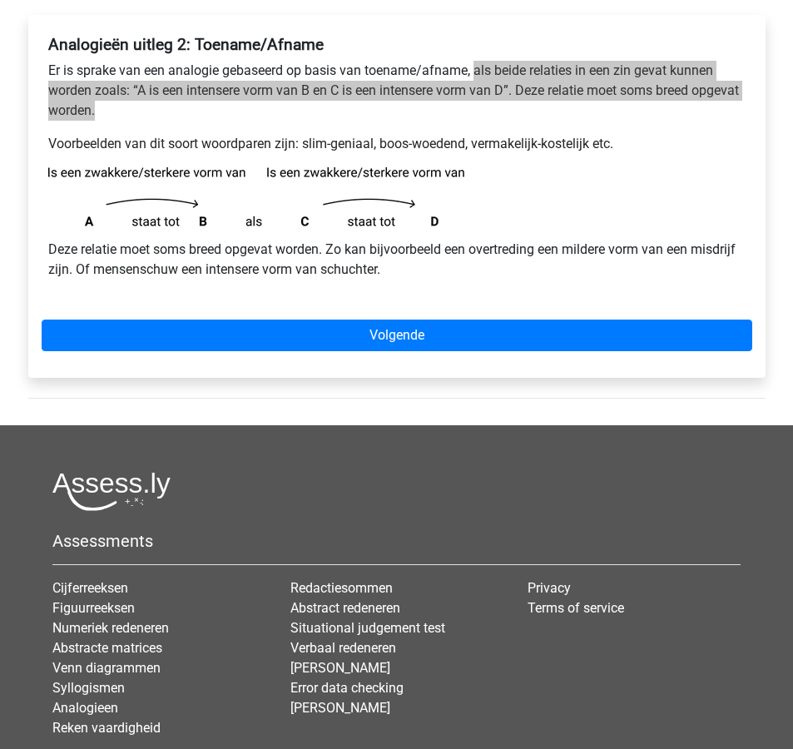
scroll to position [272, 0]
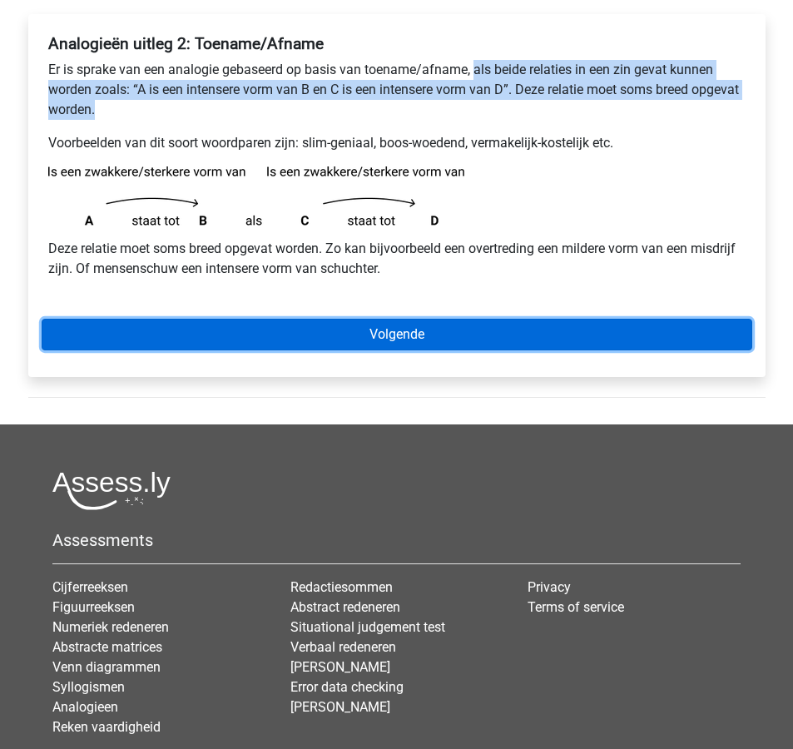
click at [505, 337] on link "Volgende" at bounding box center [397, 335] width 711 height 32
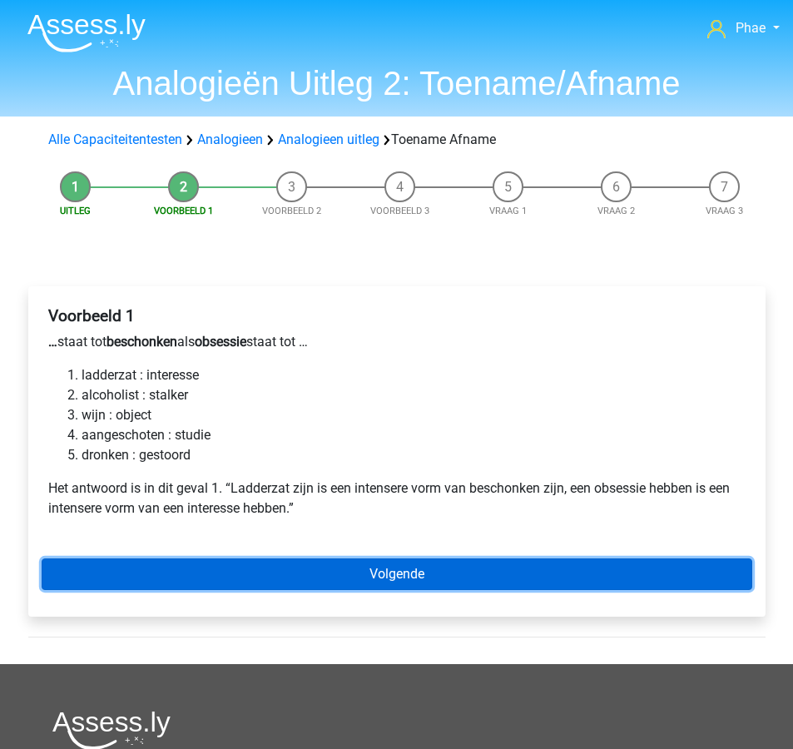
click at [500, 577] on link "Volgende" at bounding box center [397, 574] width 711 height 32
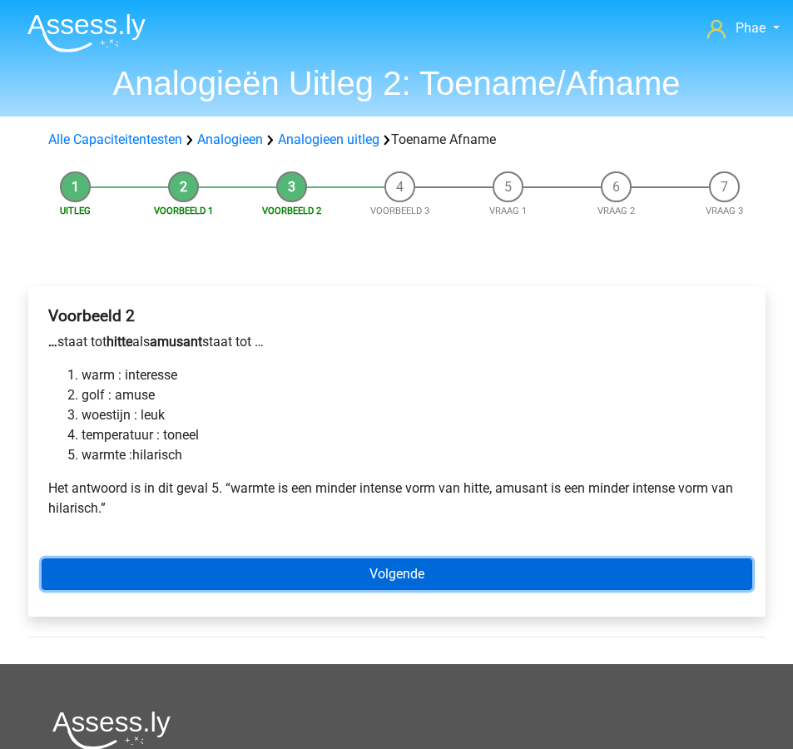
click at [499, 572] on link "Volgende" at bounding box center [397, 574] width 711 height 32
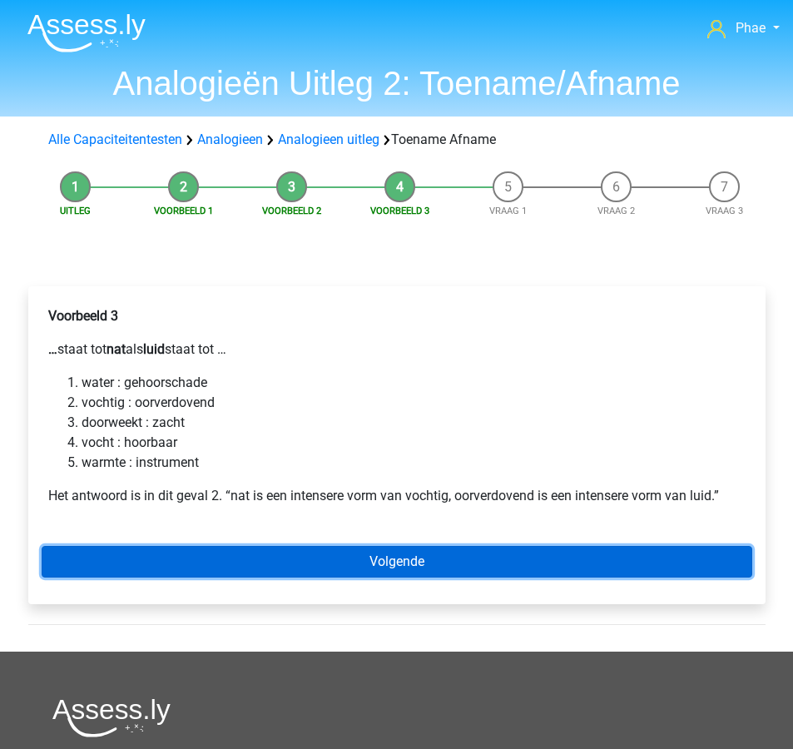
click at [499, 572] on link "Volgende" at bounding box center [397, 562] width 711 height 32
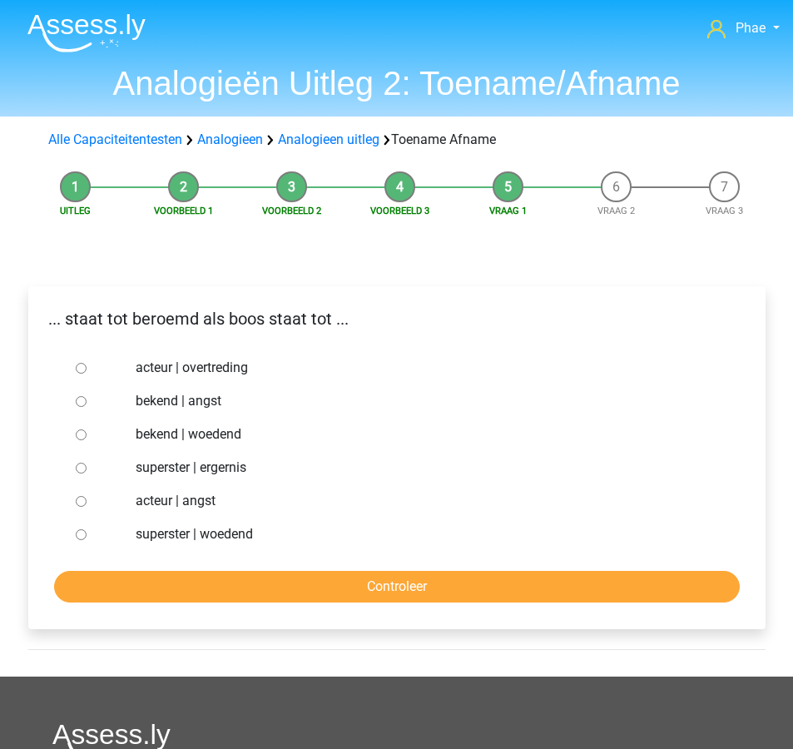
click at [240, 432] on label "bekend | woedend" at bounding box center [424, 434] width 576 height 20
click at [87, 432] on input "bekend | woedend" at bounding box center [81, 434] width 11 height 11
radio input "true"
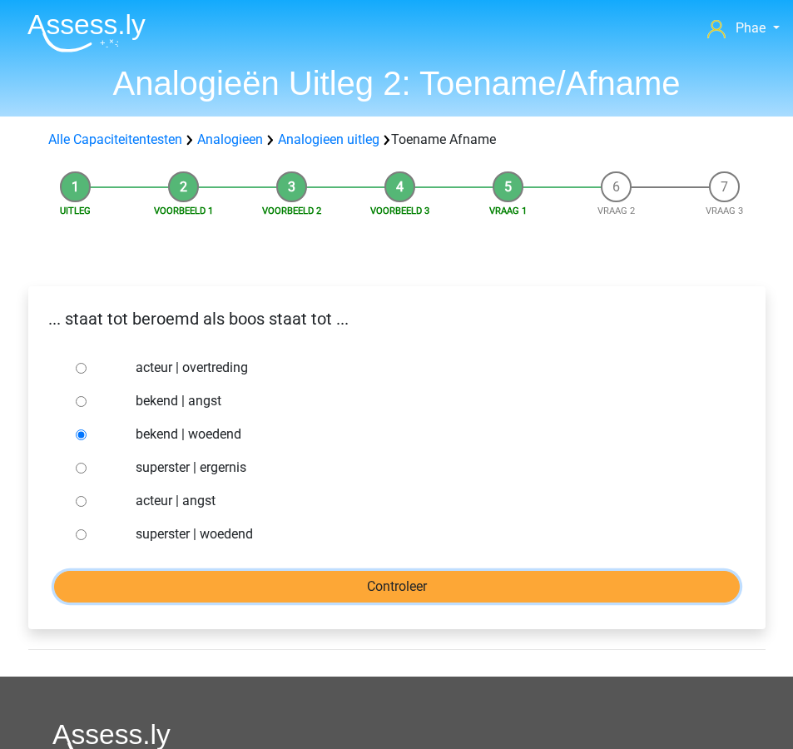
click at [354, 582] on input "Controleer" at bounding box center [397, 587] width 686 height 32
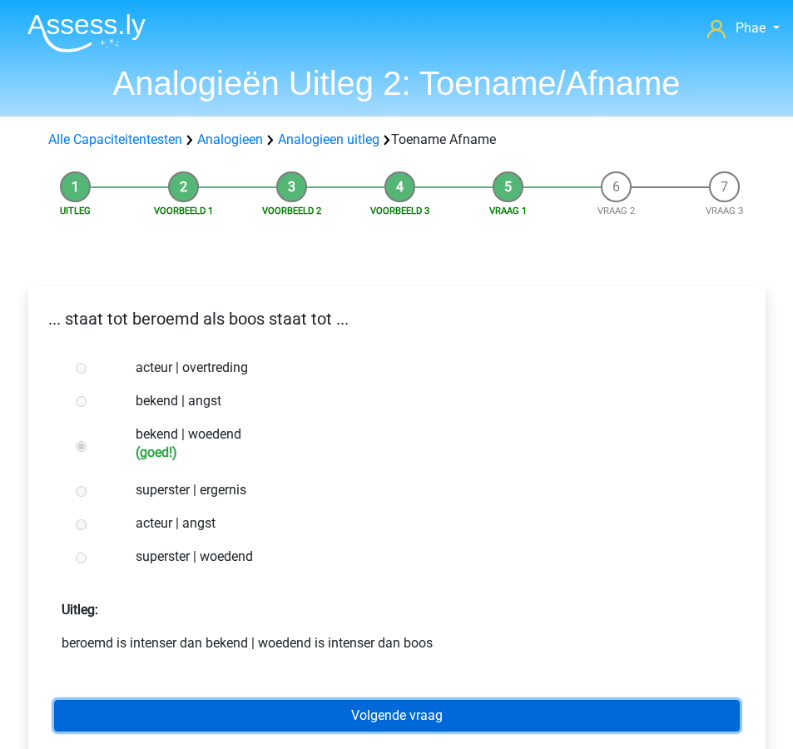
click at [372, 716] on link "Volgende vraag" at bounding box center [397, 716] width 686 height 32
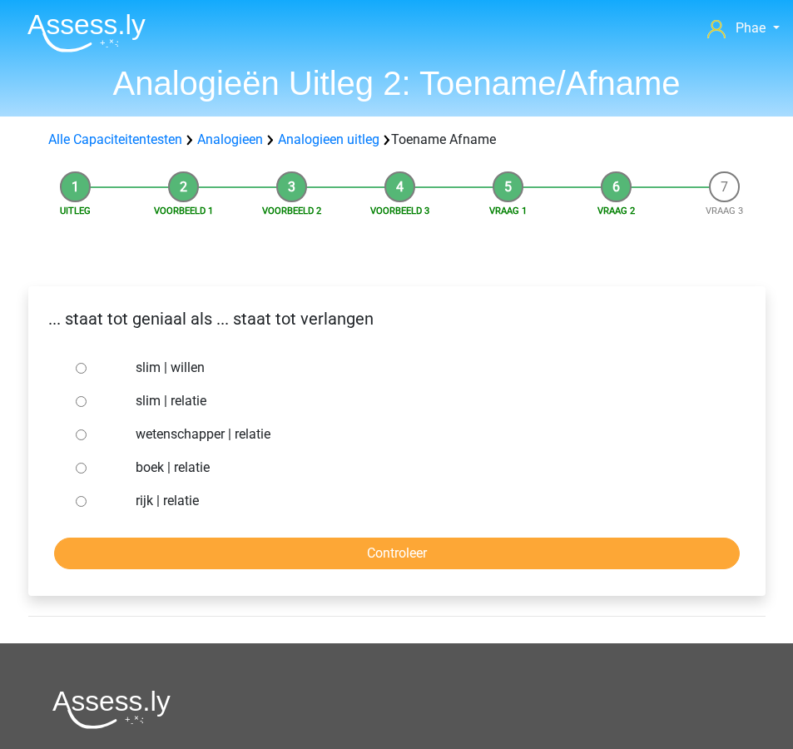
click at [181, 369] on label "slim | willen" at bounding box center [424, 368] width 576 height 20
click at [87, 369] on input "slim | willen" at bounding box center [81, 368] width 11 height 11
radio input "true"
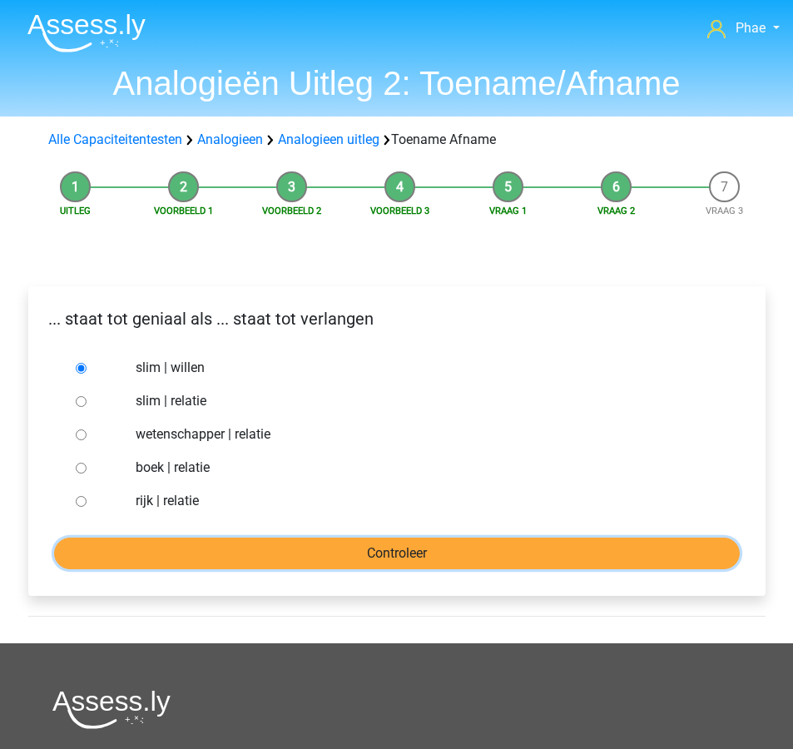
click at [269, 566] on input "Controleer" at bounding box center [397, 554] width 686 height 32
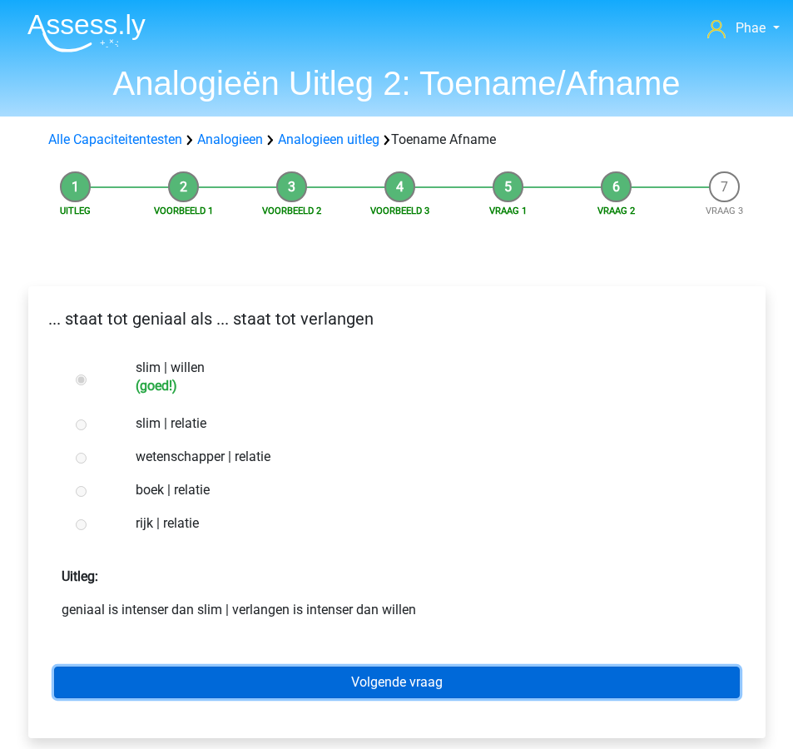
click at [258, 678] on link "Volgende vraag" at bounding box center [397, 683] width 686 height 32
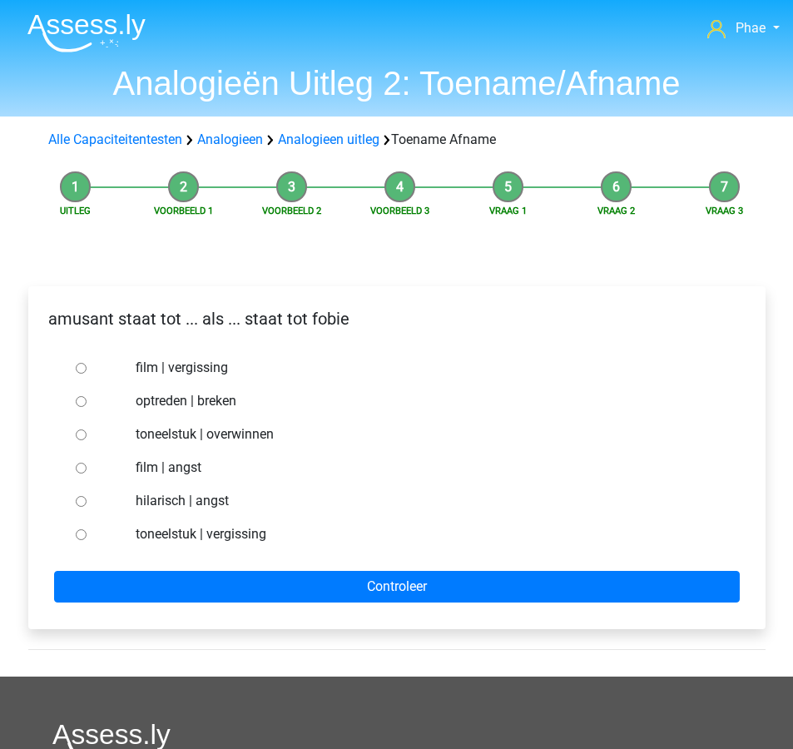
click at [215, 502] on label "hilarisch | angst" at bounding box center [424, 501] width 576 height 20
click at [87, 502] on input "hilarisch | angst" at bounding box center [81, 501] width 11 height 11
radio input "true"
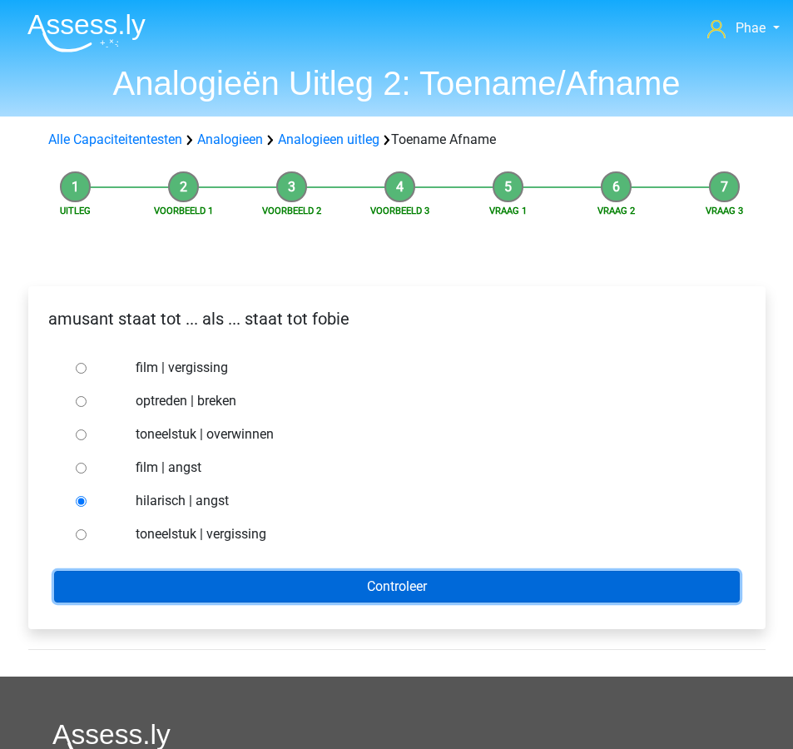
click at [260, 592] on input "Controleer" at bounding box center [397, 587] width 686 height 32
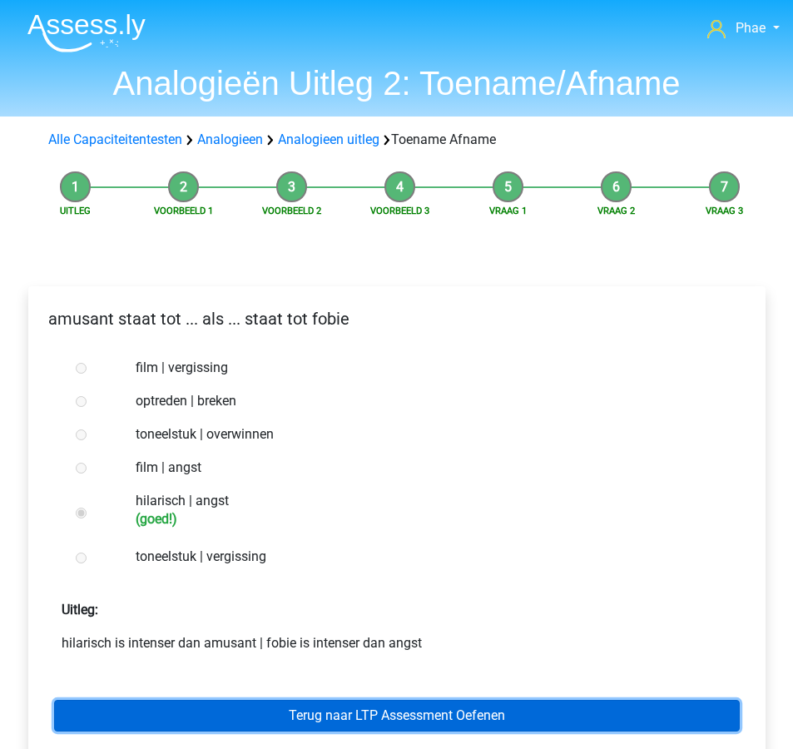
click at [291, 717] on link "Terug naar LTP Assessment Oefenen" at bounding box center [397, 716] width 686 height 32
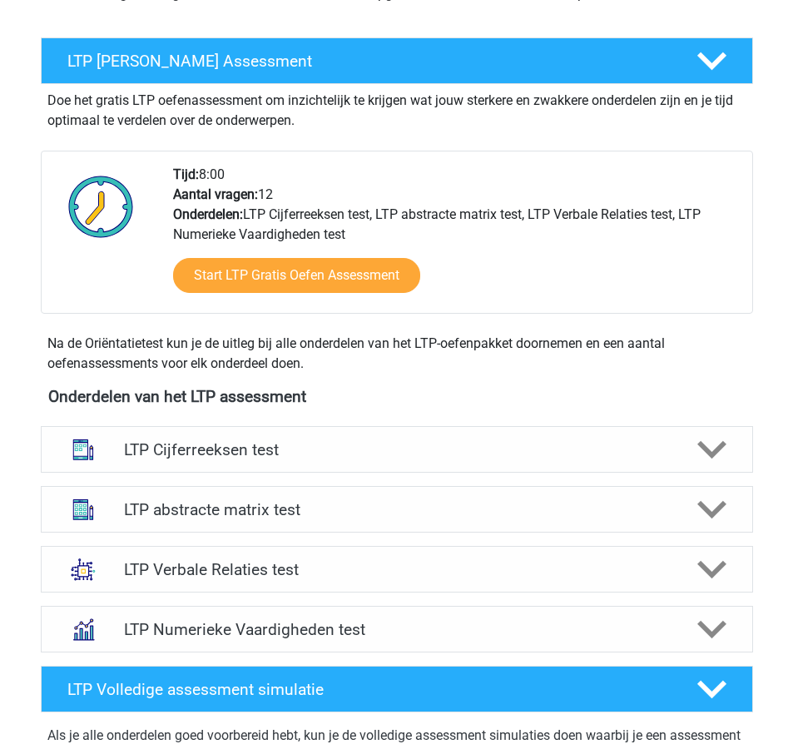
scroll to position [310, 0]
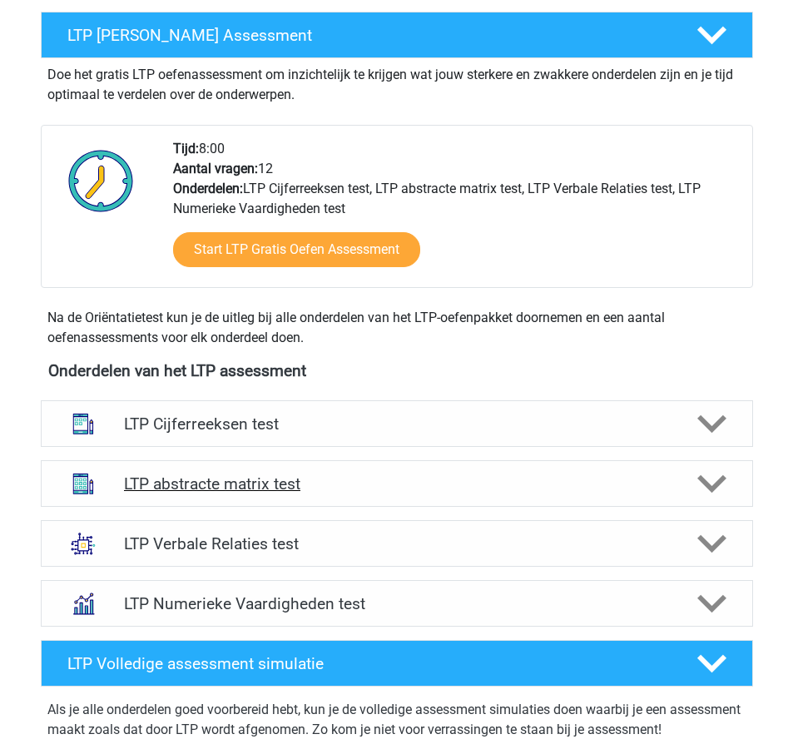
click at [532, 488] on h4 "LTP abstracte matrix test" at bounding box center [396, 483] width 545 height 19
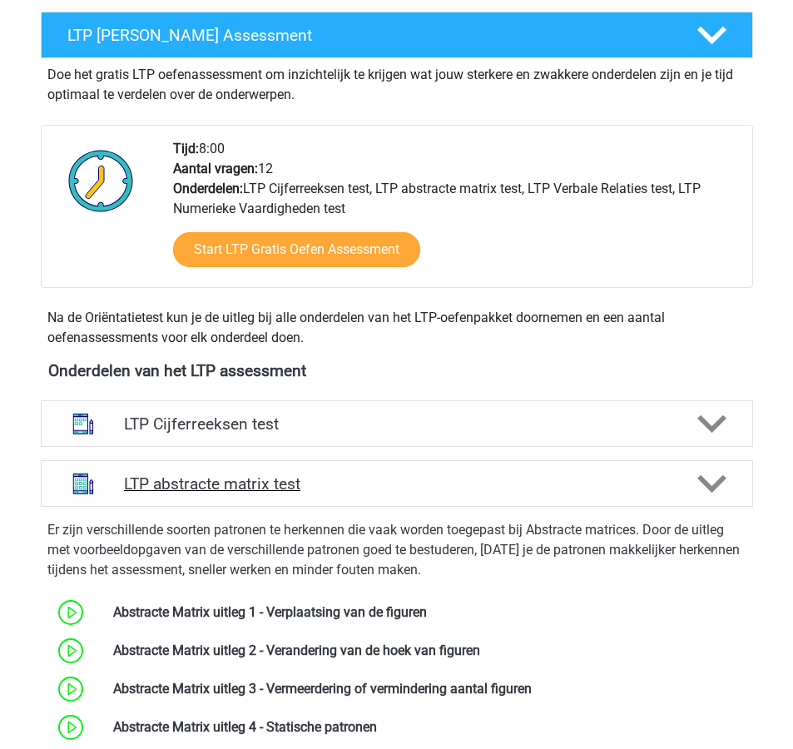
click at [532, 488] on h4 "LTP abstracte matrix test" at bounding box center [396, 483] width 545 height 19
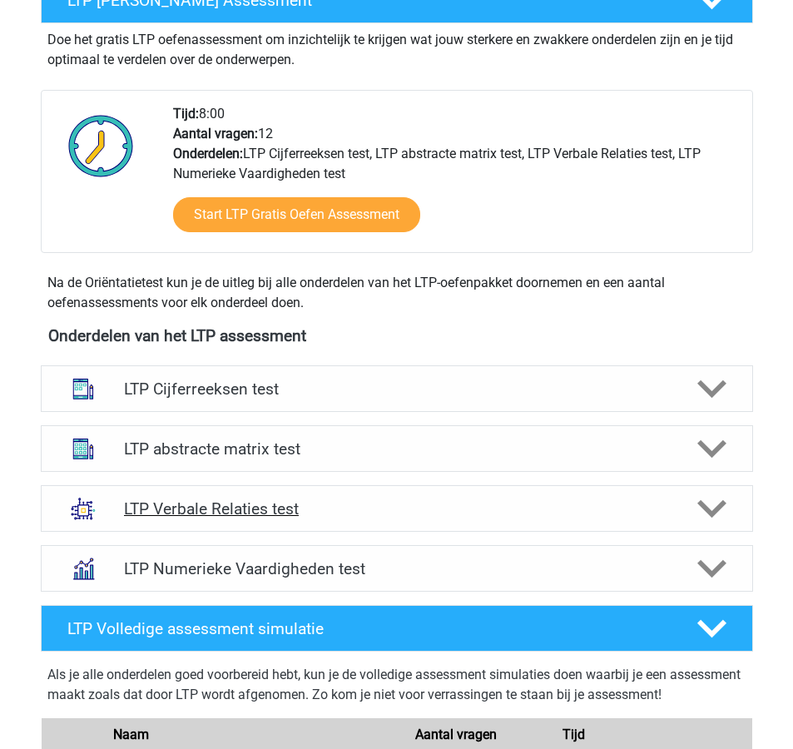
click at [532, 511] on h4 "LTP Verbale Relaties test" at bounding box center [396, 508] width 545 height 19
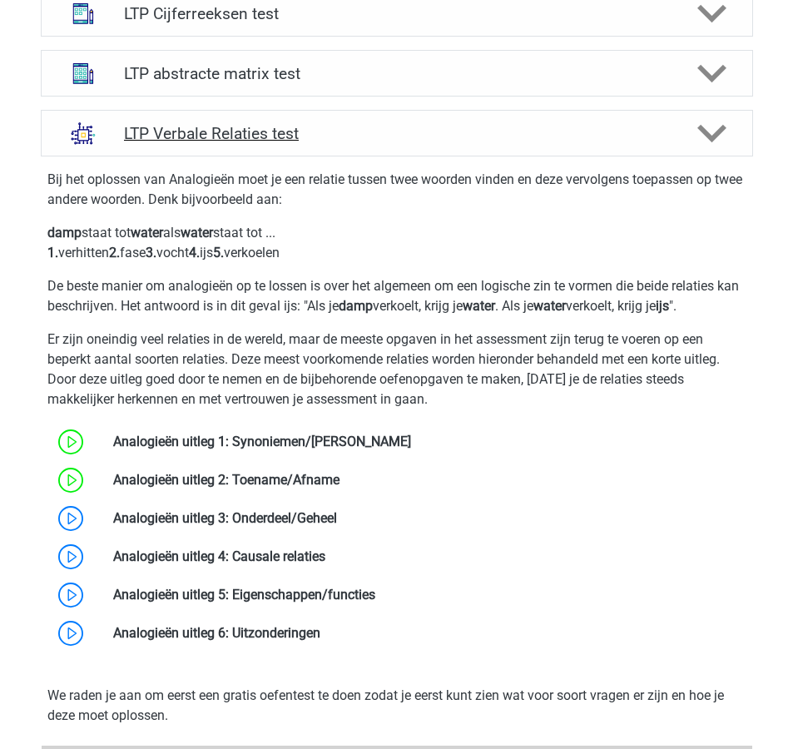
scroll to position [745, 0]
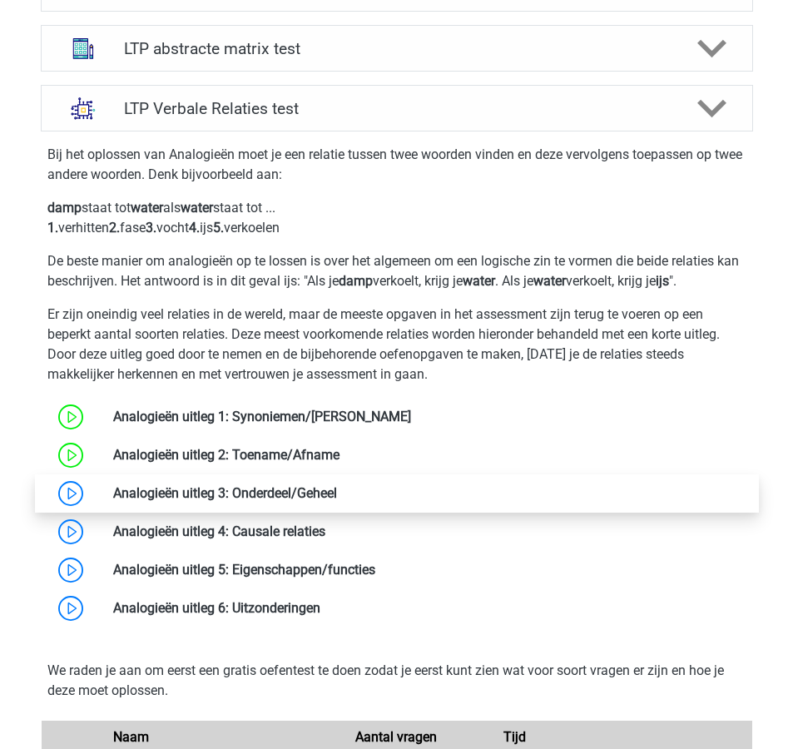
click at [337, 494] on link at bounding box center [337, 493] width 0 height 16
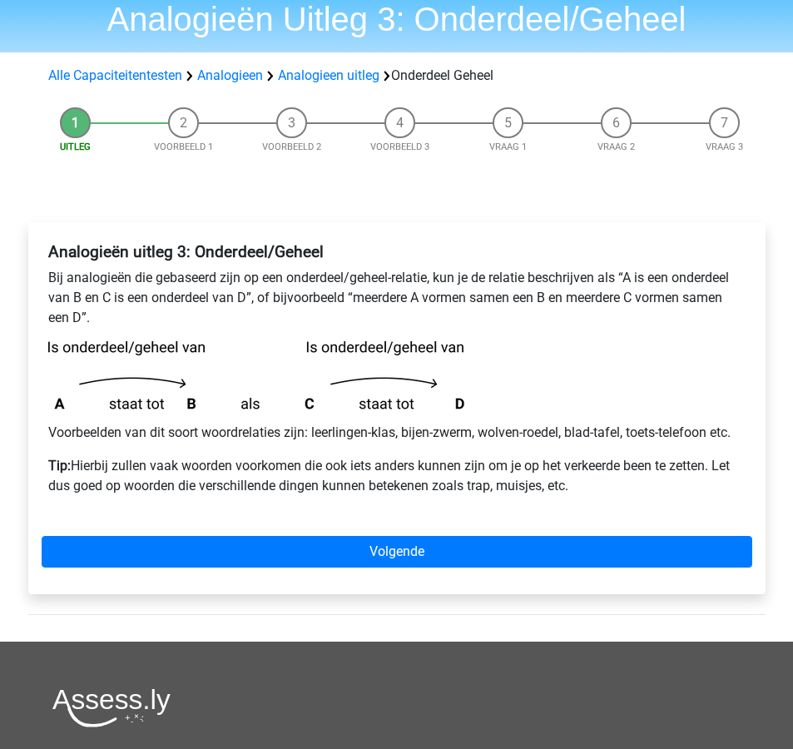
scroll to position [70, 0]
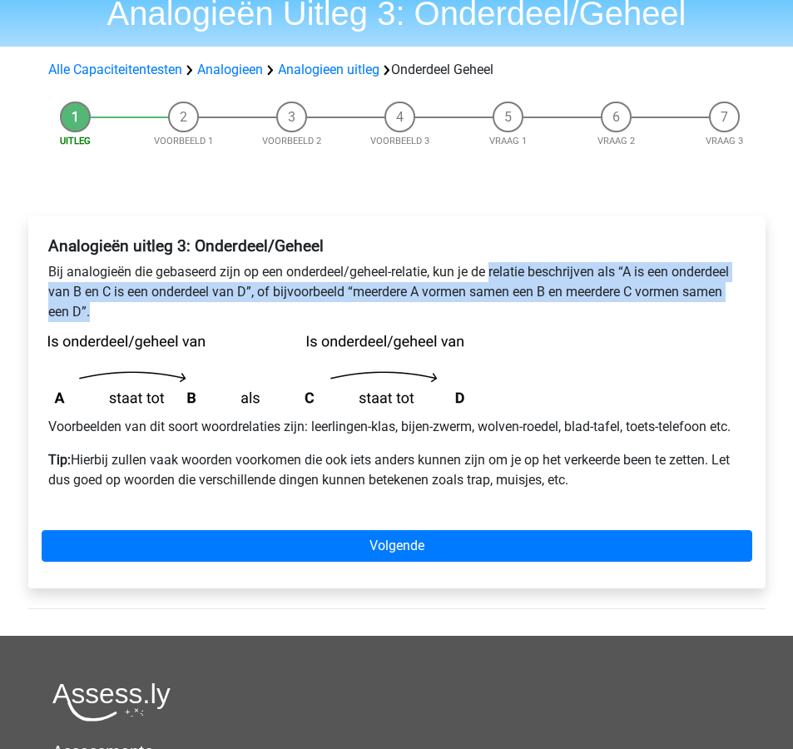
drag, startPoint x: 493, startPoint y: 272, endPoint x: 564, endPoint y: 316, distance: 84.1
click at [564, 316] on p "Bij analogieën die gebaseerd zijn op een onderdeel/geheel-relatie, kun je de re…" at bounding box center [396, 292] width 697 height 60
copy p "relatie beschrijven als “A is een onderdeel van B en C is een onderdeel van D”,…"
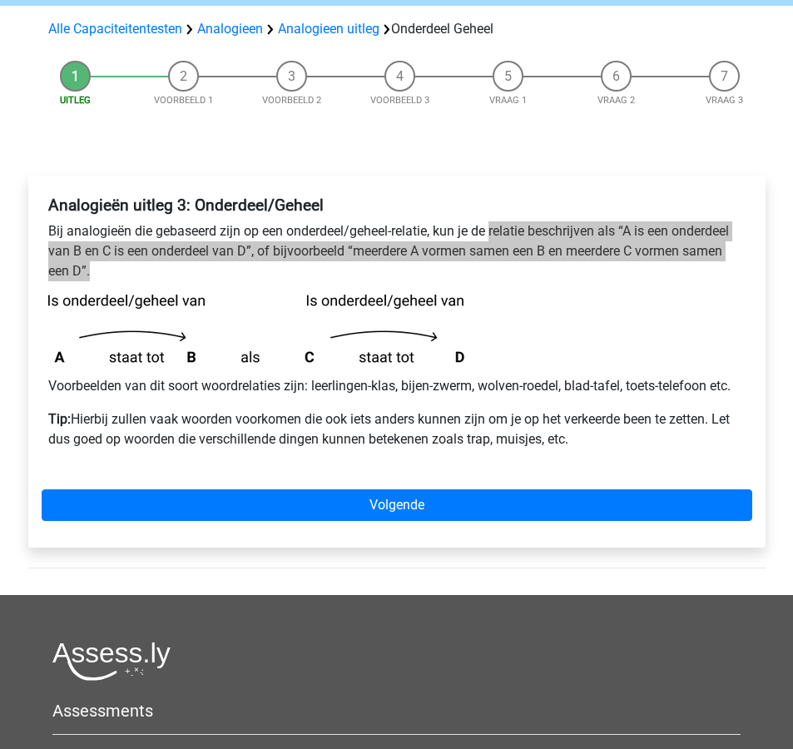
scroll to position [114, 0]
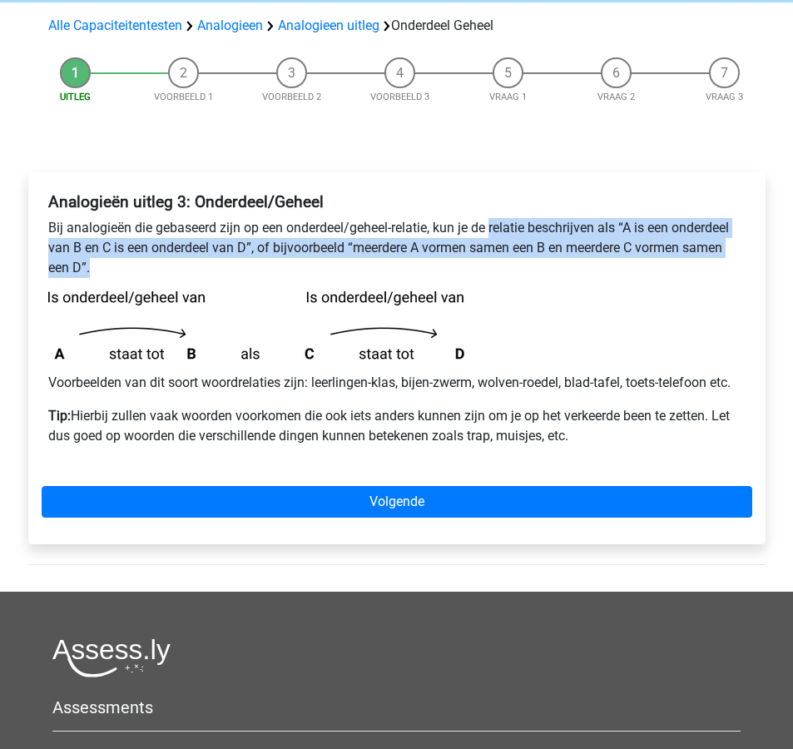
click at [243, 413] on p "Tip: Hierbij zullen vaak woorden voorkomen die ook iets anders kunnen zijn om j…" at bounding box center [396, 426] width 697 height 40
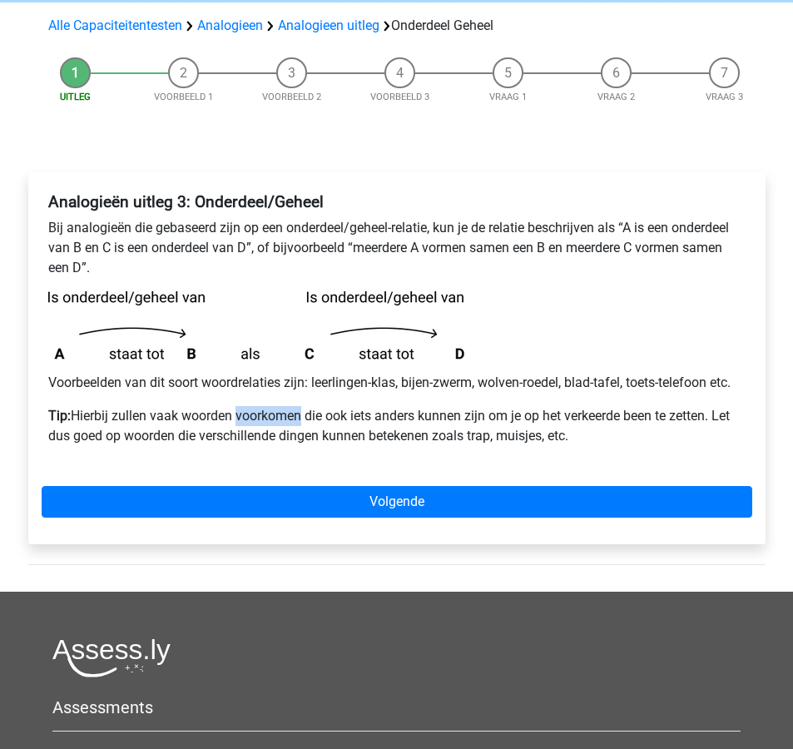
click at [243, 413] on p "Tip: Hierbij zullen vaak woorden voorkomen die ook iets anders kunnen zijn om j…" at bounding box center [396, 426] width 697 height 40
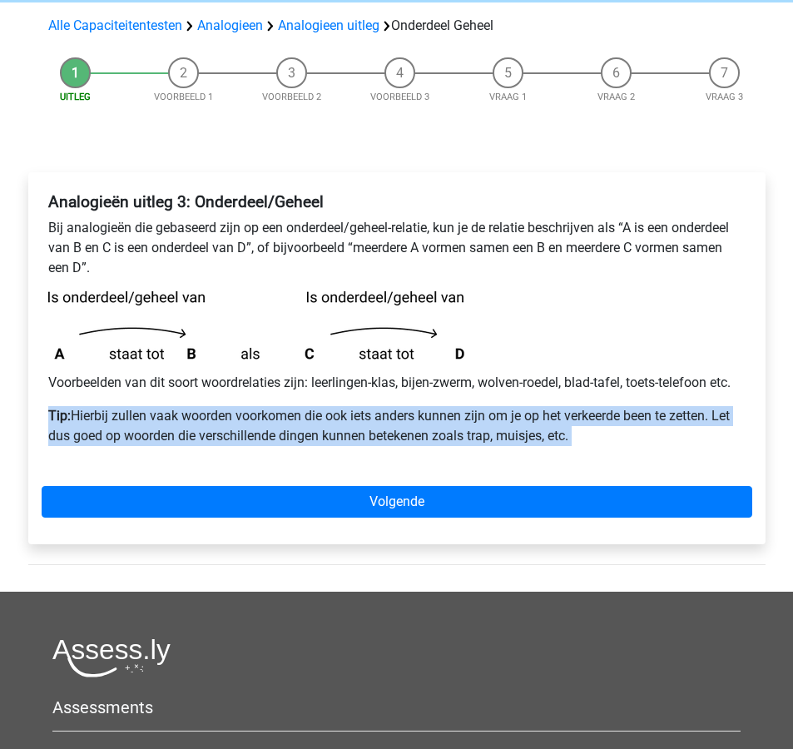
click at [243, 413] on p "Tip: Hierbij zullen vaak woorden voorkomen die ook iets anders kunnen zijn om j…" at bounding box center [396, 426] width 697 height 40
copy div "Tip: Hierbij zullen vaak woorden voorkomen die ook iets anders kunnen zijn om j…"
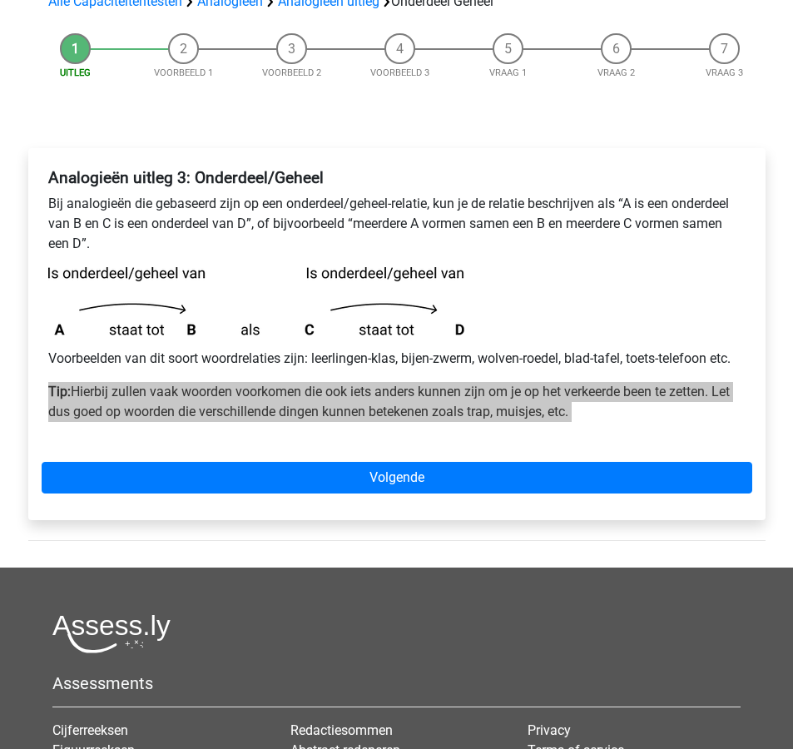
scroll to position [139, 0]
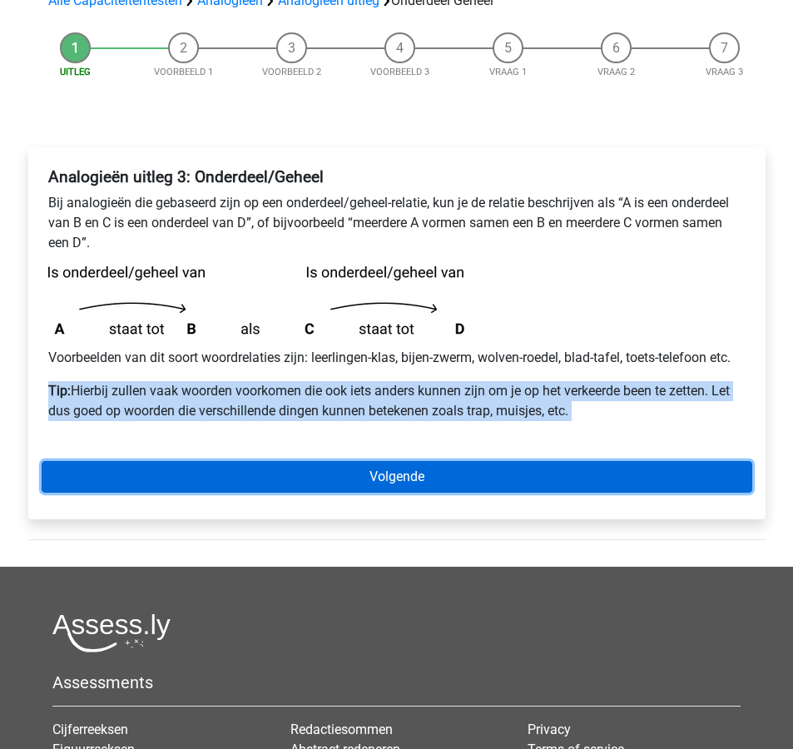
click at [684, 481] on link "Volgende" at bounding box center [397, 477] width 711 height 32
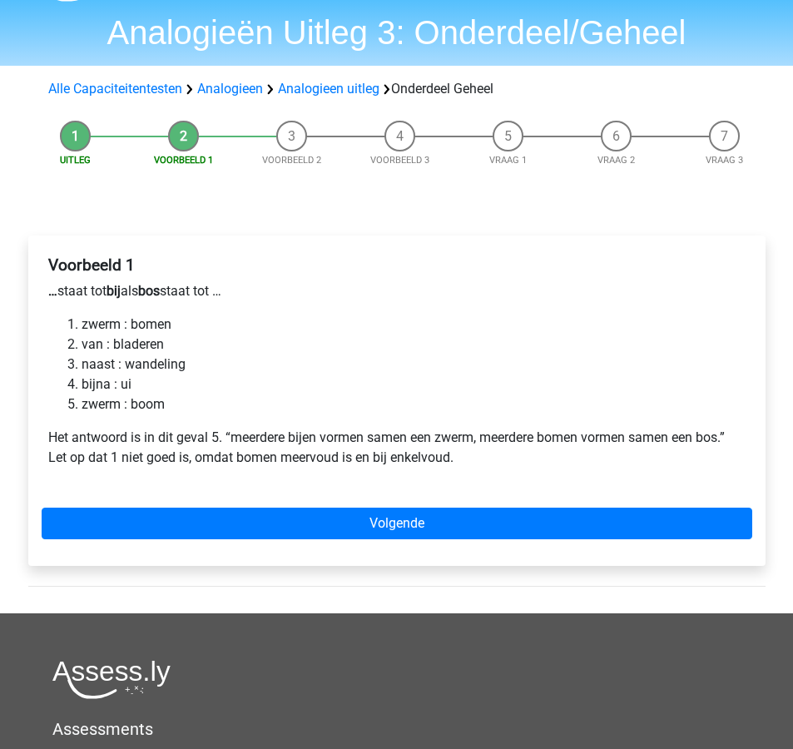
scroll to position [55, 0]
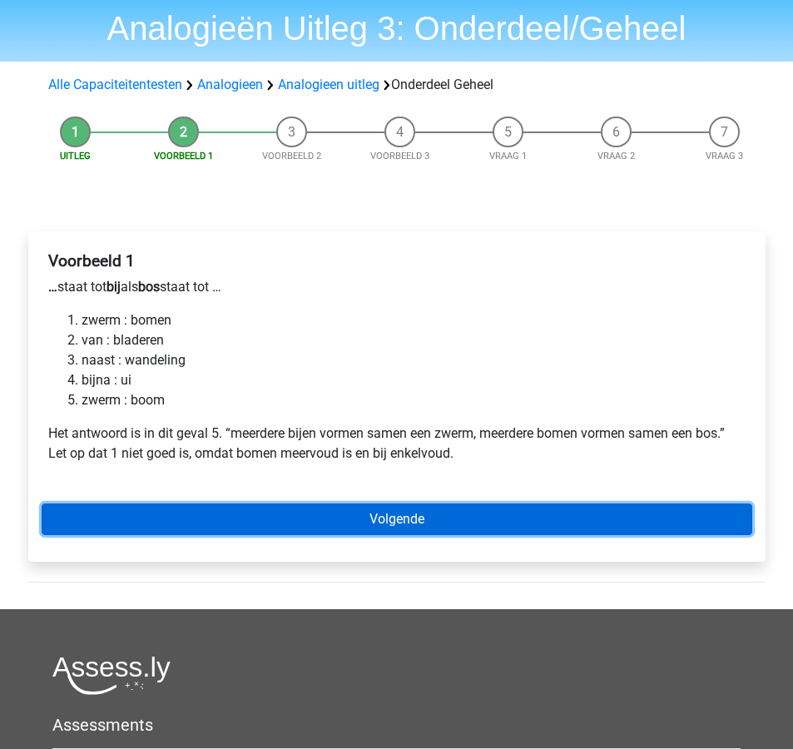
click at [657, 522] on link "Volgende" at bounding box center [397, 519] width 711 height 32
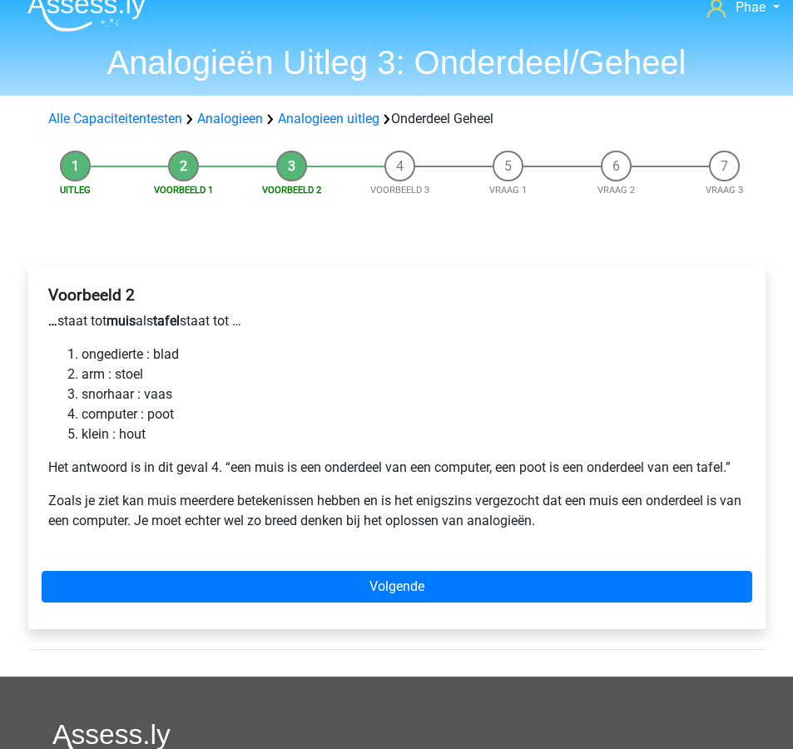
scroll to position [22, 0]
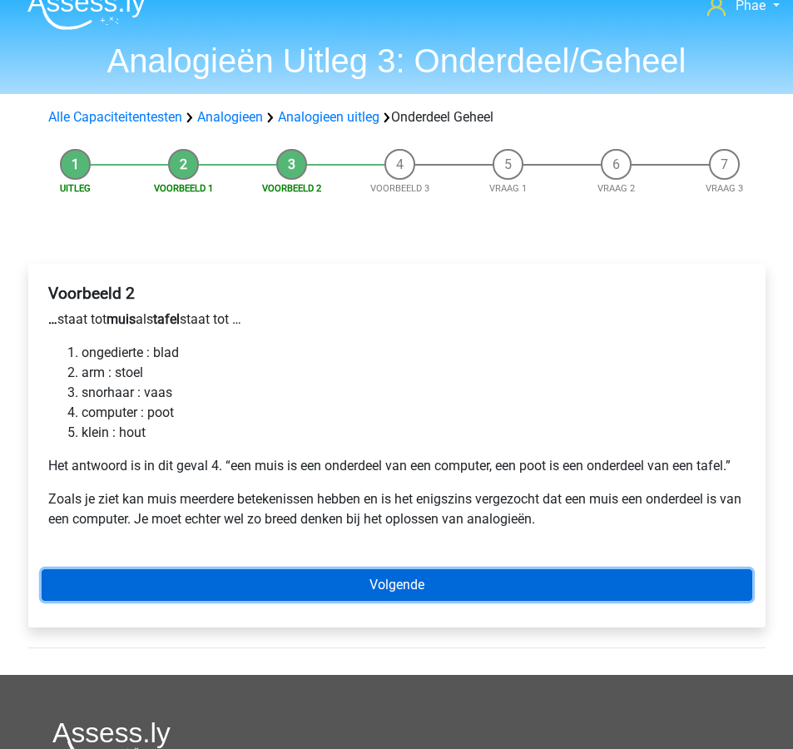
click at [653, 586] on link "Volgende" at bounding box center [397, 585] width 711 height 32
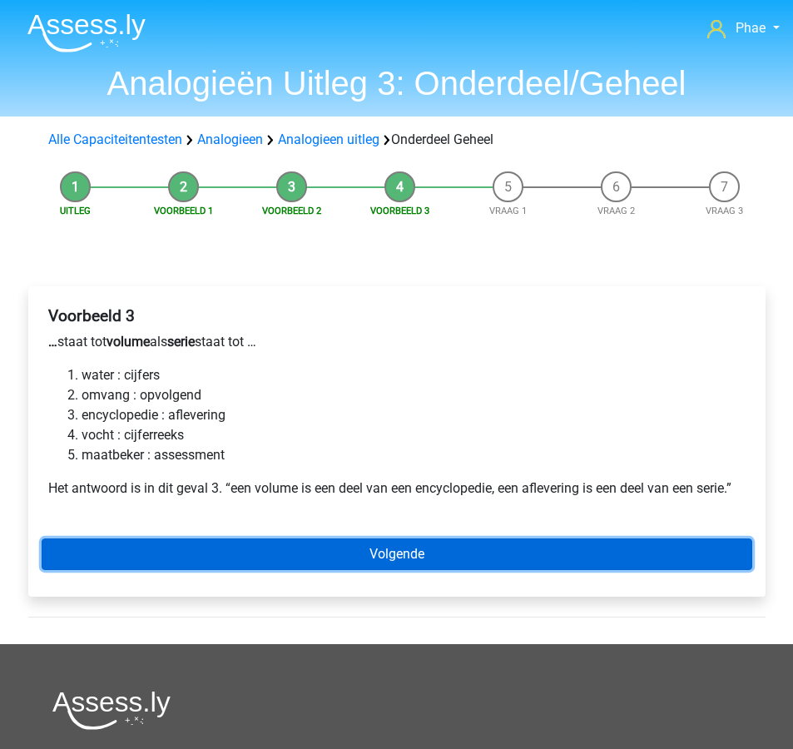
click at [659, 545] on link "Volgende" at bounding box center [397, 554] width 711 height 32
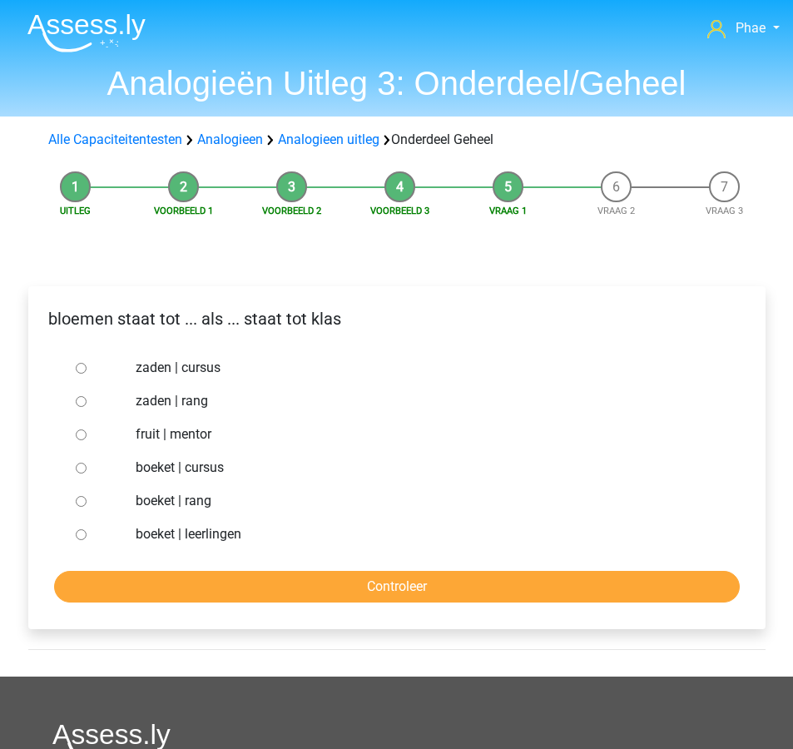
click at [238, 528] on label "boeket | leerlingen" at bounding box center [424, 534] width 576 height 20
click at [87, 529] on input "boeket | leerlingen" at bounding box center [81, 534] width 11 height 11
radio input "true"
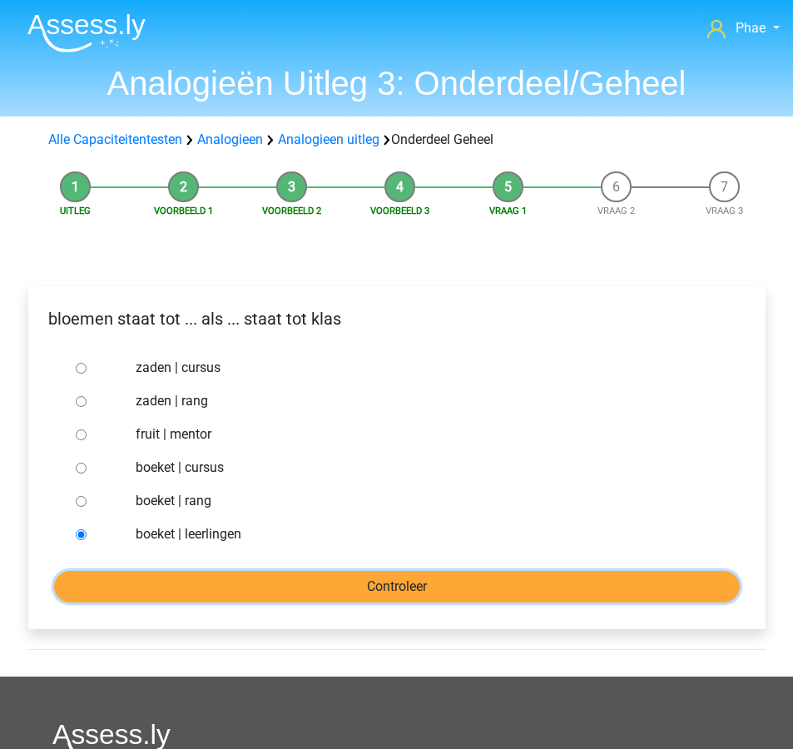
click at [287, 577] on input "Controleer" at bounding box center [397, 587] width 686 height 32
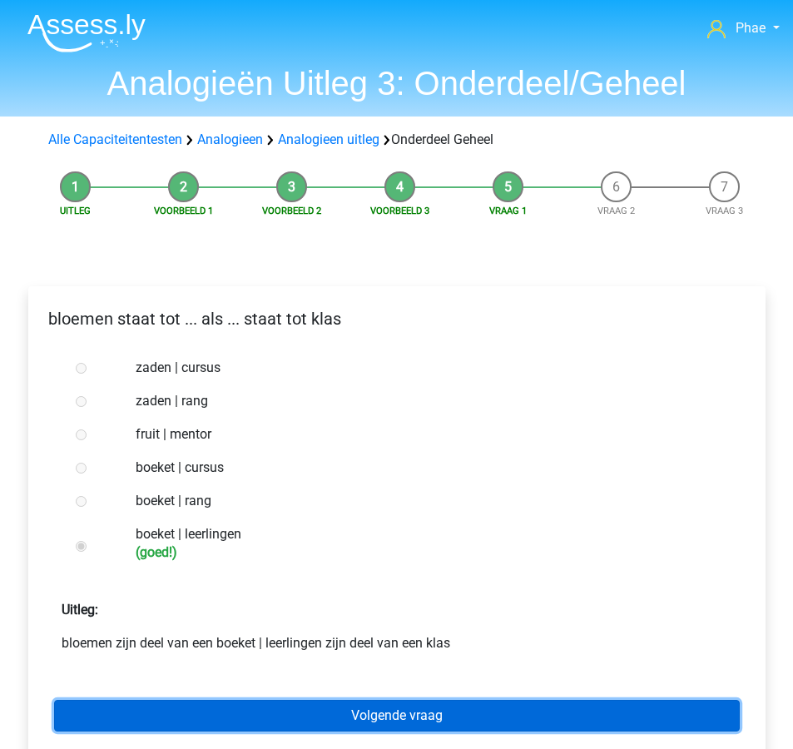
click at [338, 709] on link "Volgende vraag" at bounding box center [397, 716] width 686 height 32
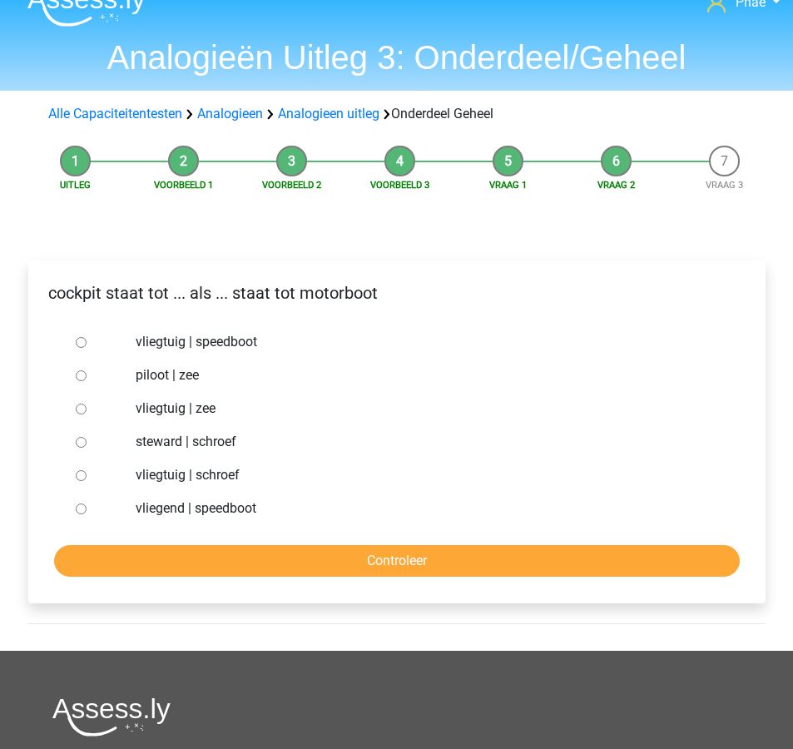
scroll to position [35, 0]
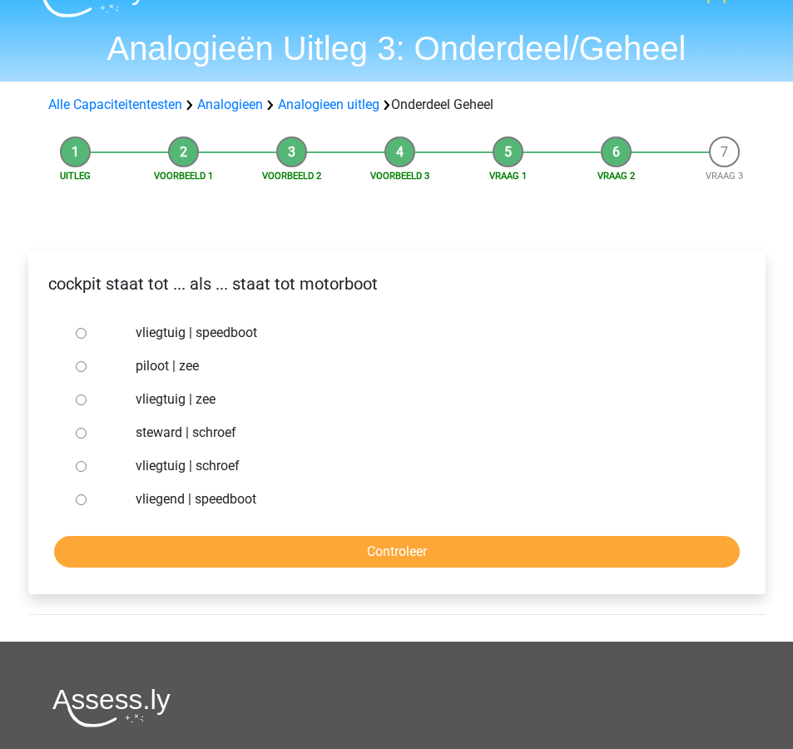
click at [244, 331] on label "vliegtuig | speedboot" at bounding box center [424, 333] width 576 height 20
click at [87, 331] on input "vliegtuig | speedboot" at bounding box center [81, 333] width 11 height 11
radio input "true"
click at [235, 435] on label "steward | schroef" at bounding box center [424, 433] width 576 height 20
click at [87, 435] on input "steward | schroef" at bounding box center [81, 433] width 11 height 11
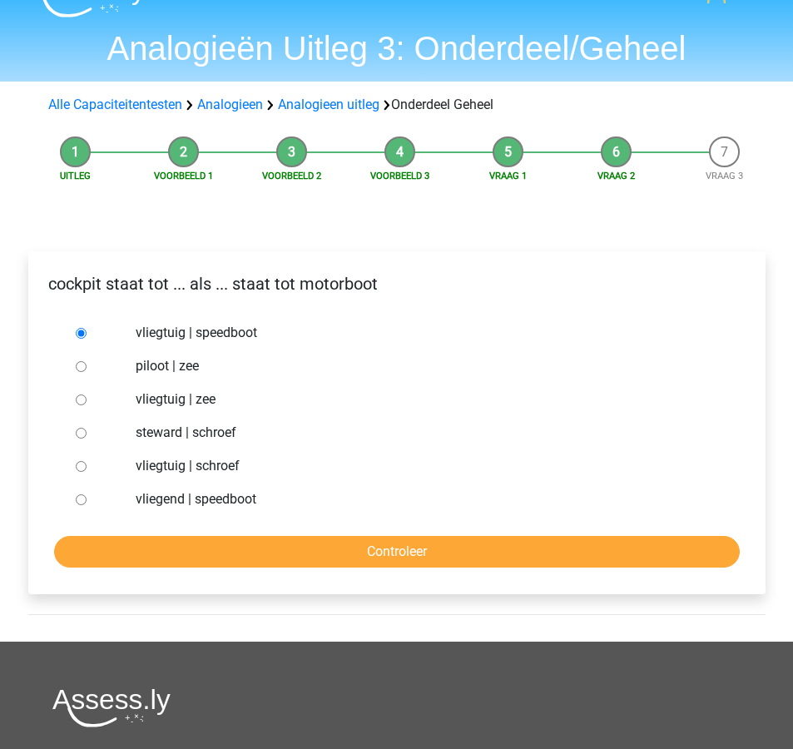
radio input "true"
click at [235, 469] on label "vliegtuig | schroef" at bounding box center [424, 466] width 576 height 20
click at [87, 469] on input "vliegtuig | schroef" at bounding box center [81, 466] width 11 height 11
radio input "true"
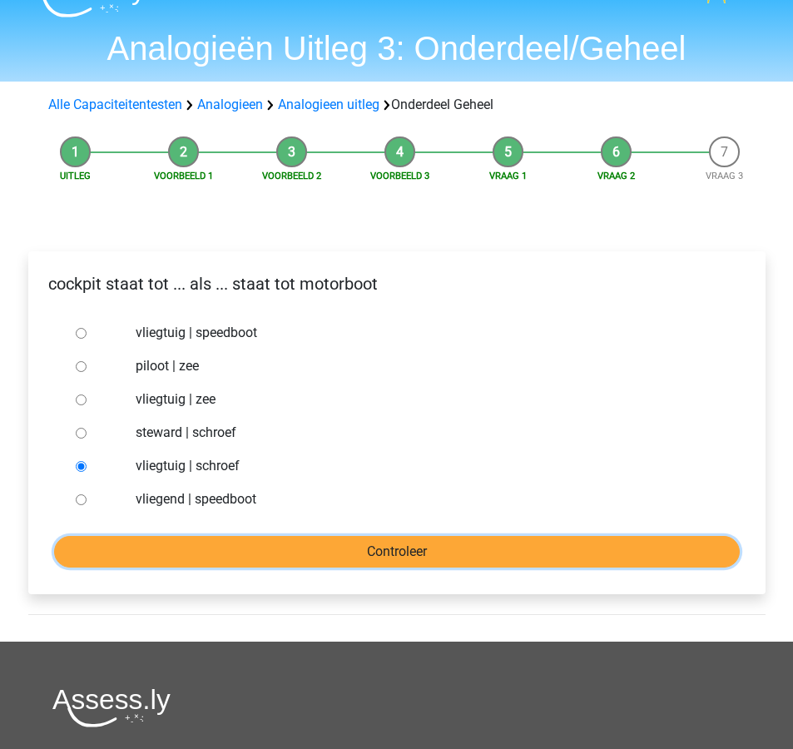
click at [283, 552] on input "Controleer" at bounding box center [397, 552] width 686 height 32
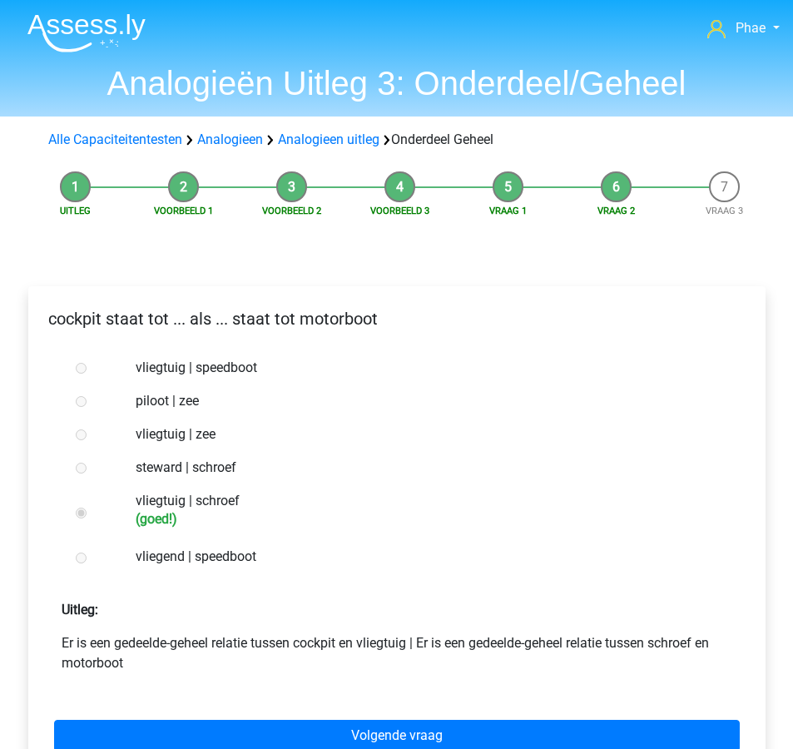
scroll to position [30, 0]
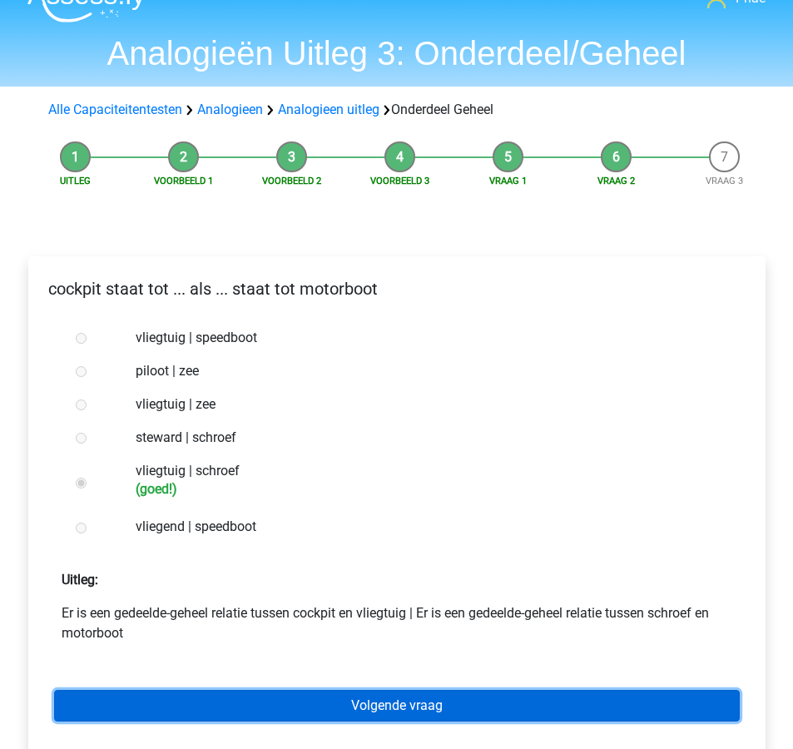
click at [340, 712] on link "Volgende vraag" at bounding box center [397, 706] width 686 height 32
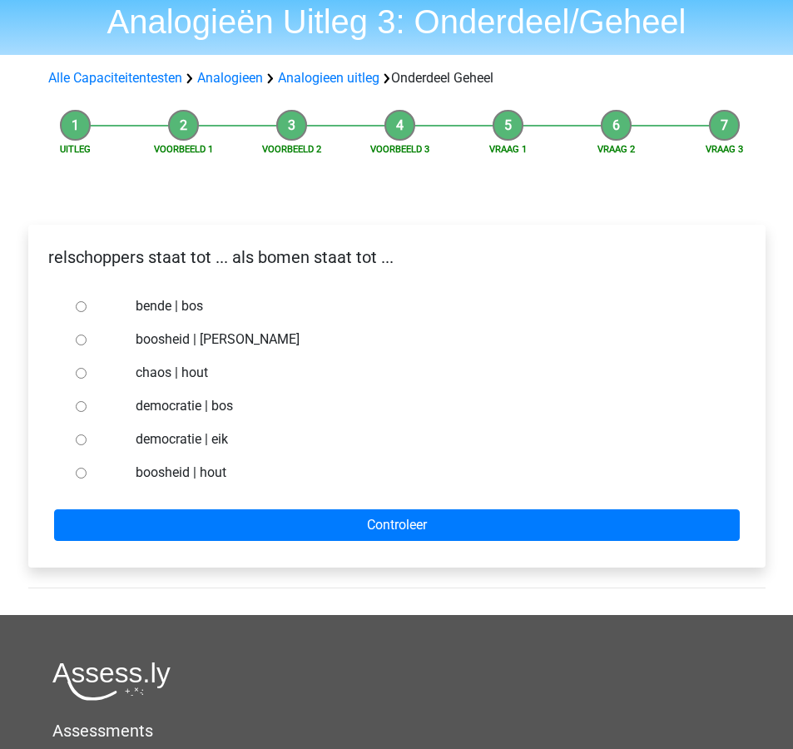
scroll to position [68, 0]
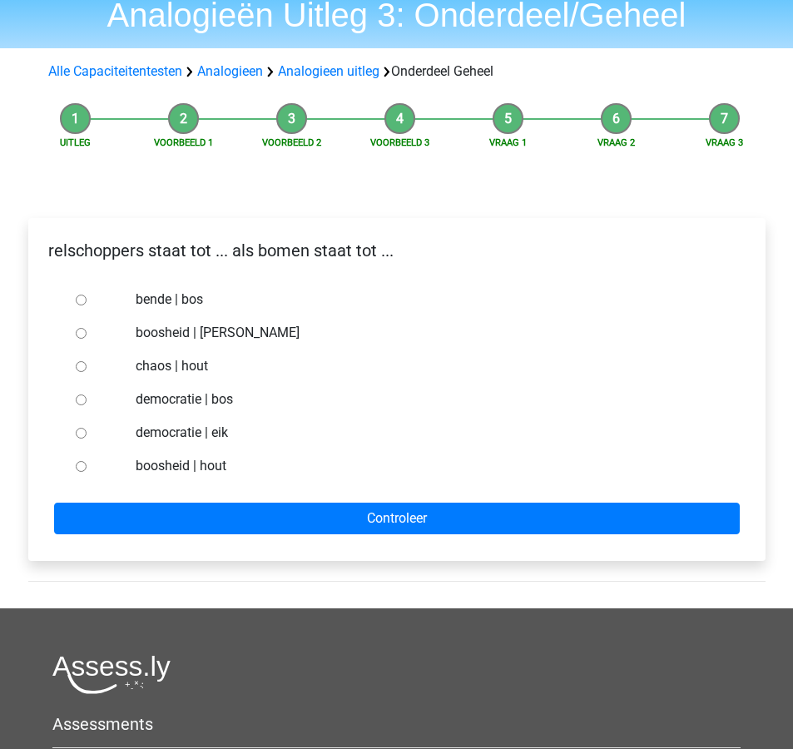
click at [237, 408] on label "democratie | bos" at bounding box center [424, 399] width 576 height 20
click at [87, 405] on input "democratie | bos" at bounding box center [81, 399] width 11 height 11
radio input "true"
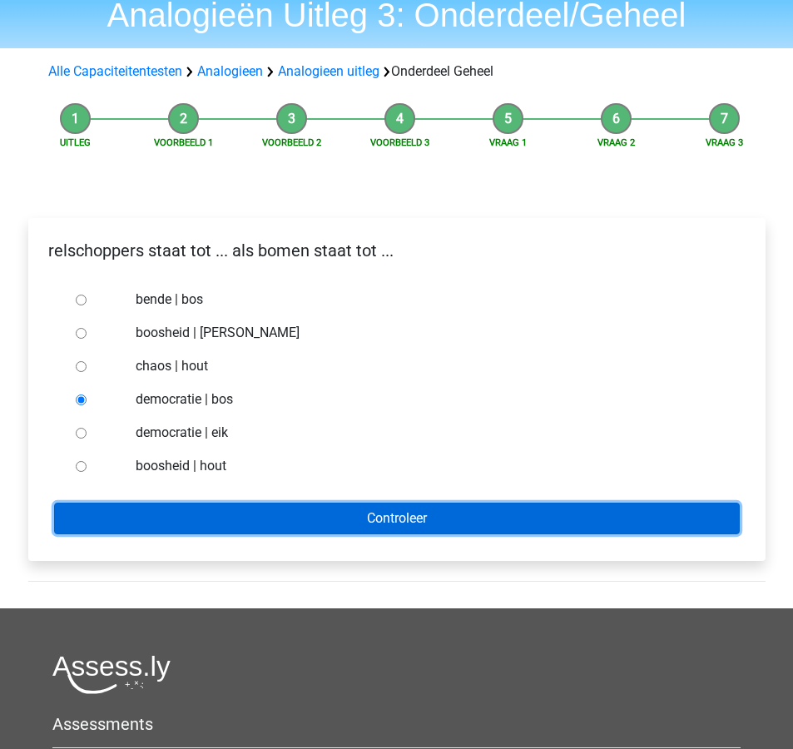
click at [312, 516] on input "Controleer" at bounding box center [397, 519] width 686 height 32
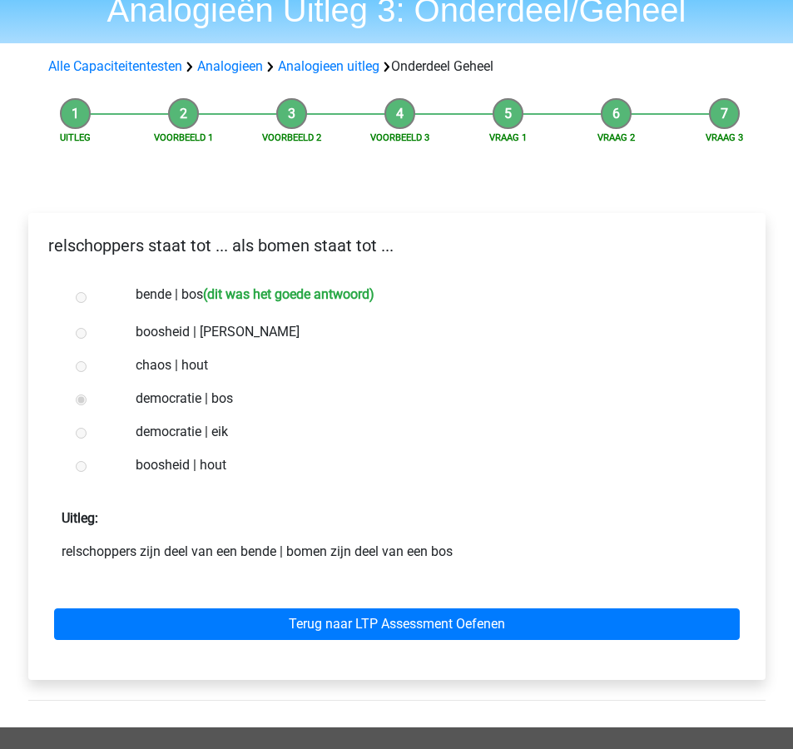
scroll to position [79, 0]
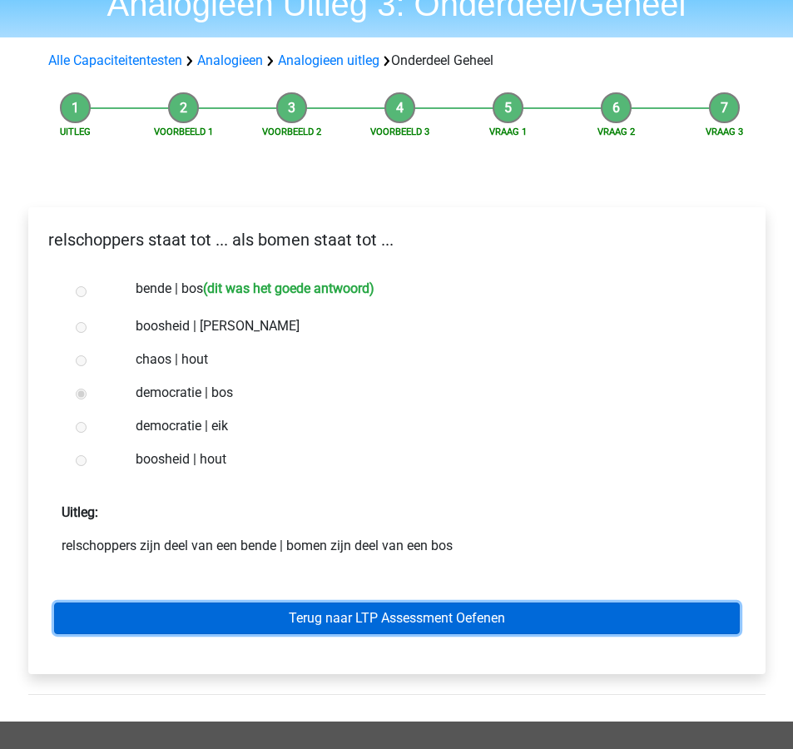
click at [333, 617] on link "Terug naar LTP Assessment Oefenen" at bounding box center [397, 618] width 686 height 32
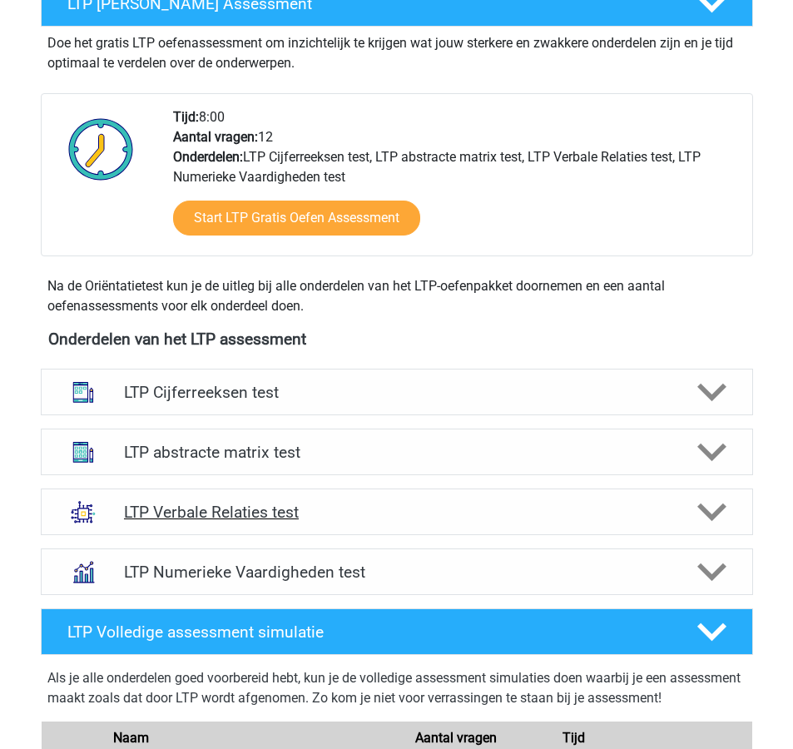
scroll to position [374, 0]
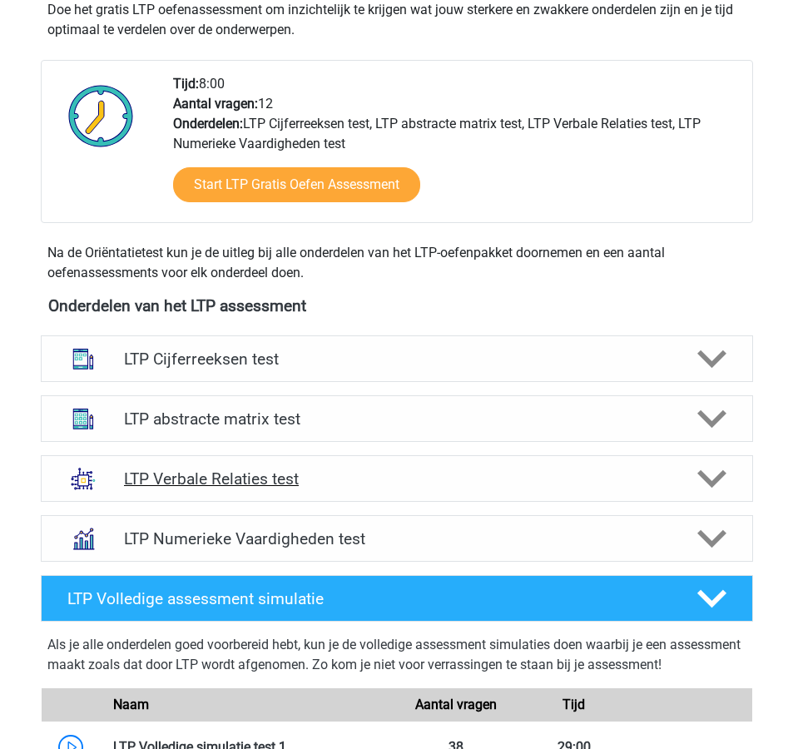
click at [603, 487] on h4 "LTP Verbale Relaties test" at bounding box center [396, 478] width 545 height 19
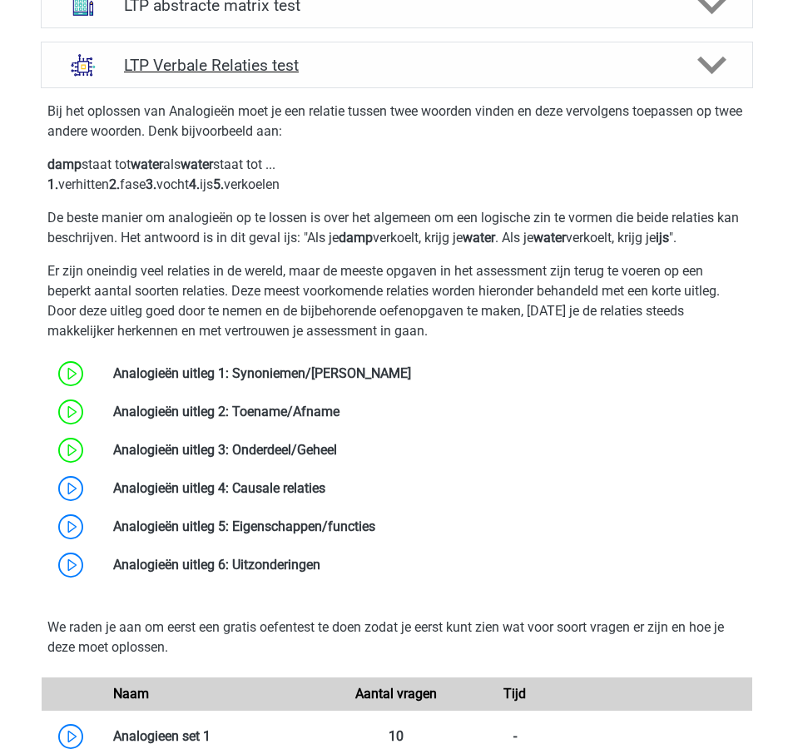
scroll to position [801, 0]
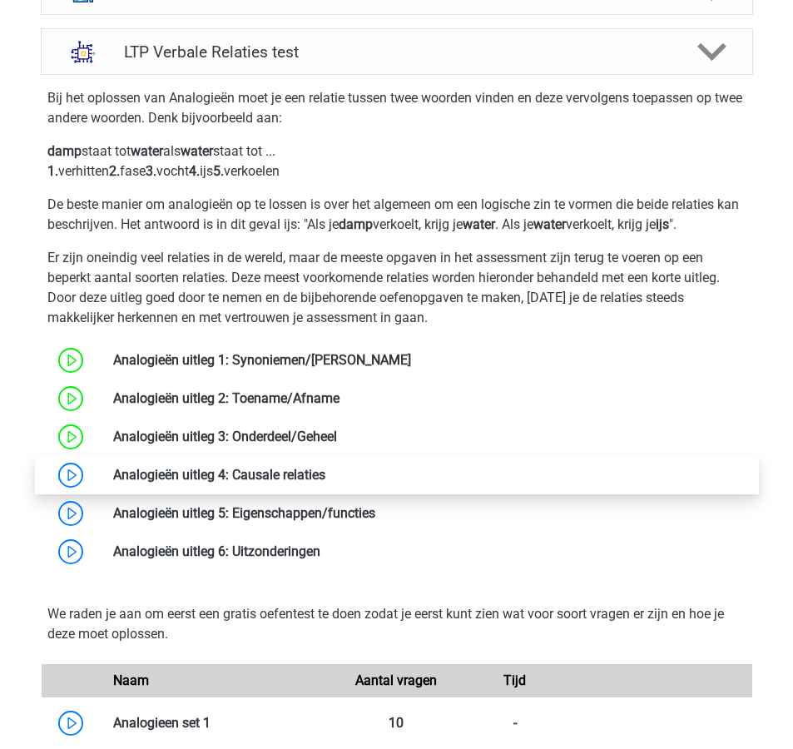
click at [325, 483] on link at bounding box center [325, 475] width 0 height 16
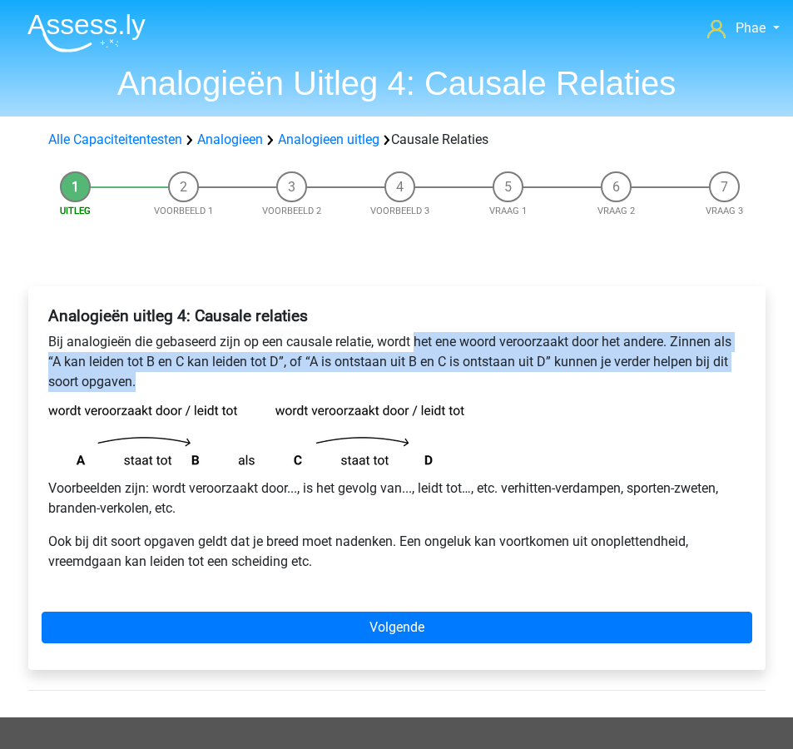
drag, startPoint x: 417, startPoint y: 340, endPoint x: 528, endPoint y: 379, distance: 117.4
click at [528, 379] on p "Bij analogieën die gebaseerd zijn op een causale relatie, wordt het ene woord v…" at bounding box center [396, 362] width 697 height 60
copy p "het ene woord veroorzaakt door het andere. Zinnen als “A kan leiden tot B en C …"
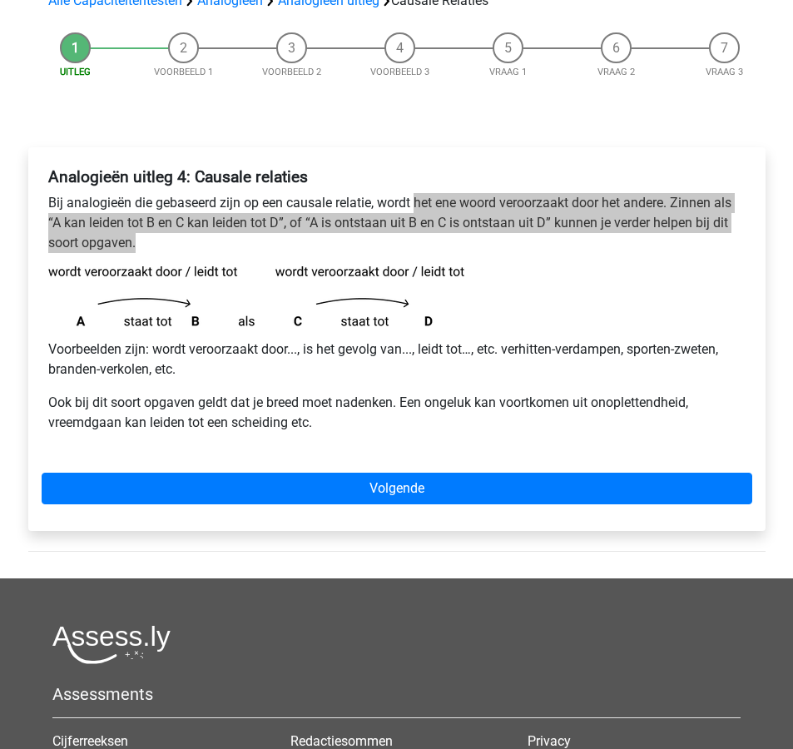
scroll to position [151, 0]
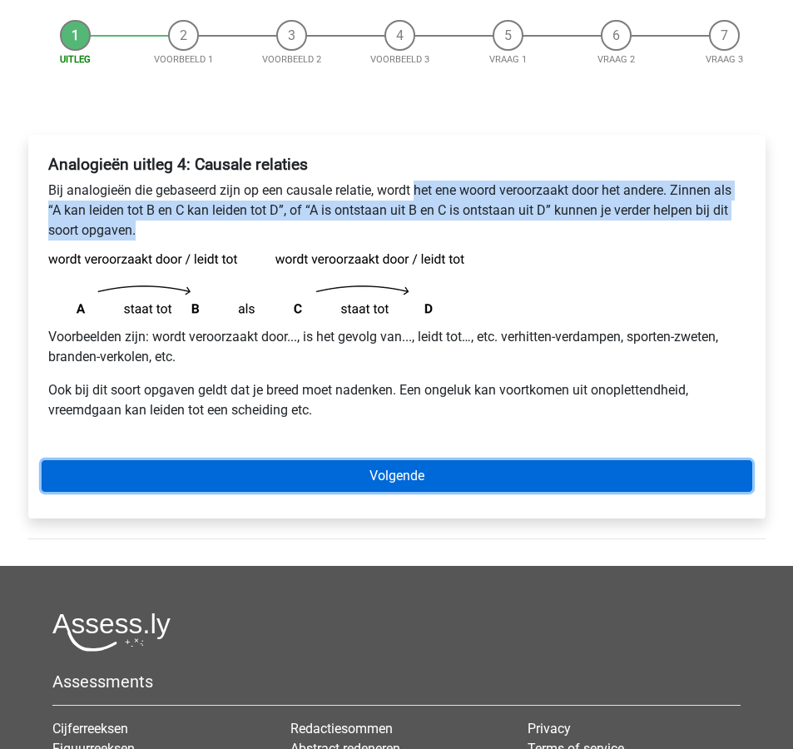
click at [593, 473] on link "Volgende" at bounding box center [397, 476] width 711 height 32
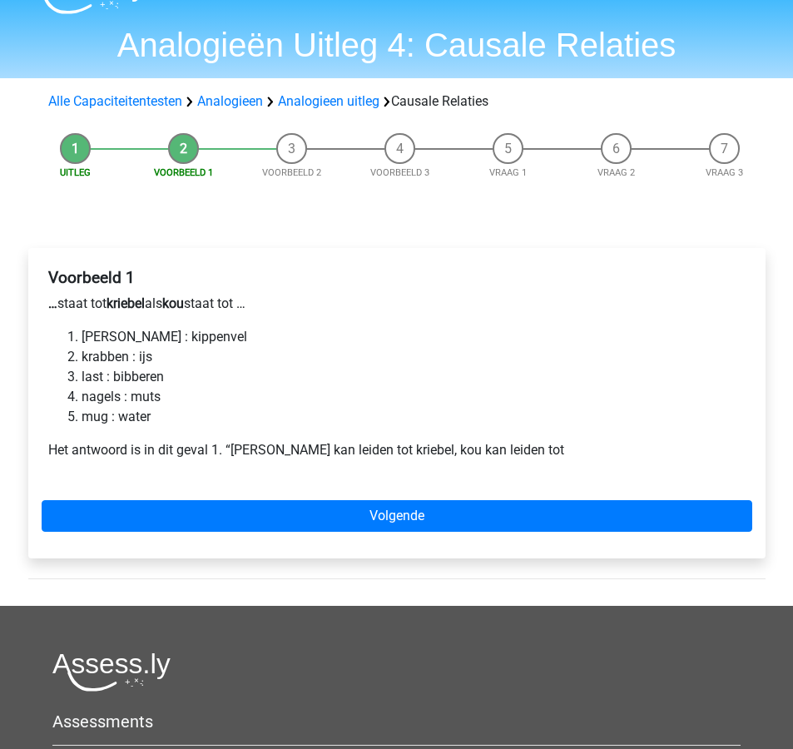
scroll to position [39, 0]
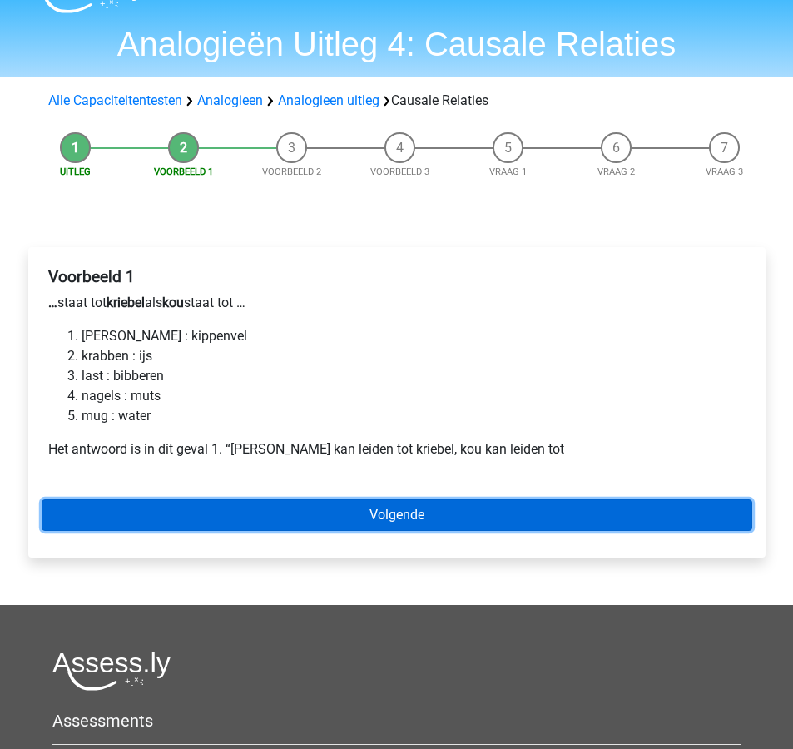
click at [545, 508] on link "Volgende" at bounding box center [397, 515] width 711 height 32
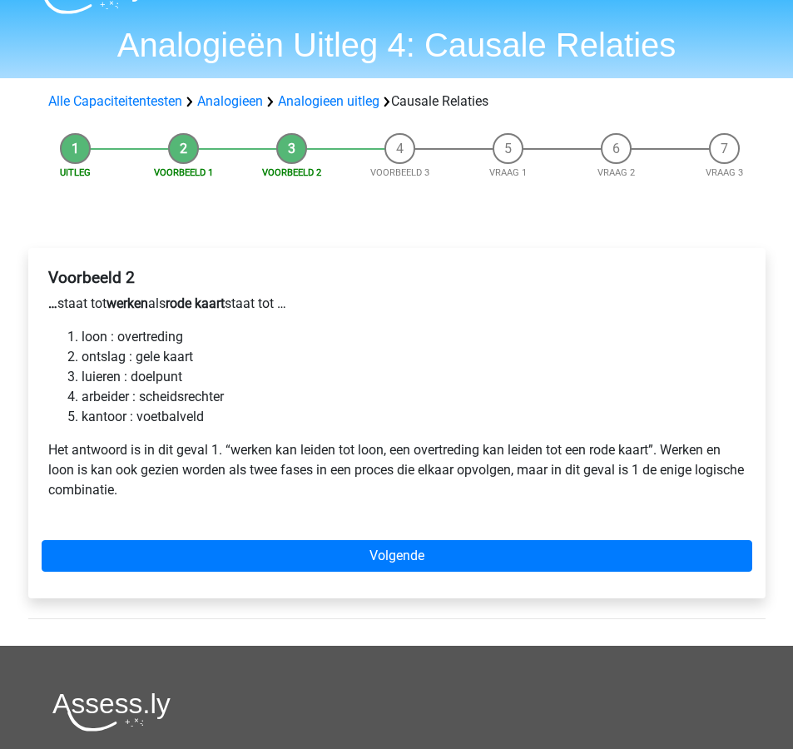
scroll to position [42, 0]
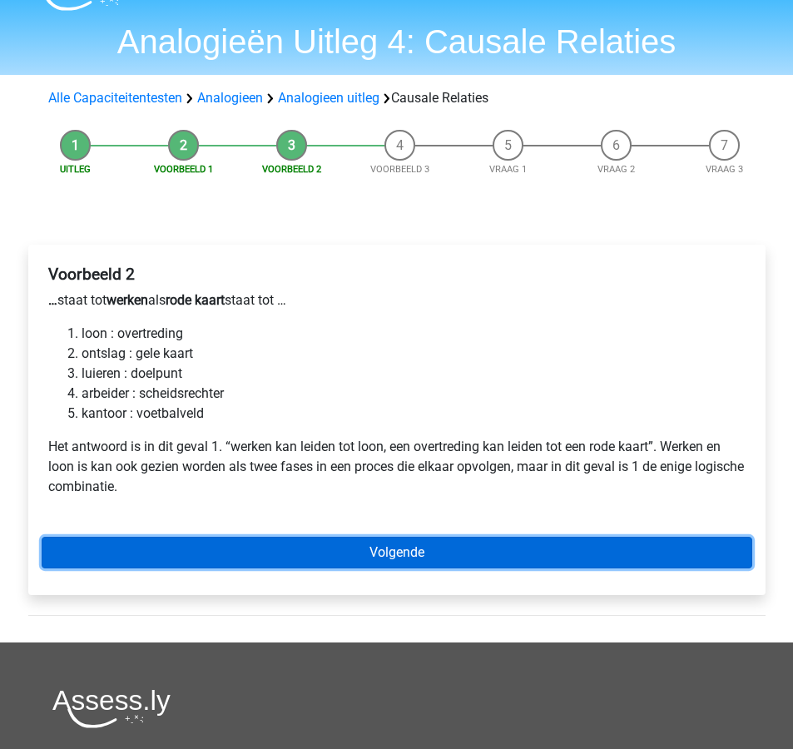
click at [517, 549] on link "Volgende" at bounding box center [397, 553] width 711 height 32
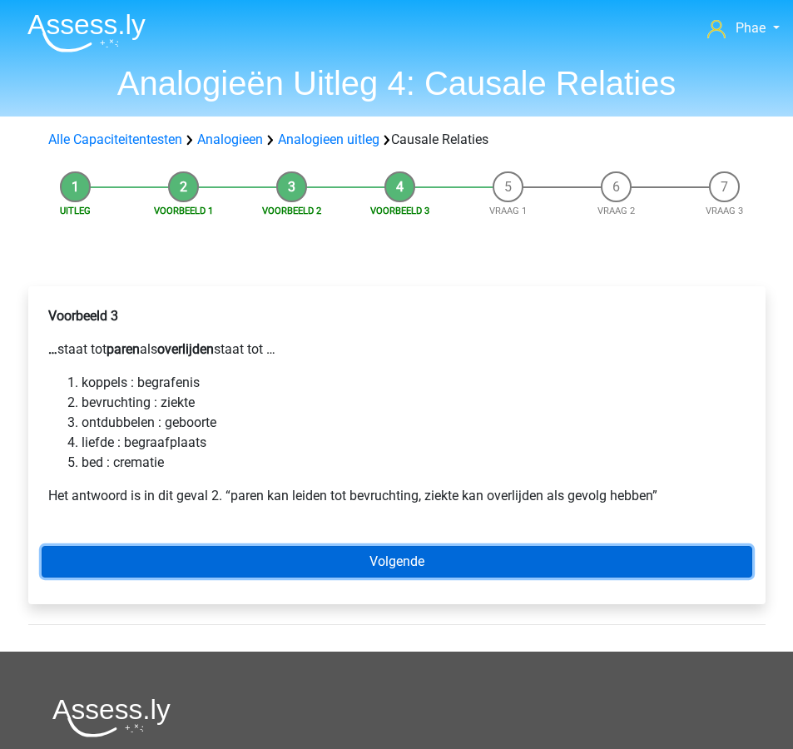
click at [517, 549] on link "Volgende" at bounding box center [397, 562] width 711 height 32
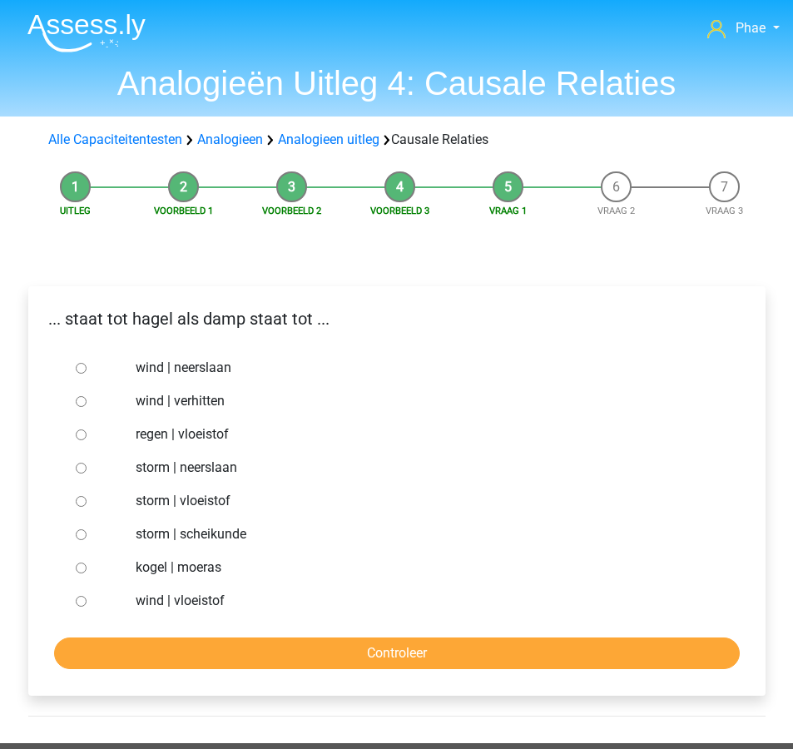
click at [79, 496] on div at bounding box center [96, 500] width 55 height 33
click at [83, 498] on input "storm | vloeistof" at bounding box center [81, 501] width 11 height 11
radio input "true"
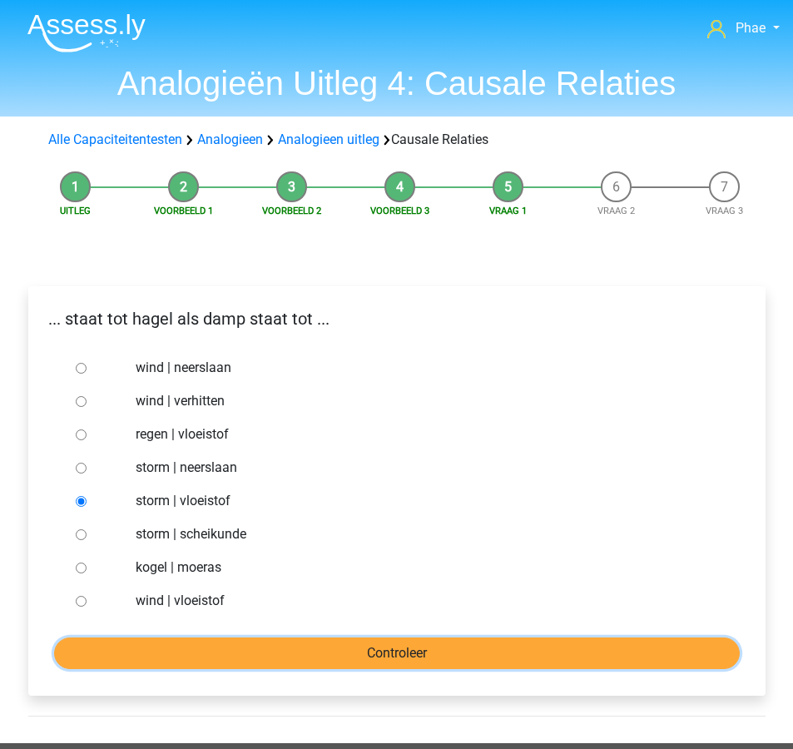
click at [173, 644] on input "Controleer" at bounding box center [397, 653] width 686 height 32
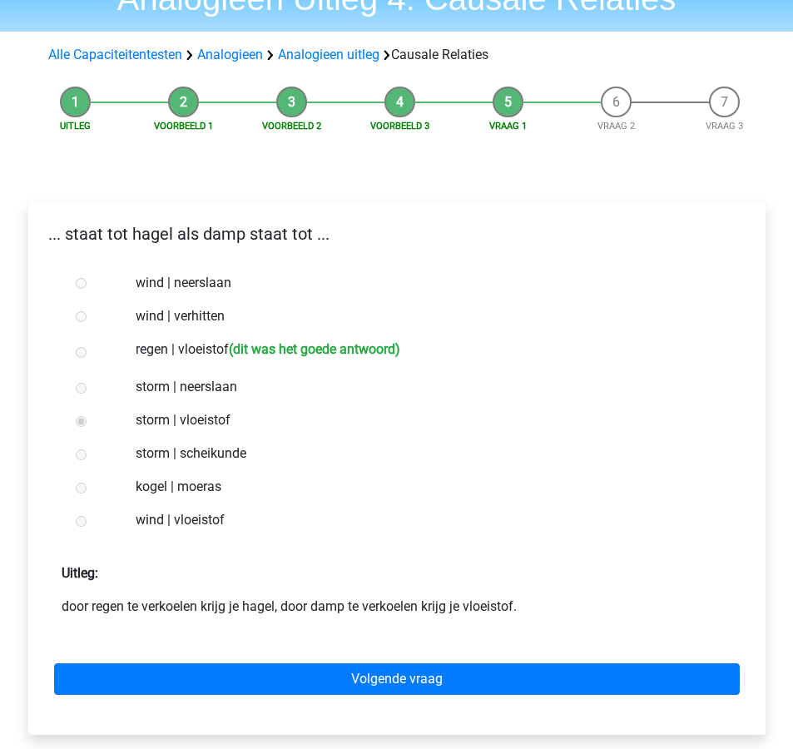
scroll to position [86, 0]
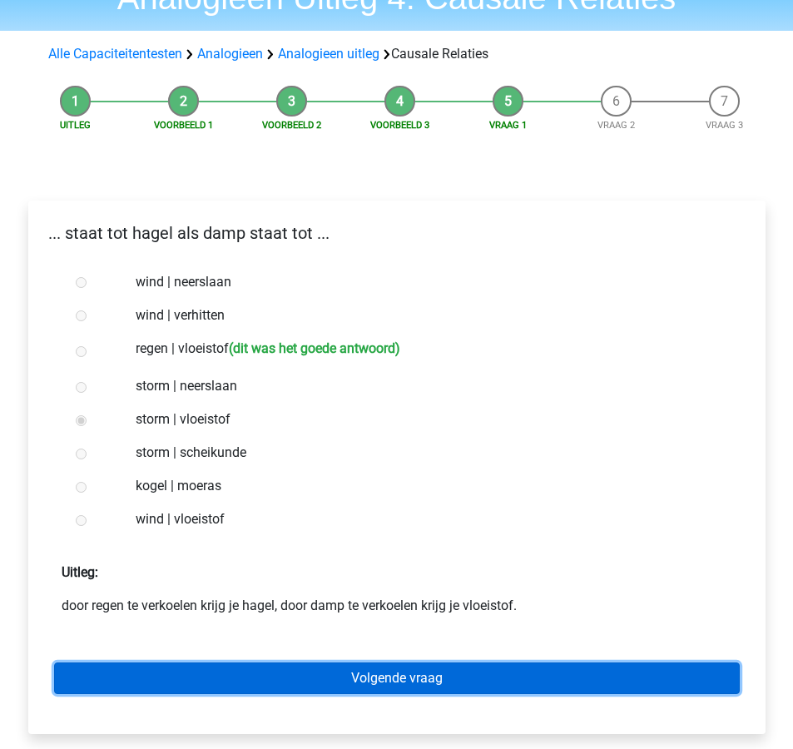
click at [196, 684] on link "Volgende vraag" at bounding box center [397, 678] width 686 height 32
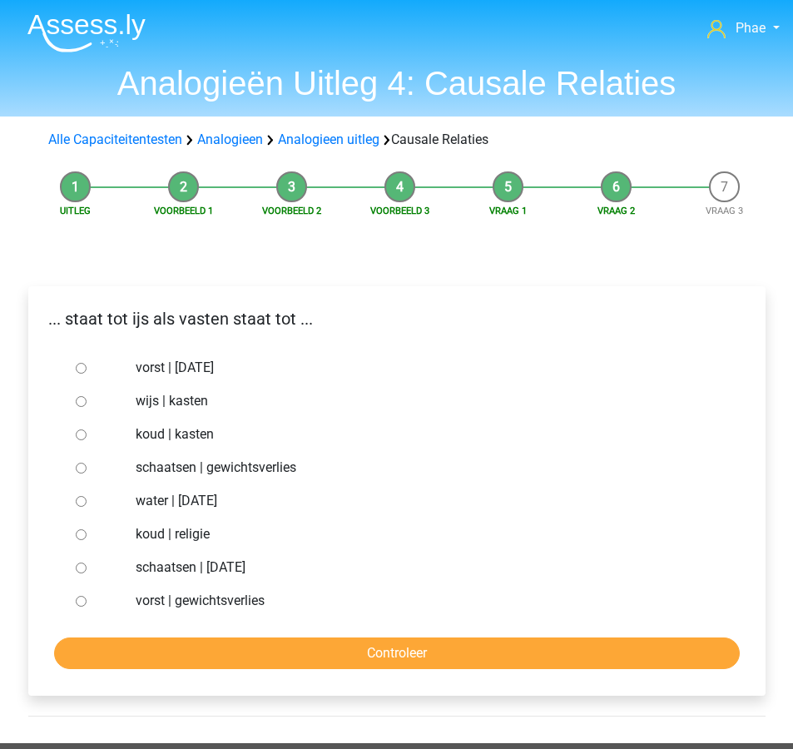
click at [226, 602] on label "vorst | gewichtsverlies" at bounding box center [424, 601] width 576 height 20
click at [87, 602] on input "vorst | gewichtsverlies" at bounding box center [81, 601] width 11 height 11
radio input "true"
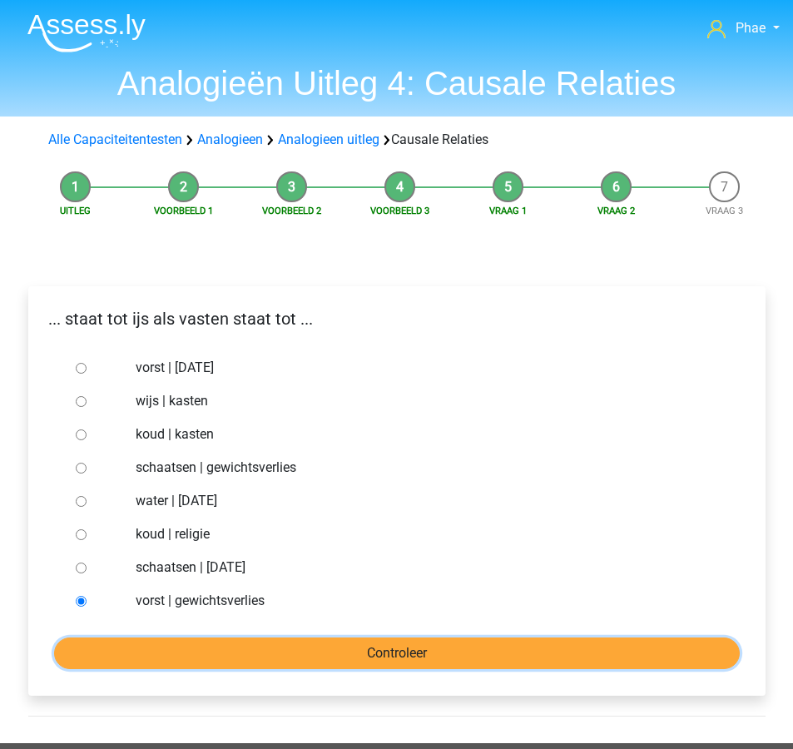
click at [204, 645] on input "Controleer" at bounding box center [397, 653] width 686 height 32
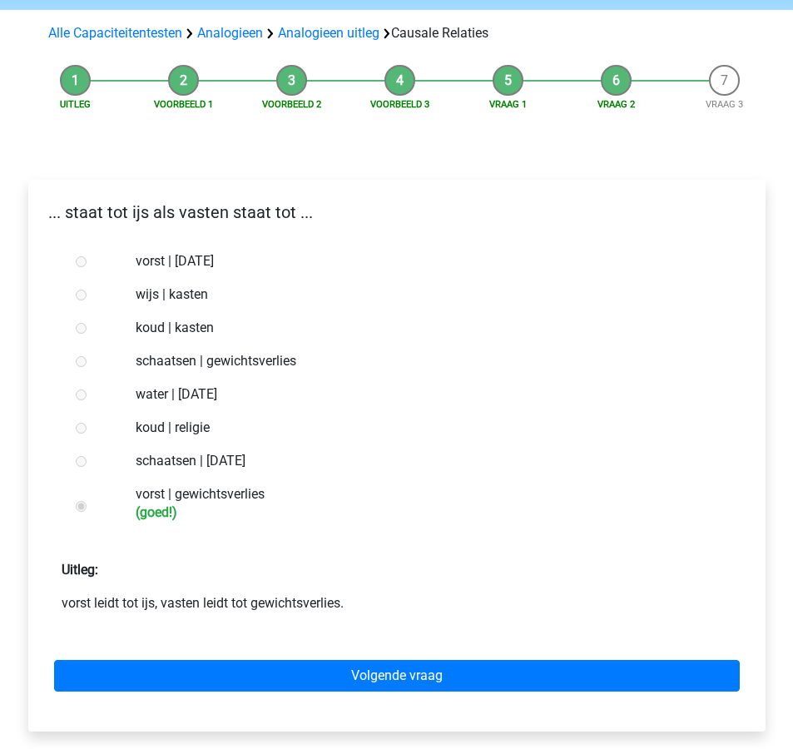
scroll to position [108, 0]
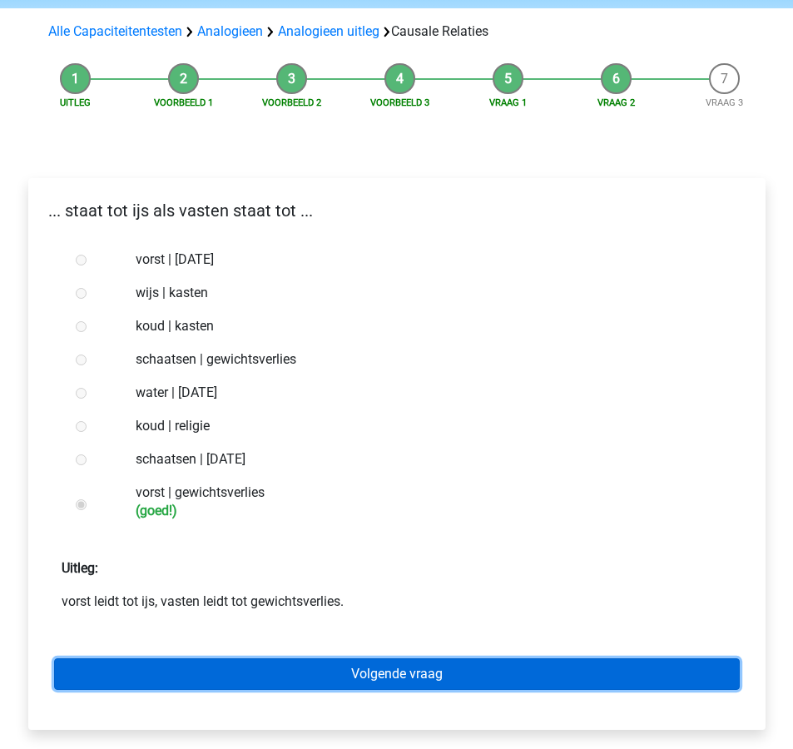
click at [216, 673] on link "Volgende vraag" at bounding box center [397, 674] width 686 height 32
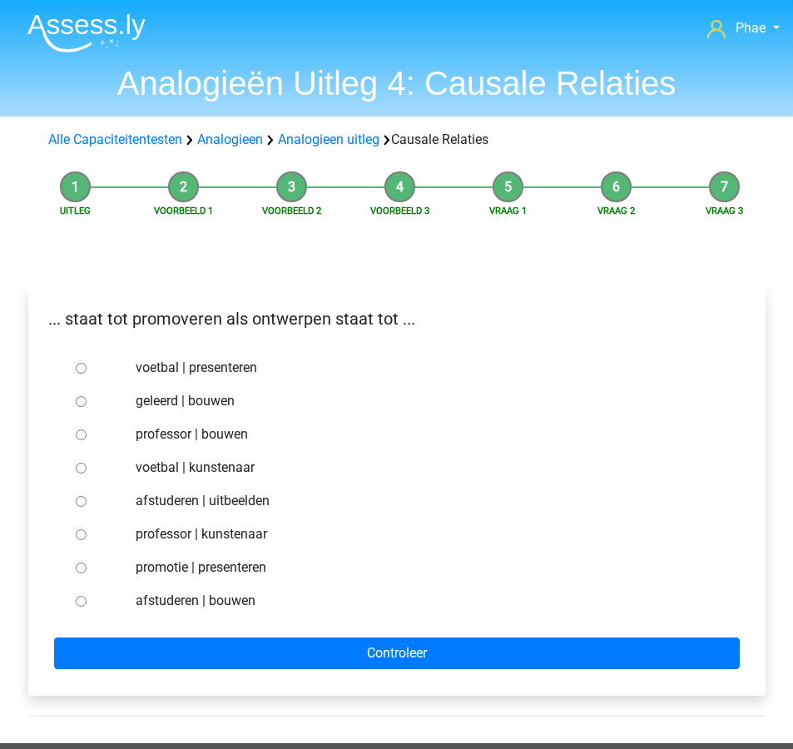
click at [237, 467] on label "voetbal | kunstenaar" at bounding box center [424, 468] width 576 height 20
click at [87, 467] on input "voetbal | kunstenaar" at bounding box center [81, 468] width 11 height 11
radio input "true"
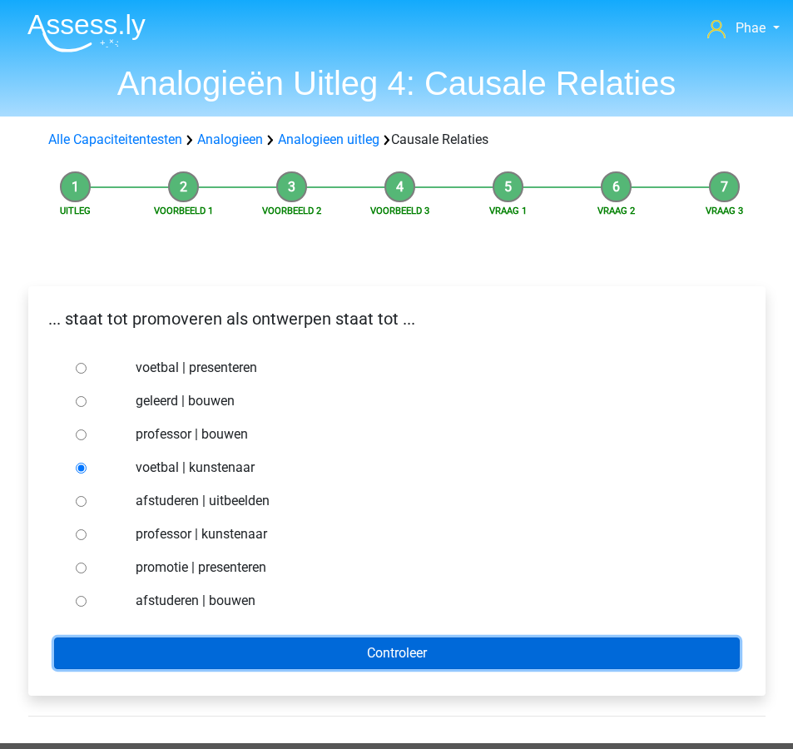
click at [310, 647] on input "Controleer" at bounding box center [397, 653] width 686 height 32
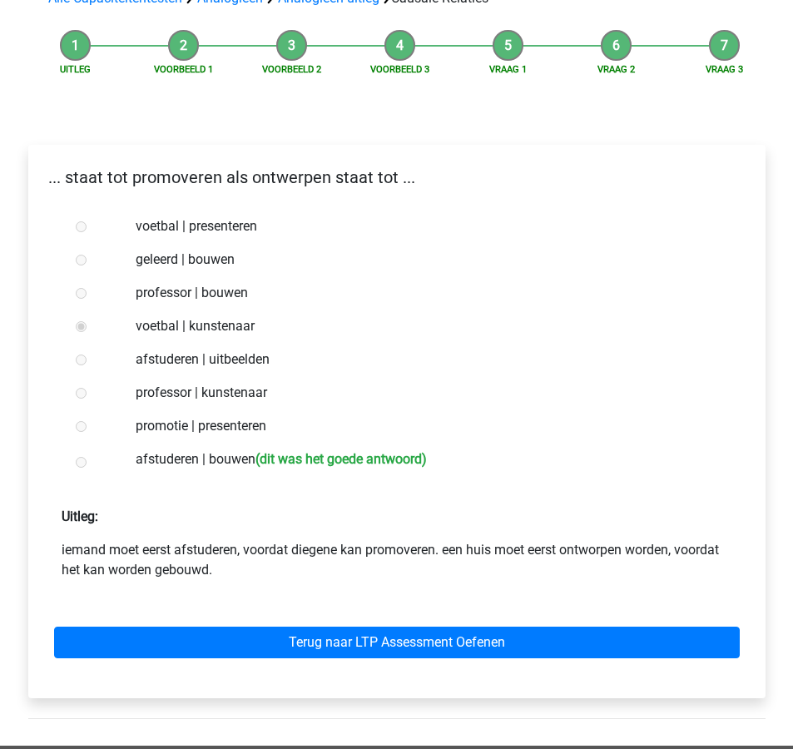
scroll to position [142, 0]
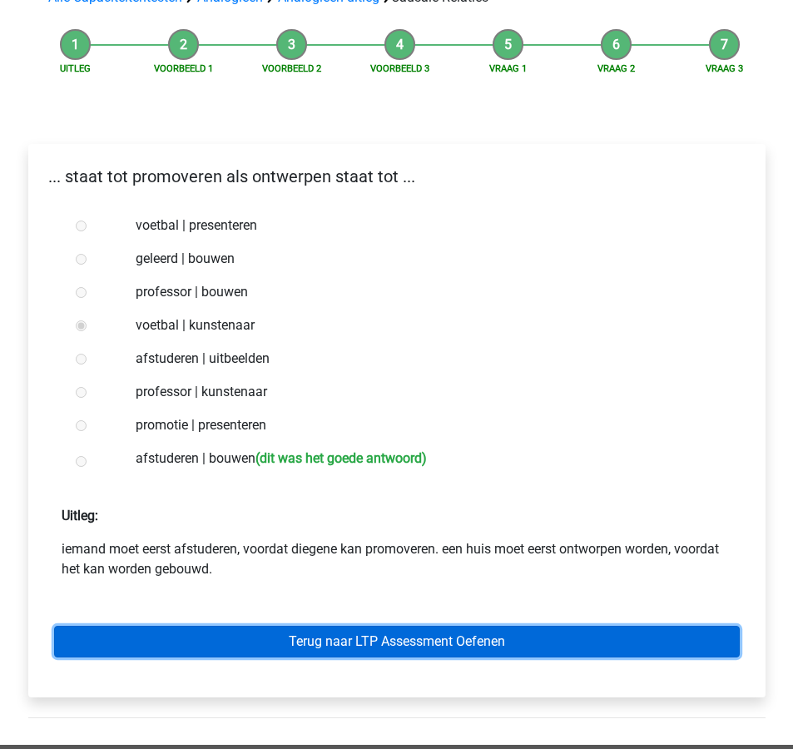
click at [310, 652] on link "Terug naar LTP Assessment Oefenen" at bounding box center [397, 642] width 686 height 32
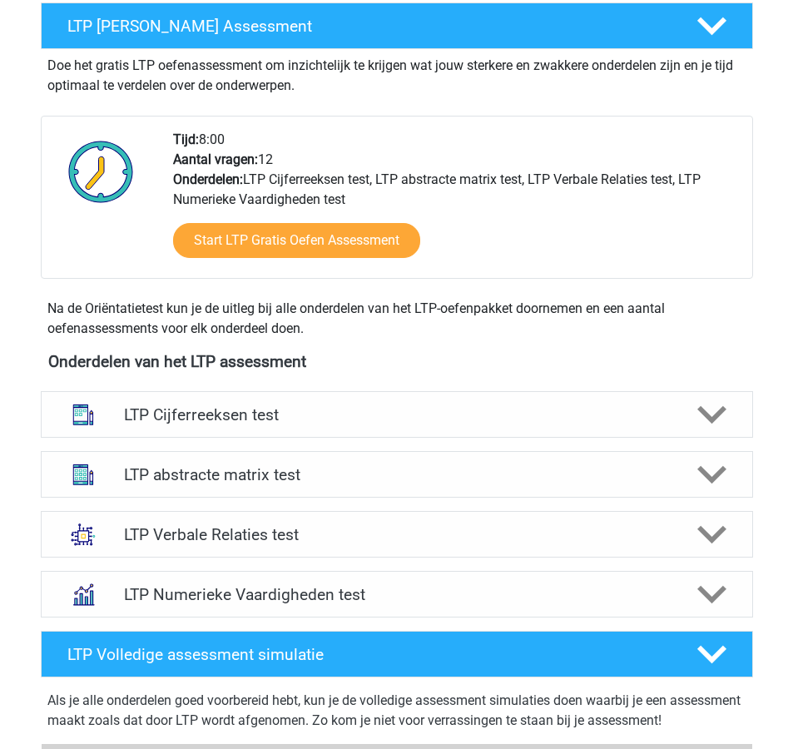
scroll to position [325, 0]
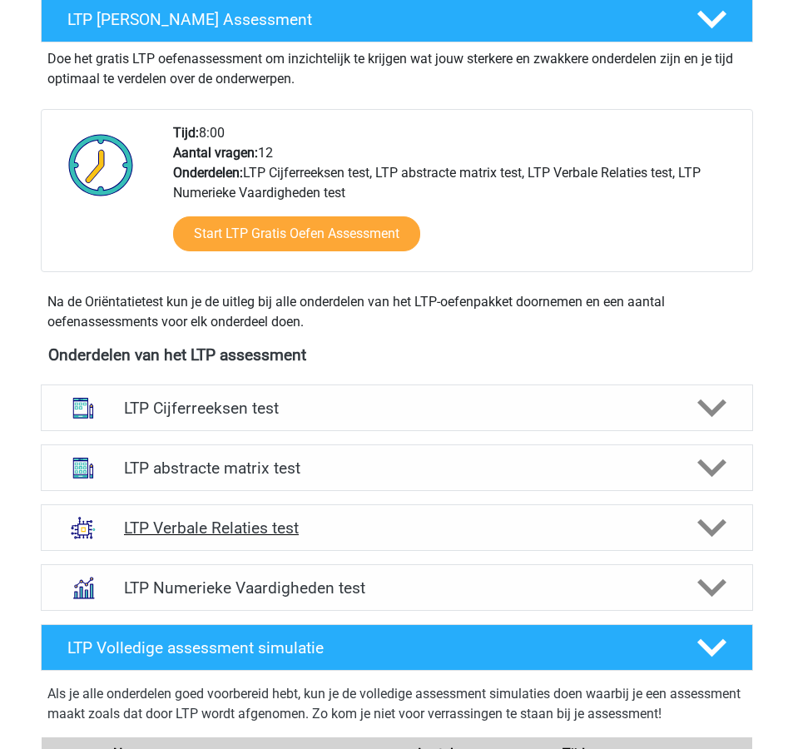
click at [382, 535] on h4 "LTP Verbale Relaties test" at bounding box center [396, 527] width 545 height 19
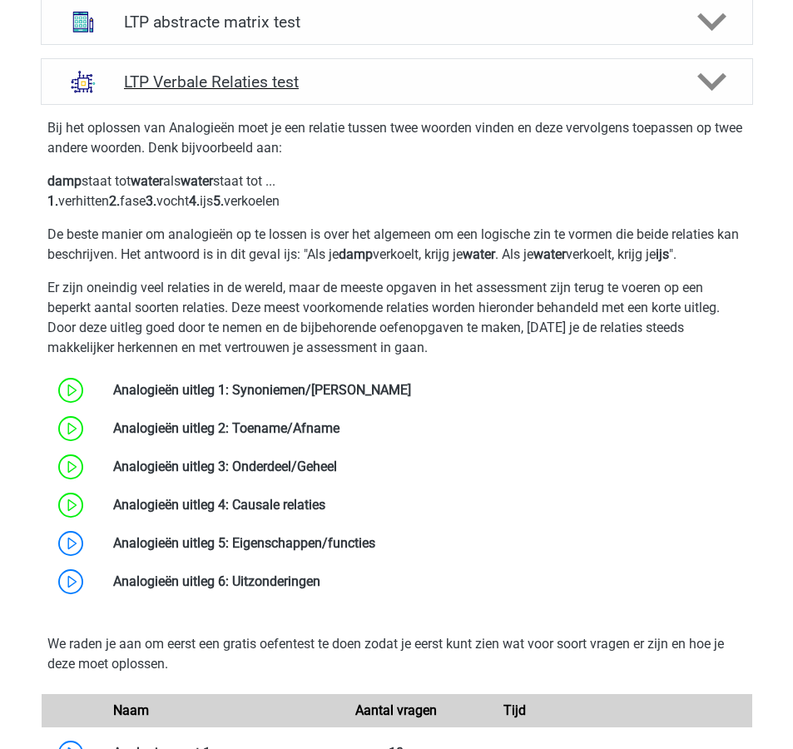
scroll to position [777, 0]
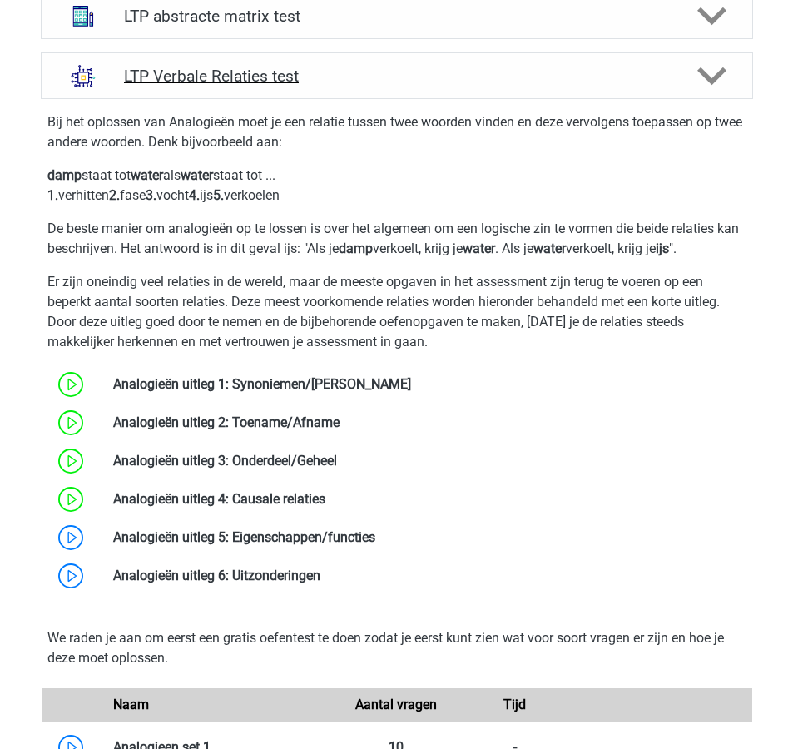
click at [375, 535] on link at bounding box center [375, 537] width 0 height 16
